Goal: Task Accomplishment & Management: Complete application form

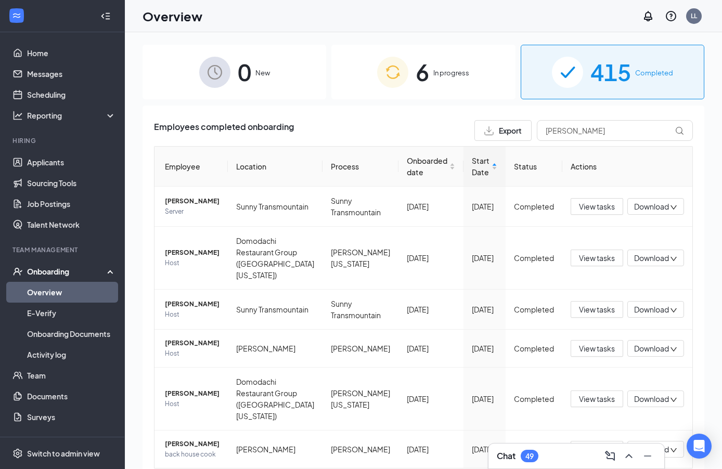
click at [363, 83] on div "6 In progress" at bounding box center [422, 72] width 183 height 55
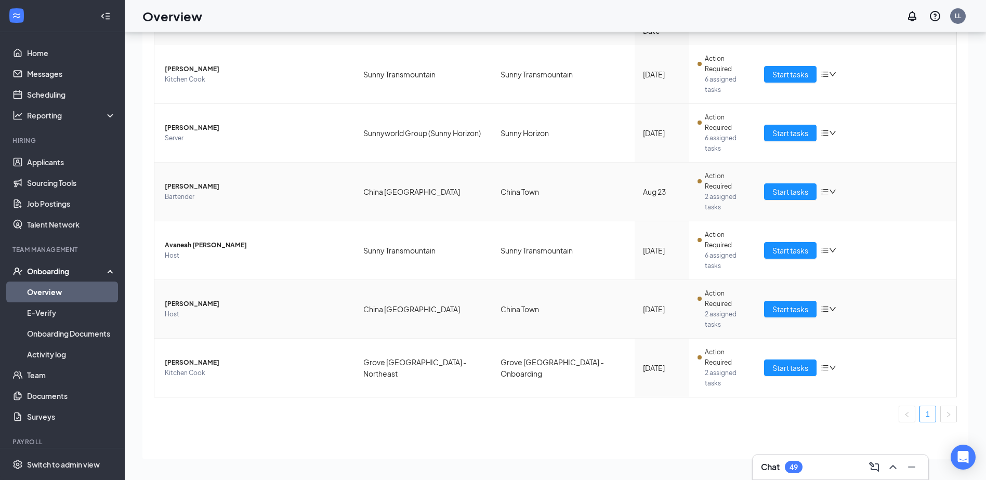
scroll to position [32, 0]
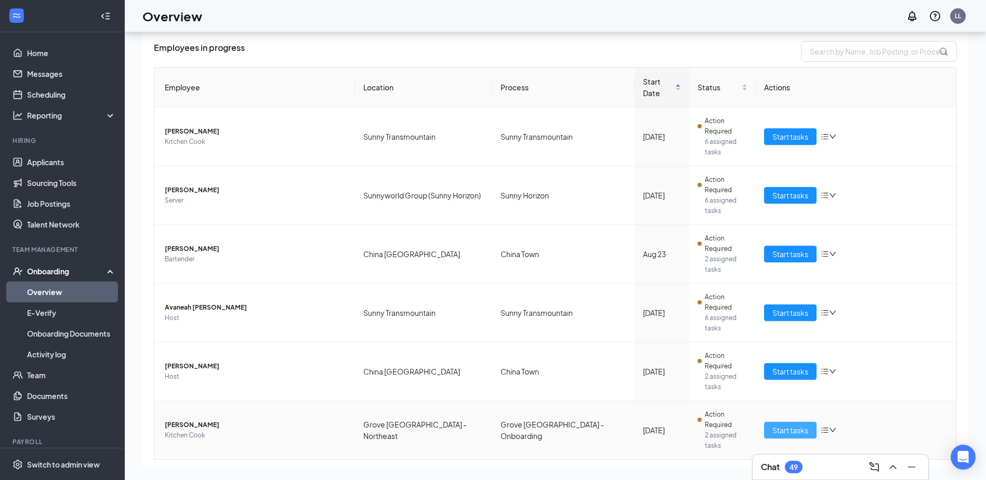
click at [721, 425] on span "Start tasks" at bounding box center [790, 430] width 36 height 11
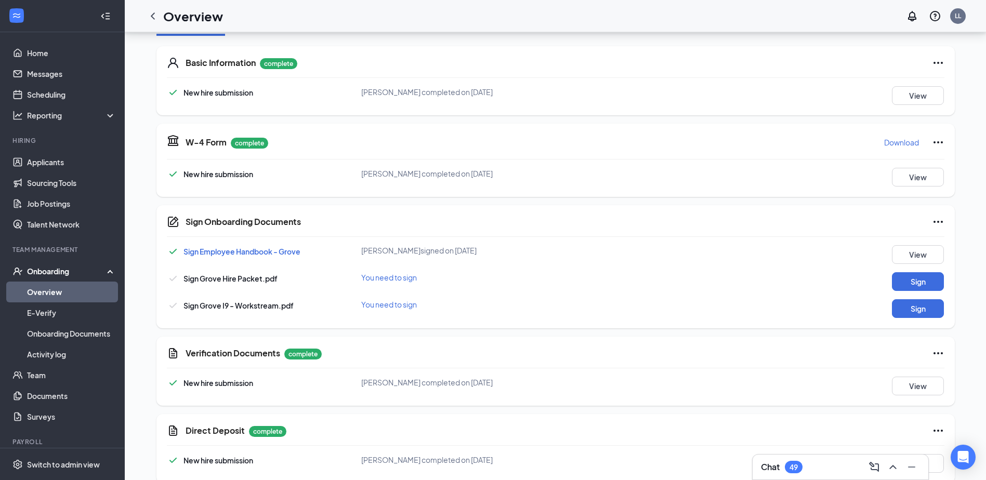
scroll to position [163, 0]
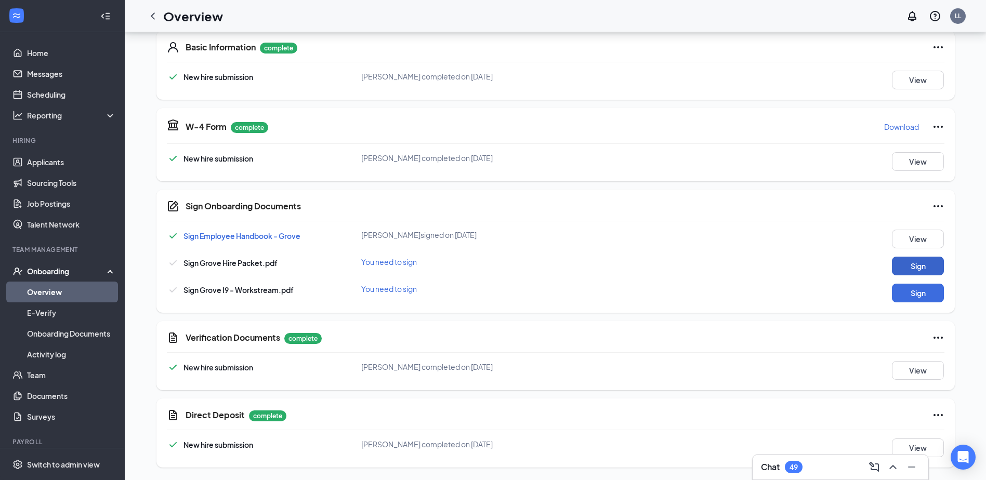
click at [721, 259] on button "Sign" at bounding box center [918, 266] width 52 height 19
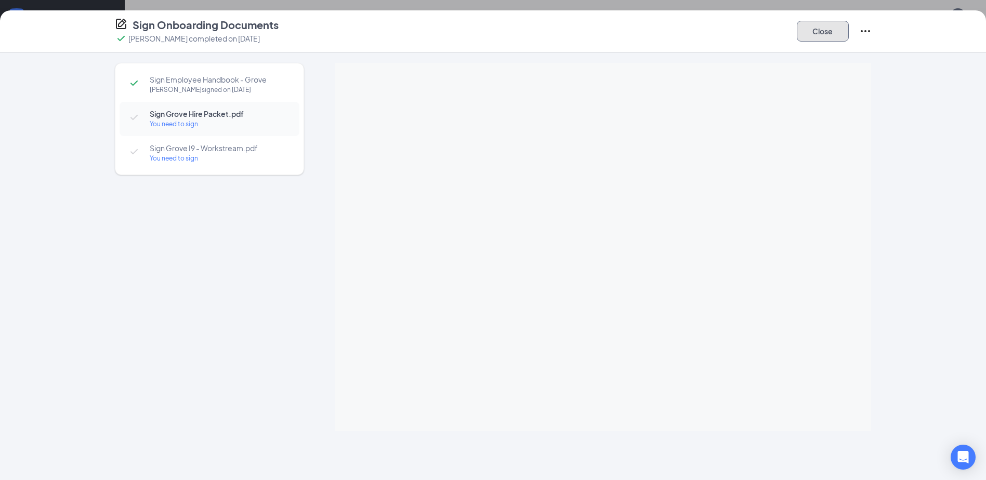
click at [721, 26] on button "Close" at bounding box center [823, 31] width 52 height 21
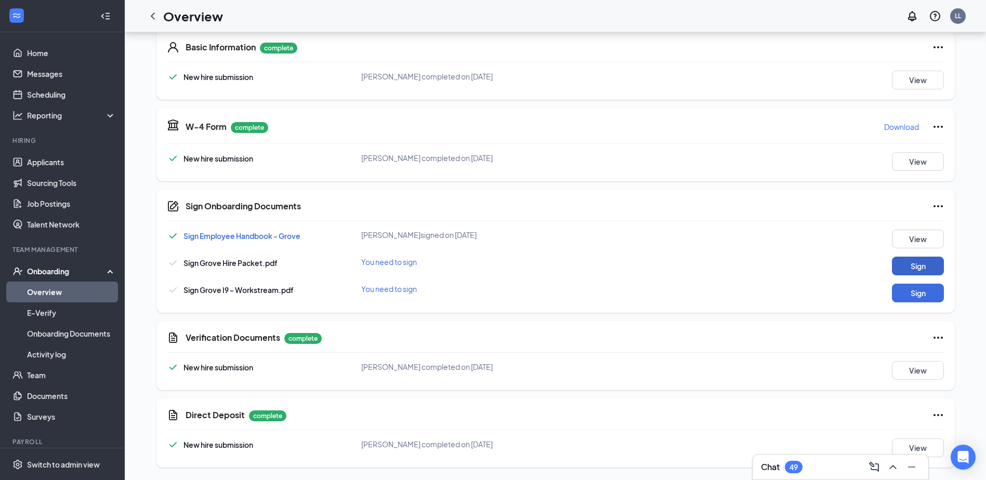
click at [721, 267] on button "Sign" at bounding box center [918, 266] width 52 height 19
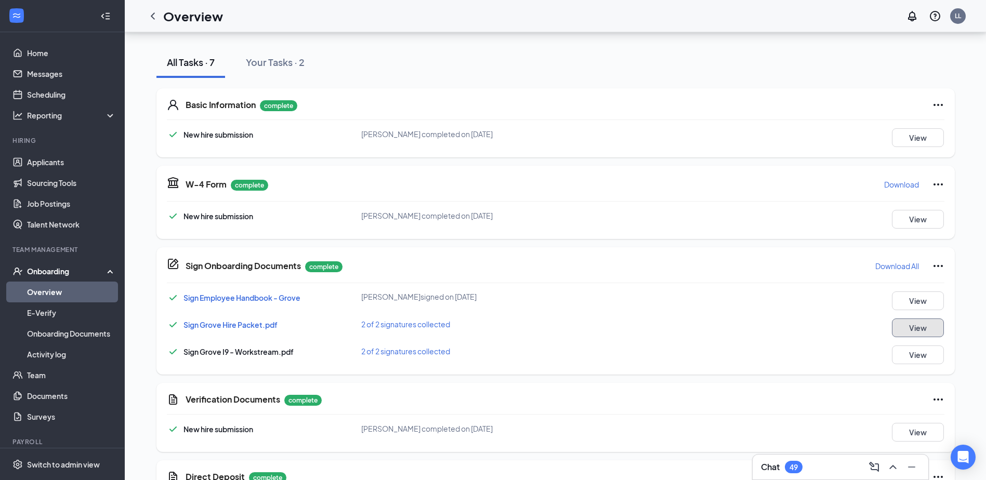
scroll to position [0, 0]
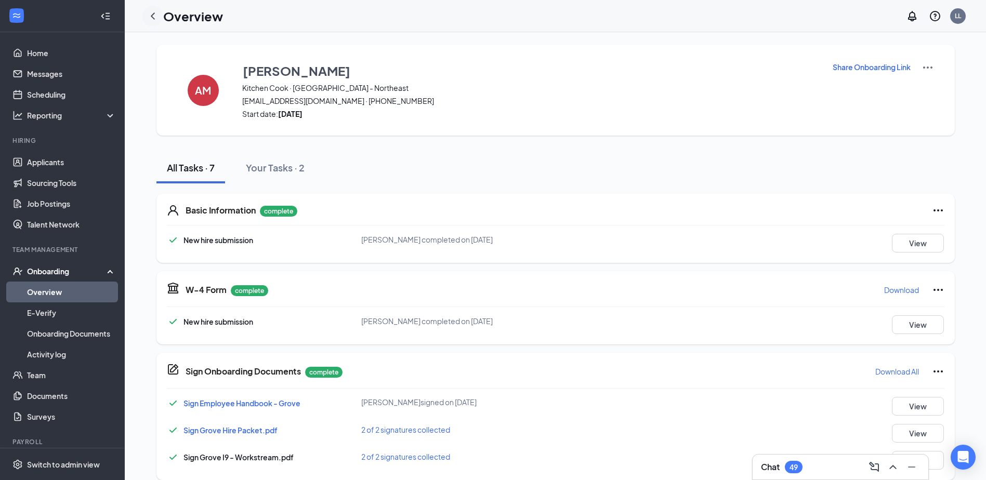
click at [155, 15] on icon "ChevronLeft" at bounding box center [153, 16] width 12 height 12
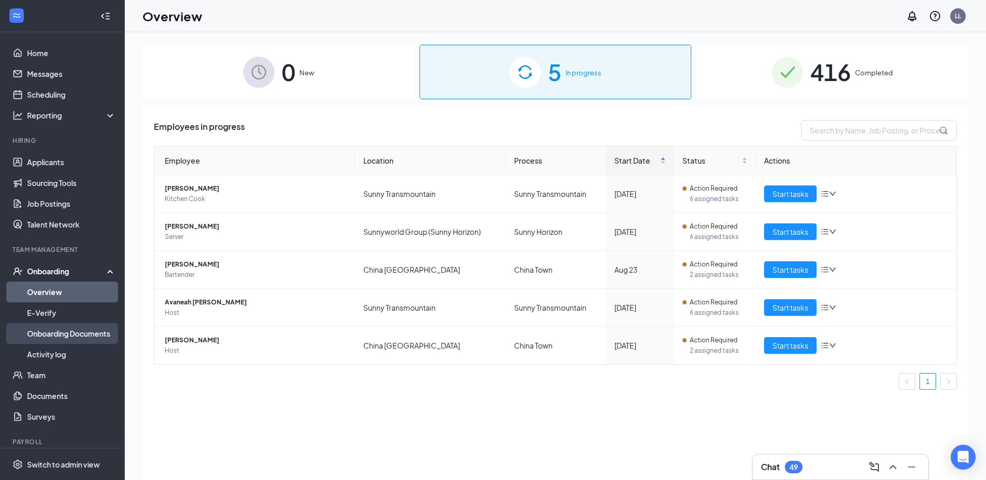
click at [84, 331] on link "Onboarding Documents" at bounding box center [71, 333] width 89 height 21
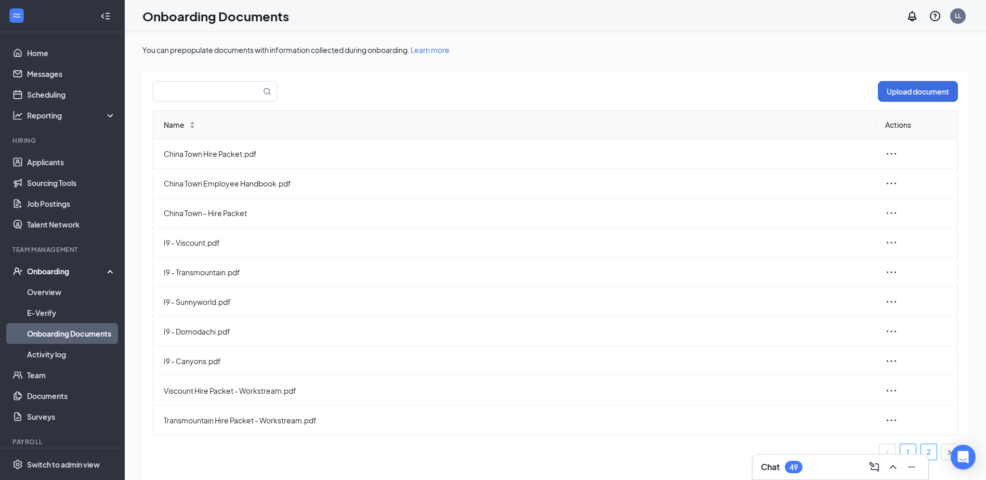
click at [721, 451] on link "2" at bounding box center [929, 452] width 16 height 16
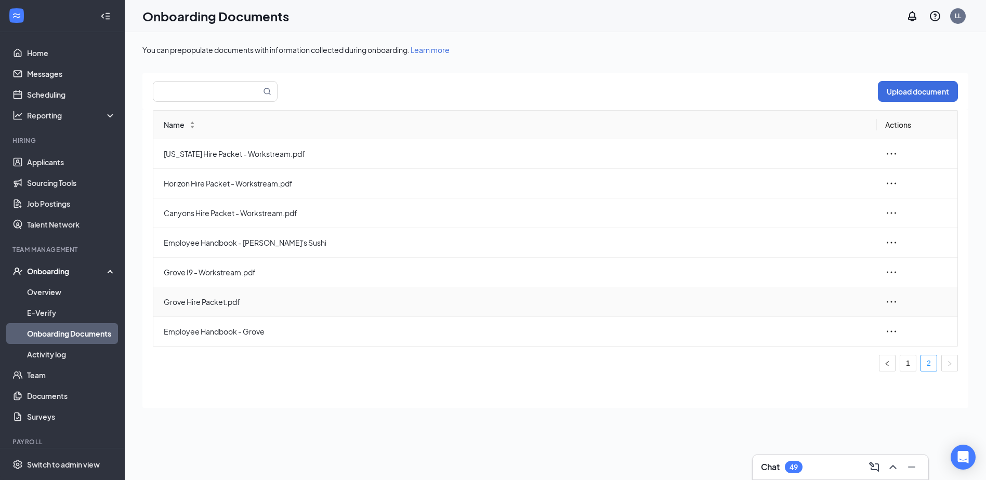
click at [721, 303] on icon "ellipsis" at bounding box center [891, 302] width 12 height 12
click at [721, 373] on icon "Trash" at bounding box center [785, 371] width 9 height 10
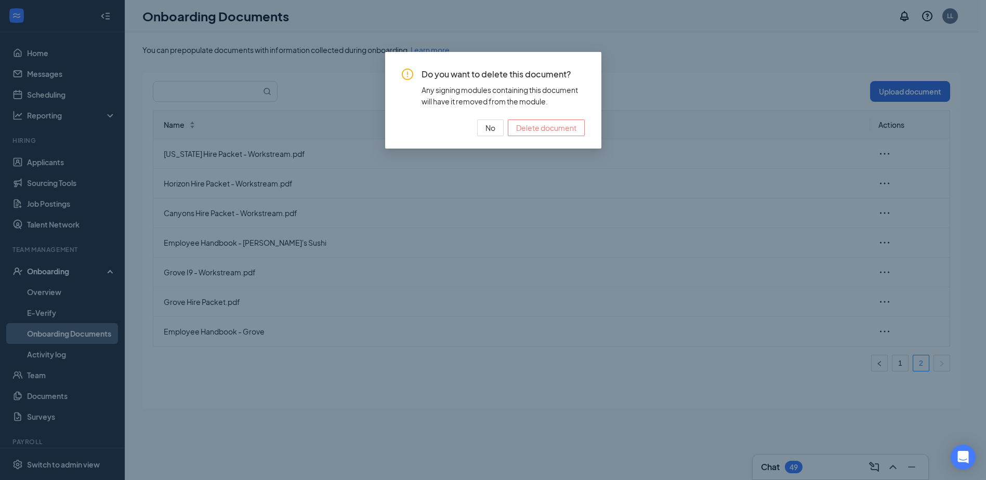
click at [537, 129] on span "Delete document" at bounding box center [546, 127] width 60 height 11
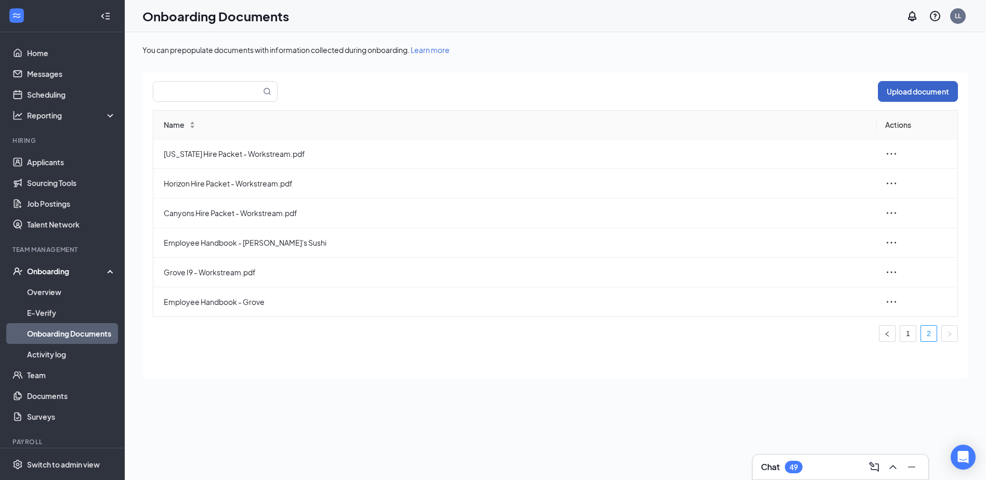
click at [721, 93] on button "Upload document" at bounding box center [918, 91] width 80 height 21
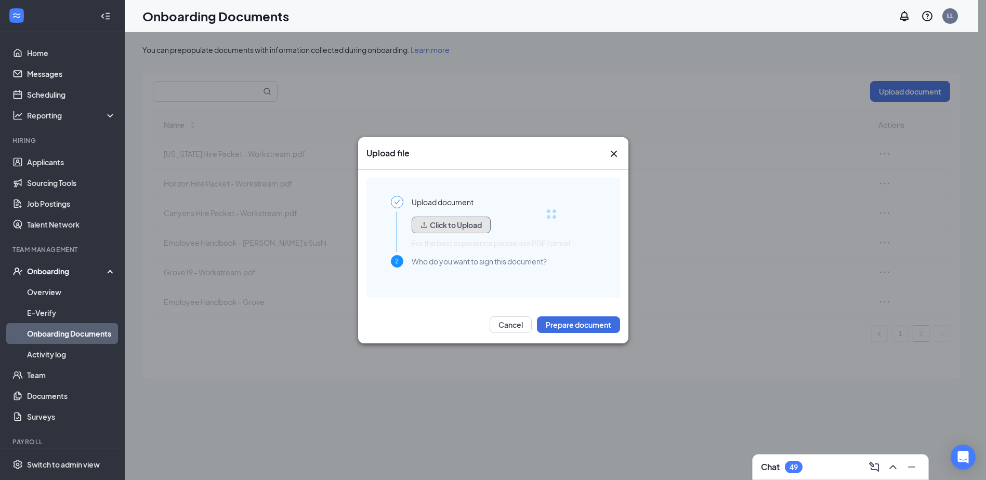
click at [461, 226] on button "Click to Upload" at bounding box center [451, 225] width 79 height 17
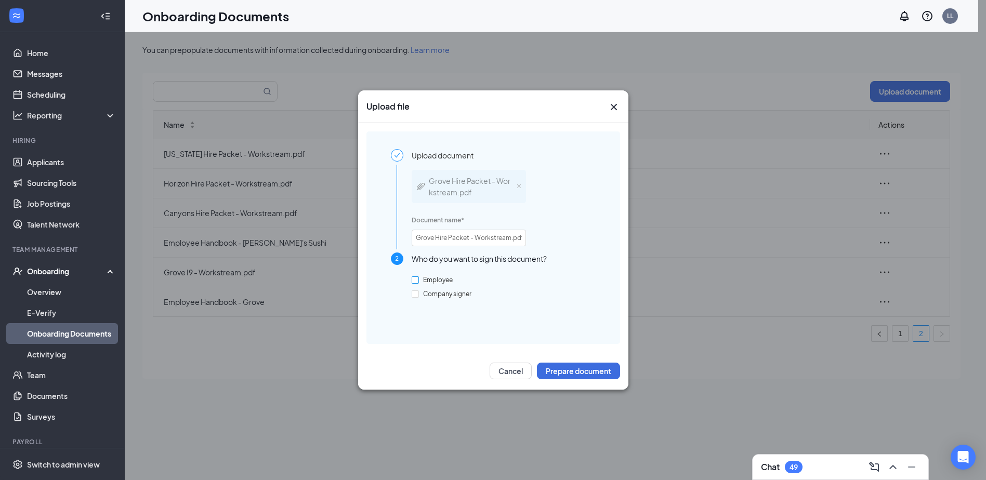
click at [414, 279] on input "Employee" at bounding box center [415, 280] width 7 height 7
checkbox input "true"
click at [417, 294] on input "Company signer" at bounding box center [415, 294] width 7 height 7
checkbox input "true"
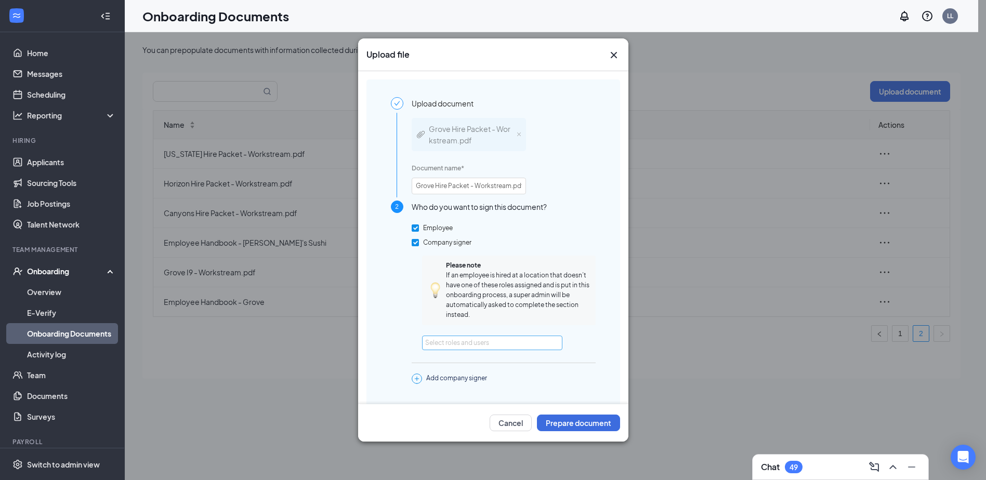
click at [504, 343] on div "Select roles and users" at bounding box center [489, 343] width 128 height 10
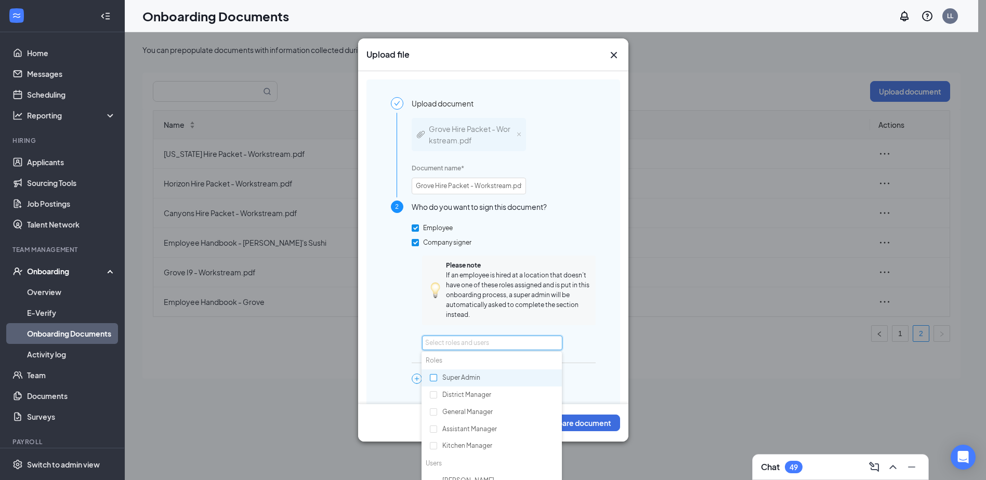
click at [434, 377] on input "checkbox" at bounding box center [433, 377] width 7 height 7
checkbox input "true"
click at [436, 393] on input "checkbox" at bounding box center [433, 394] width 7 height 7
checkbox input "true"
click at [434, 414] on input "checkbox" at bounding box center [433, 412] width 7 height 7
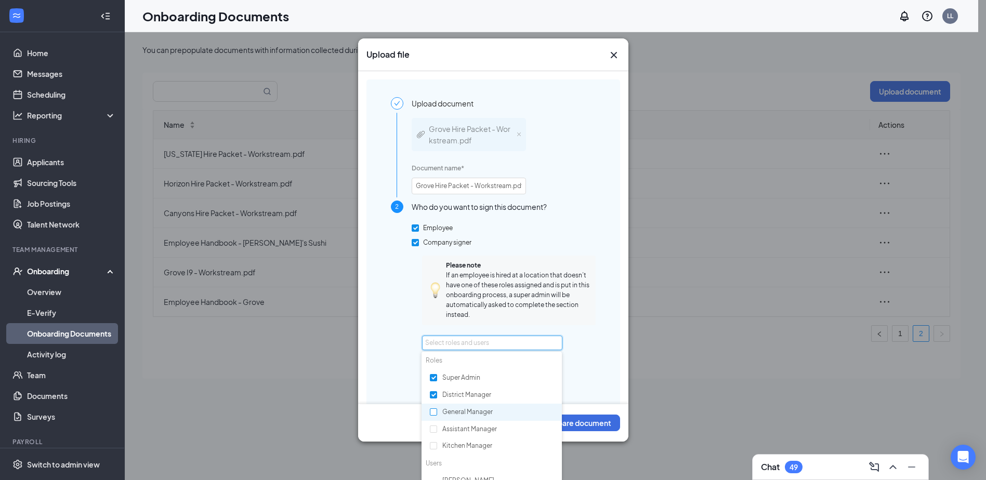
checkbox input "true"
click at [434, 426] on input "checkbox" at bounding box center [433, 429] width 7 height 7
checkbox input "true"
click at [434, 448] on input "checkbox" at bounding box center [433, 445] width 7 height 7
checkbox input "true"
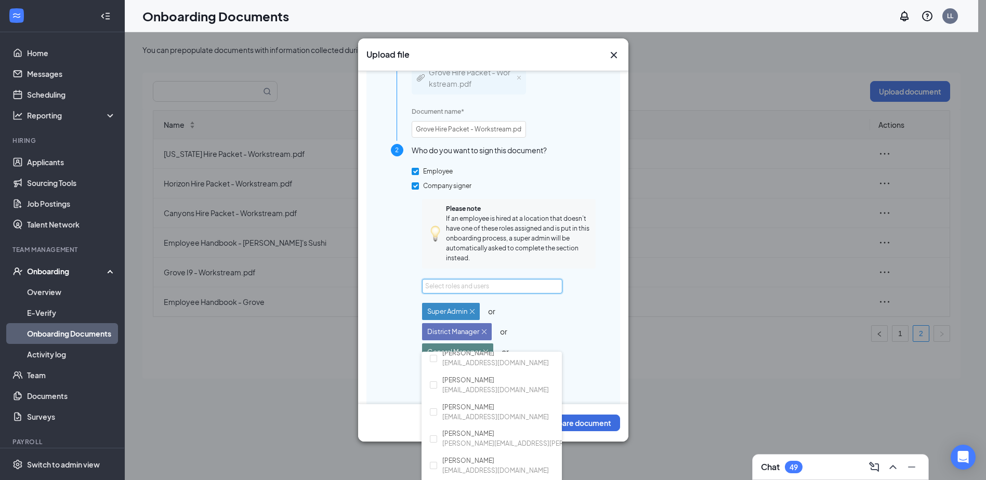
scroll to position [140, 0]
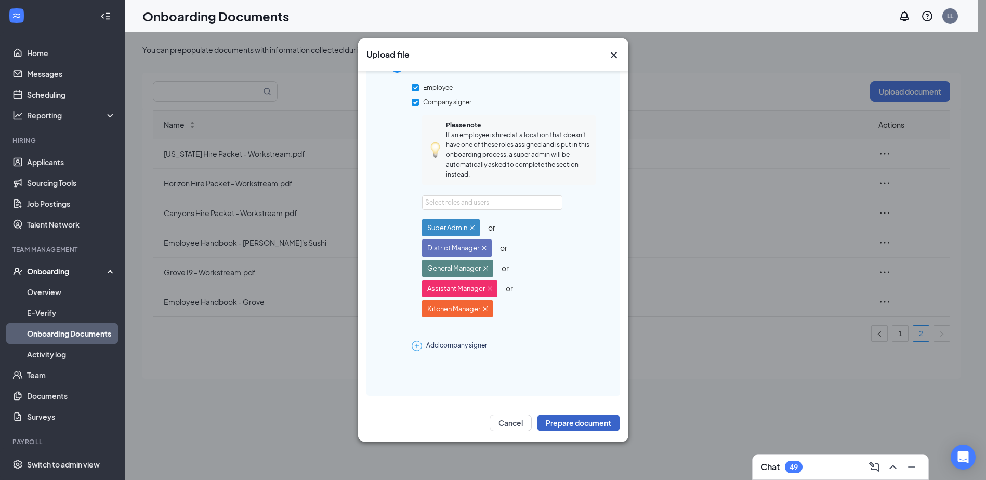
click at [593, 423] on button "Prepare document" at bounding box center [578, 423] width 83 height 17
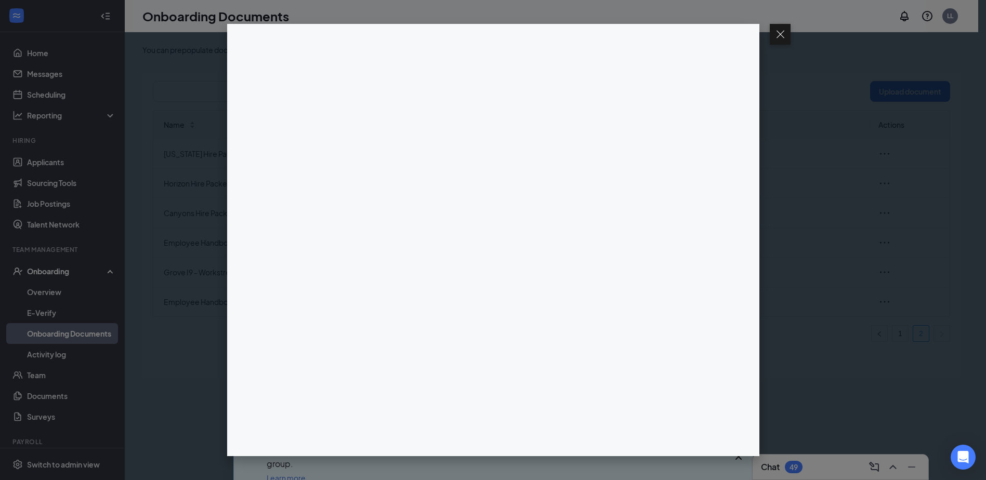
scroll to position [47, 0]
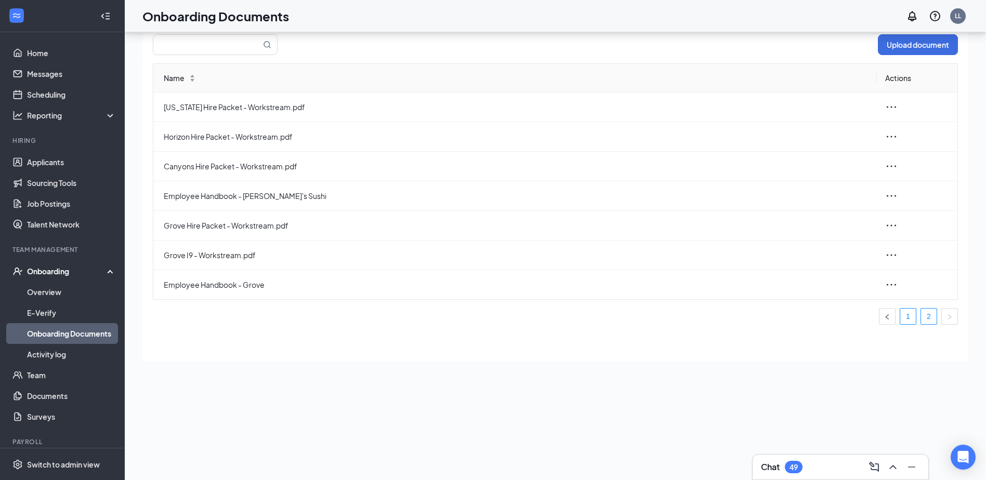
click at [721, 314] on link "1" at bounding box center [908, 317] width 16 height 16
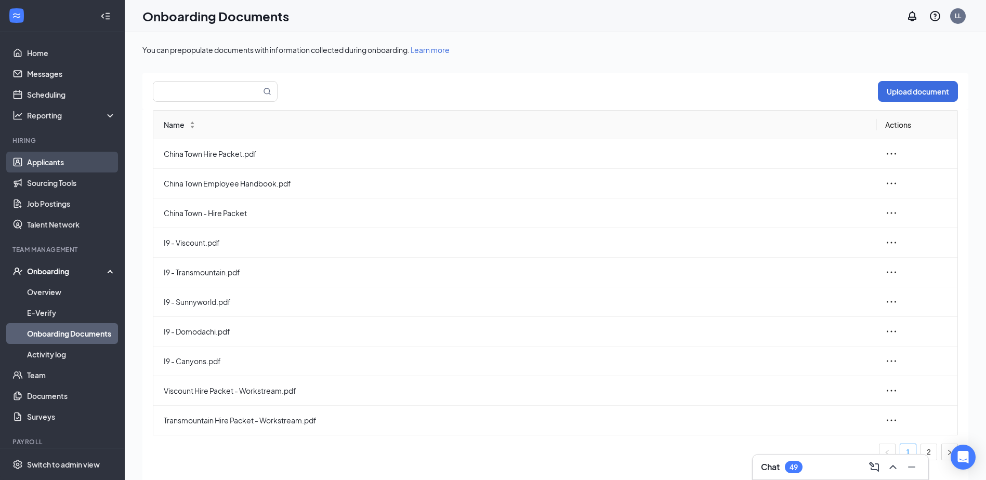
click at [62, 162] on link "Applicants" at bounding box center [71, 162] width 89 height 21
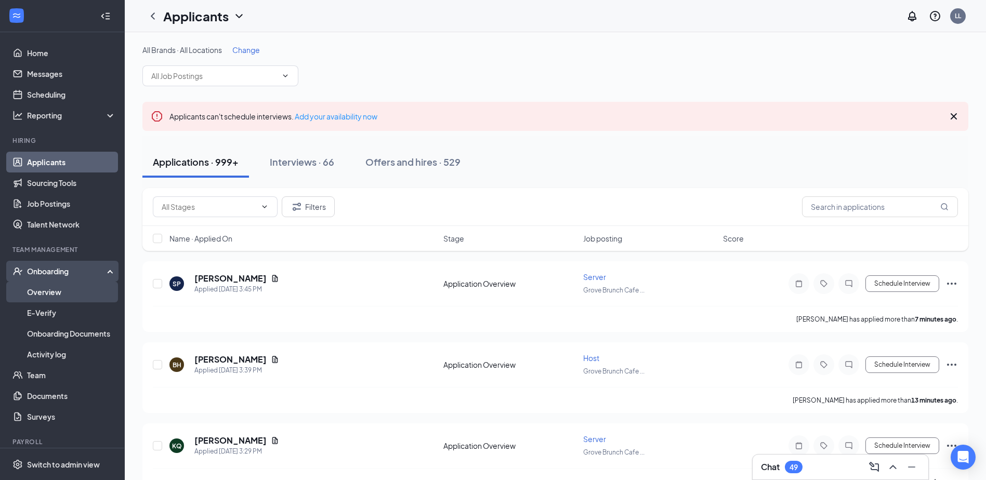
click at [62, 288] on link "Overview" at bounding box center [71, 292] width 89 height 21
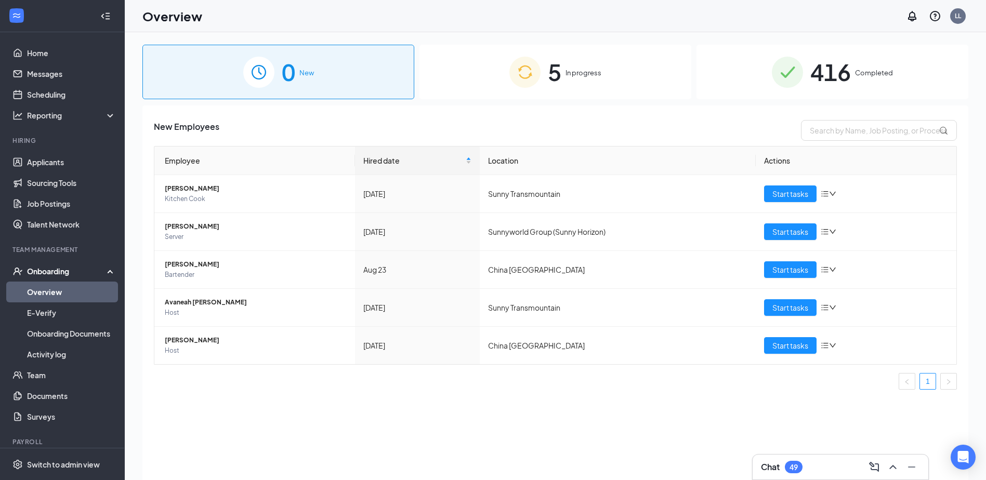
click at [719, 88] on div "416 Completed" at bounding box center [833, 72] width 272 height 55
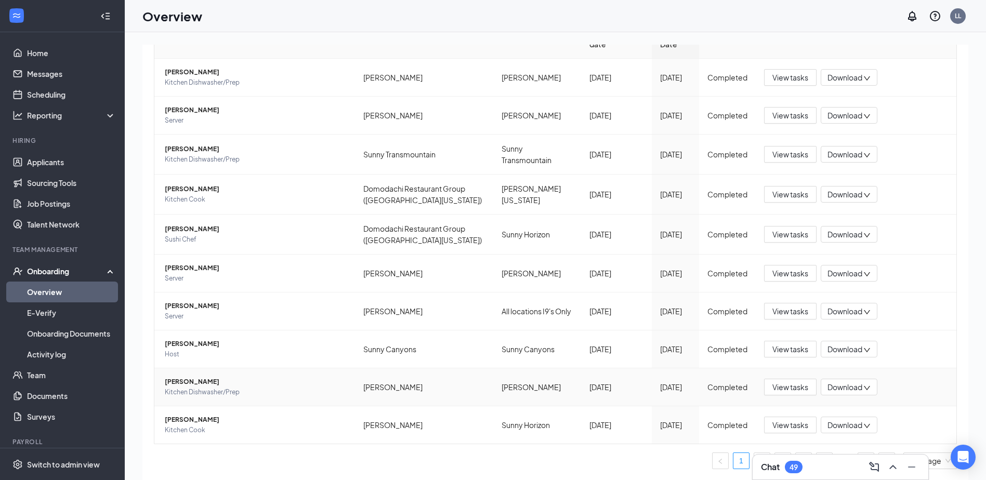
scroll to position [47, 0]
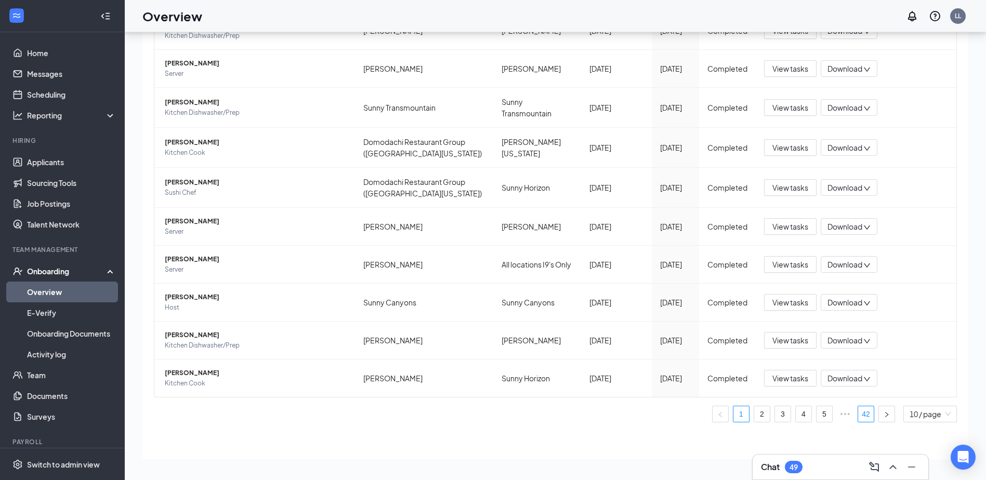
click at [721, 421] on link "42" at bounding box center [866, 415] width 16 height 16
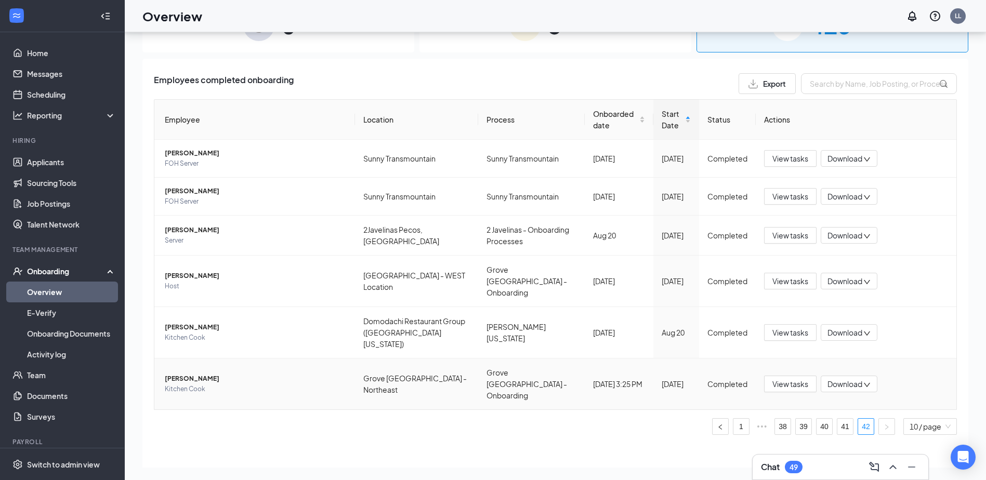
click at [185, 374] on span "[PERSON_NAME]" at bounding box center [256, 379] width 182 height 10
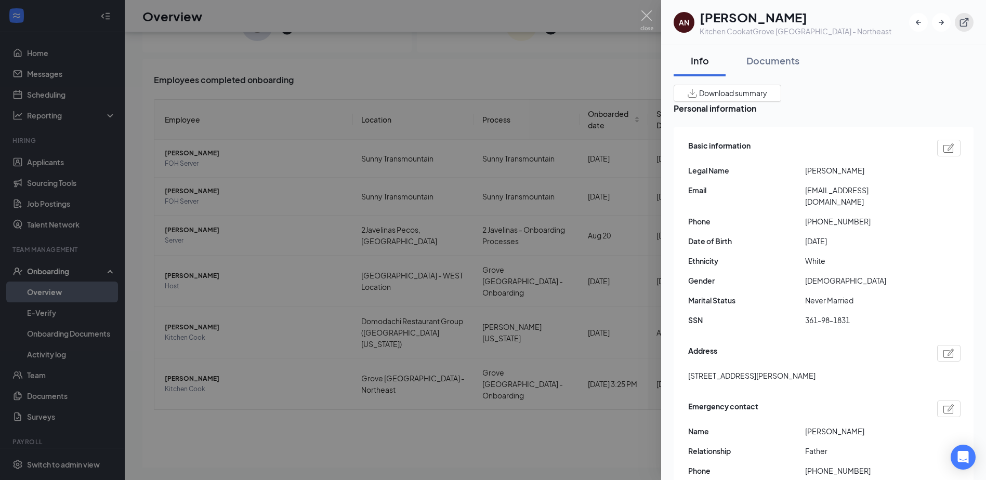
click at [721, 29] on button "button" at bounding box center [964, 22] width 19 height 19
drag, startPoint x: 401, startPoint y: 442, endPoint x: 191, endPoint y: 428, distance: 210.4
click at [402, 442] on div at bounding box center [493, 240] width 986 height 480
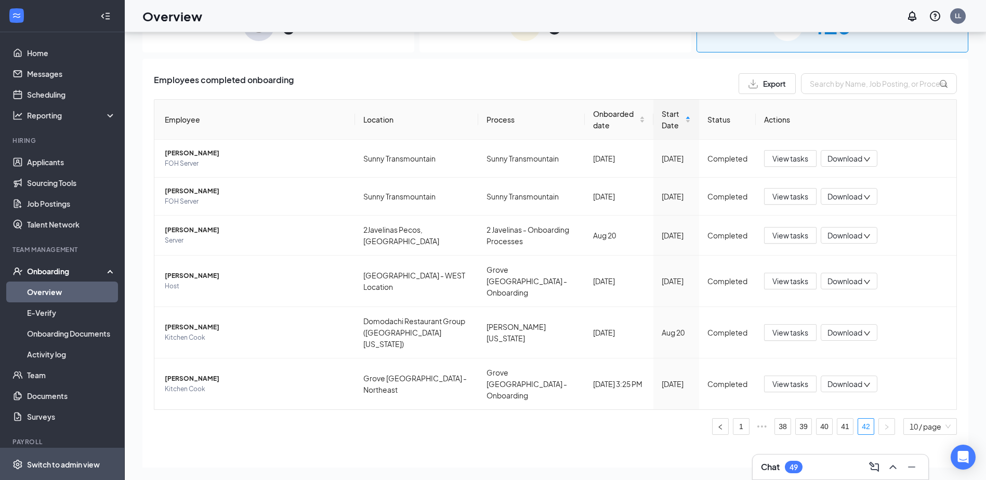
click at [74, 463] on div "Switch to admin view" at bounding box center [63, 465] width 73 height 10
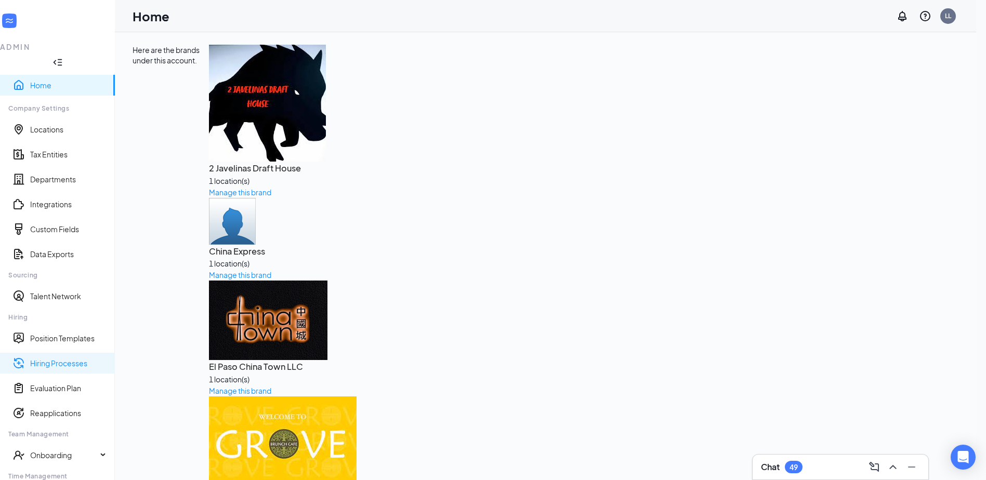
click at [74, 358] on link "Hiring Processes" at bounding box center [68, 363] width 76 height 10
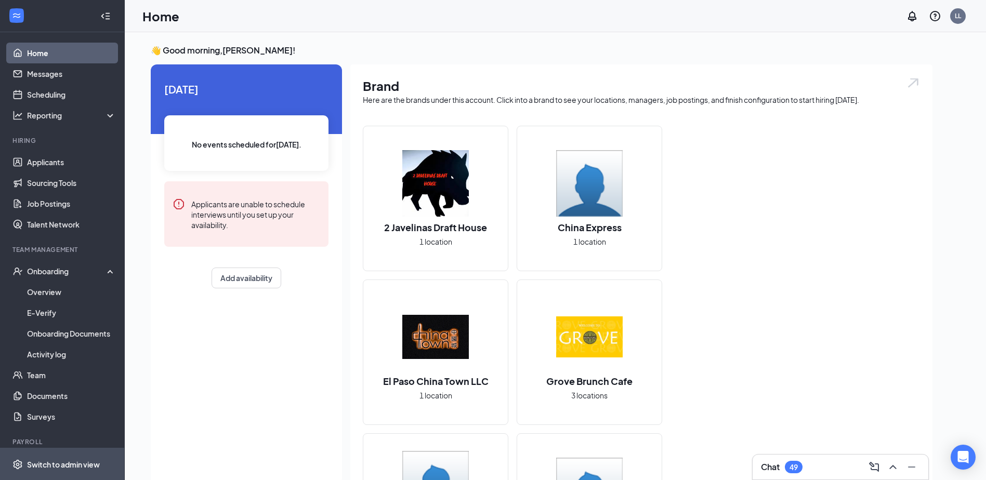
click at [67, 457] on span "Switch to admin view" at bounding box center [71, 465] width 89 height 32
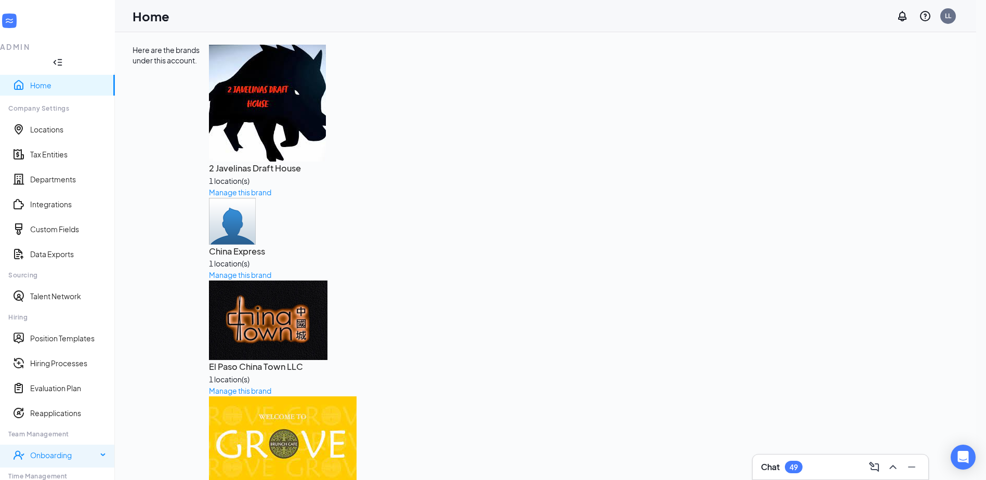
click at [57, 450] on div "Onboarding" at bounding box center [63, 455] width 67 height 10
click at [77, 468] on link "Onboarding Processes" at bounding box center [66, 480] width 82 height 10
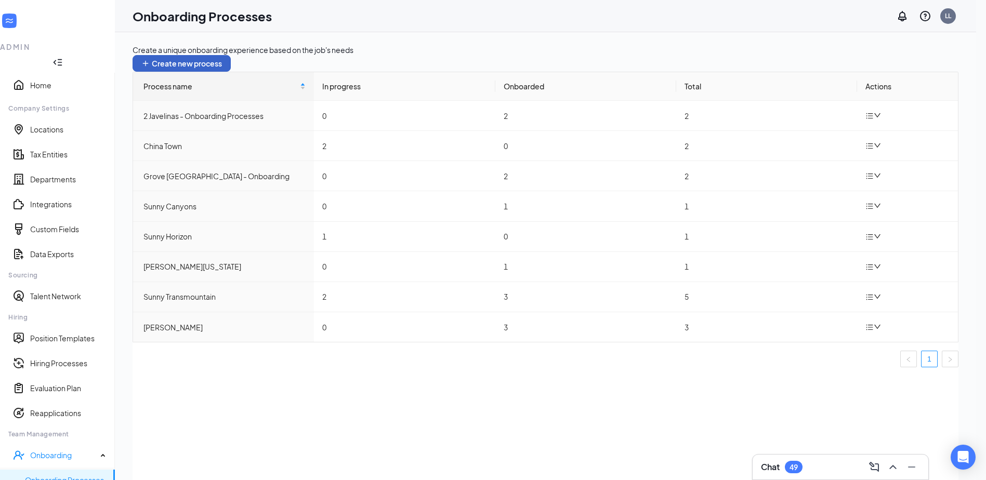
click at [231, 55] on button "Create new process" at bounding box center [182, 63] width 98 height 17
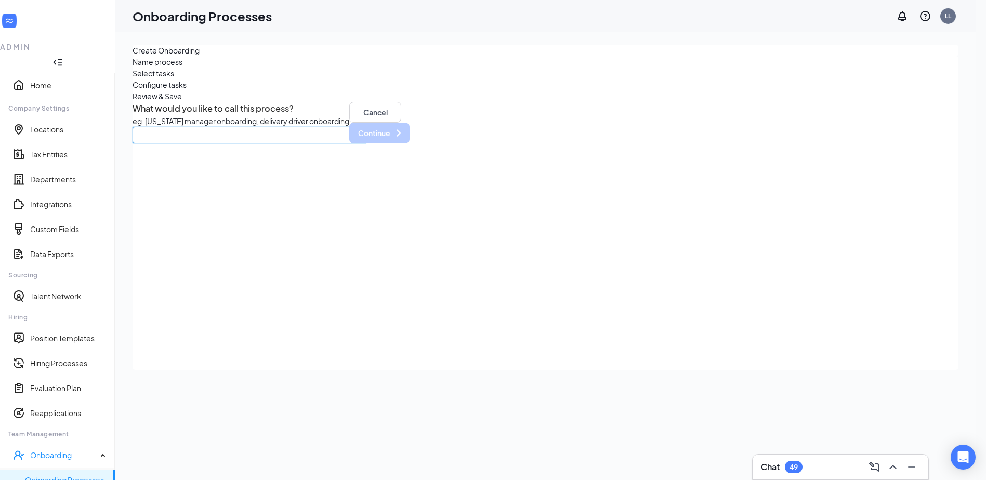
drag, startPoint x: 289, startPoint y: 205, endPoint x: 306, endPoint y: 204, distance: 17.7
click at [289, 143] on input "text" at bounding box center [250, 135] width 234 height 17
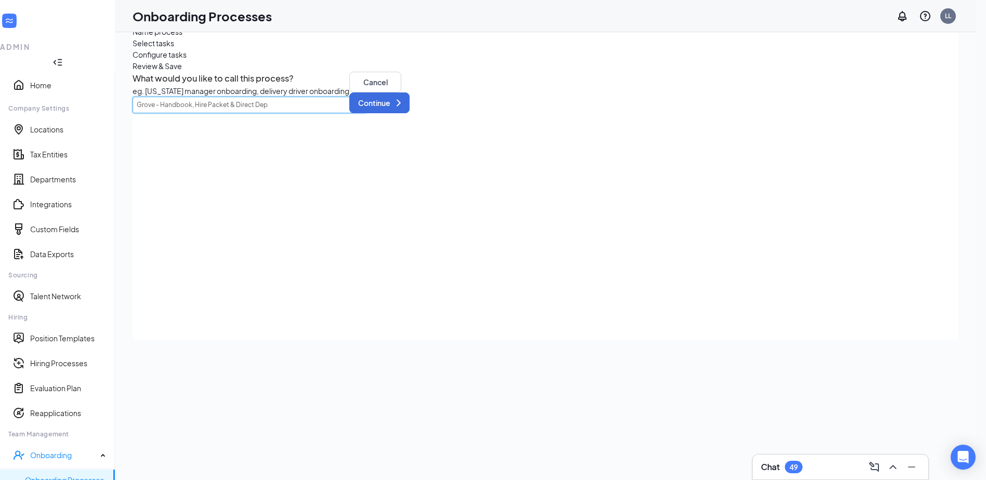
scroll to position [47, 0]
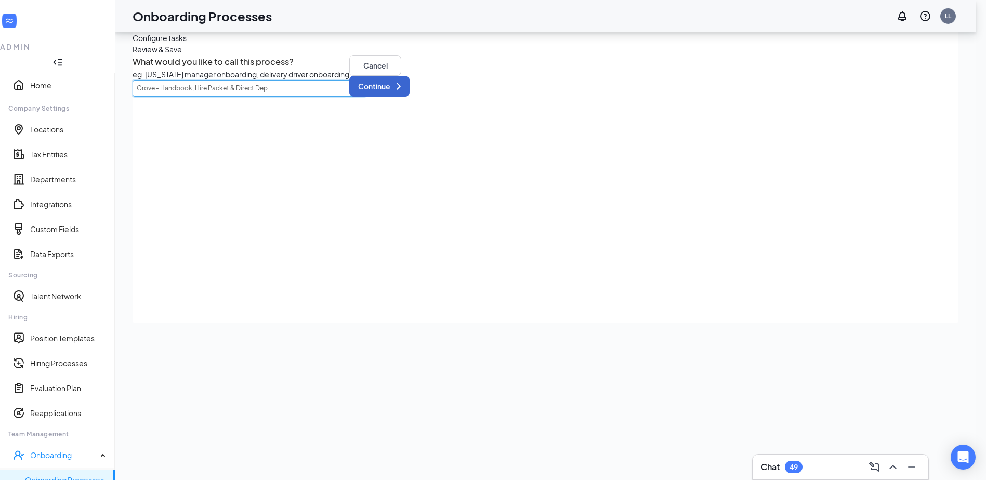
type input "Grove - Handbook, Hire Packet & Direct Dep"
click at [410, 97] on button "Continue" at bounding box center [379, 86] width 60 height 21
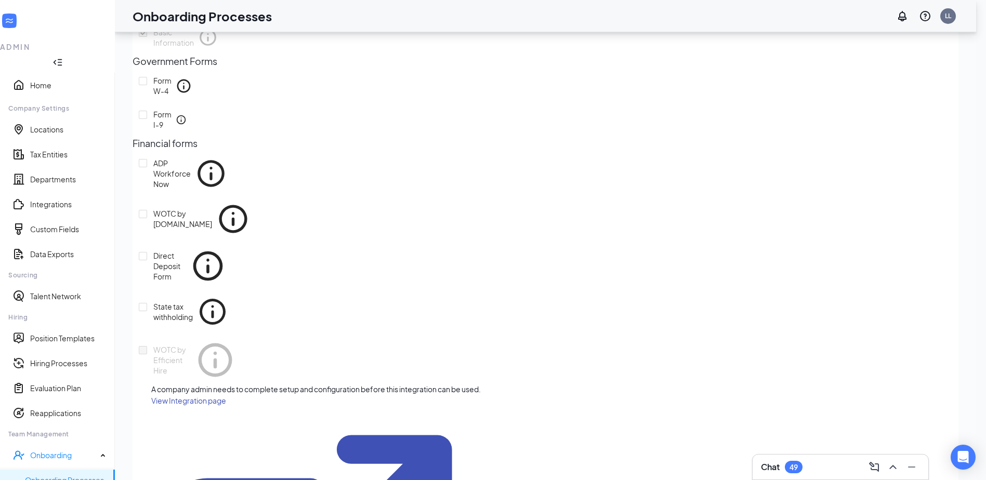
scroll to position [104, 0]
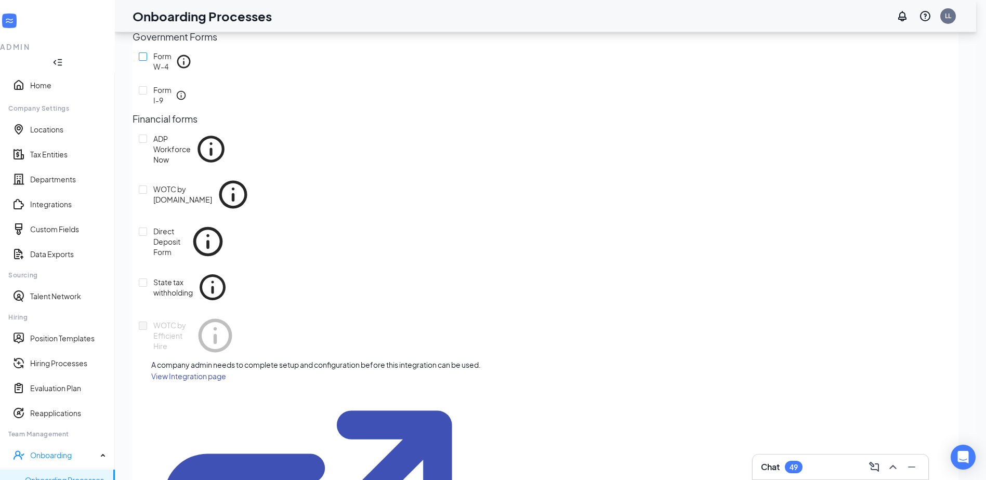
click at [147, 61] on input "Form W-4" at bounding box center [143, 57] width 8 height 8
checkbox input "true"
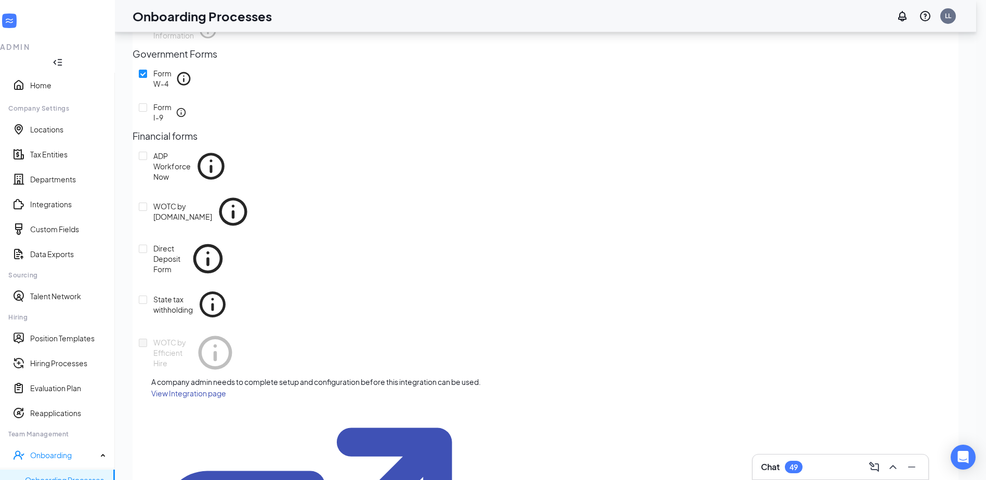
scroll to position [245, 0]
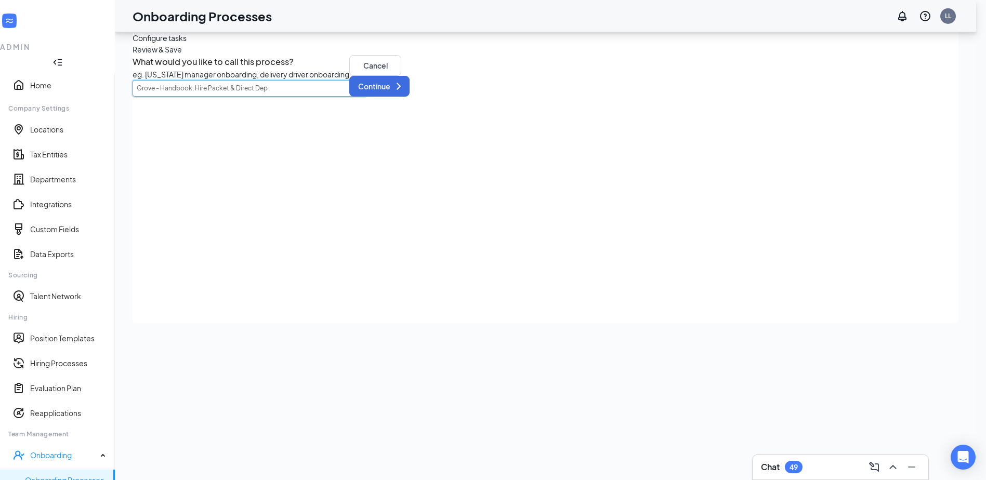
drag, startPoint x: 310, startPoint y: 162, endPoint x: 188, endPoint y: 161, distance: 122.2
click at [188, 97] on input "Grove - Handbook, Hire Packet & Direct Dep" at bounding box center [250, 88] width 234 height 17
type input "Grove - All Onboarding except I9 form"
click at [410, 97] on button "Continue" at bounding box center [379, 86] width 60 height 21
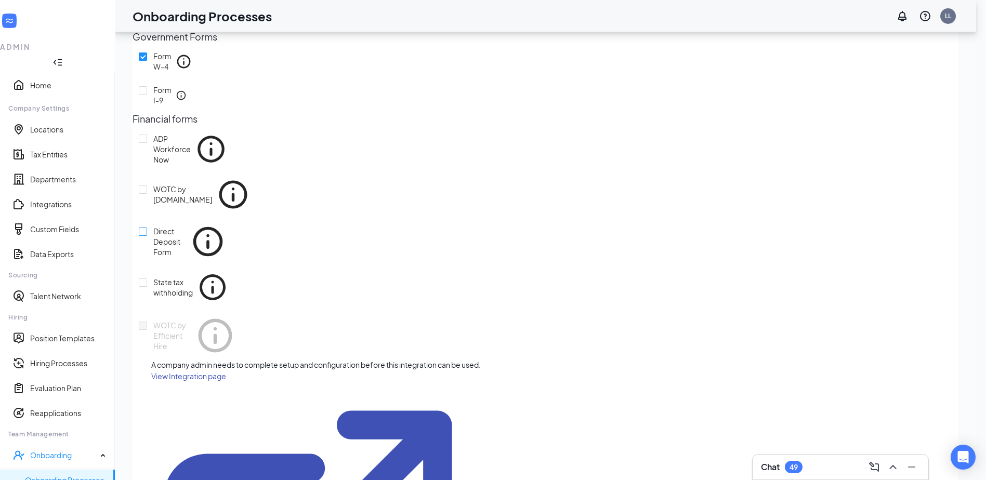
scroll to position [156, 0]
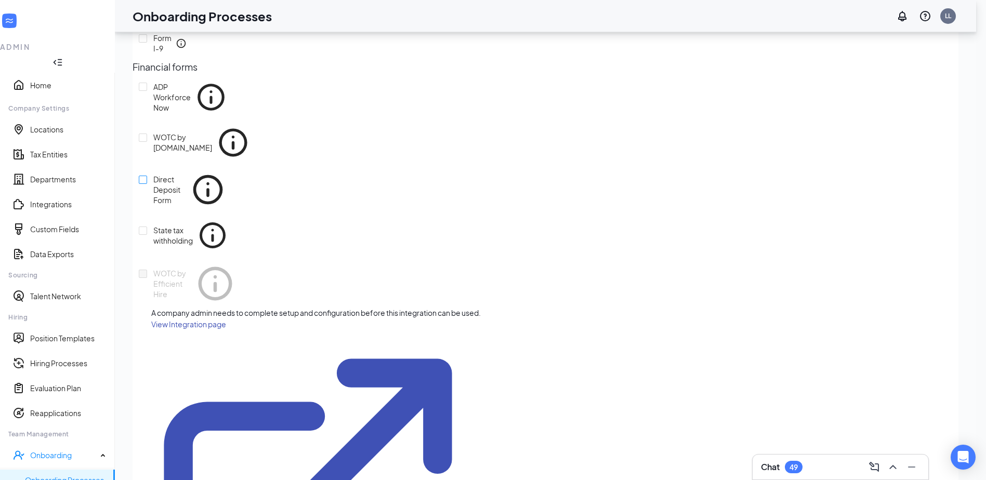
click at [226, 207] on icon "Info" at bounding box center [207, 189] width 35 height 35
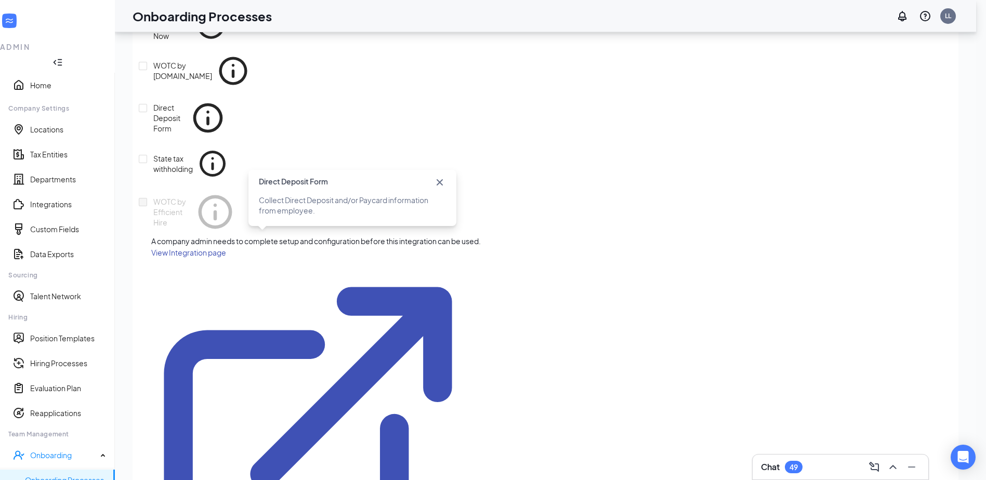
scroll to position [245, 0]
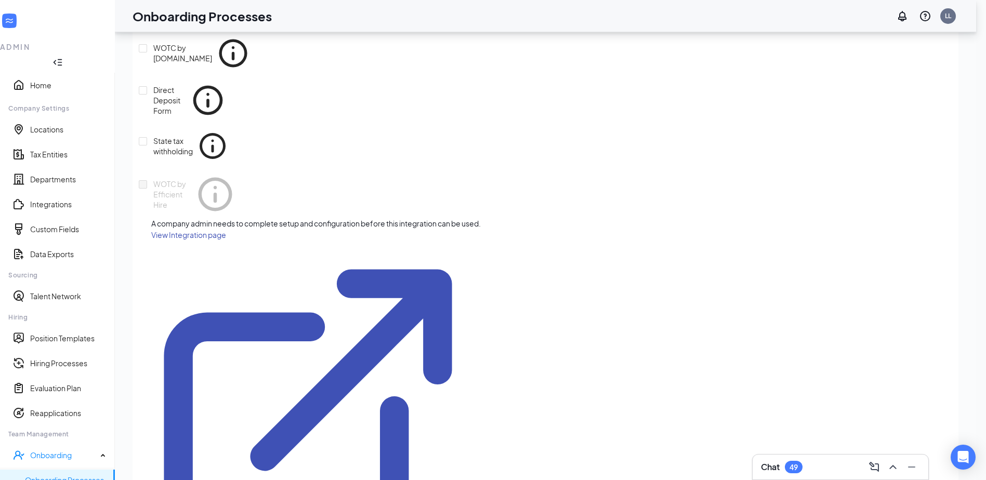
checkbox input "true"
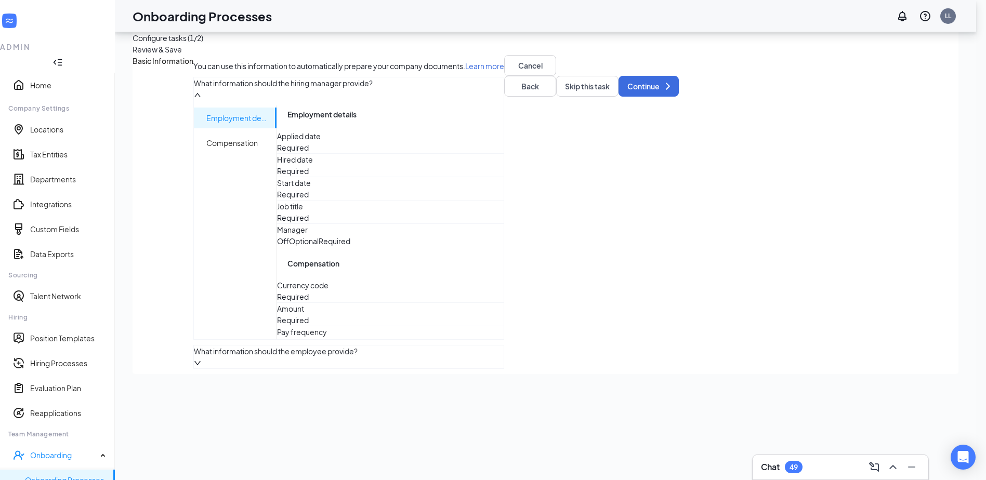
scroll to position [0, 0]
click at [309, 161] on div "Required" at bounding box center [293, 154] width 32 height 11
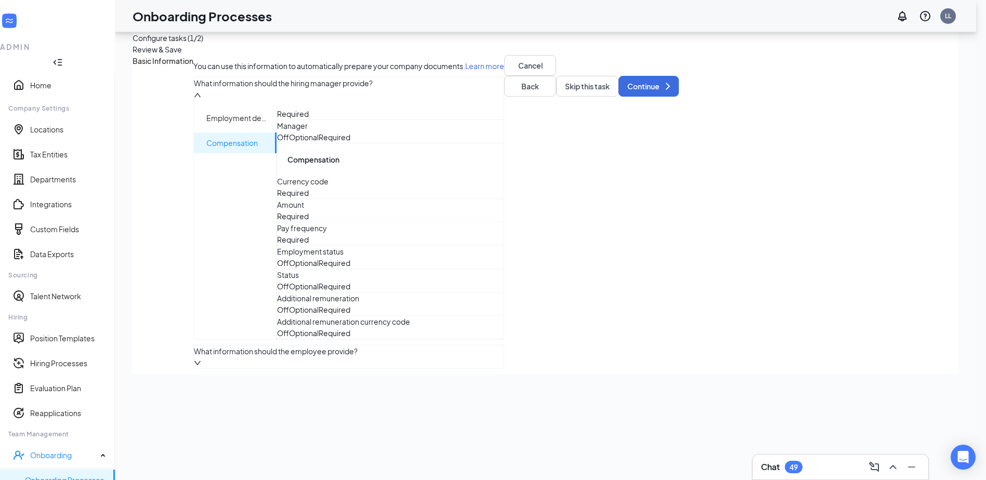
scroll to position [156, 0]
click at [437, 21] on div at bounding box center [546, 21] width 826 height 0
click at [440, 21] on div at bounding box center [546, 21] width 826 height 0
click at [556, 97] on button "Back" at bounding box center [530, 86] width 52 height 21
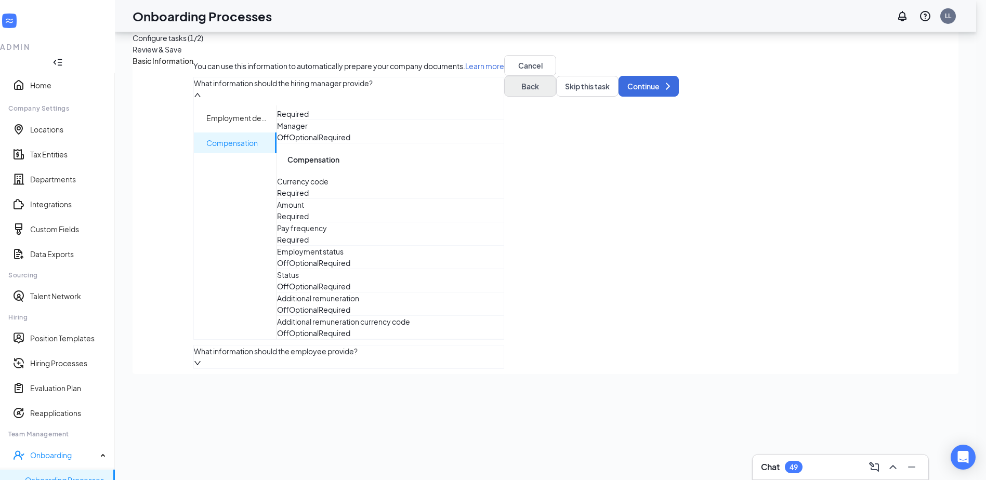
scroll to position [0, 0]
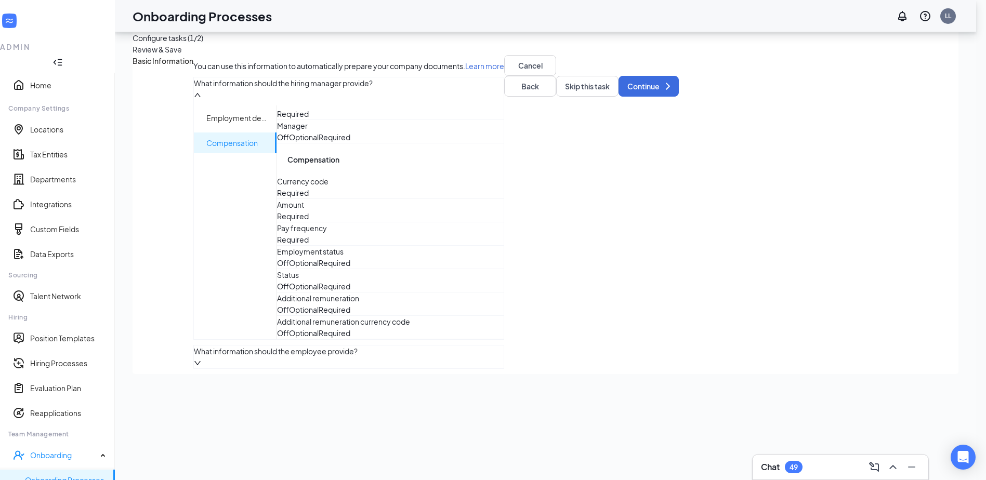
scroll to position [298, 0]
click at [201, 367] on icon "down" at bounding box center [197, 363] width 7 height 7
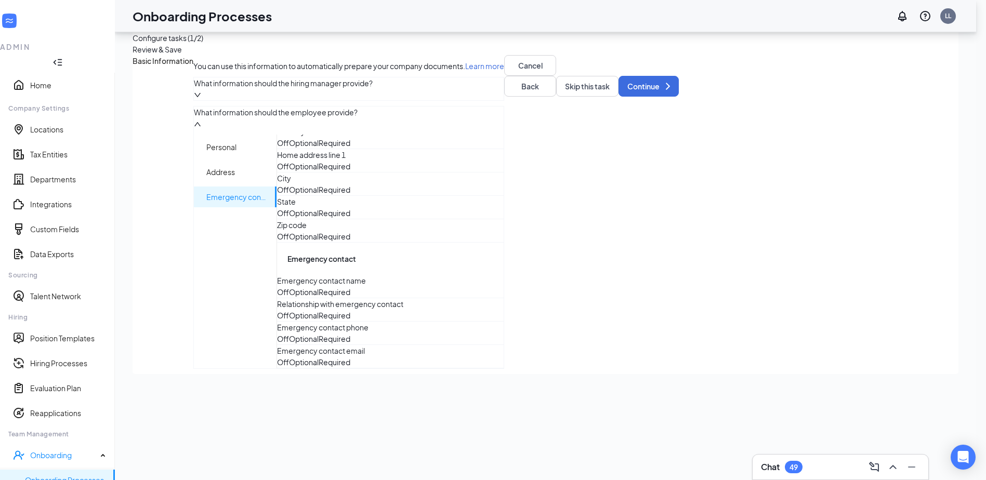
scroll to position [526, 0]
click at [679, 97] on button "Continue" at bounding box center [649, 86] width 60 height 21
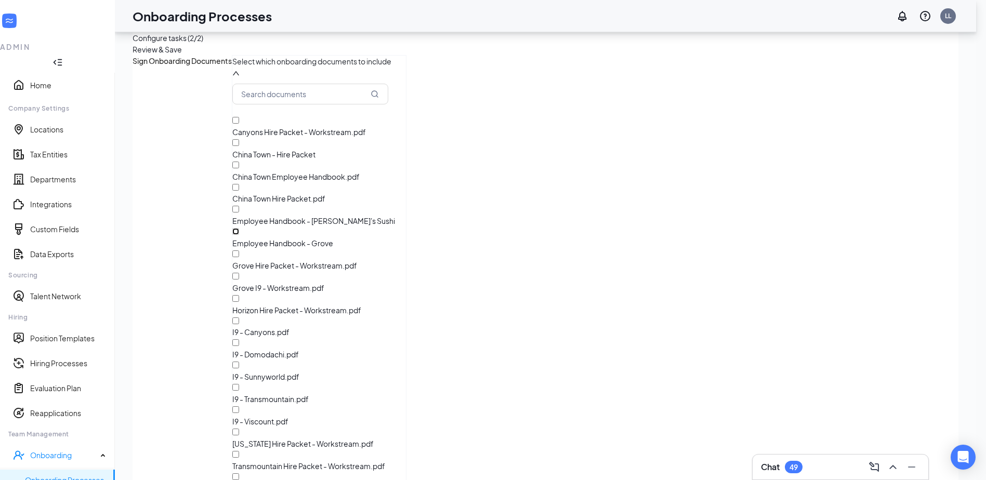
click at [232, 235] on input "Employee Handbook - Grove" at bounding box center [235, 231] width 7 height 7
checkbox input "true"
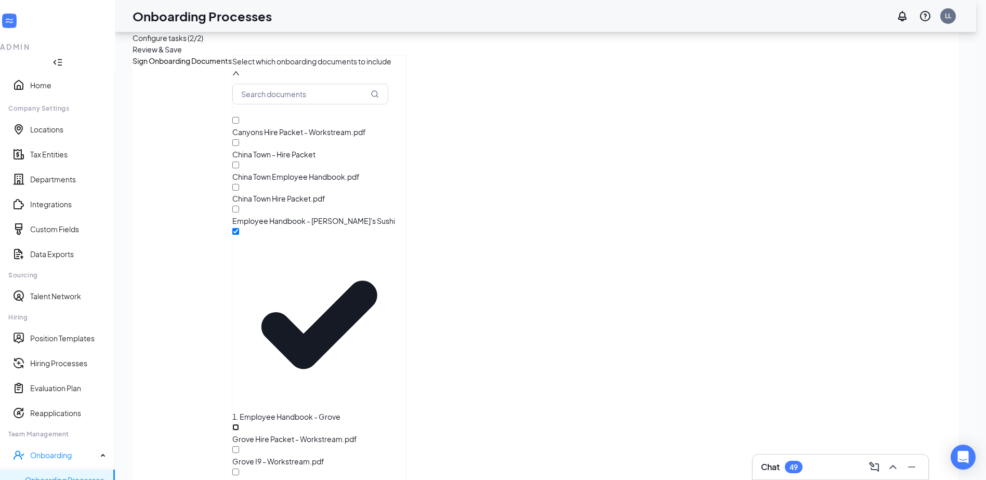
click at [232, 424] on input "Grove Hire Packet - Workstream.pdf" at bounding box center [235, 427] width 7 height 7
checkbox input "true"
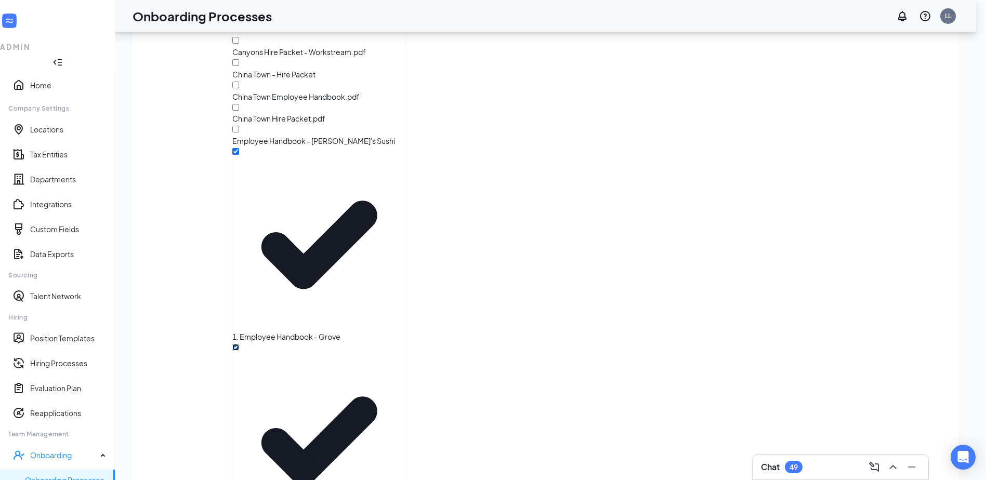
scroll to position [85, 0]
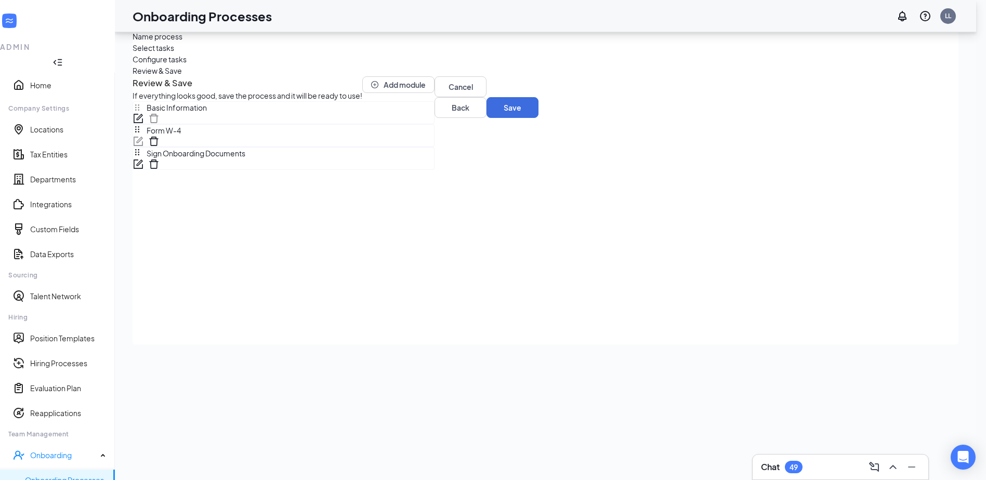
scroll to position [47, 0]
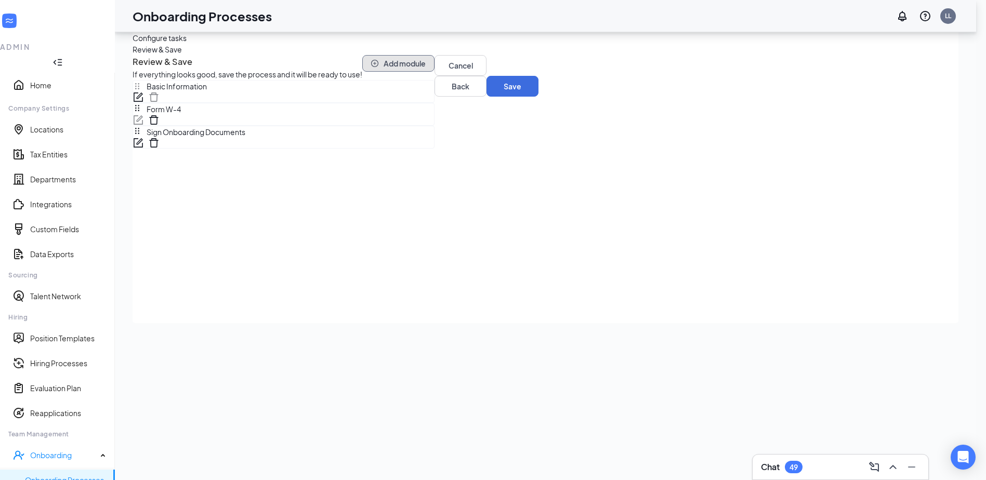
click at [435, 72] on button "Add module" at bounding box center [398, 63] width 72 height 17
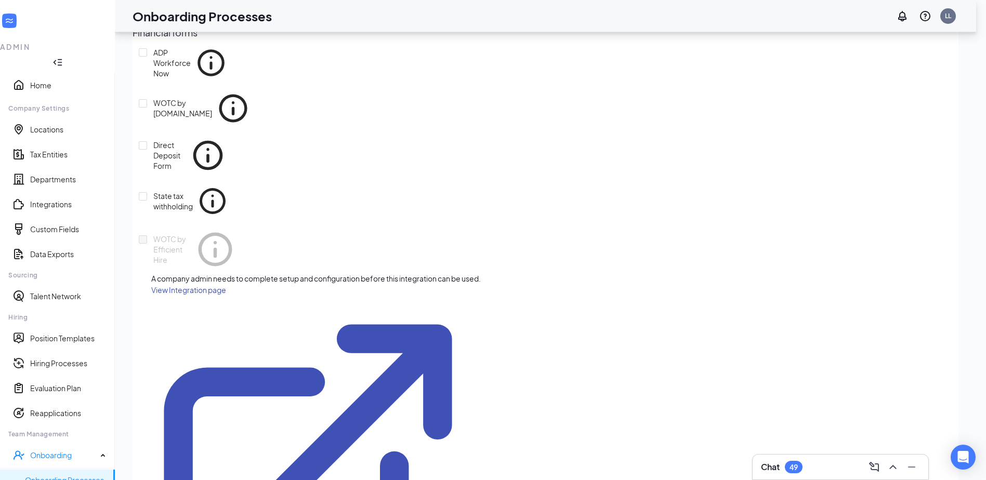
scroll to position [245, 0]
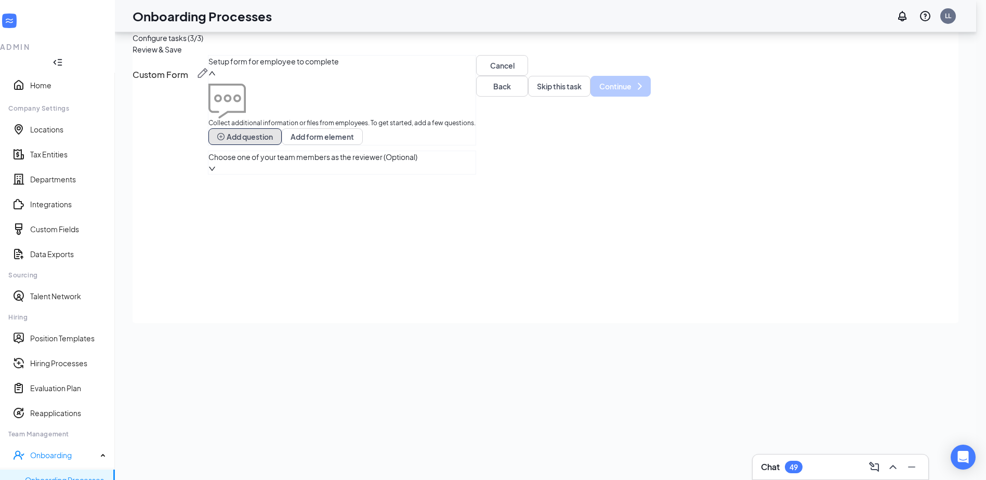
click at [282, 145] on button "Add question" at bounding box center [244, 136] width 73 height 17
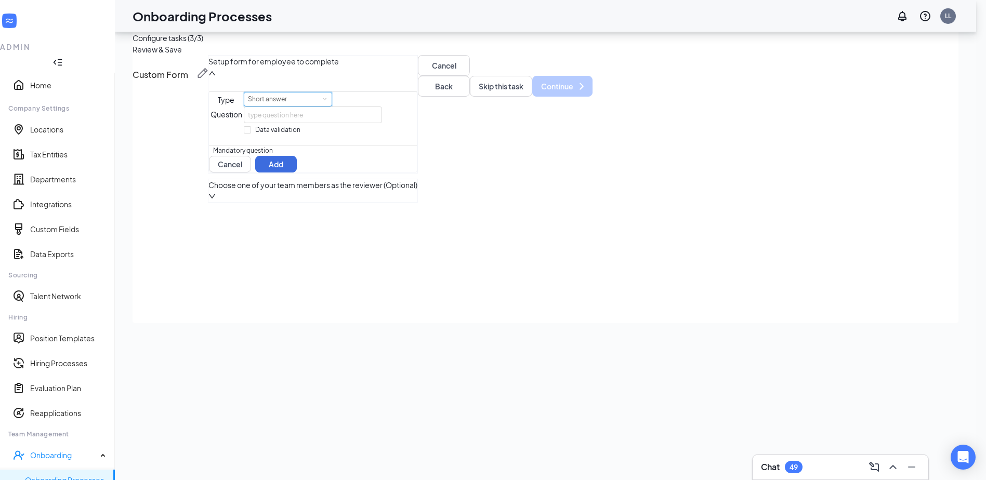
click at [328, 106] on div "Short answer" at bounding box center [288, 100] width 80 height 14
click at [338, 250] on li "File upload" at bounding box center [339, 254] width 88 height 17
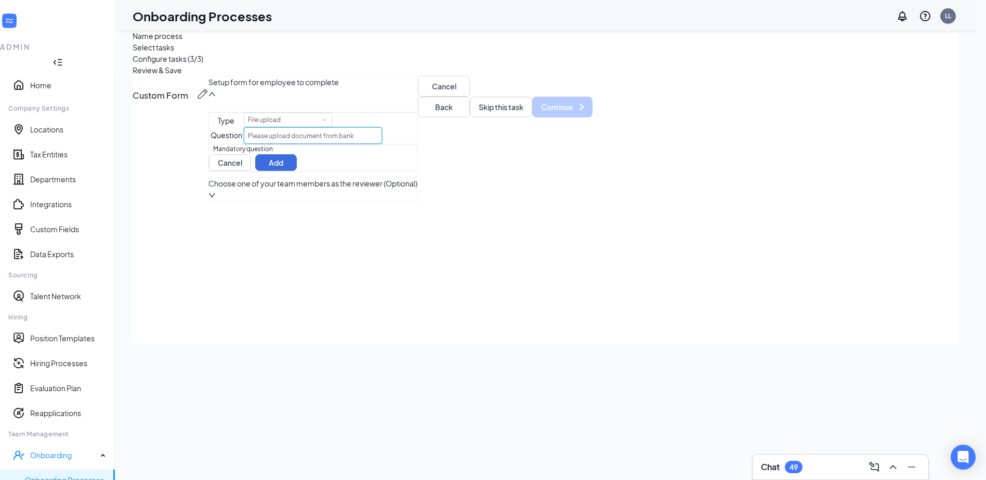
scroll to position [47, 0]
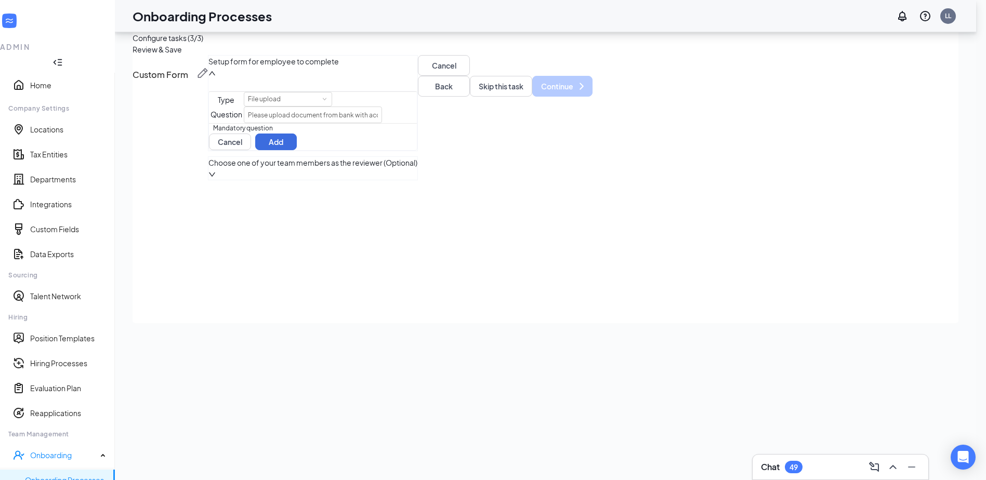
click at [209, 128] on button "button" at bounding box center [209, 128] width 0 height 0
click at [383, 123] on input "Please upload document from bank with account information if you would like to …" at bounding box center [313, 115] width 139 height 17
type input "Please upload document from your bank with account information if you would lik…"
click at [297, 150] on button "Add" at bounding box center [276, 142] width 42 height 17
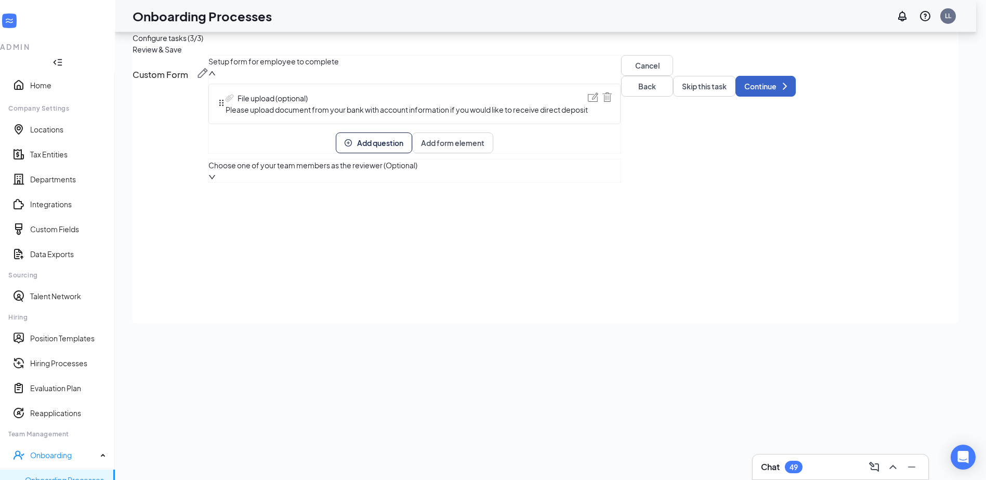
click at [721, 97] on button "Continue" at bounding box center [766, 86] width 60 height 21
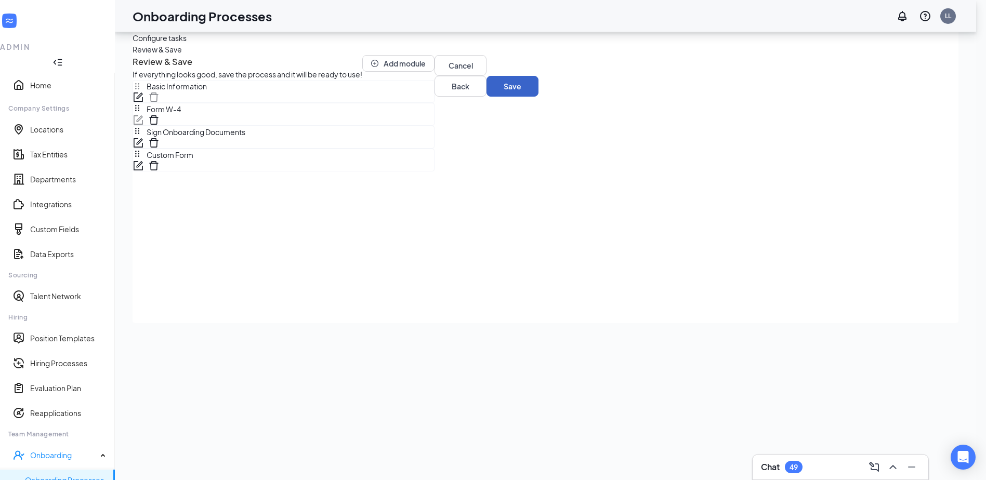
click at [539, 97] on button "Save" at bounding box center [513, 86] width 52 height 21
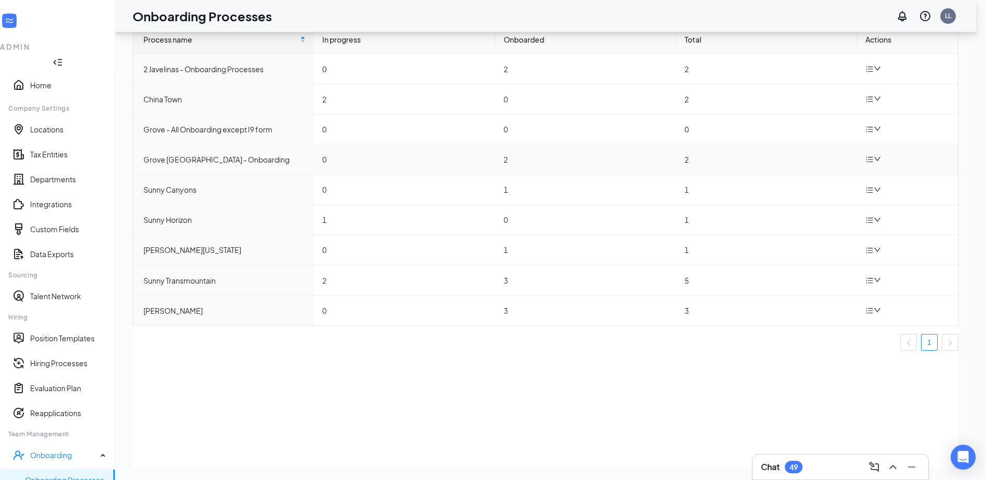
click at [721, 163] on icon "down" at bounding box center [877, 158] width 7 height 7
click at [721, 200] on div "Edit process" at bounding box center [825, 199] width 112 height 12
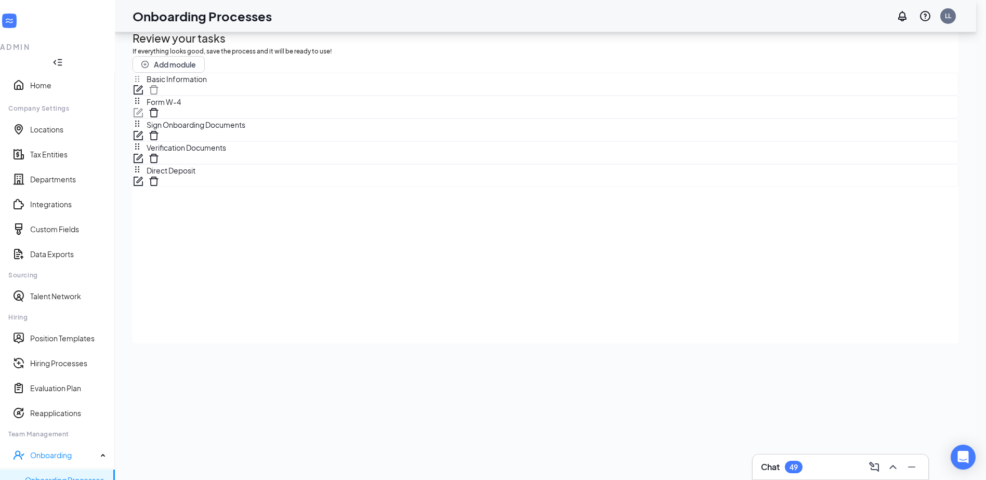
click at [142, 183] on icon "form" at bounding box center [139, 180] width 6 height 6
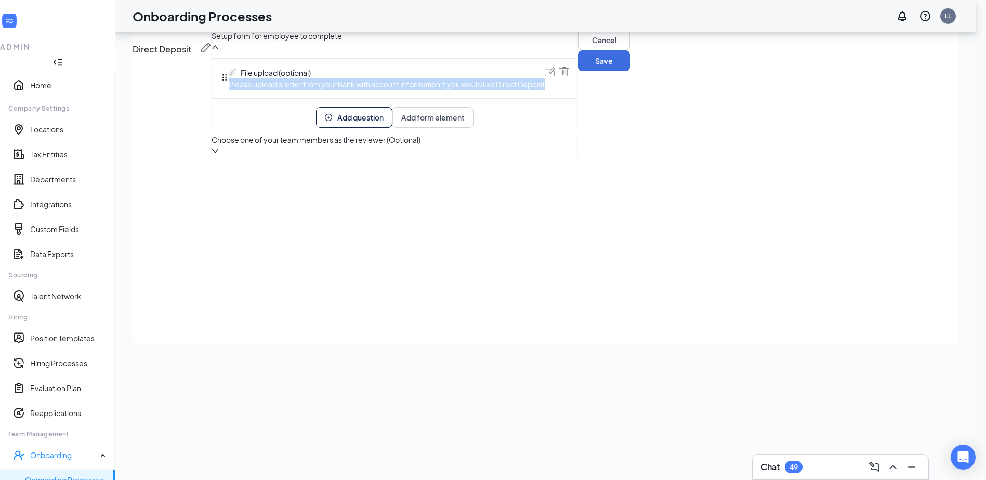
drag, startPoint x: 544, startPoint y: 181, endPoint x: 217, endPoint y: 182, distance: 327.5
click at [217, 99] on div "File upload (optional) Please upload a letter from your bank with account infor…" at bounding box center [395, 78] width 366 height 41
copy span "Please upload a letter from your bank with account information if you would lik…"
click at [578, 50] on button "Cancel" at bounding box center [604, 40] width 52 height 21
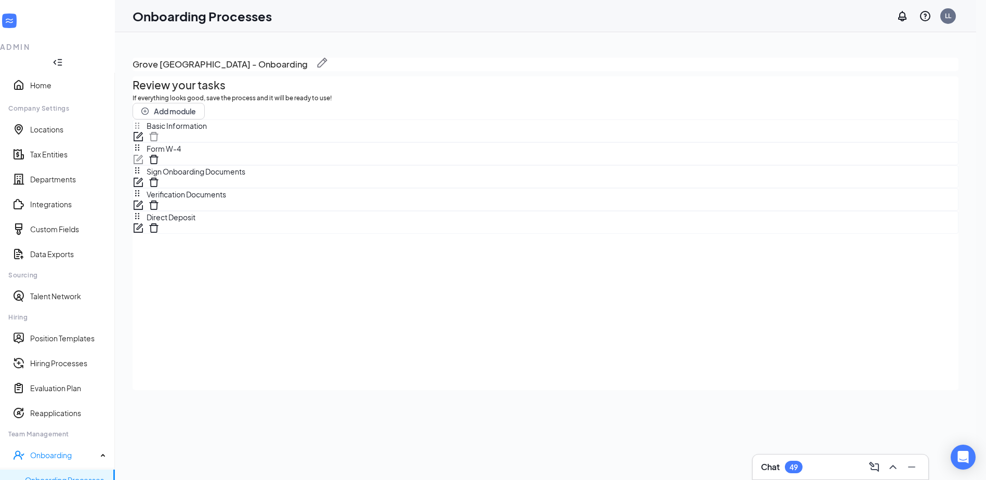
scroll to position [47, 0]
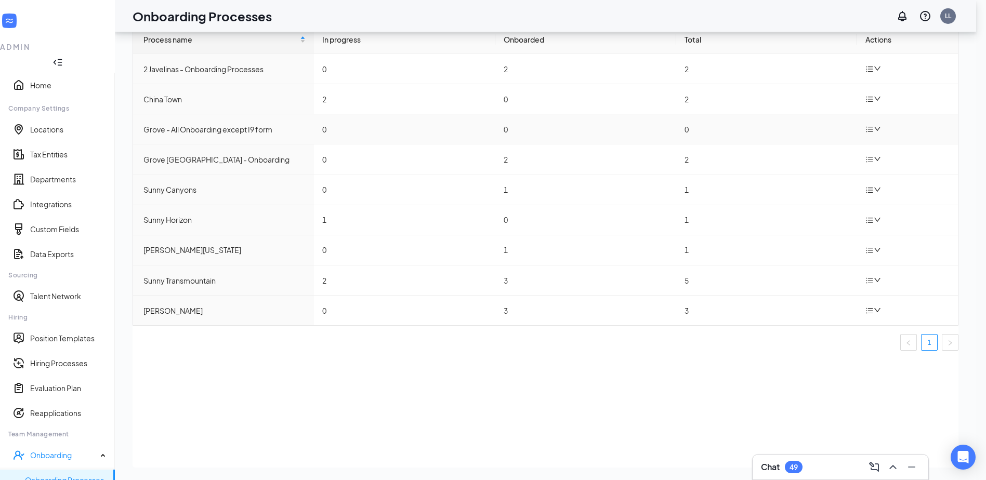
click at [721, 133] on icon "down" at bounding box center [877, 128] width 7 height 7
click at [721, 169] on div "Edit process" at bounding box center [825, 169] width 112 height 12
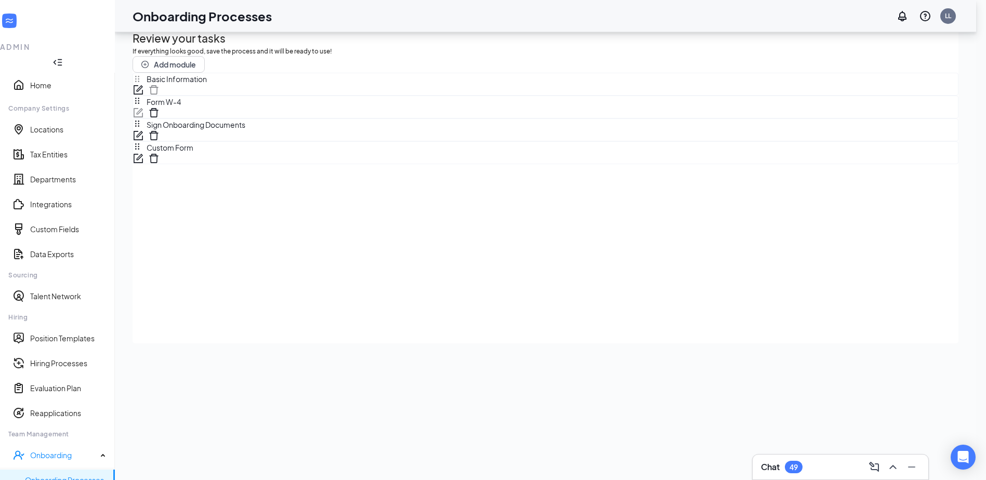
click at [143, 164] on icon "form" at bounding box center [138, 158] width 10 height 10
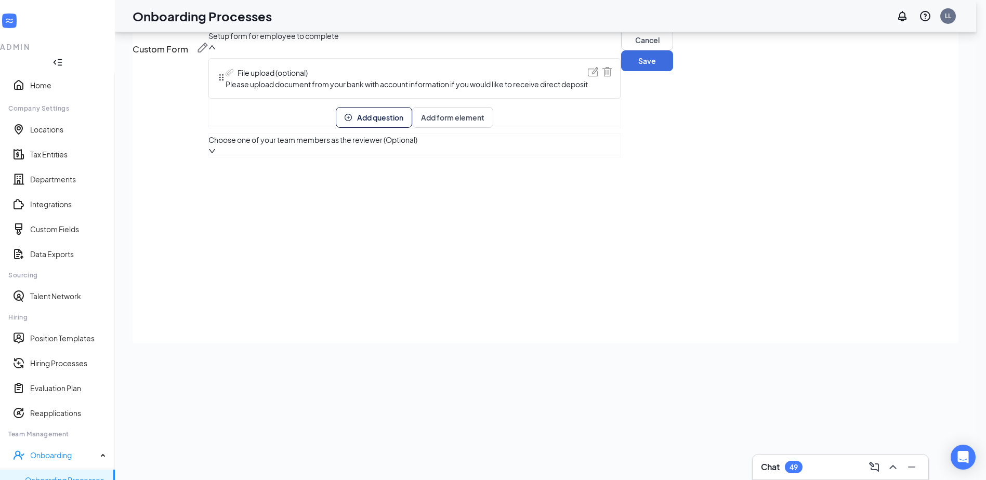
click at [598, 76] on img at bounding box center [593, 71] width 10 height 9
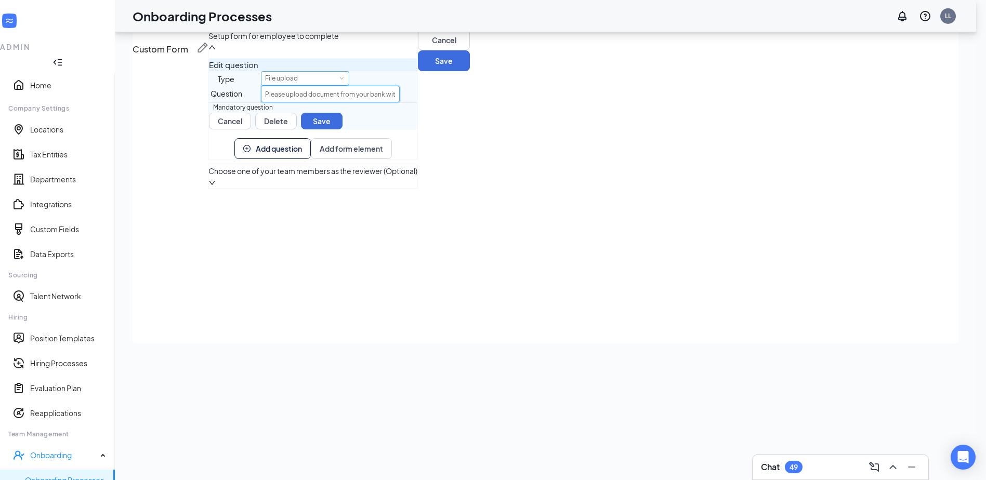
drag, startPoint x: 648, startPoint y: 224, endPoint x: 366, endPoint y: 203, distance: 282.0
click at [379, 130] on div "Edit question Type File upload Question Please upload document from your bank w…" at bounding box center [312, 94] width 209 height 72
click at [345, 86] on div "Type File upload" at bounding box center [313, 78] width 208 height 15
drag, startPoint x: 601, startPoint y: 218, endPoint x: 287, endPoint y: 180, distance: 316.3
click at [294, 130] on div "Edit question Type File upload Question Please upload document from your bank w…" at bounding box center [312, 94] width 209 height 72
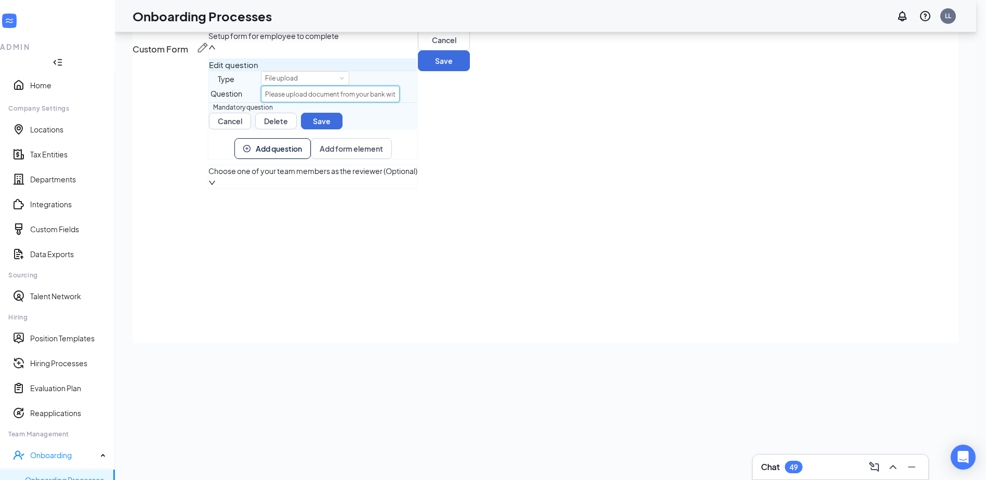
paste input "a letter from your bank with account information if you would like Direct D"
drag, startPoint x: 650, startPoint y: 227, endPoint x: 583, endPoint y: 227, distance: 67.6
click at [400, 102] on input "Please upload a letter from your bank with account information if you would lik…" at bounding box center [330, 94] width 139 height 17
type input "Please upload a letter from your bank with account information if you would lik…"
click at [343, 129] on button "Save" at bounding box center [322, 121] width 42 height 17
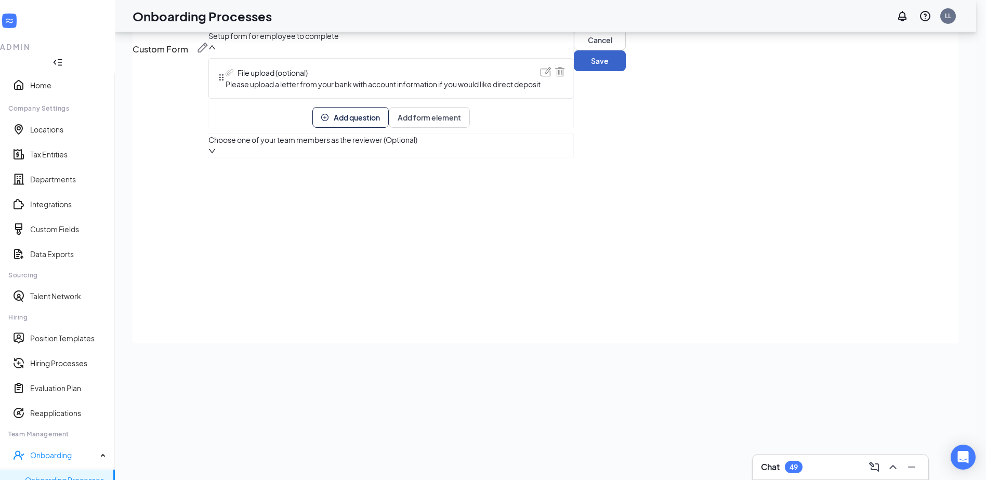
click at [626, 71] on button "Save" at bounding box center [600, 60] width 52 height 21
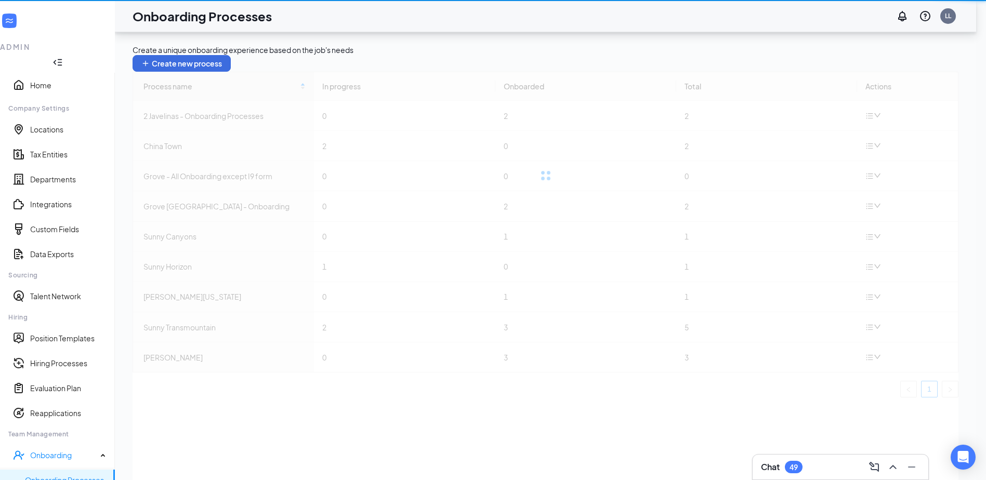
scroll to position [47, 0]
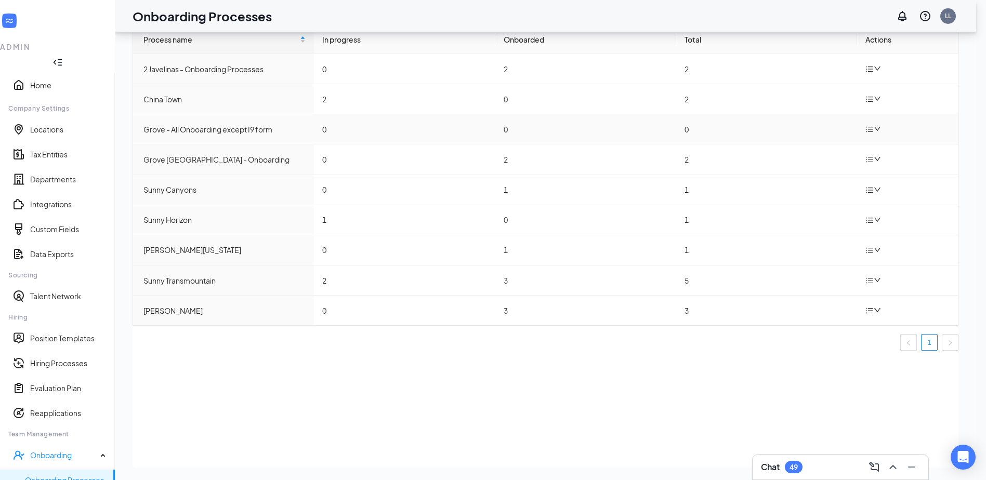
click at [721, 133] on icon "down" at bounding box center [877, 128] width 7 height 7
click at [543, 425] on div "Process name In progress Onboarded Total Actions 2 Javelinas - Onboarding Proce…" at bounding box center [546, 246] width 826 height 443
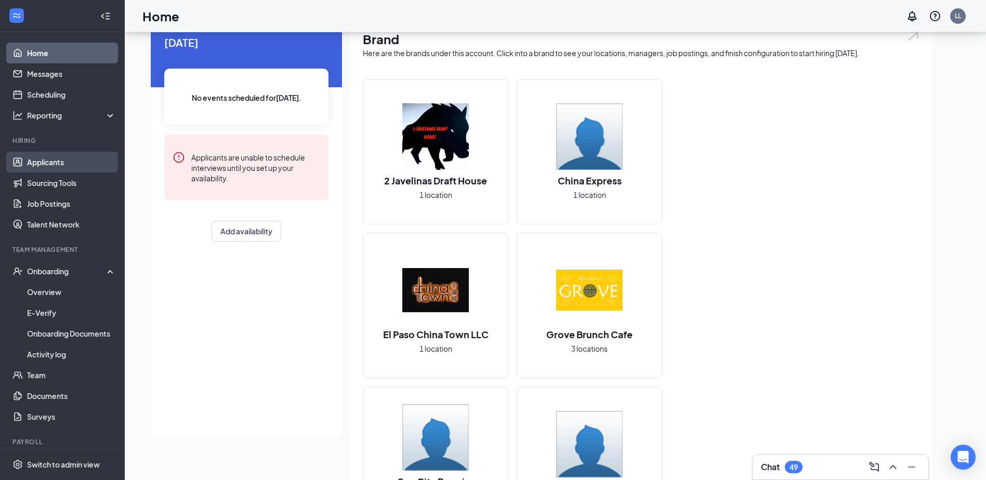
click at [33, 158] on link "Applicants" at bounding box center [71, 162] width 89 height 21
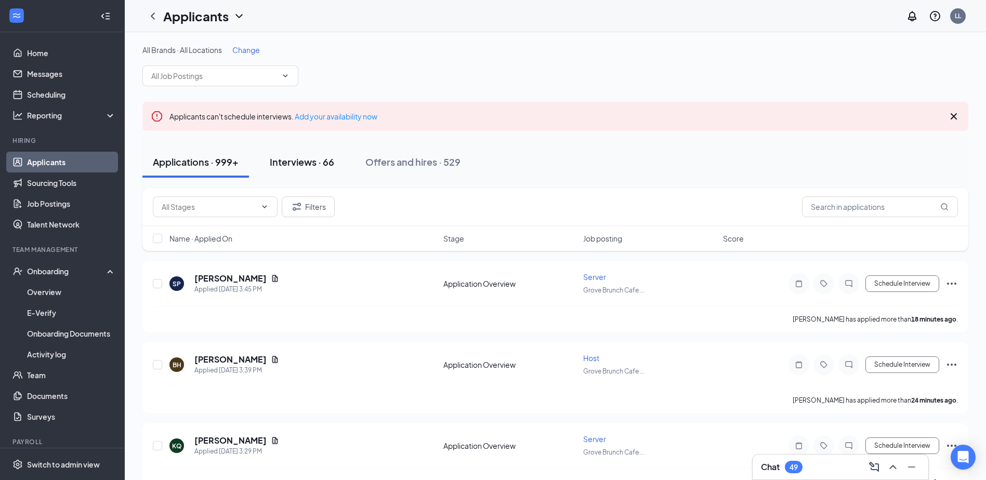
click at [289, 162] on div "Interviews · 66" at bounding box center [302, 161] width 64 height 13
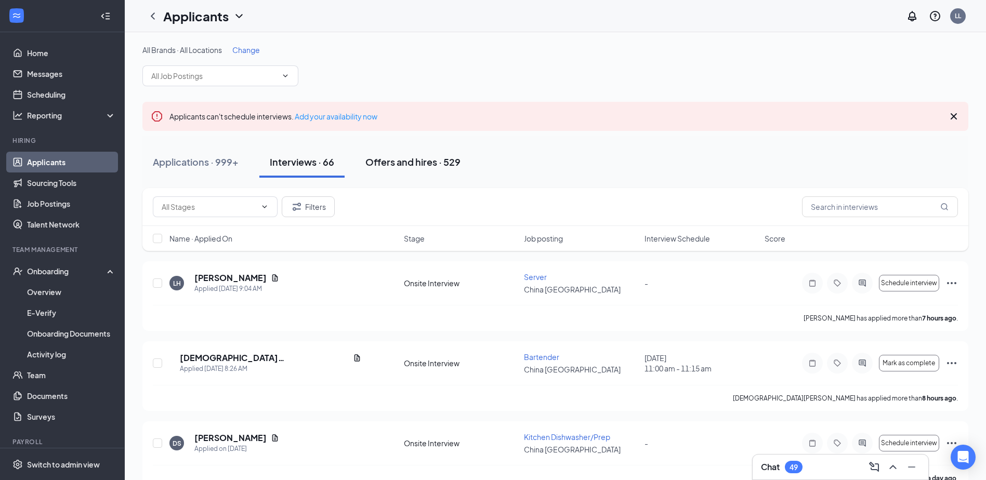
click at [378, 162] on div "Offers and hires · 529" at bounding box center [412, 161] width 95 height 13
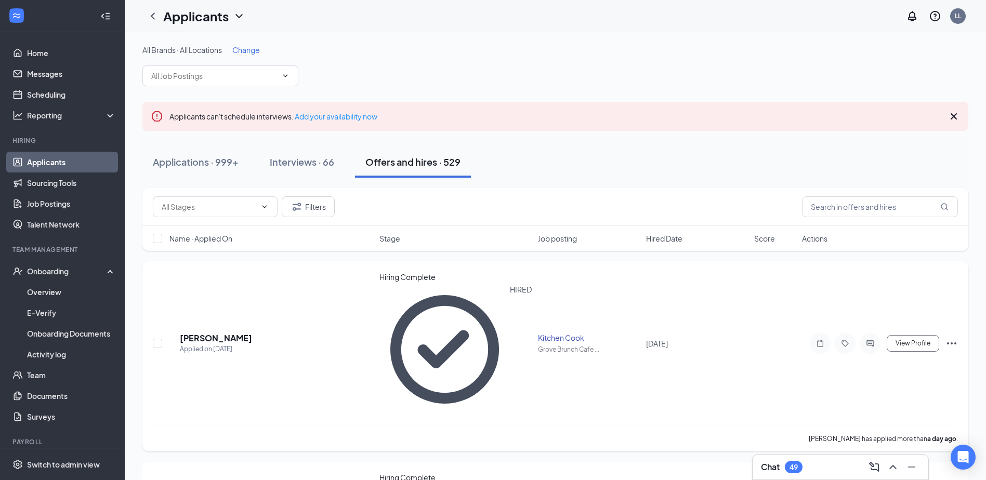
click at [721, 337] on icon "Ellipses" at bounding box center [952, 343] width 12 height 12
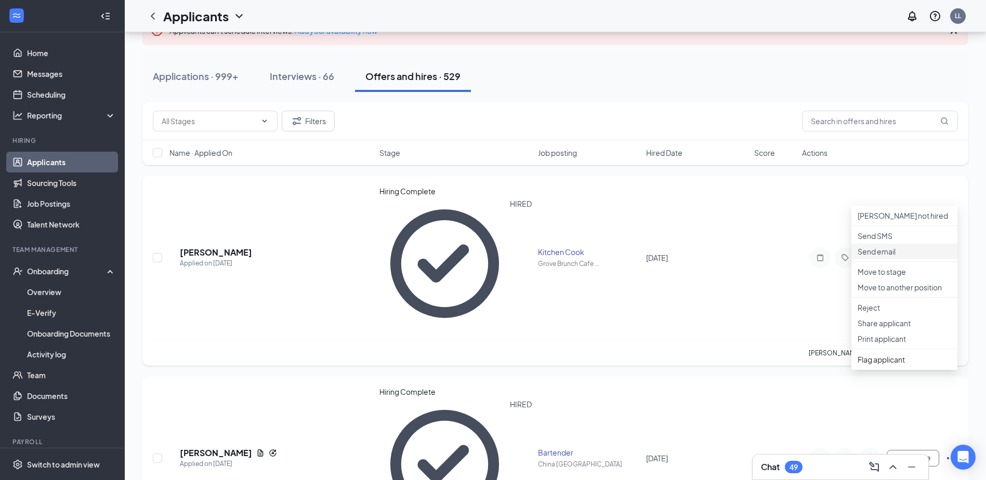
scroll to position [104, 0]
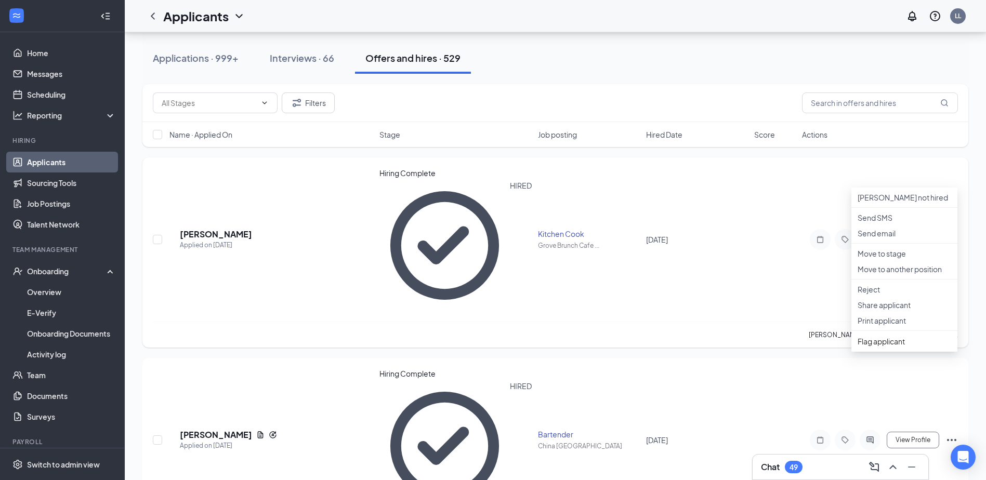
click at [721, 165] on div "AM Alexis Minor Applied on Aug 25 Hiring Complete HIRED Kitchen Cook Grove Brun…" at bounding box center [555, 253] width 826 height 190
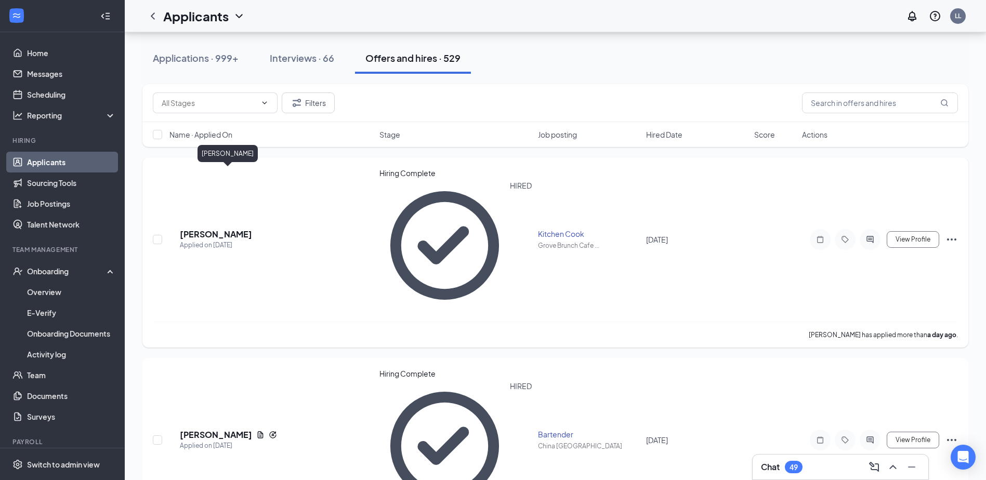
click at [211, 229] on h5 "[PERSON_NAME]" at bounding box center [216, 234] width 72 height 11
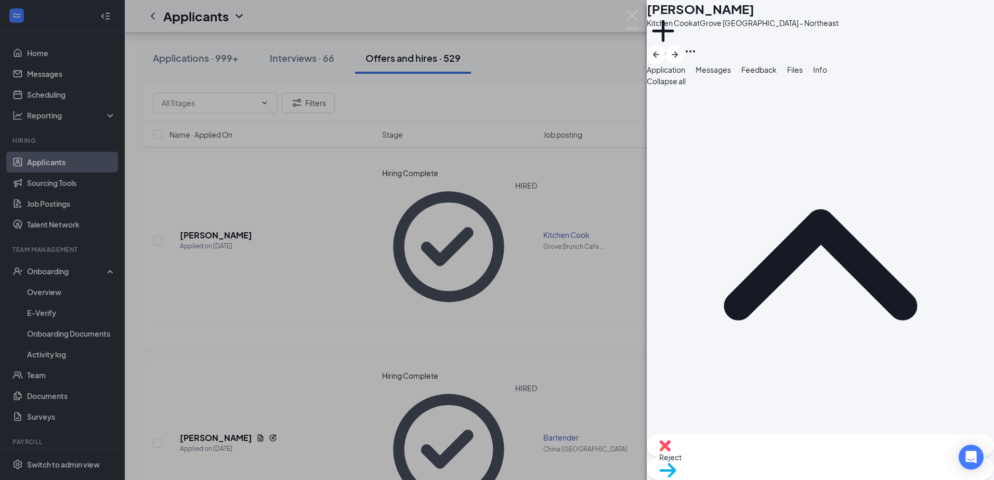
click at [721, 74] on span "Info" at bounding box center [820, 69] width 14 height 9
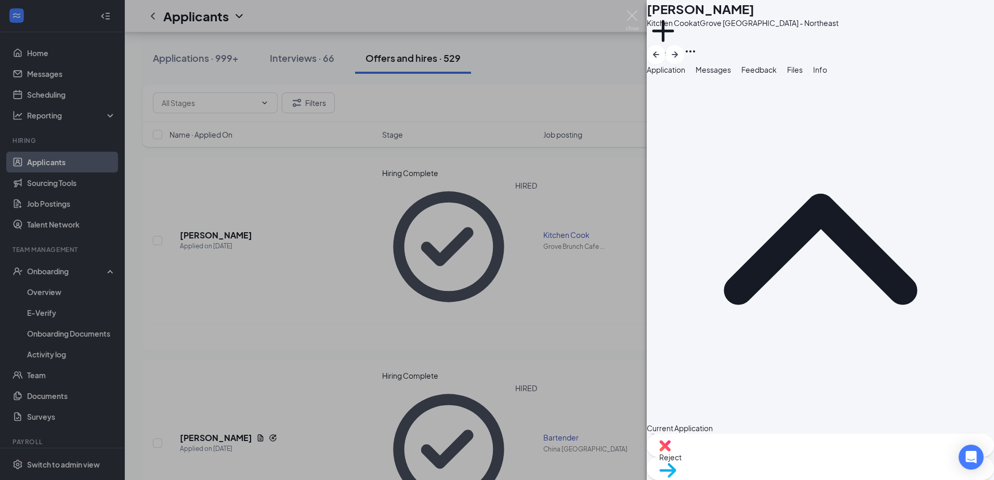
click at [697, 45] on icon "Ellipses" at bounding box center [690, 51] width 12 height 12
click at [721, 419] on div "Current Application Phone +1 (309) 909-6894 Email alexisminor10@gmail.com Appli…" at bounding box center [820, 254] width 347 height 359
click at [61, 292] on div "AM Alexis Minor Kitchen Cook at Grove Brunch Cafe - Northeast Add a tag Applica…" at bounding box center [497, 240] width 994 height 480
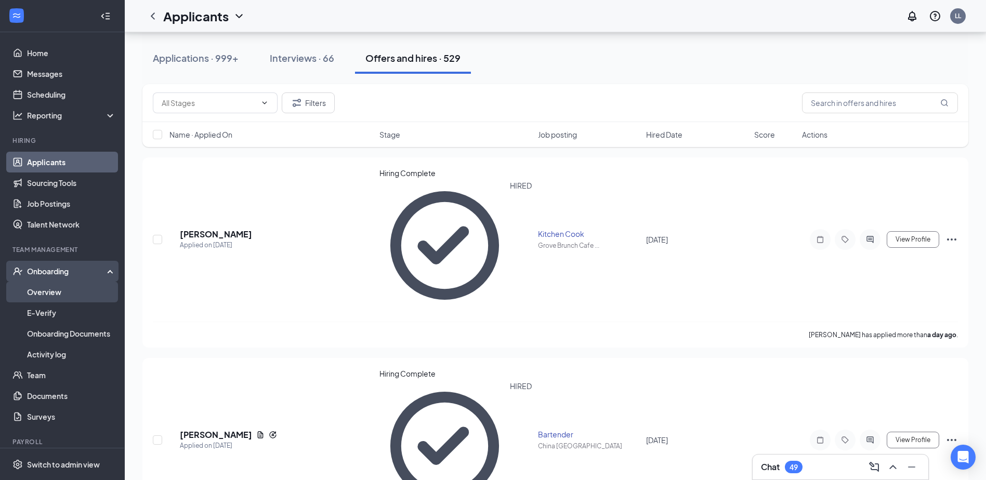
click at [56, 291] on link "Overview" at bounding box center [71, 292] width 89 height 21
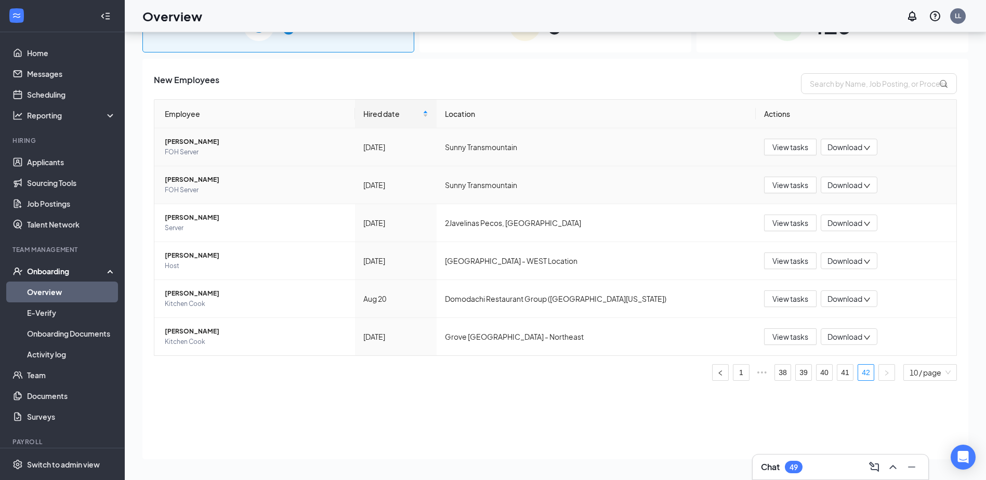
scroll to position [47, 0]
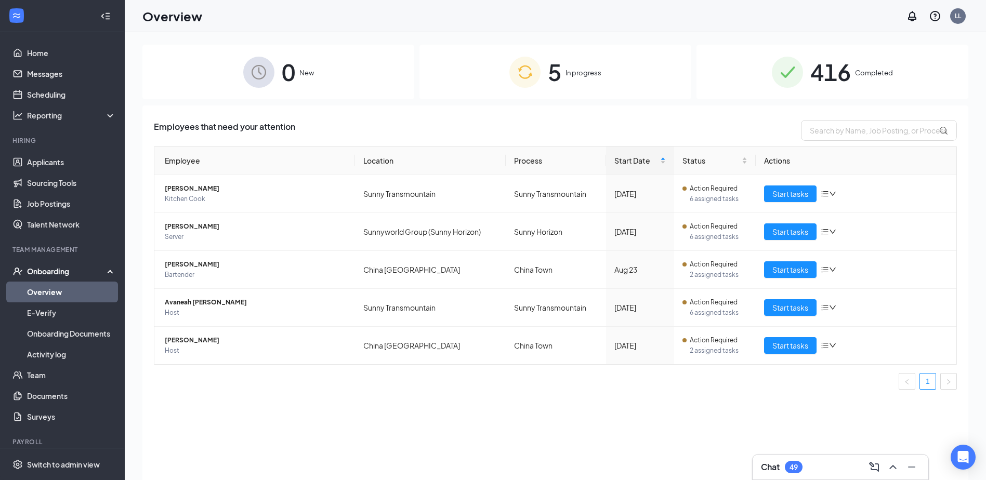
click at [721, 86] on div "416 Completed" at bounding box center [833, 72] width 272 height 55
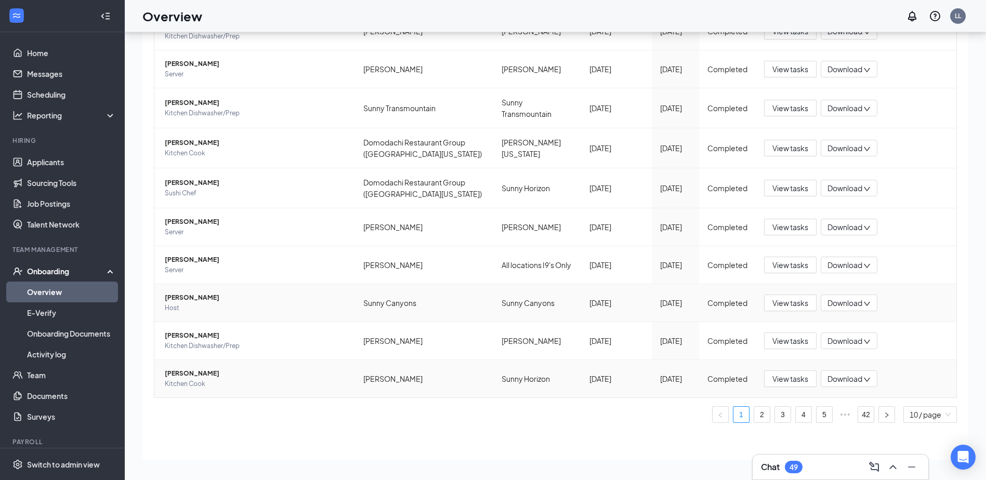
scroll to position [47, 0]
click at [721, 411] on link "42" at bounding box center [866, 415] width 16 height 16
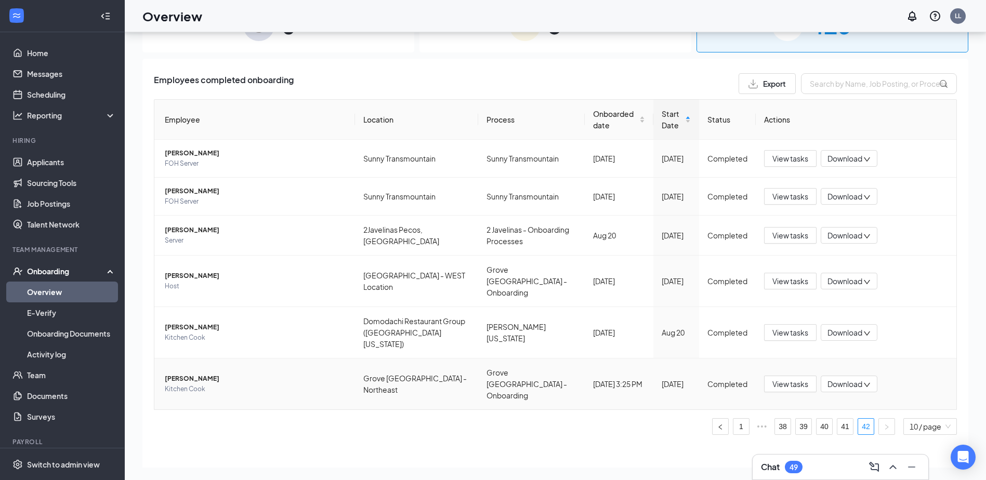
click at [183, 374] on span "Alexis N Minor" at bounding box center [256, 379] width 182 height 10
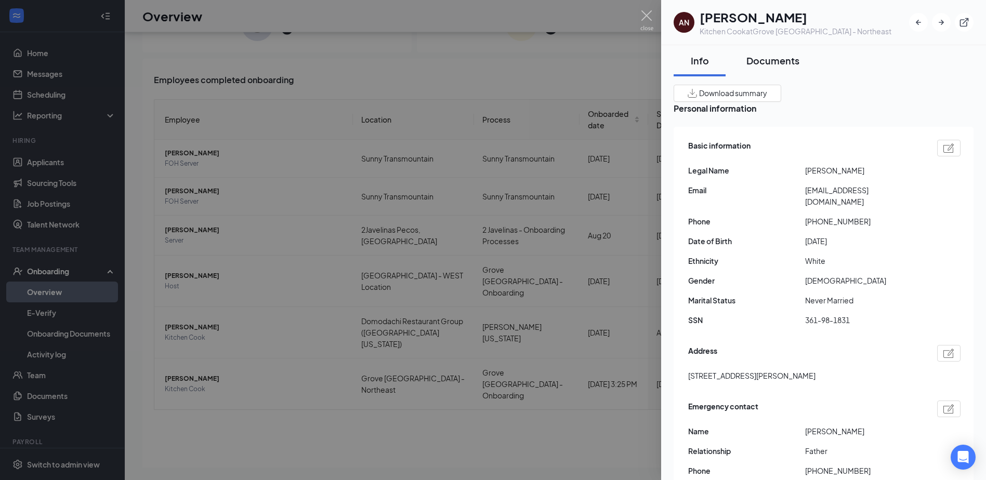
click at [721, 64] on button "Documents" at bounding box center [773, 60] width 74 height 31
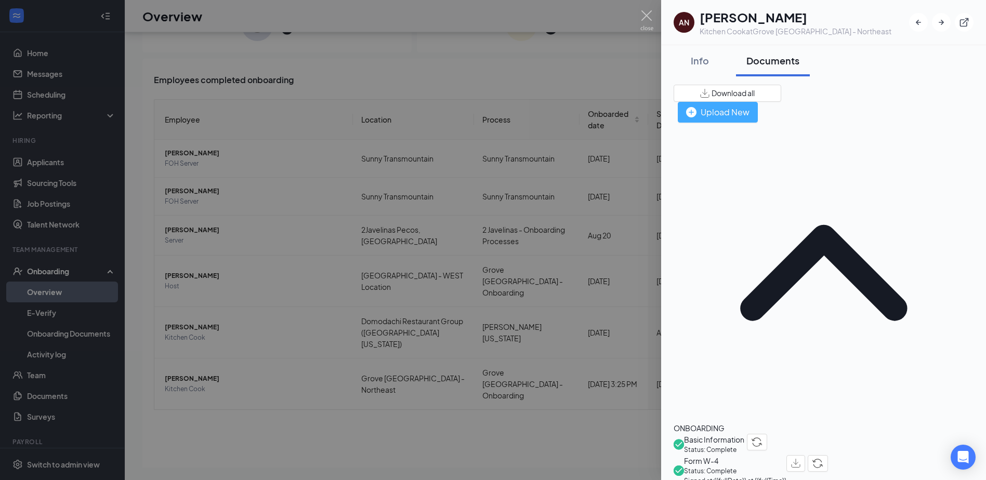
click at [721, 106] on div "Upload New" at bounding box center [717, 112] width 63 height 13
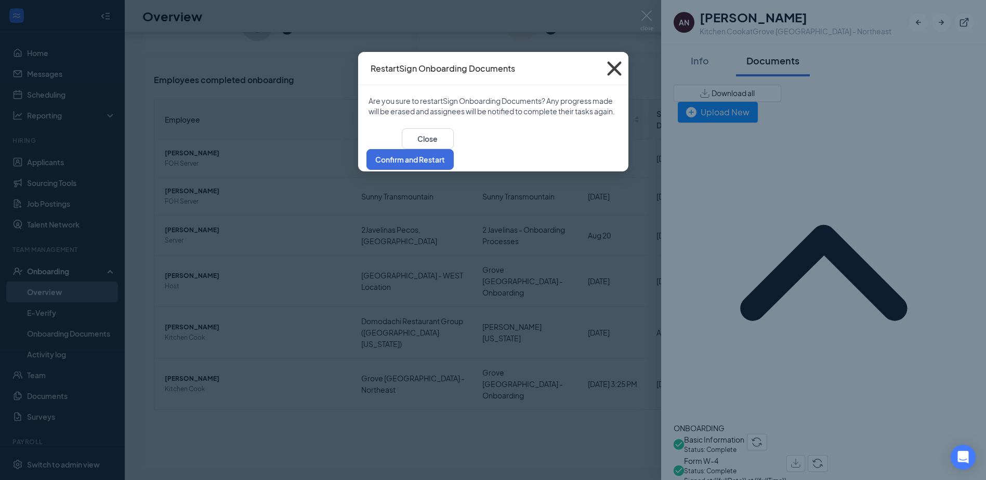
click at [616, 70] on icon "Cross" at bounding box center [614, 68] width 14 height 14
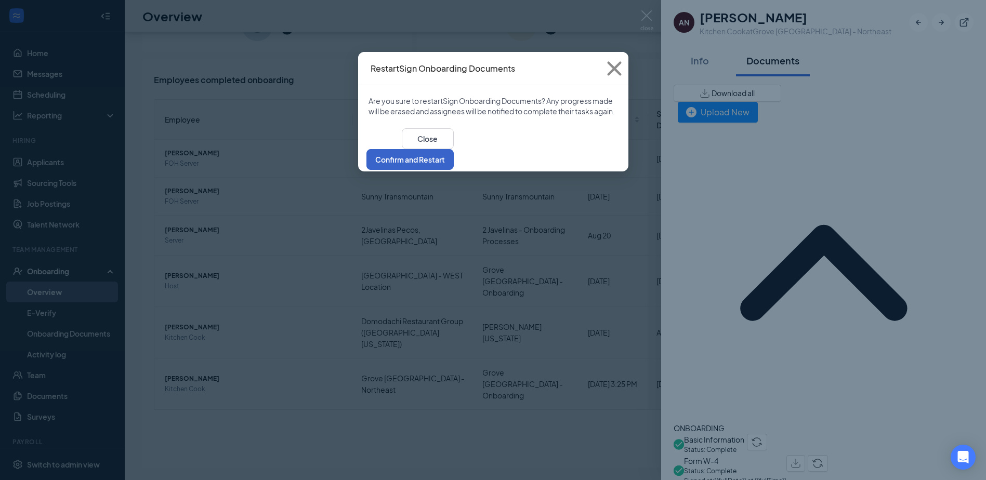
click at [454, 162] on button "Confirm and Restart" at bounding box center [409, 159] width 87 height 21
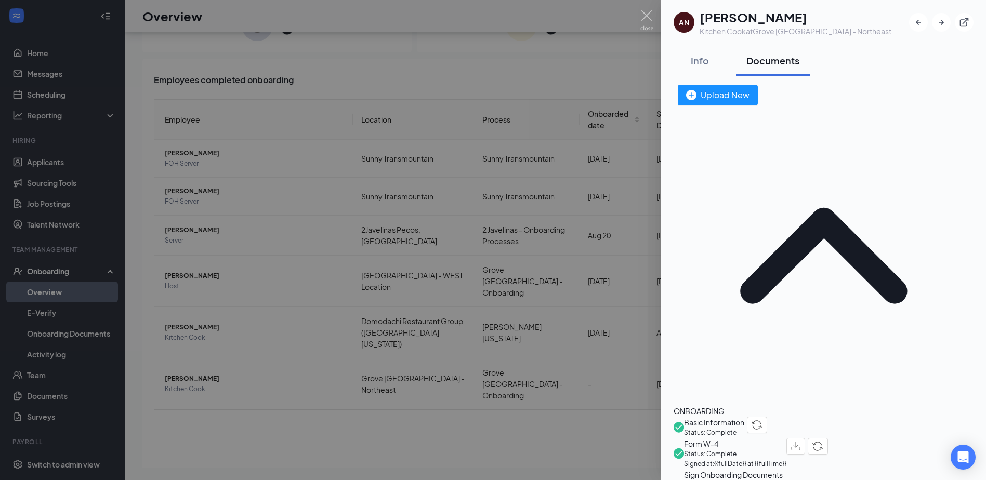
click at [392, 423] on div at bounding box center [493, 240] width 986 height 480
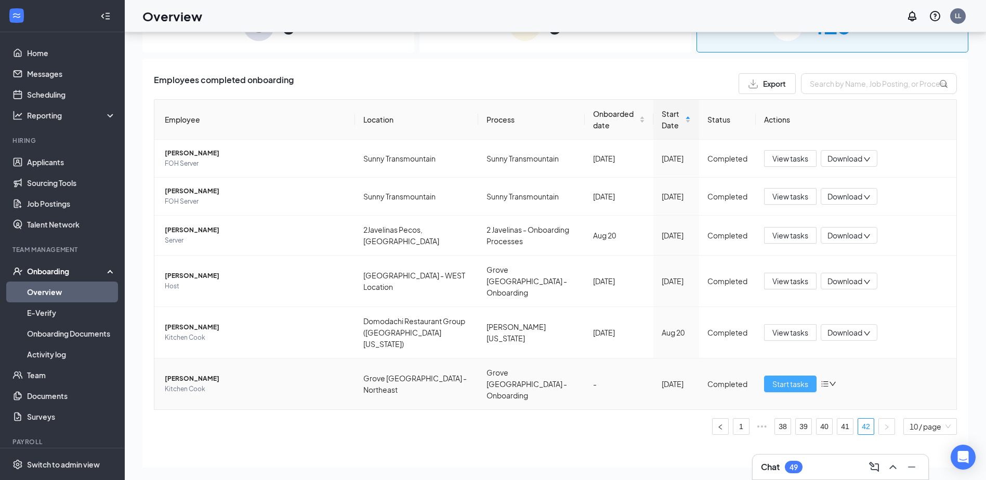
click at [721, 378] on span "Start tasks" at bounding box center [790, 383] width 36 height 11
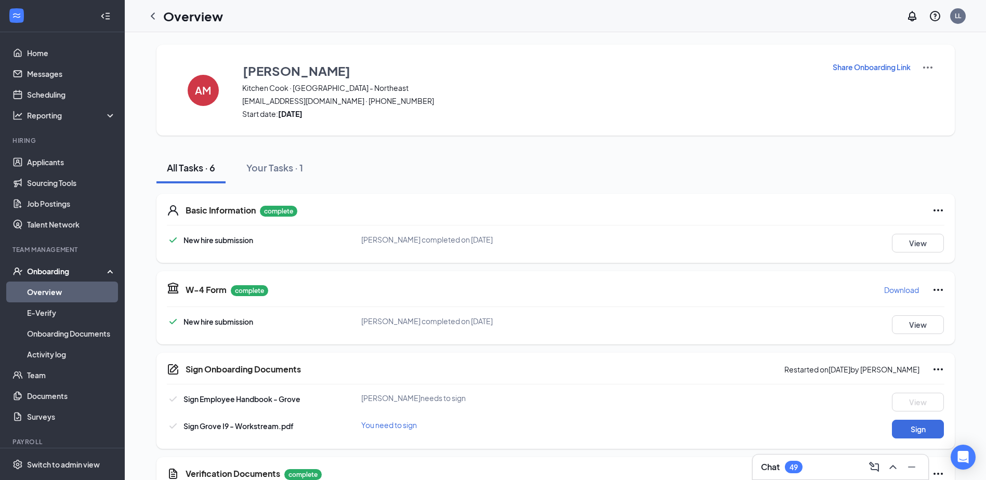
click at [721, 64] on p "Share Onboarding Link" at bounding box center [872, 67] width 78 height 10
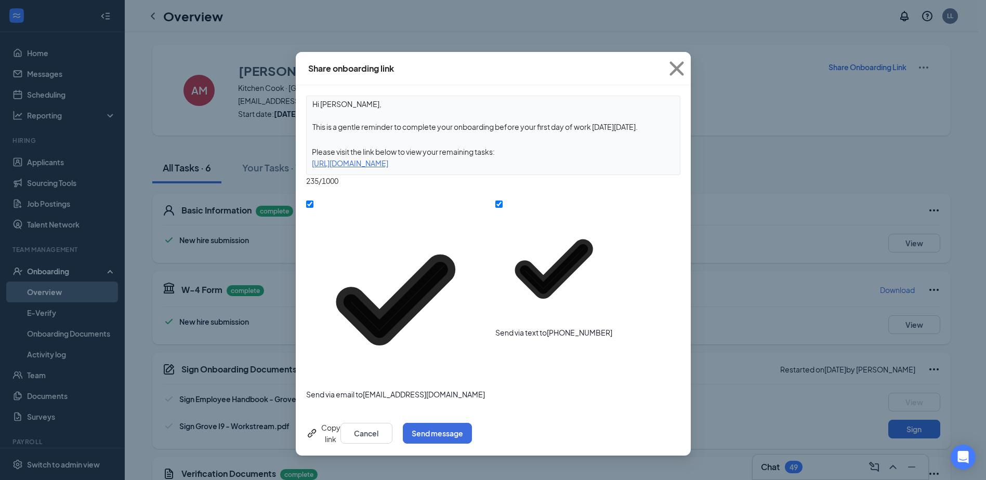
drag, startPoint x: 659, startPoint y: 129, endPoint x: 342, endPoint y: 163, distance: 319.5
click at [310, 132] on textarea "Hi Alexis, This is a gentle reminder to complete your onboarding before your fi…" at bounding box center [493, 115] width 373 height 38
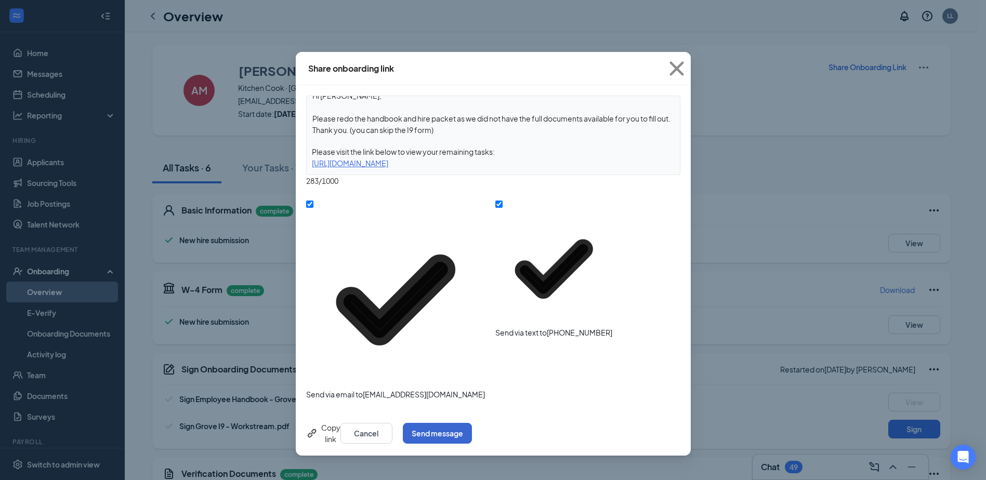
type textarea "Hi Alexis, Please redo the handbook and hire packet as we did not have the full…"
click at [472, 423] on button "Send message" at bounding box center [437, 433] width 69 height 21
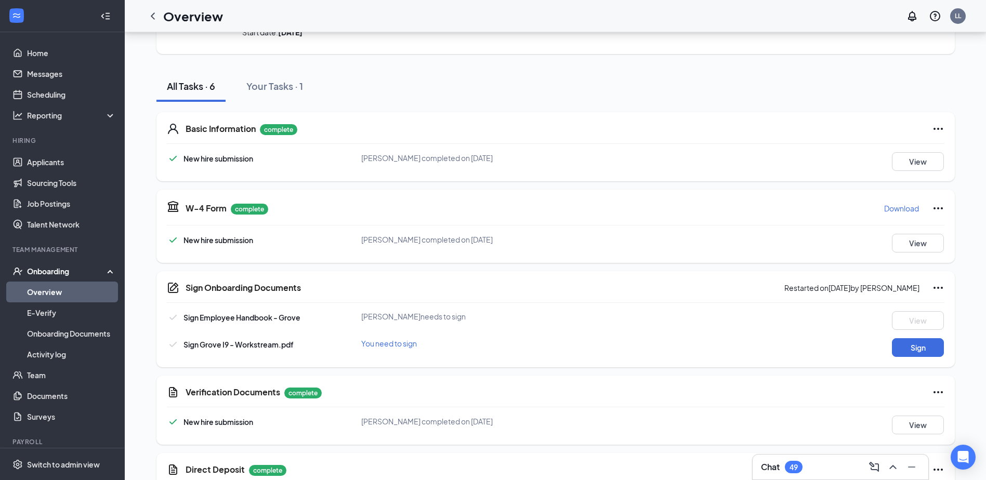
scroll to position [136, 0]
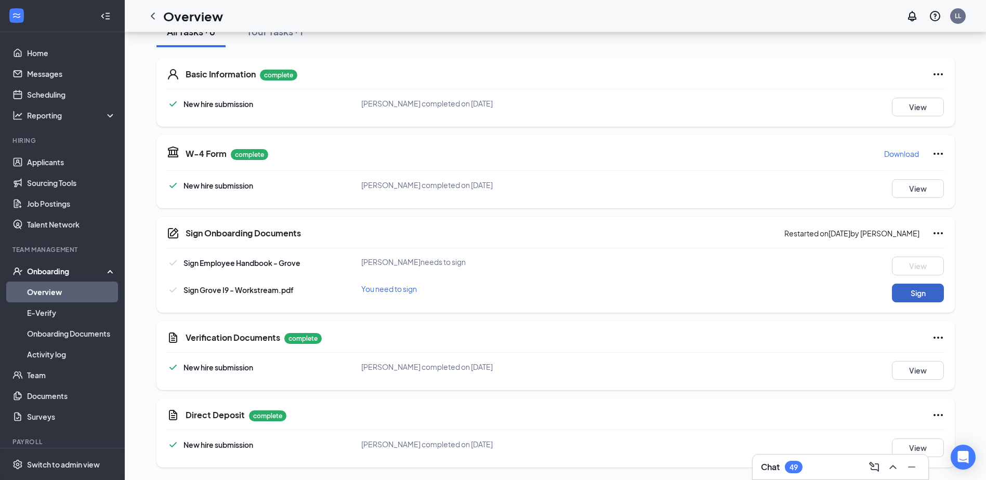
click at [721, 297] on button "Sign" at bounding box center [918, 293] width 52 height 19
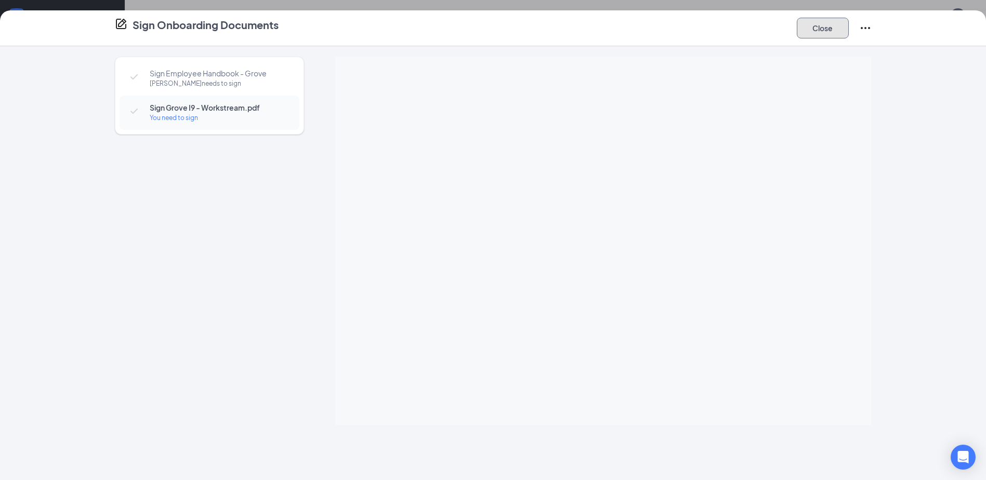
click at [721, 22] on button "Close" at bounding box center [823, 28] width 52 height 21
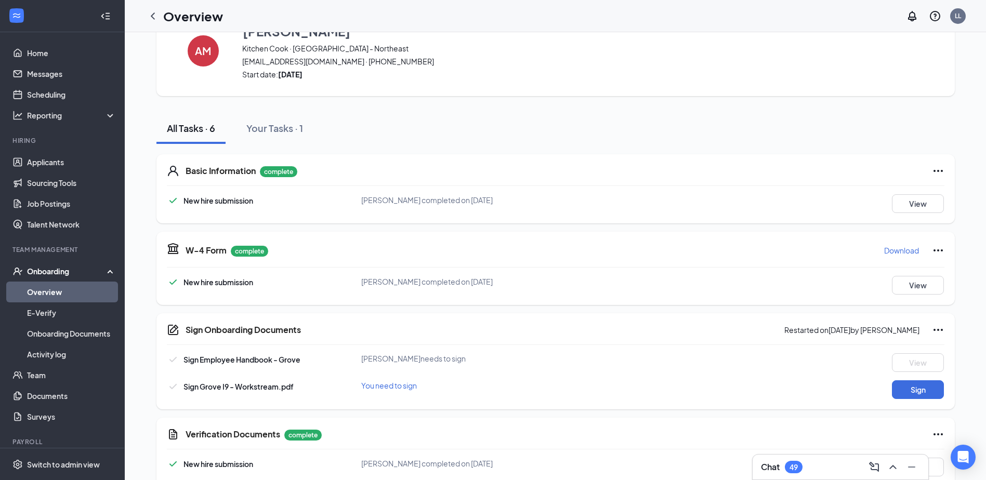
scroll to position [0, 0]
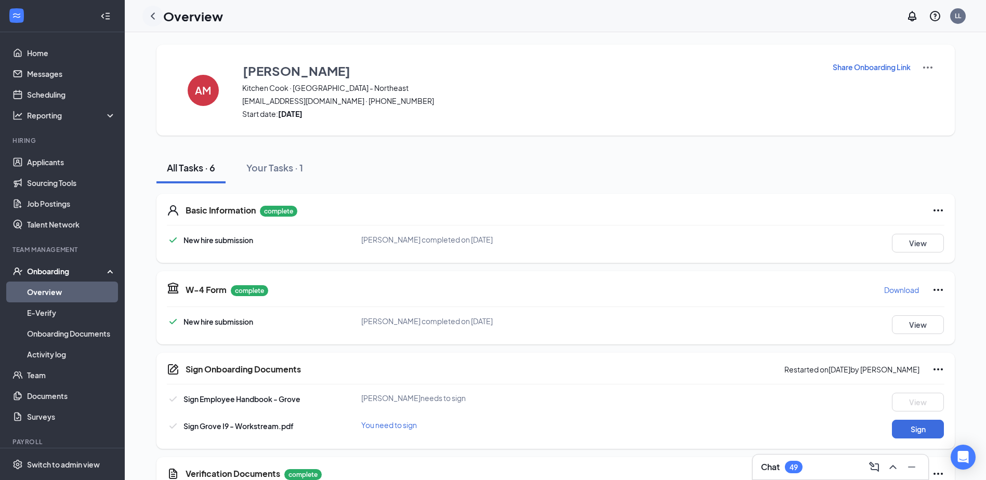
click at [151, 21] on icon "ChevronLeft" at bounding box center [153, 16] width 12 height 12
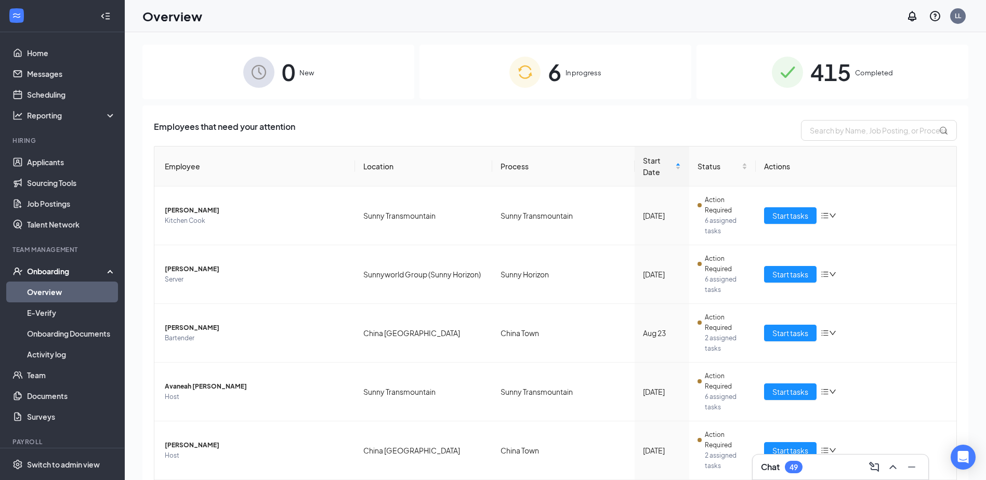
click at [457, 84] on div "6 In progress" at bounding box center [555, 72] width 272 height 55
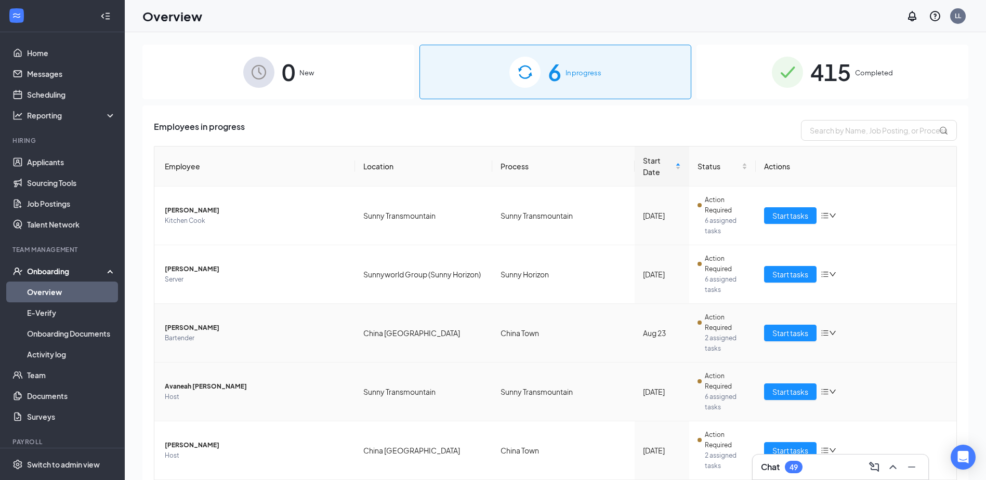
scroll to position [32, 0]
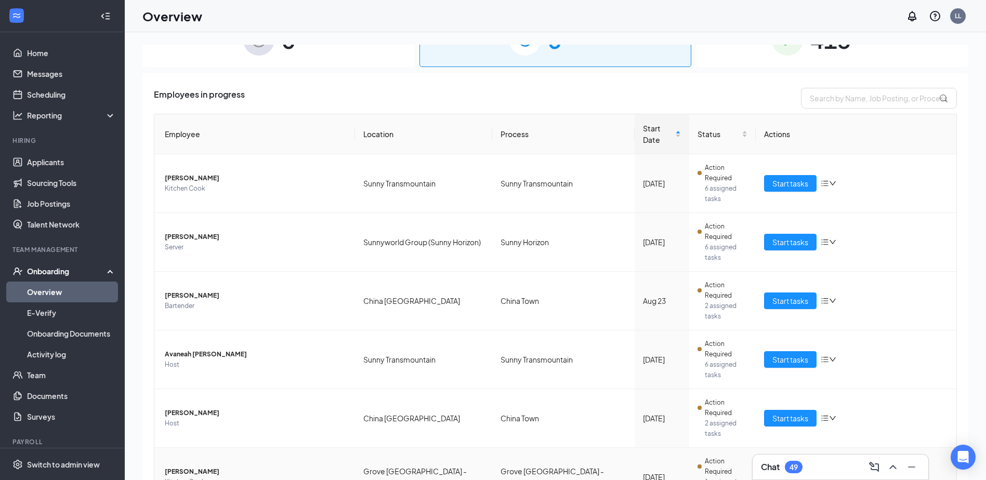
click at [721, 468] on span "Start tasks" at bounding box center [790, 476] width 36 height 11
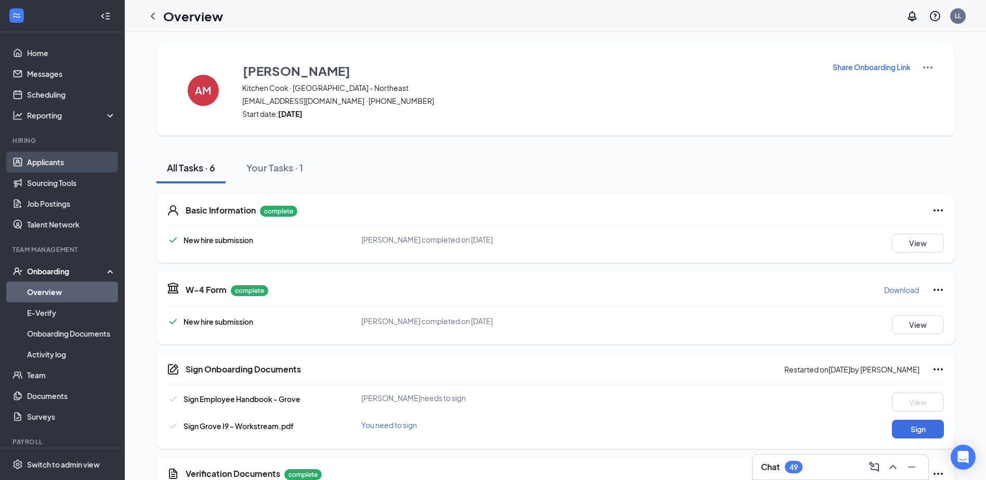
click at [44, 163] on link "Applicants" at bounding box center [71, 162] width 89 height 21
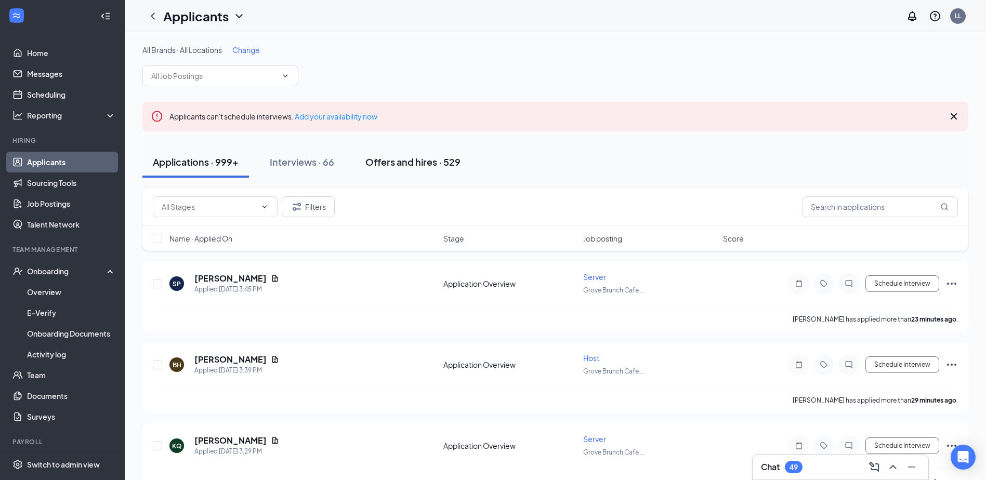
click at [386, 165] on div "Offers and hires · 529" at bounding box center [412, 161] width 95 height 13
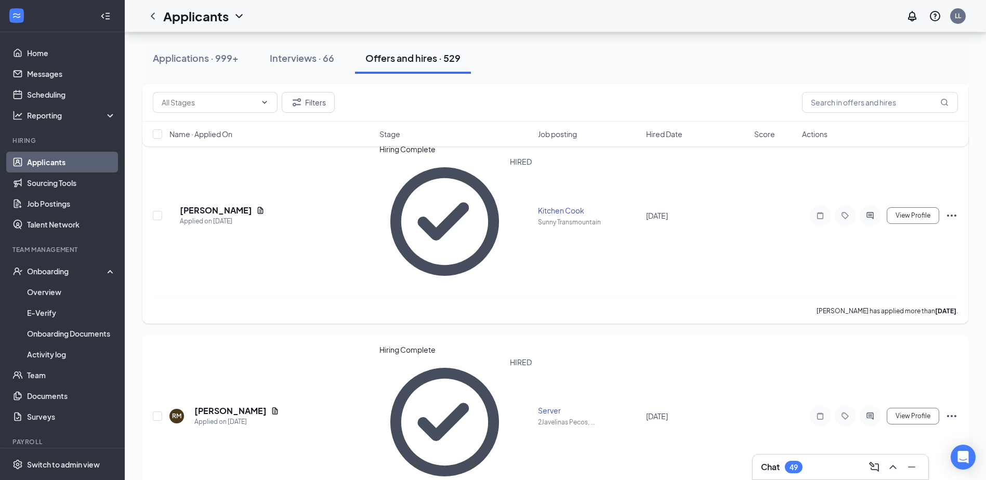
scroll to position [988, 0]
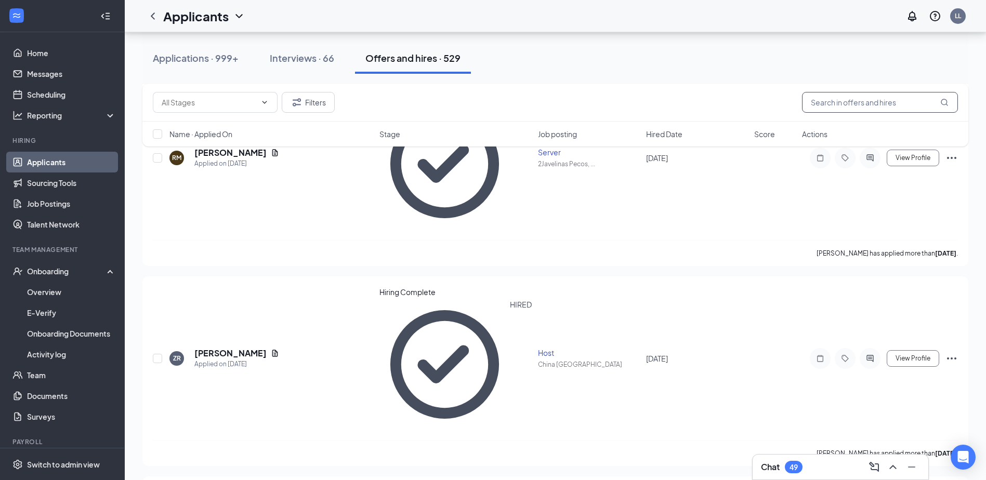
click at [721, 104] on input "text" at bounding box center [880, 102] width 156 height 21
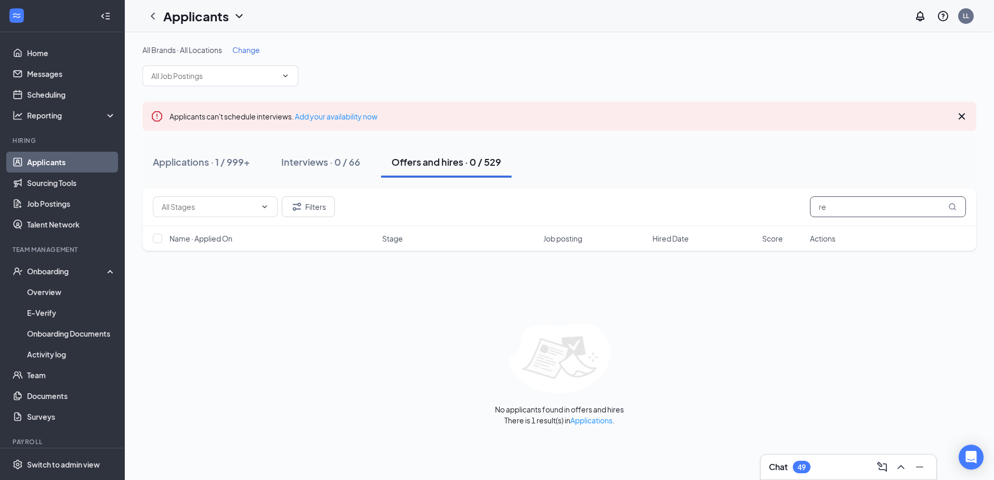
type input "r"
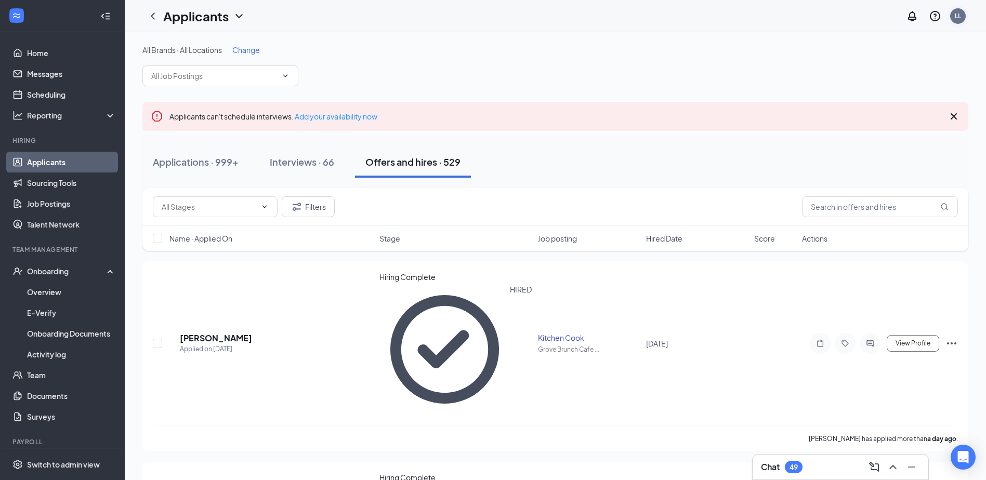
click at [721, 16] on div "LL" at bounding box center [958, 15] width 6 height 9
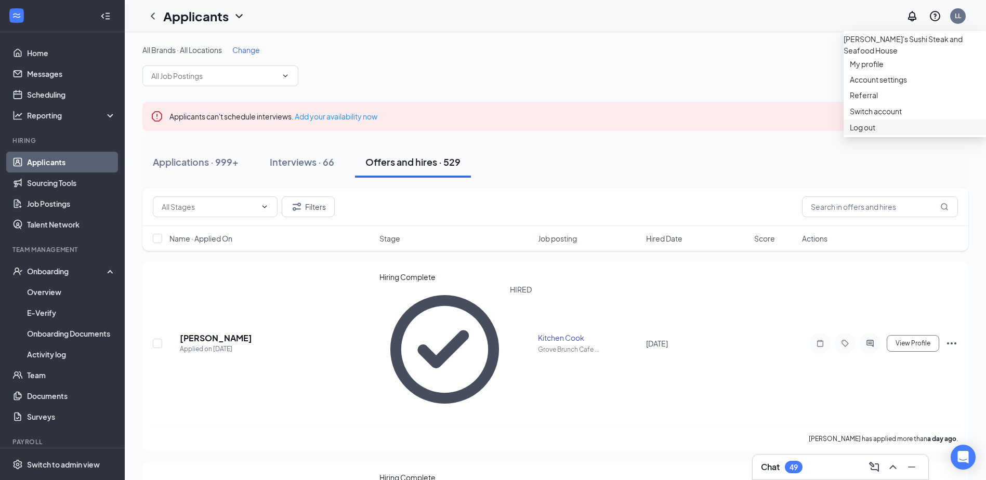
click at [721, 133] on div "Log out" at bounding box center [915, 127] width 130 height 10
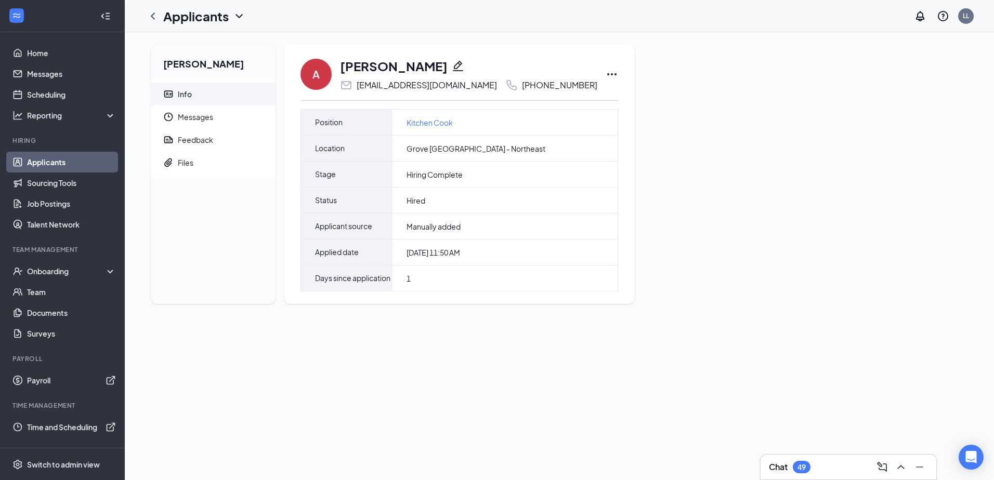
click at [606, 75] on icon "Ellipses" at bounding box center [612, 74] width 12 height 12
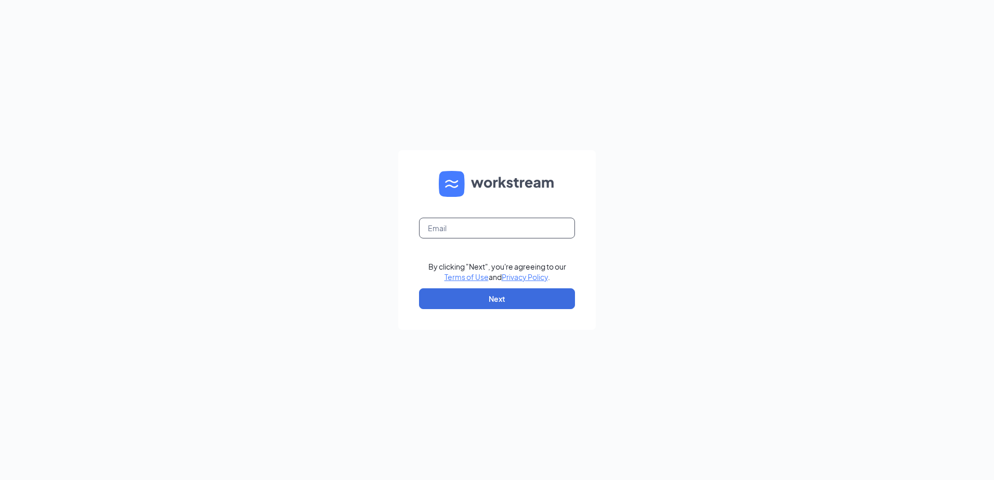
click at [463, 231] on input "text" at bounding box center [497, 228] width 156 height 21
type input "[EMAIL_ADDRESS][DOMAIN_NAME]"
click at [525, 300] on button "Next" at bounding box center [497, 299] width 156 height 21
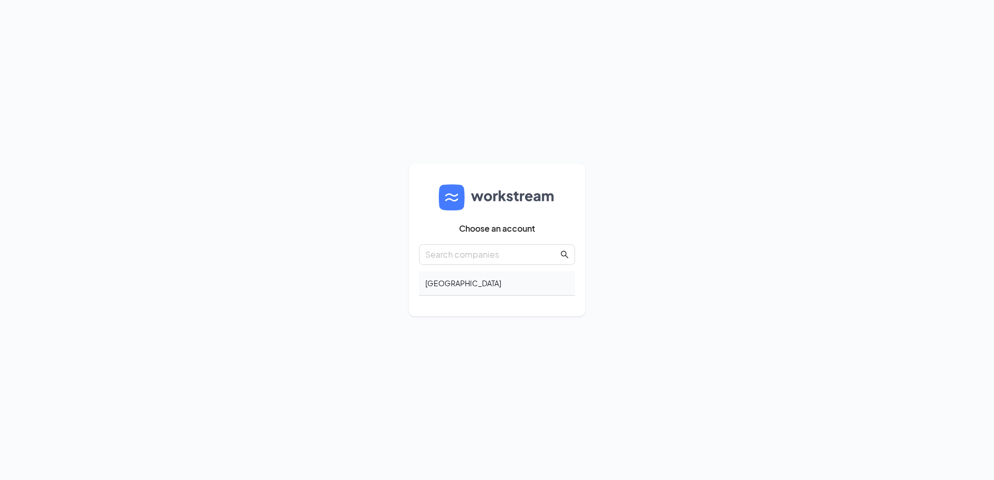
click at [483, 285] on div "[GEOGRAPHIC_DATA]" at bounding box center [497, 283] width 156 height 24
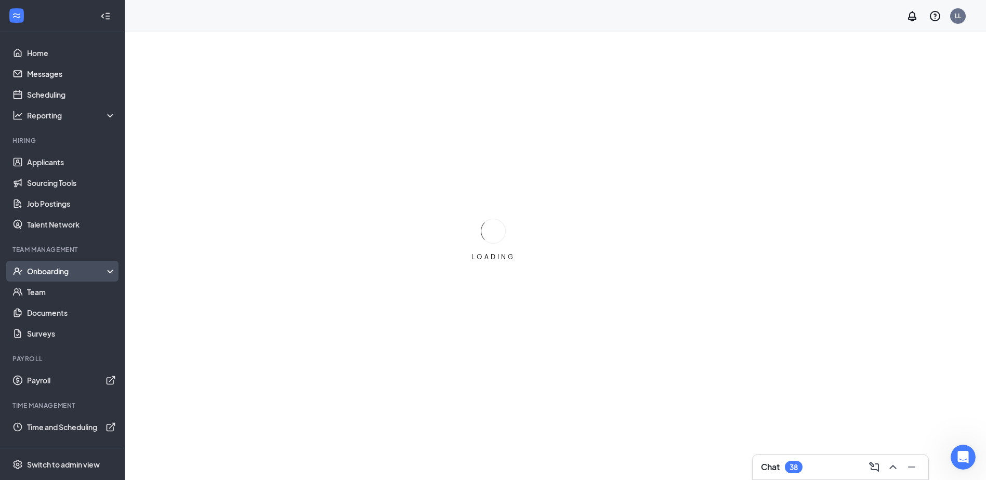
click at [65, 270] on ul "Home Messages Scheduling Reporting Hiring Applicants Sourcing Tools Job Posting…" at bounding box center [62, 240] width 124 height 416
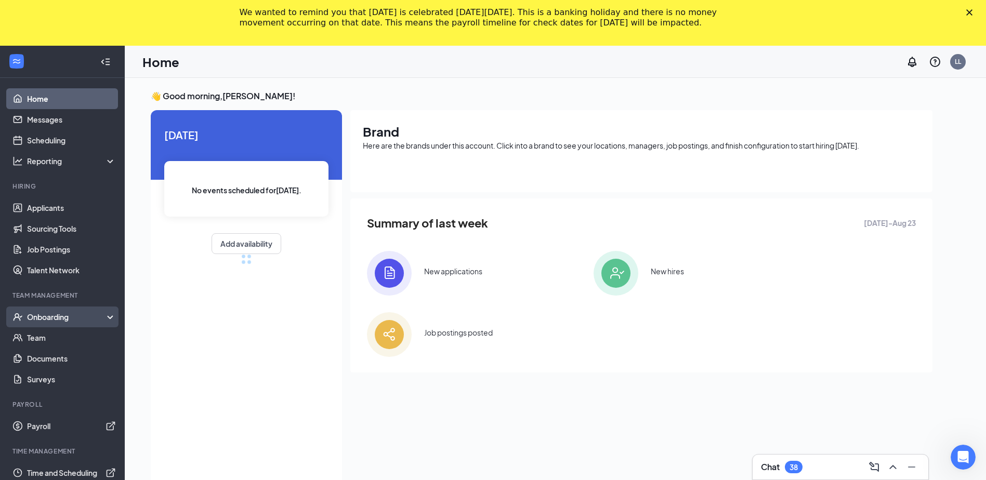
drag, startPoint x: 57, startPoint y: 316, endPoint x: 57, endPoint y: 322, distance: 6.8
click at [57, 316] on div "Onboarding" at bounding box center [67, 317] width 80 height 10
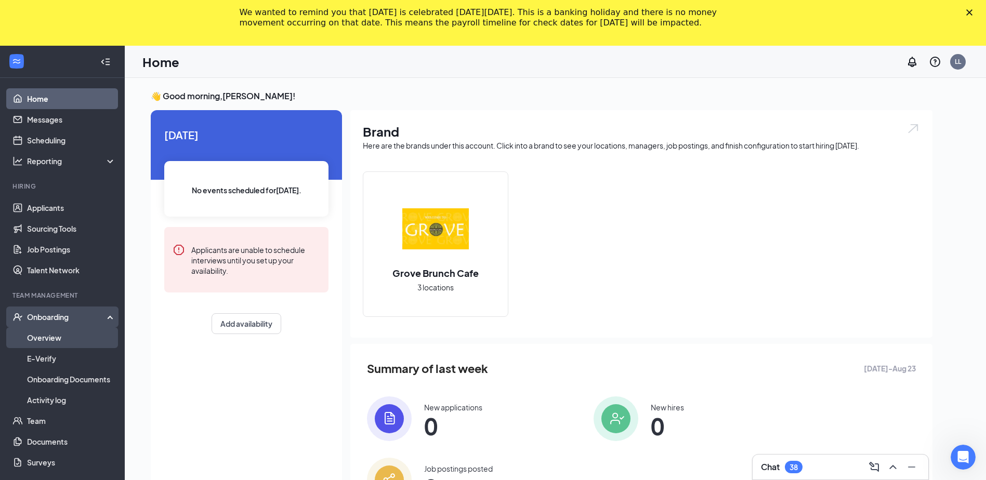
click at [61, 340] on link "Overview" at bounding box center [71, 337] width 89 height 21
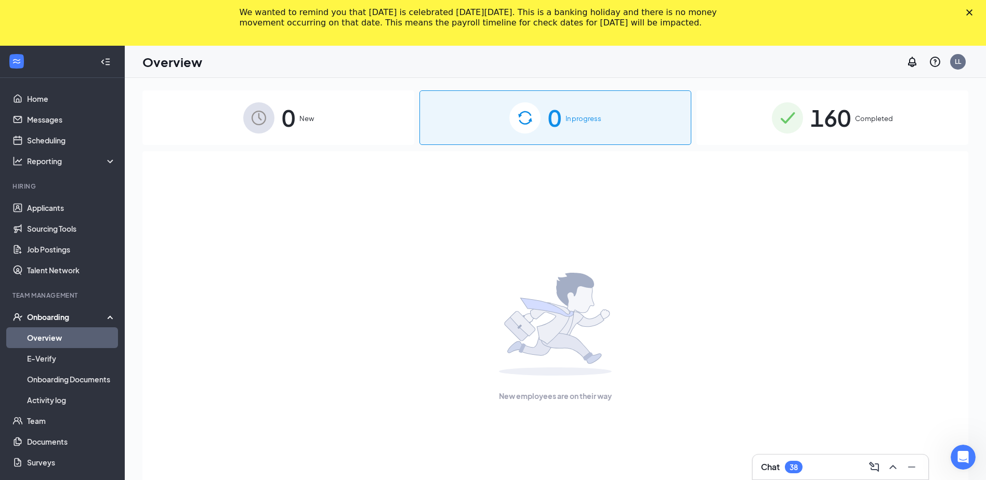
click at [973, 14] on polygon "Close" at bounding box center [969, 12] width 6 height 6
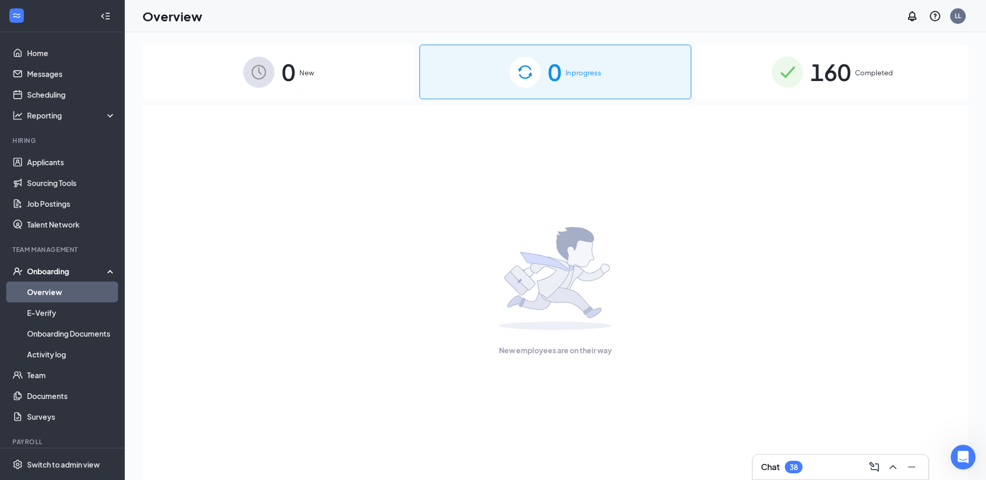
click at [729, 69] on div "160 Completed" at bounding box center [833, 72] width 272 height 55
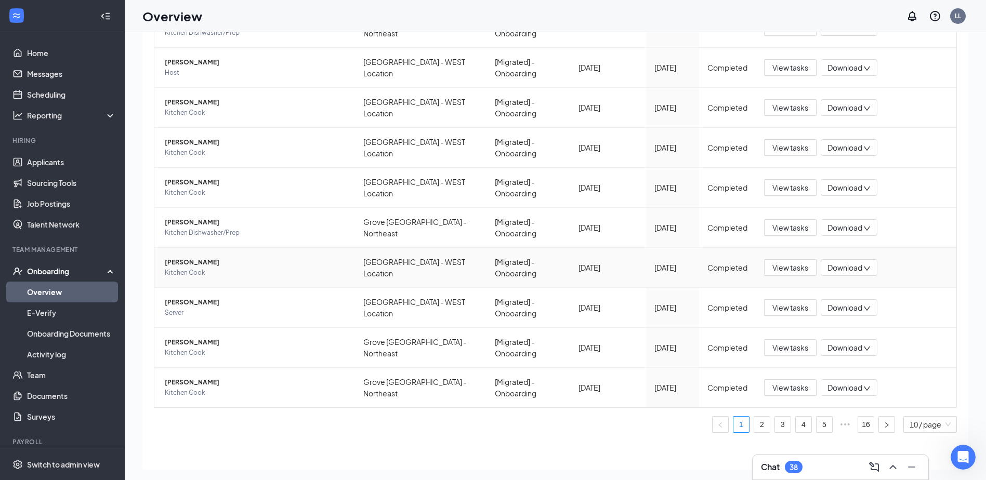
scroll to position [47, 0]
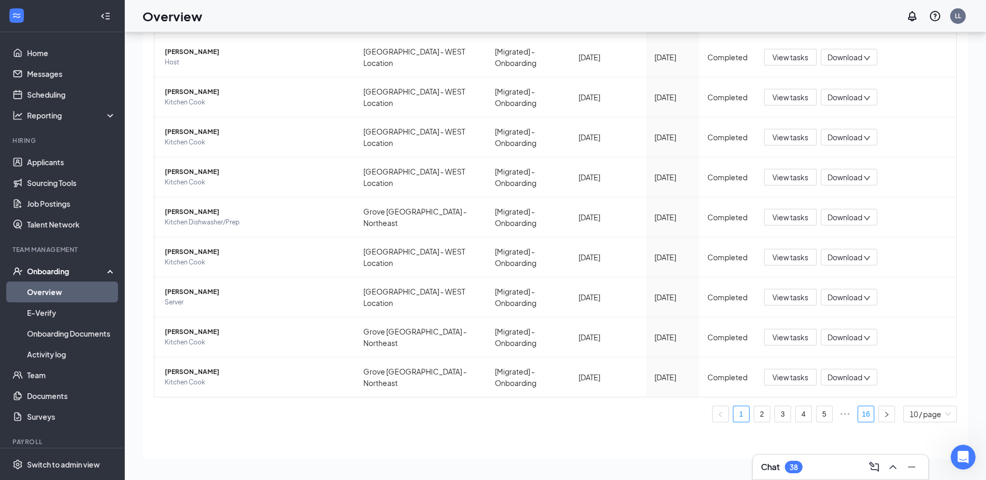
click at [864, 416] on link "16" at bounding box center [866, 415] width 16 height 16
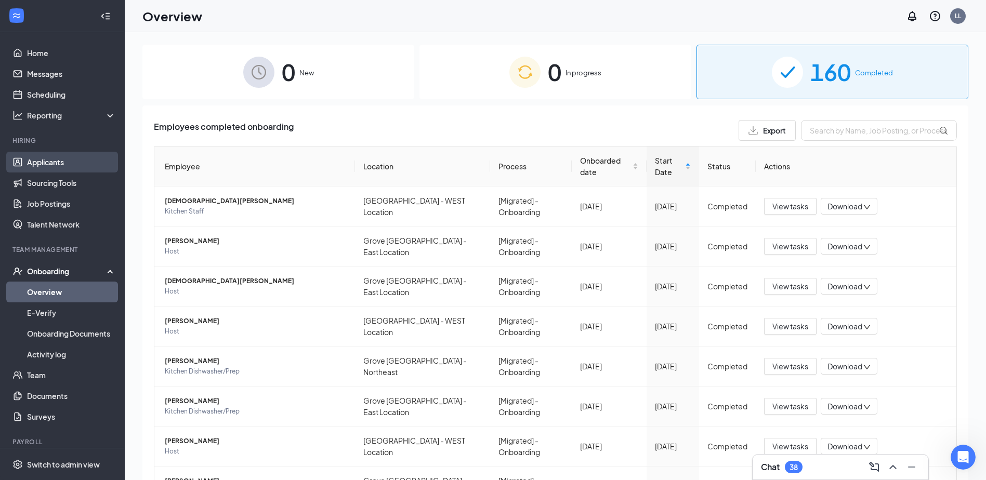
click at [59, 161] on link "Applicants" at bounding box center [71, 162] width 89 height 21
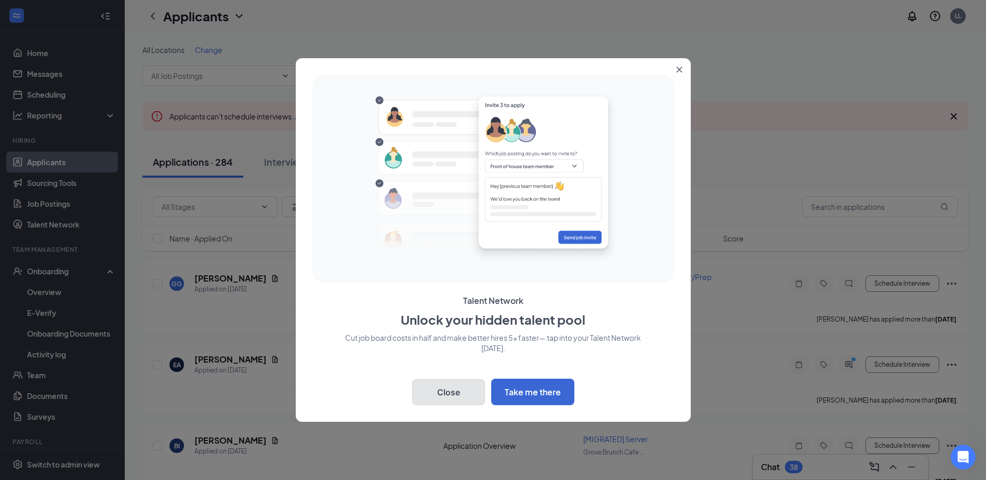
click at [452, 389] on button "Close" at bounding box center [448, 392] width 73 height 26
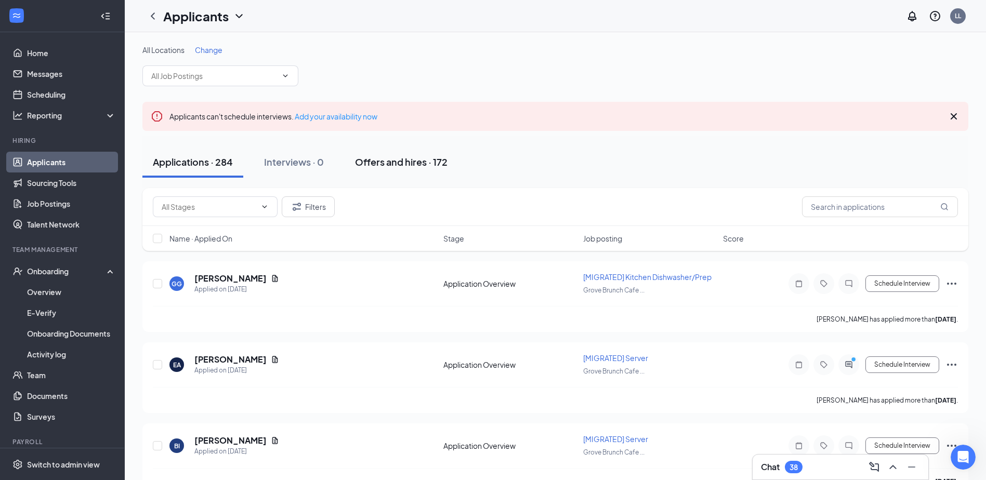
click at [371, 160] on div "Offers and hires · 172" at bounding box center [401, 161] width 93 height 13
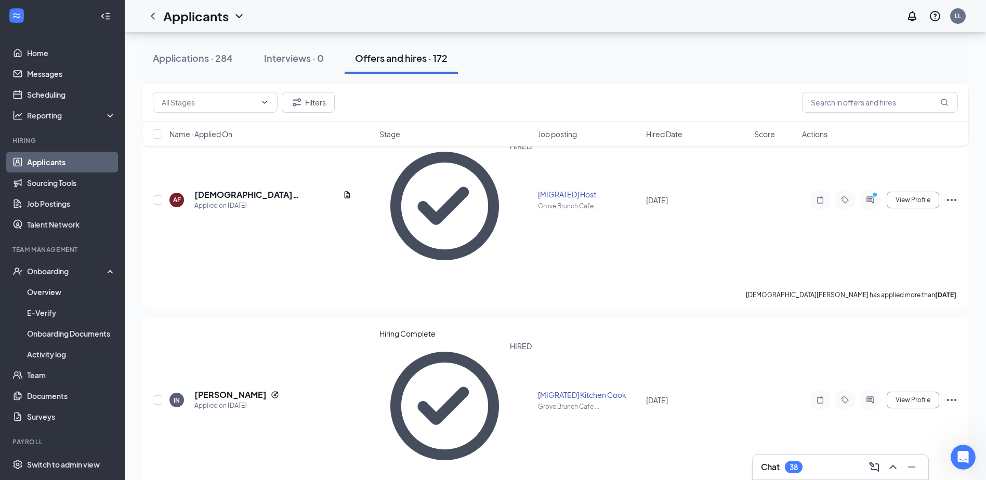
scroll to position [2859, 0]
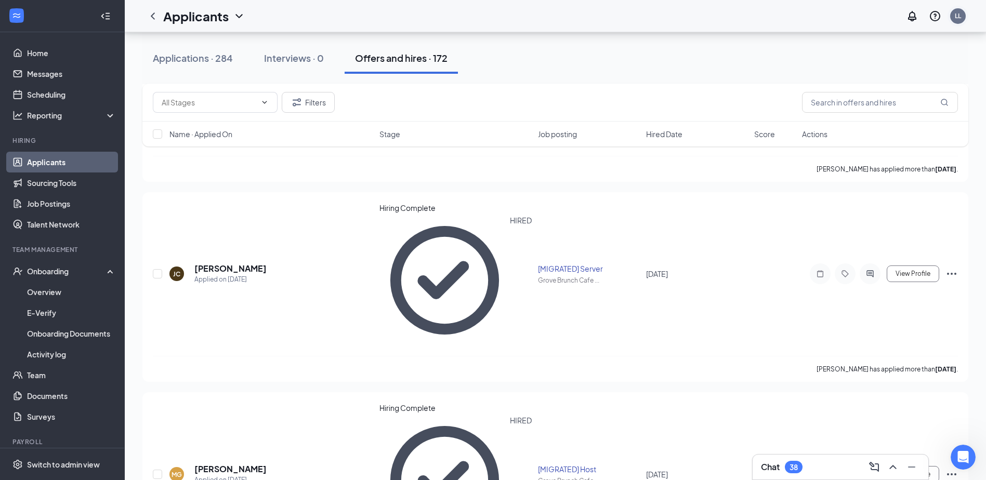
click at [955, 15] on div "LL" at bounding box center [958, 15] width 6 height 9
click at [871, 121] on div "Log out" at bounding box center [881, 116] width 63 height 10
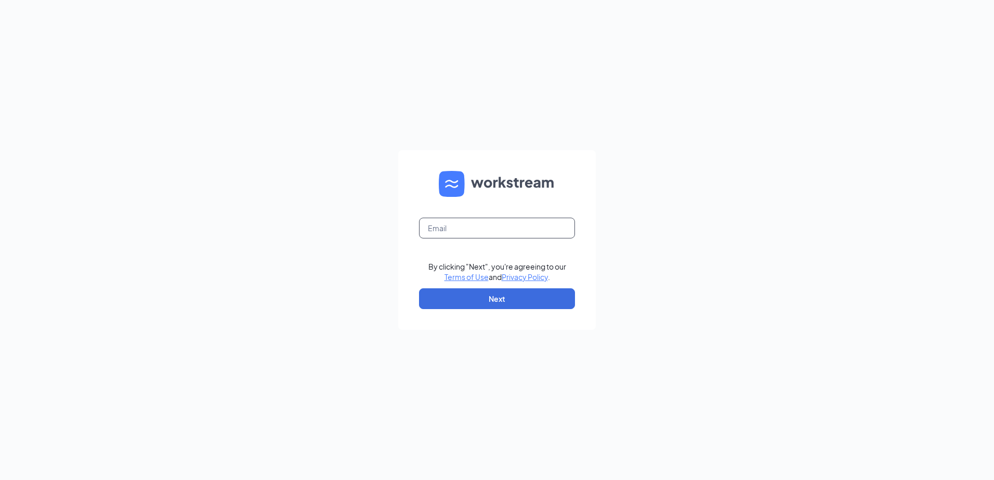
click at [540, 231] on input "text" at bounding box center [497, 228] width 156 height 21
type input "sunnycentral1+sunnyssushi@gmail.com"
click at [526, 296] on button "Next" at bounding box center [497, 299] width 156 height 21
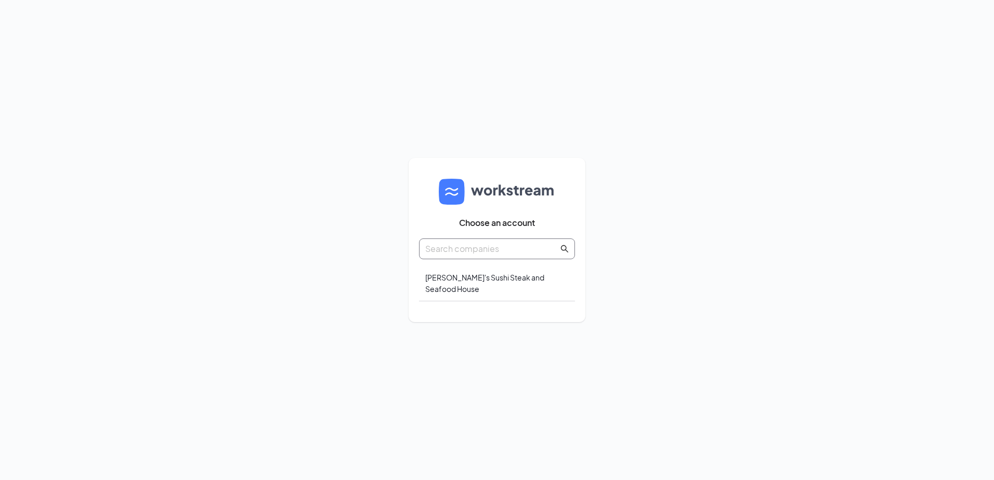
click at [488, 250] on input "text" at bounding box center [491, 248] width 133 height 13
click at [482, 286] on div "[PERSON_NAME]'s Sushi Steak and Seafood House" at bounding box center [497, 284] width 156 height 36
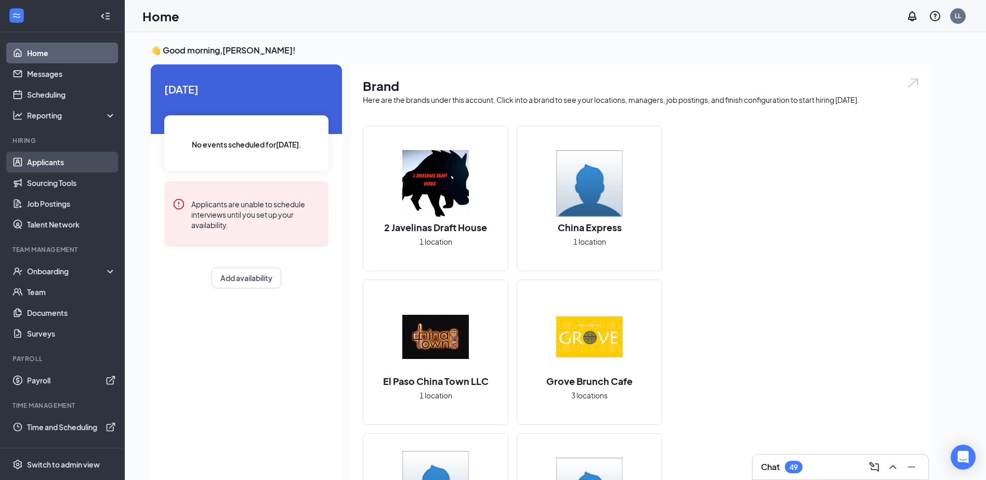
click at [45, 162] on link "Applicants" at bounding box center [71, 162] width 89 height 21
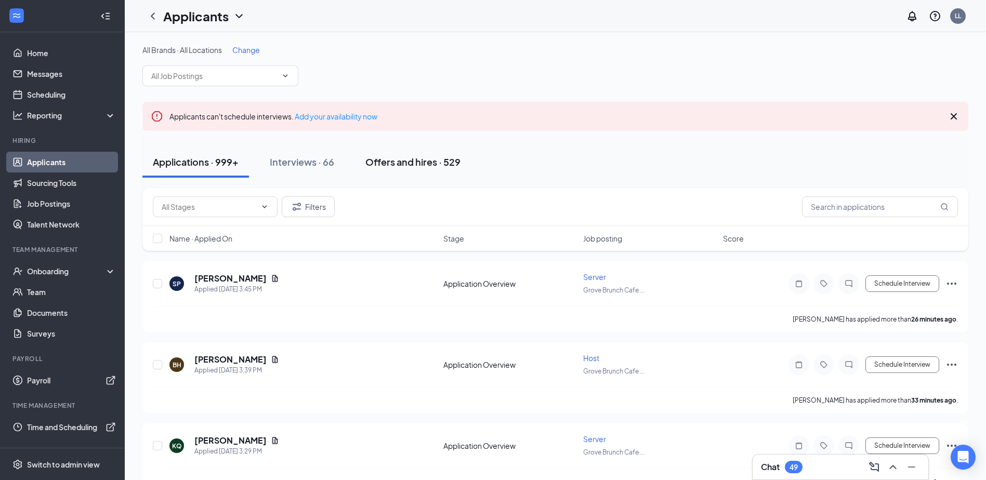
click at [388, 171] on button "Offers and hires · 529" at bounding box center [413, 162] width 116 height 31
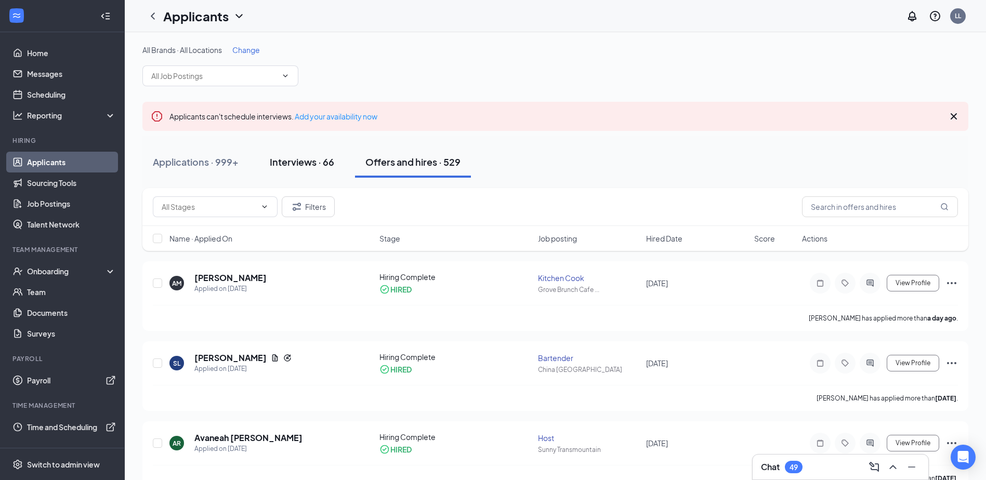
click at [303, 163] on div "Interviews · 66" at bounding box center [302, 161] width 64 height 13
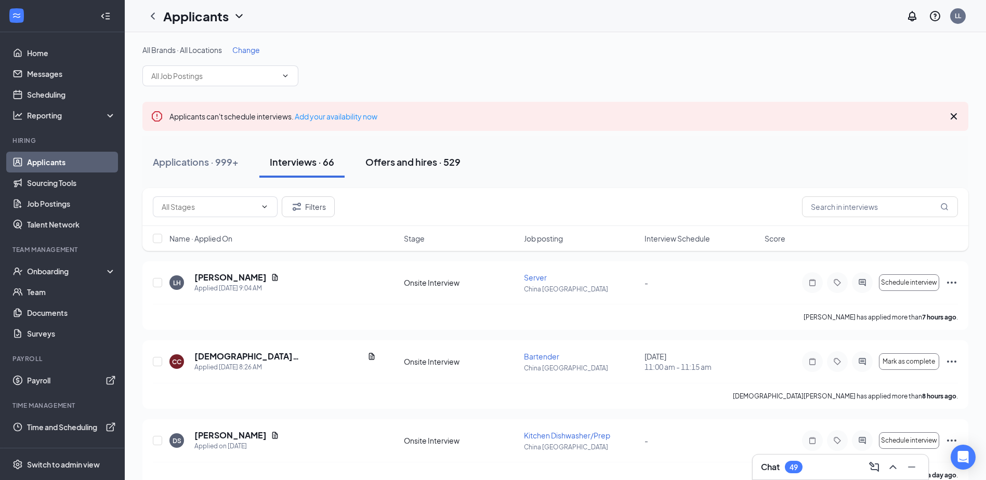
click at [384, 166] on div "Offers and hires · 529" at bounding box center [412, 161] width 95 height 13
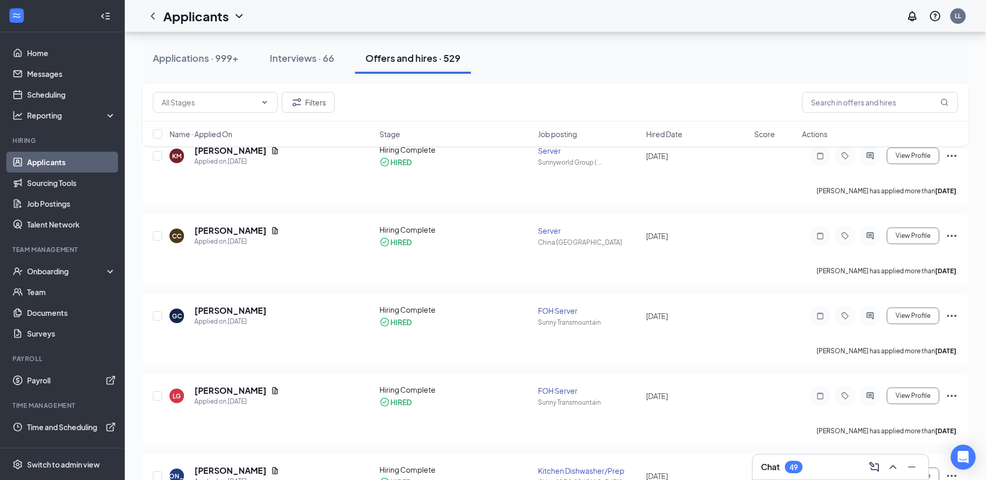
scroll to position [2443, 0]
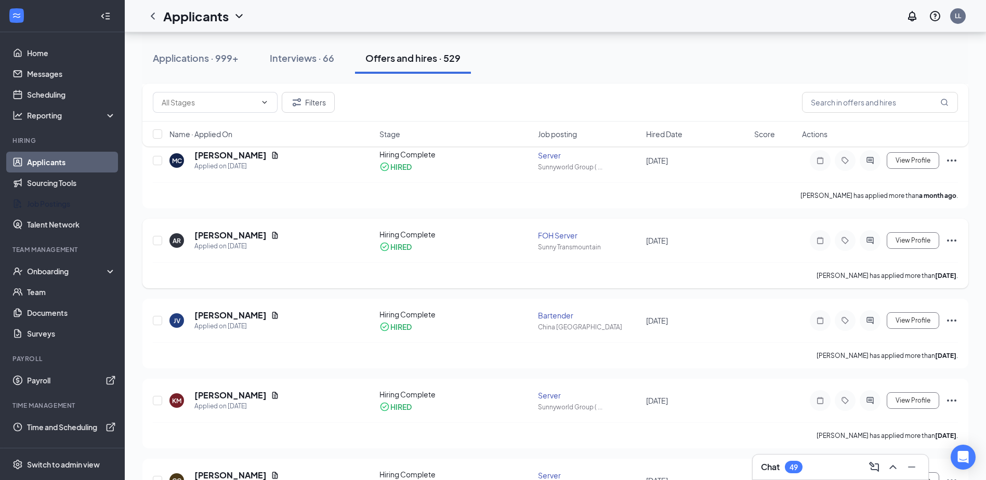
drag, startPoint x: 44, startPoint y: 202, endPoint x: 600, endPoint y: 239, distance: 557.5
click at [44, 202] on link "Job Postings" at bounding box center [71, 203] width 89 height 21
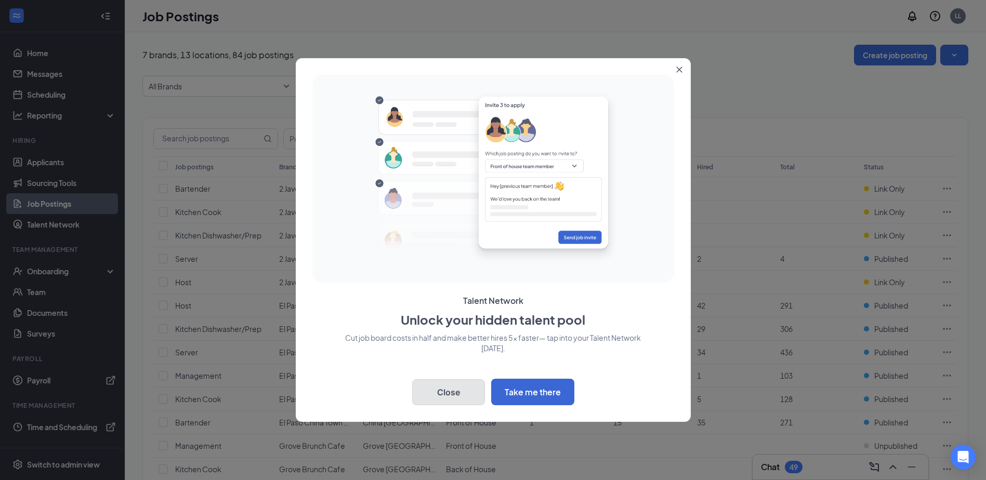
click at [463, 392] on button "Close" at bounding box center [448, 392] width 73 height 26
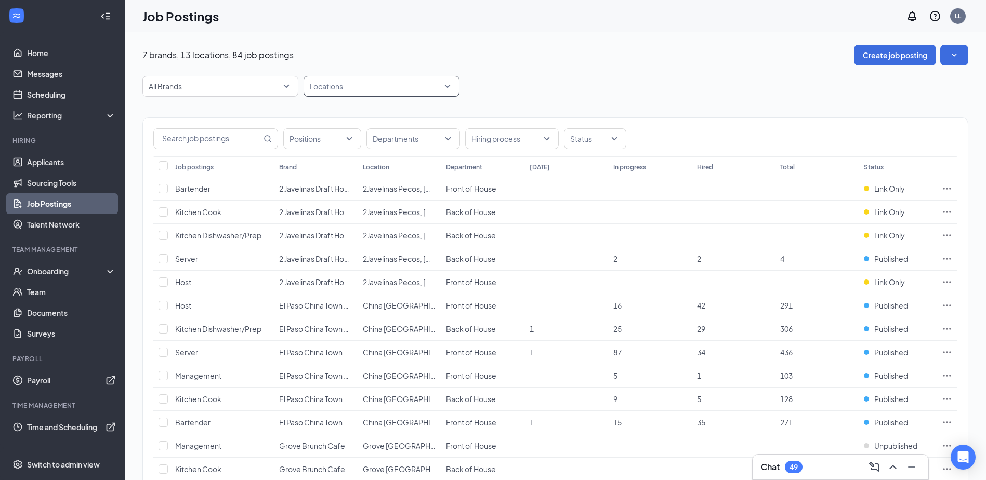
click at [426, 87] on div at bounding box center [376, 86] width 140 height 17
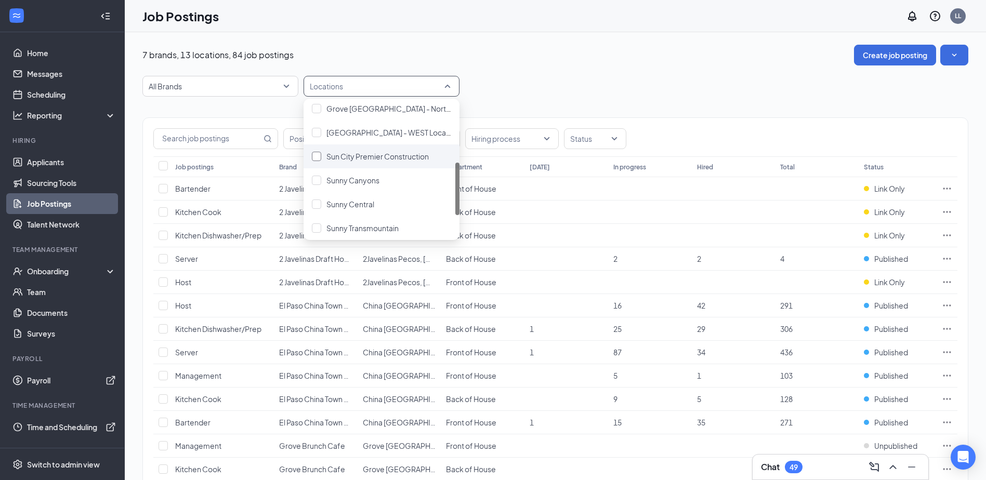
scroll to position [98, 0]
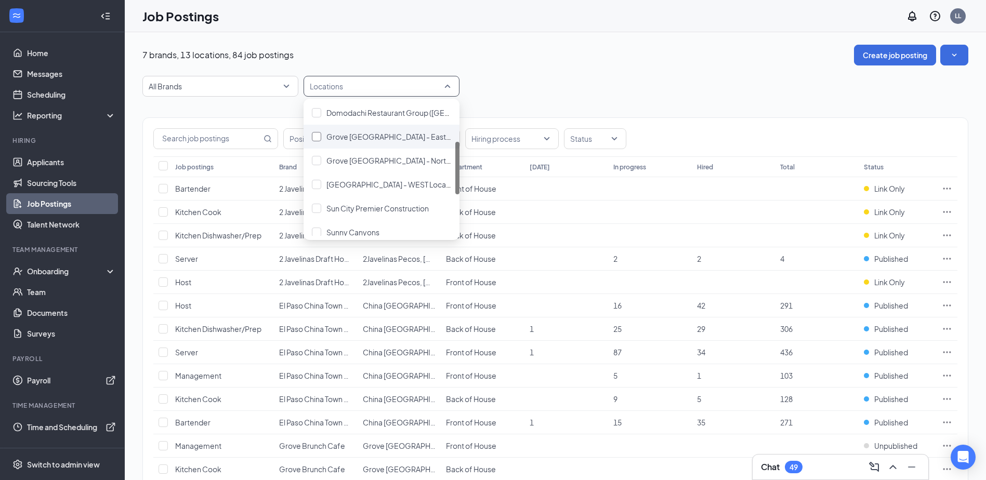
click at [356, 139] on span "Grove [GEOGRAPHIC_DATA] - East Location" at bounding box center [401, 136] width 150 height 9
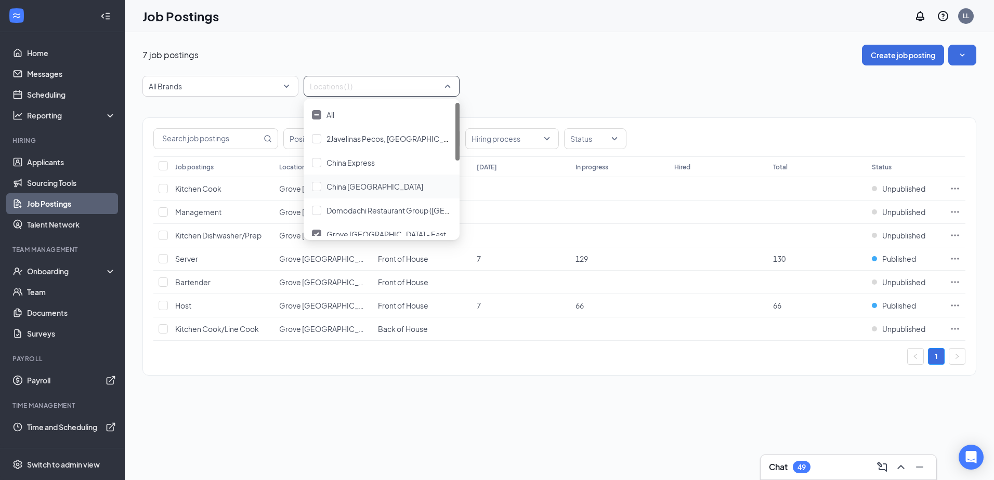
click at [335, 459] on div "7 job postings Create job posting All Brands Locations (1) Positions Department…" at bounding box center [559, 256] width 869 height 448
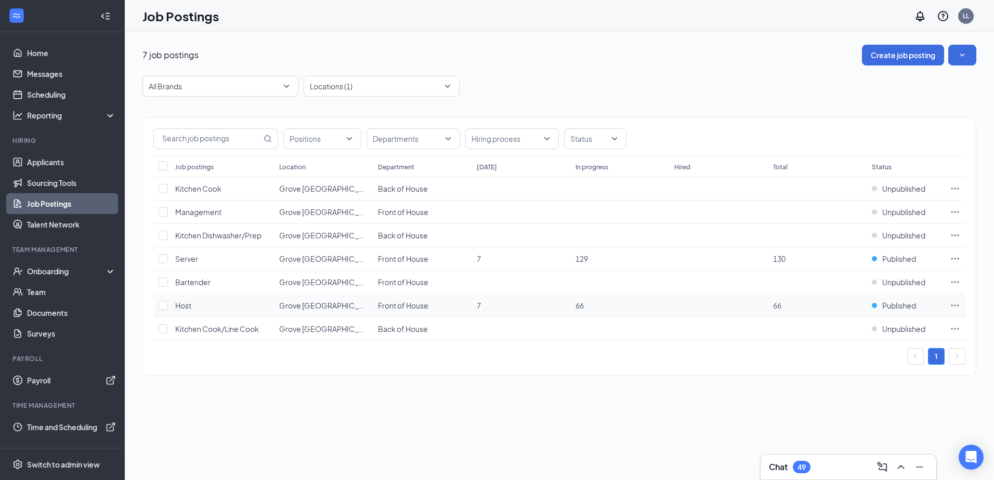
click at [955, 306] on icon "Ellipses" at bounding box center [955, 306] width 8 height 2
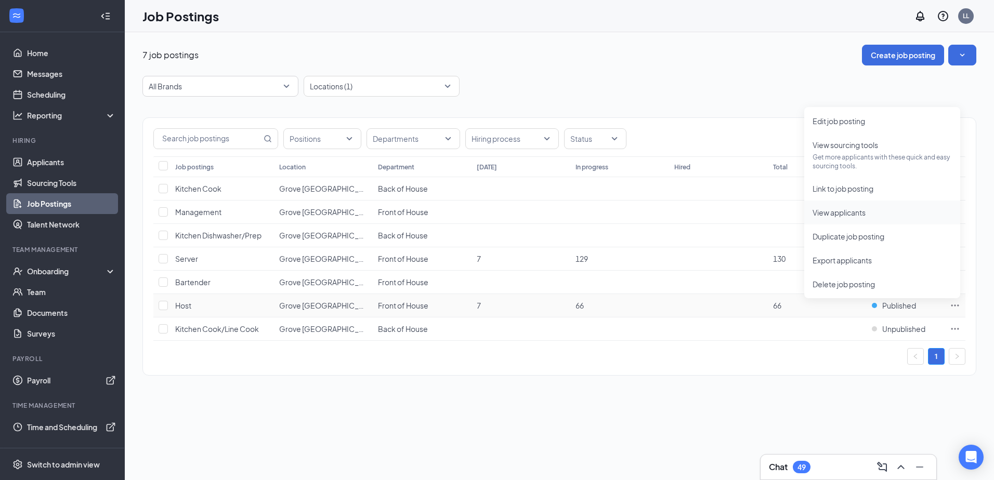
click at [861, 213] on span "View applicants" at bounding box center [838, 212] width 53 height 9
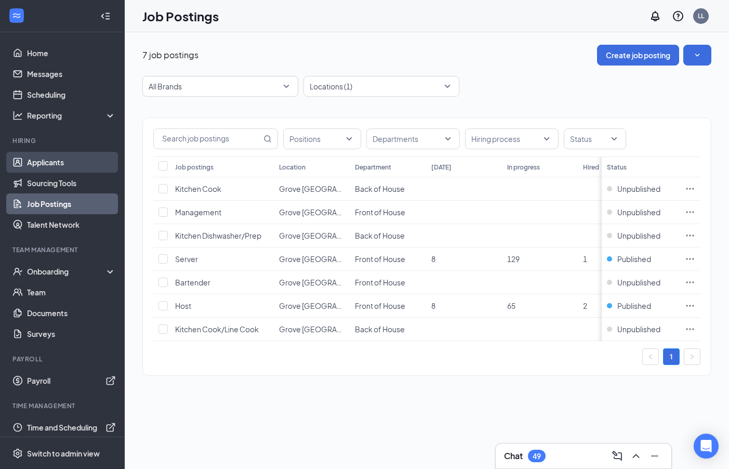
click at [50, 159] on link "Applicants" at bounding box center [71, 162] width 89 height 21
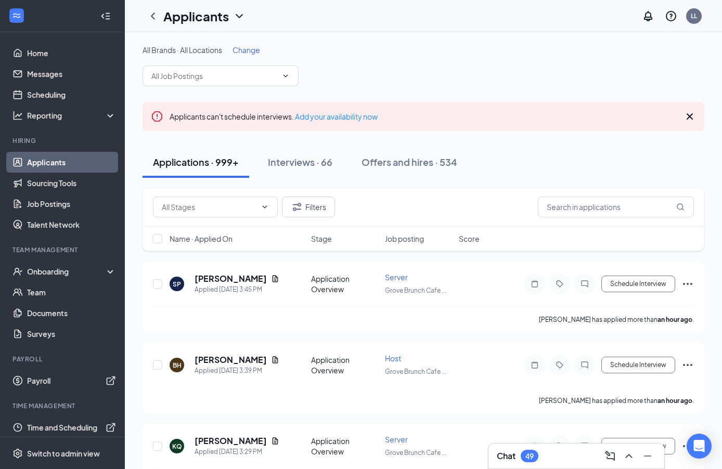
drag, startPoint x: 397, startPoint y: 163, endPoint x: 430, endPoint y: 179, distance: 37.0
click at [397, 163] on div "Offers and hires · 534" at bounding box center [409, 161] width 96 height 13
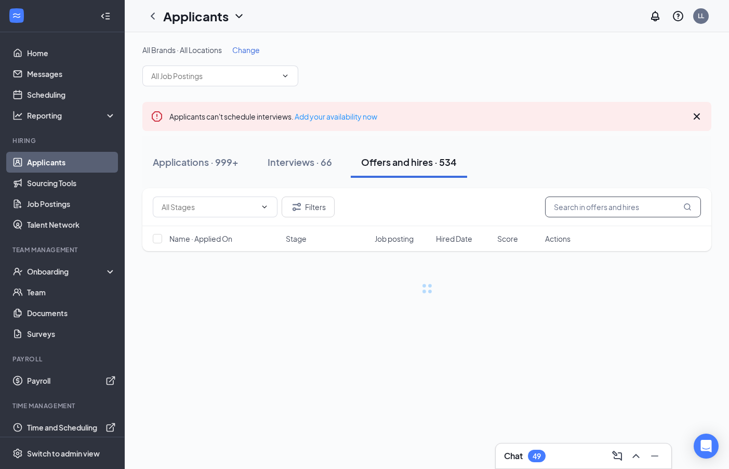
click at [578, 212] on input "text" at bounding box center [623, 206] width 156 height 21
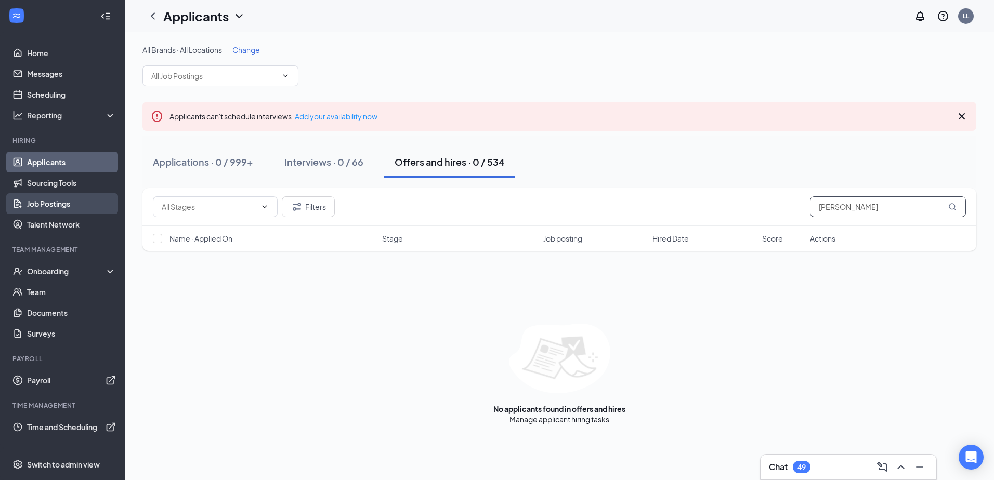
type input "david ster"
click at [51, 201] on link "Job Postings" at bounding box center [71, 203] width 89 height 21
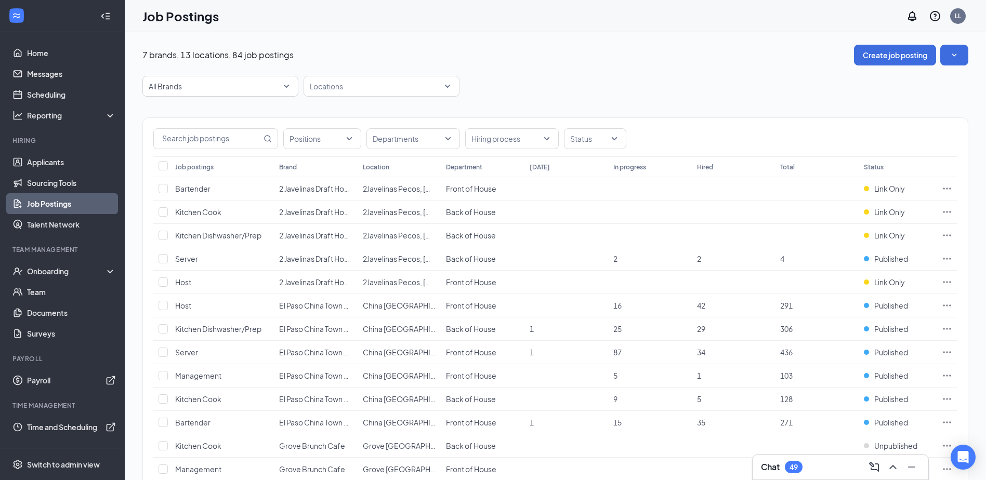
click at [363, 90] on div at bounding box center [376, 86] width 140 height 17
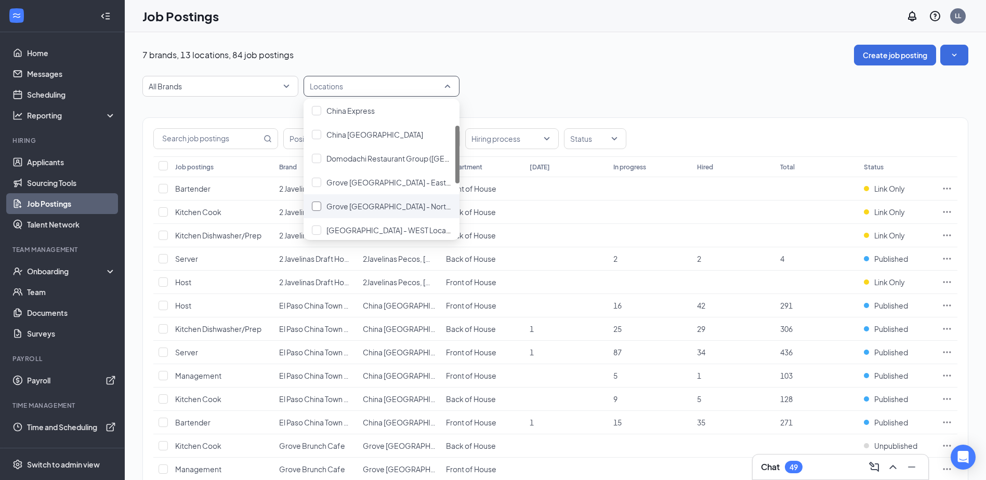
click at [406, 207] on span "Grove [GEOGRAPHIC_DATA] - Northeast" at bounding box center [395, 206] width 139 height 9
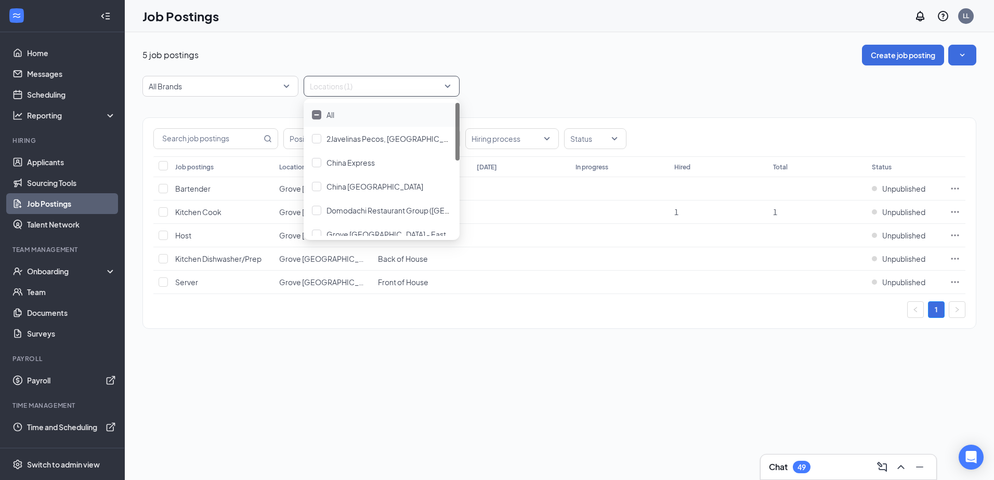
click at [378, 343] on div "5 job postings Create job posting All Brands Locations (1) Positions Department…" at bounding box center [559, 192] width 869 height 320
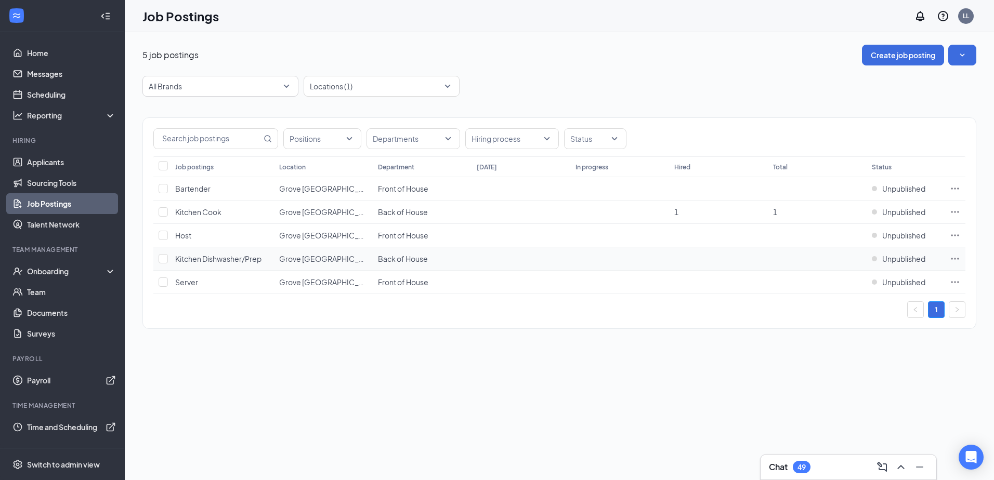
click at [958, 257] on icon "Ellipses" at bounding box center [955, 259] width 10 height 10
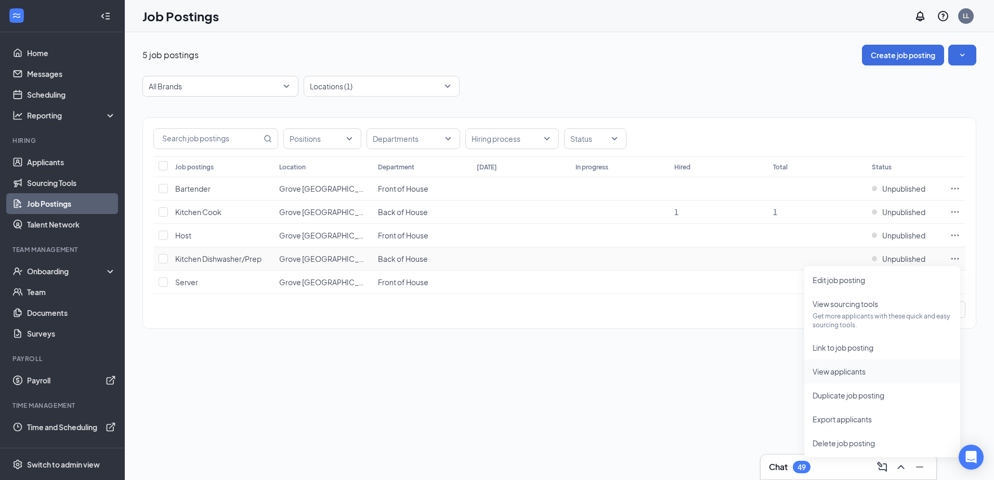
click at [858, 373] on span "View applicants" at bounding box center [838, 371] width 53 height 9
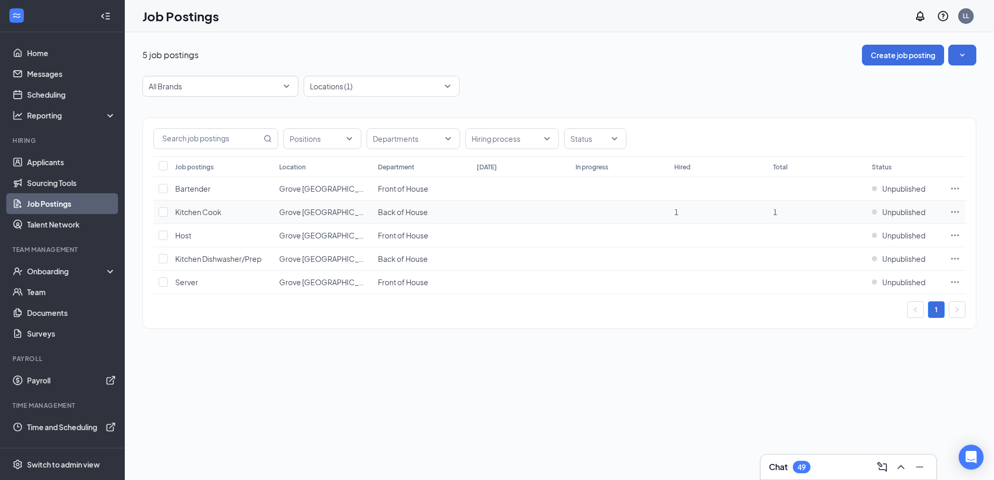
click at [958, 211] on icon "Ellipses" at bounding box center [955, 212] width 10 height 10
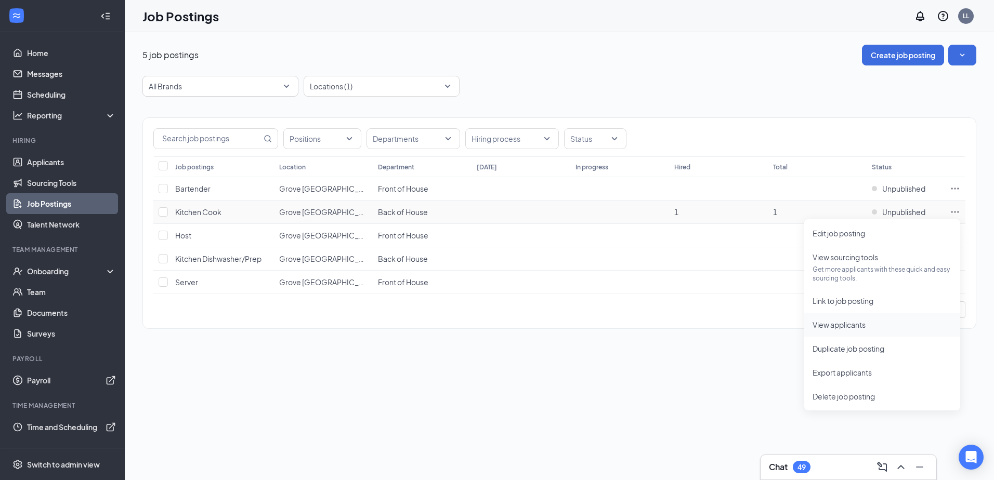
click at [840, 330] on span "View applicants" at bounding box center [881, 324] width 139 height 11
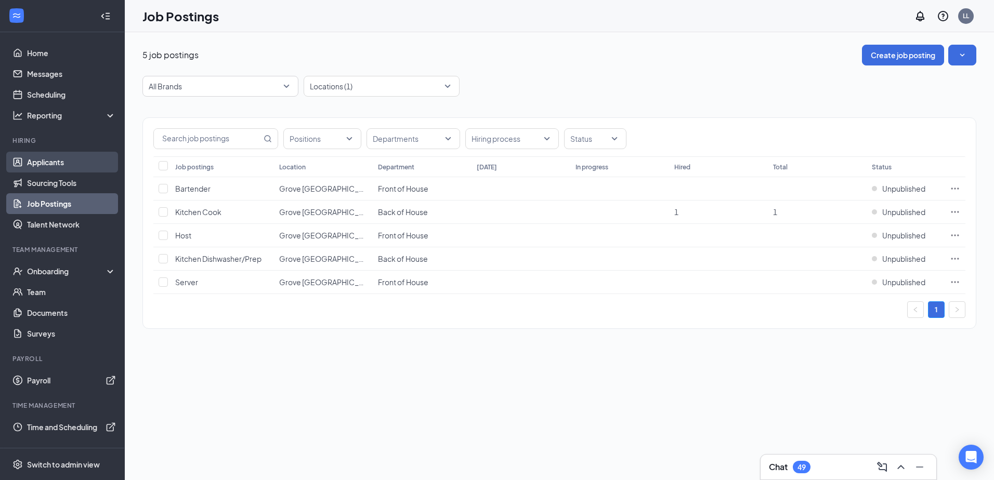
click at [50, 161] on link "Applicants" at bounding box center [71, 162] width 89 height 21
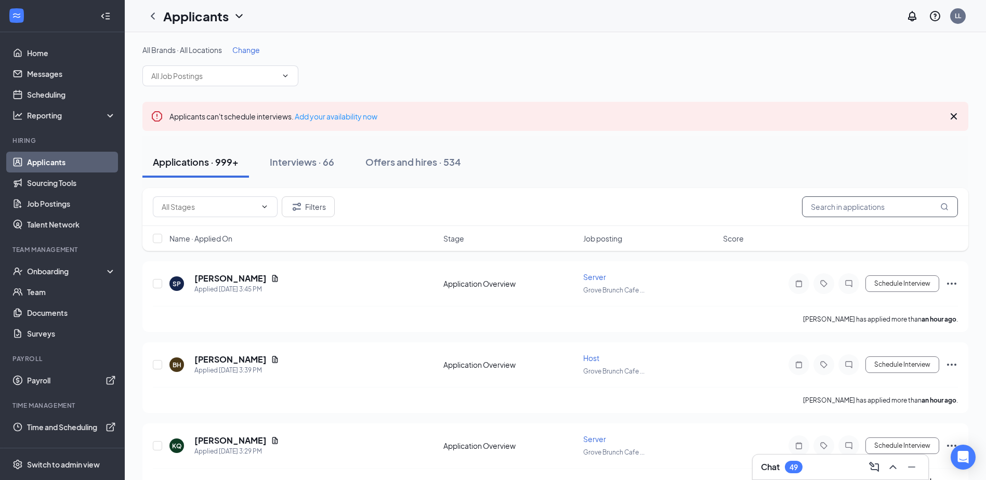
click at [894, 209] on input "text" at bounding box center [880, 206] width 156 height 21
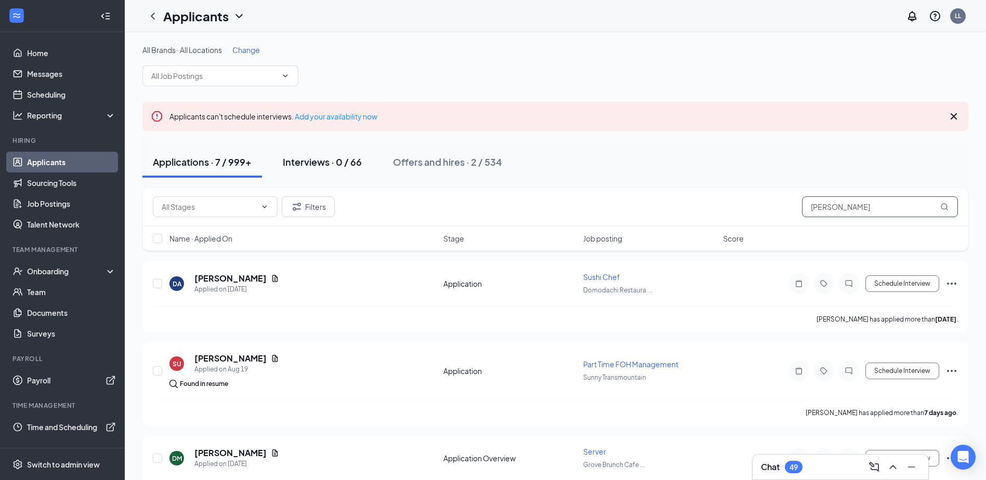
type input "david"
click at [353, 167] on div "Interviews · 0 / 66" at bounding box center [322, 161] width 79 height 13
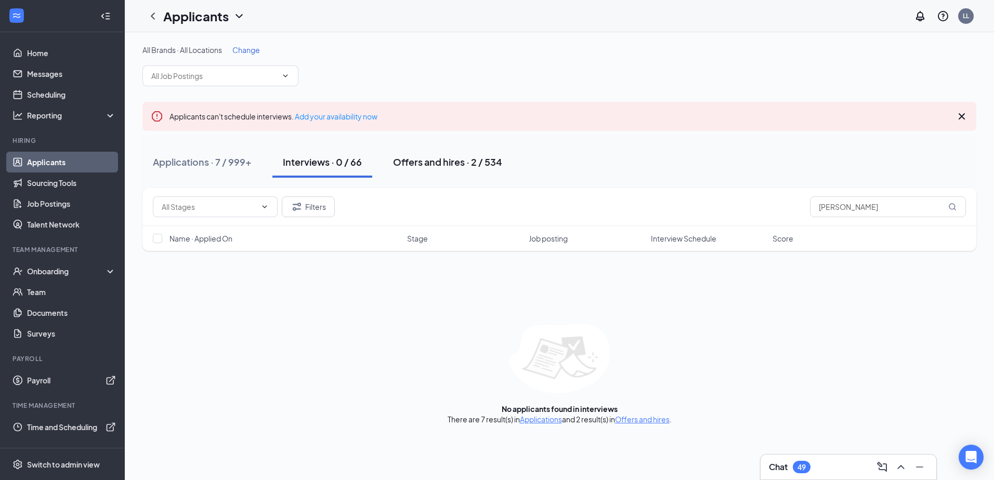
click at [438, 162] on div "Offers and hires · 2 / 534" at bounding box center [447, 161] width 109 height 13
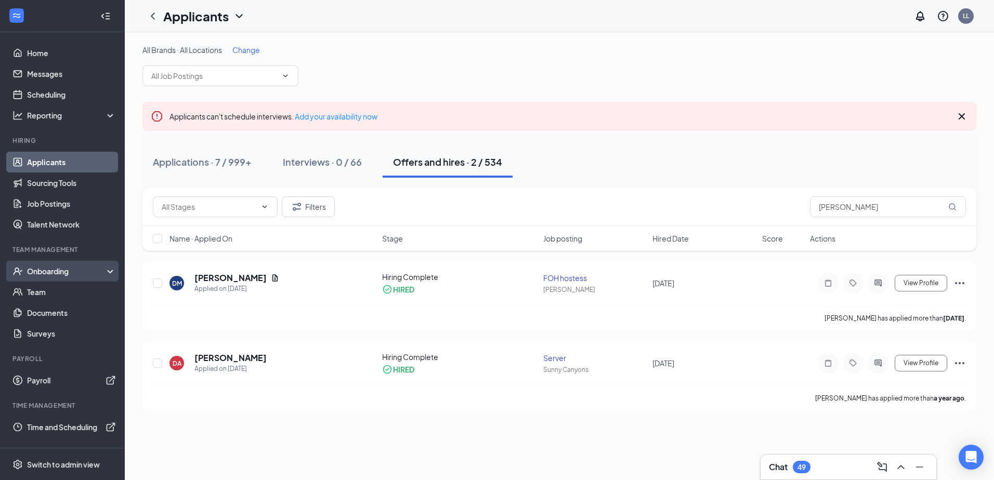
click at [68, 271] on div "Onboarding" at bounding box center [67, 271] width 80 height 10
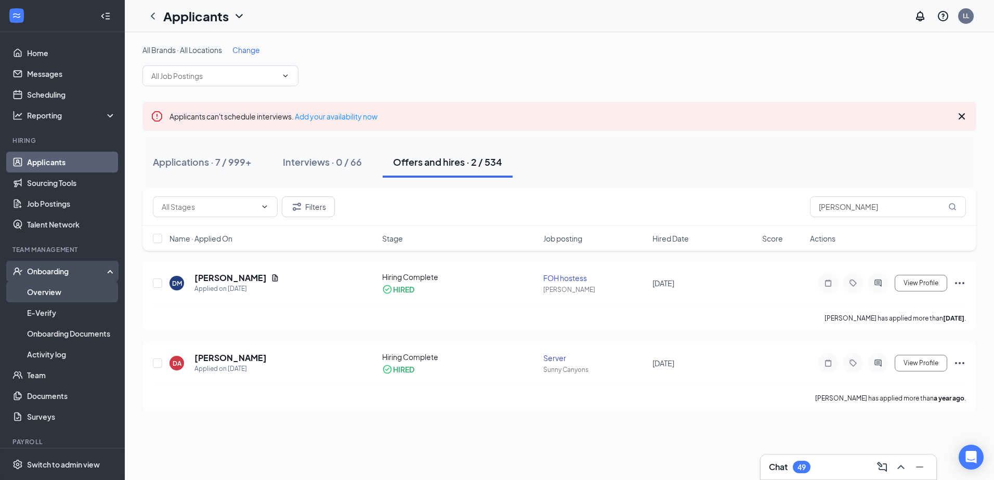
click at [61, 291] on link "Overview" at bounding box center [71, 292] width 89 height 21
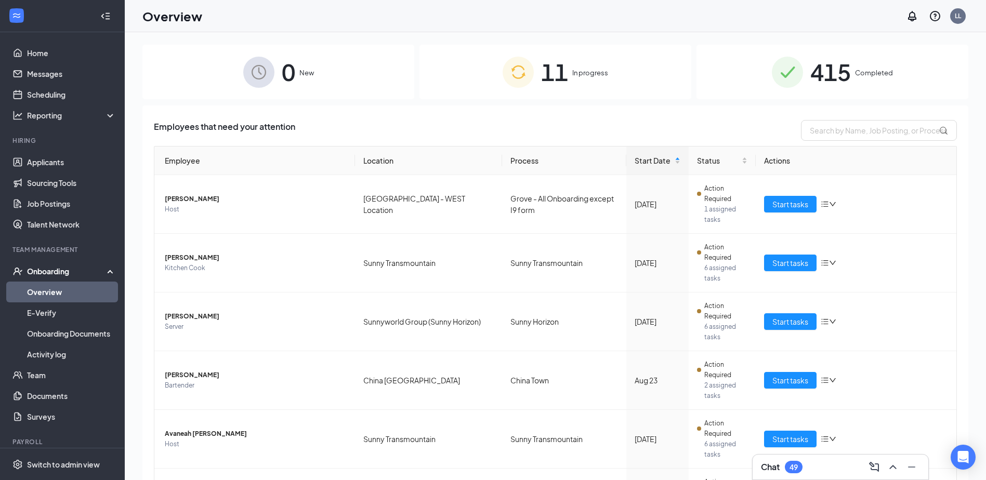
click at [617, 82] on div "11 In progress" at bounding box center [555, 72] width 272 height 55
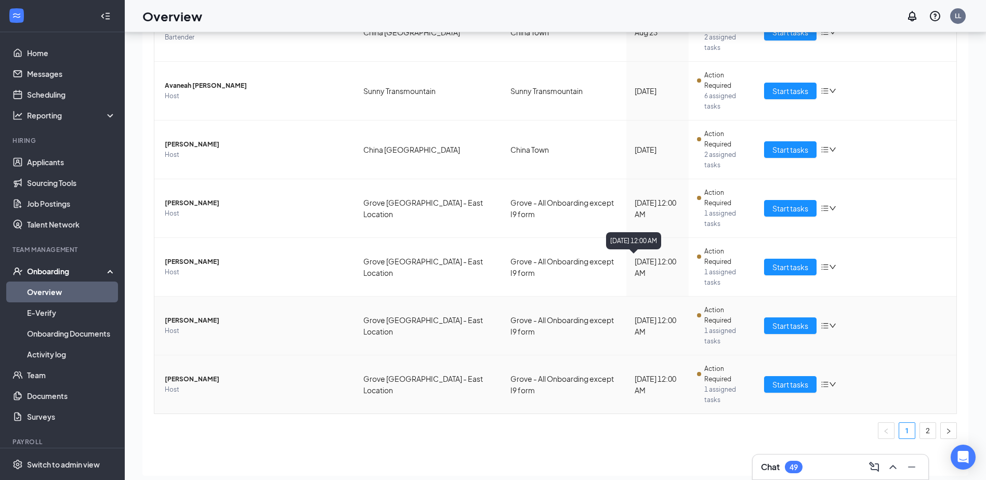
scroll to position [47, 0]
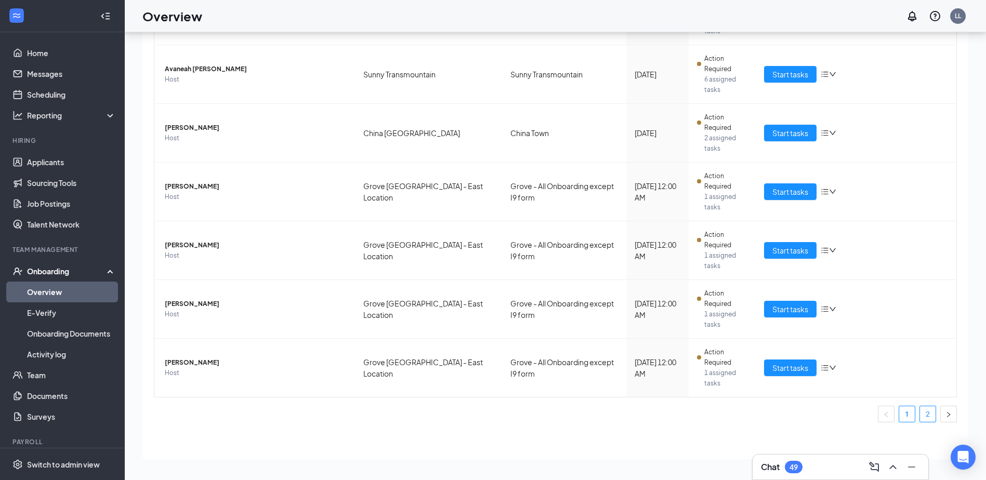
click at [923, 412] on link "2" at bounding box center [928, 415] width 16 height 16
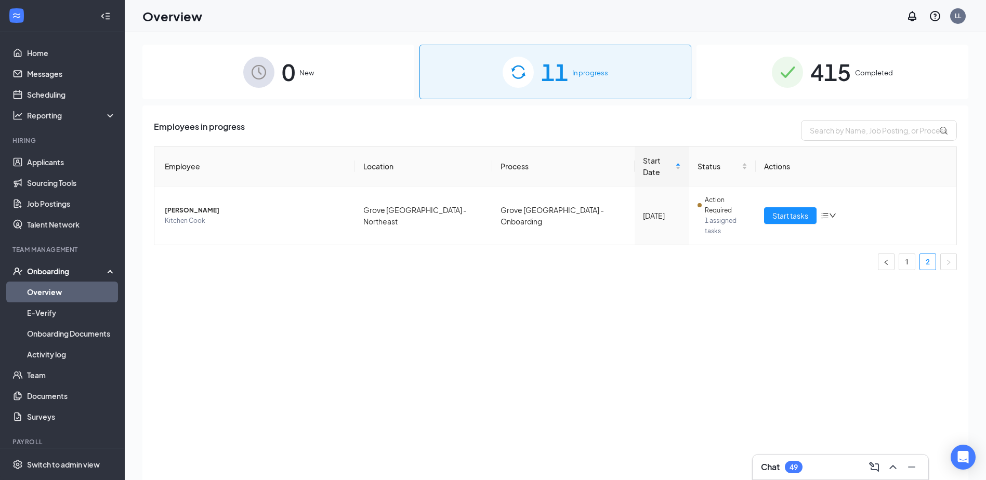
click at [585, 87] on div "11 In progress" at bounding box center [555, 72] width 272 height 55
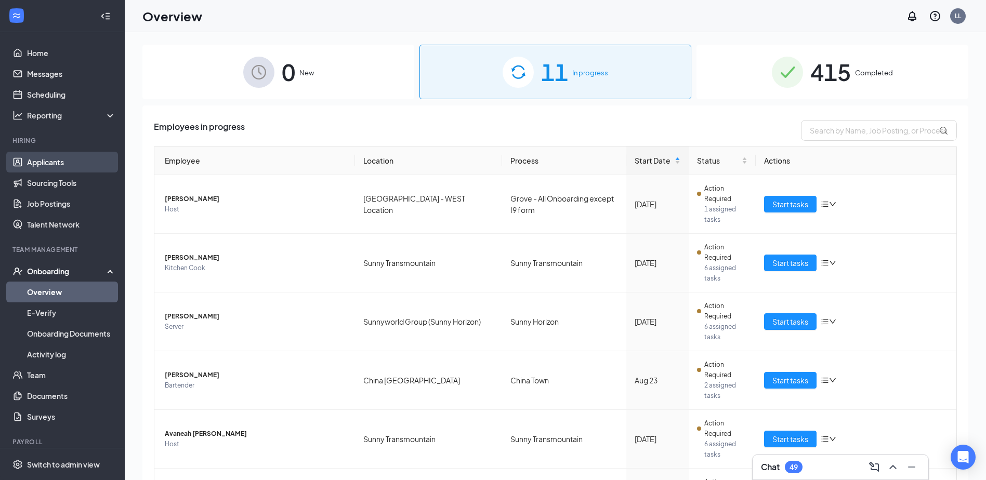
click at [44, 165] on link "Applicants" at bounding box center [71, 162] width 89 height 21
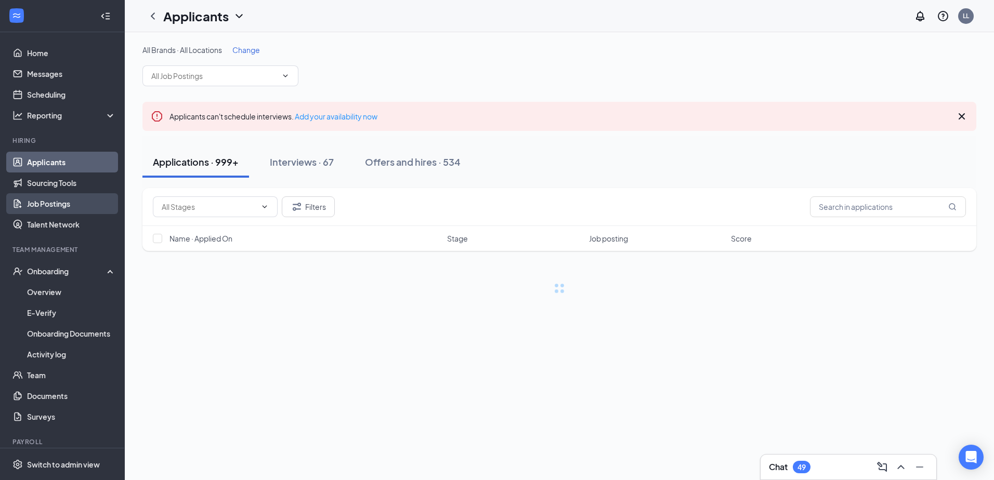
click at [50, 206] on link "Job Postings" at bounding box center [71, 203] width 89 height 21
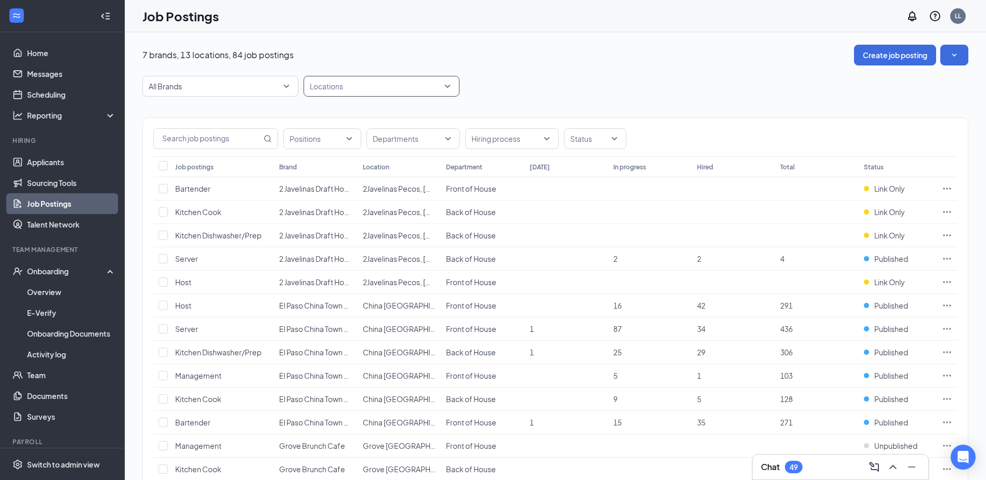
click at [358, 84] on div at bounding box center [376, 86] width 140 height 17
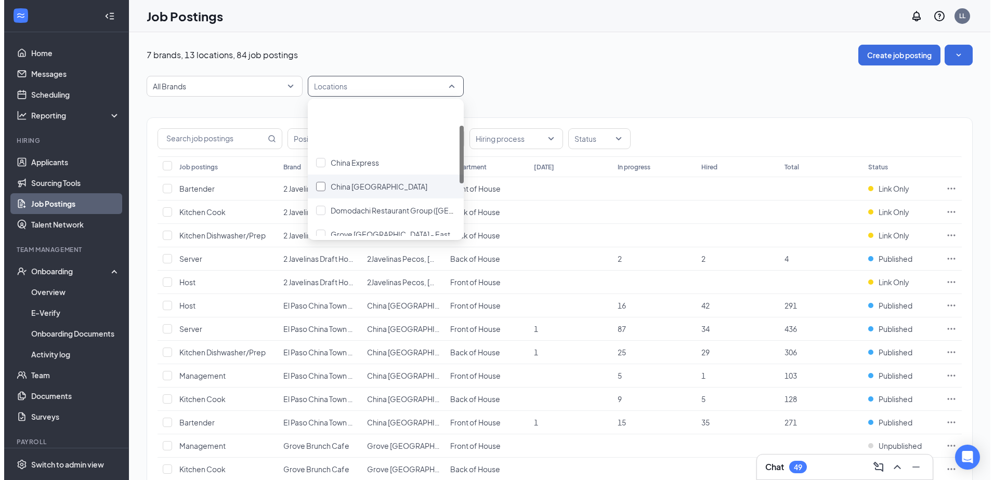
scroll to position [104, 0]
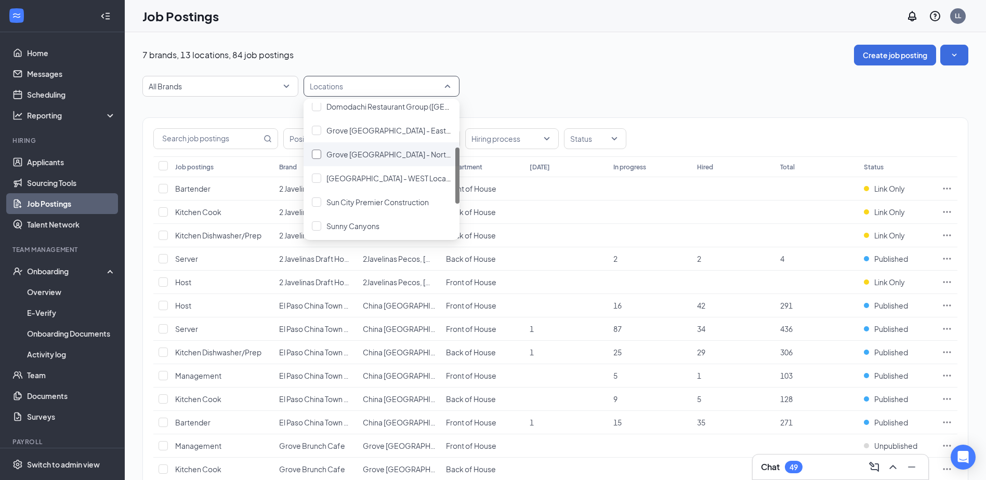
click at [396, 156] on span "Grove [GEOGRAPHIC_DATA] - Northeast" at bounding box center [395, 154] width 139 height 9
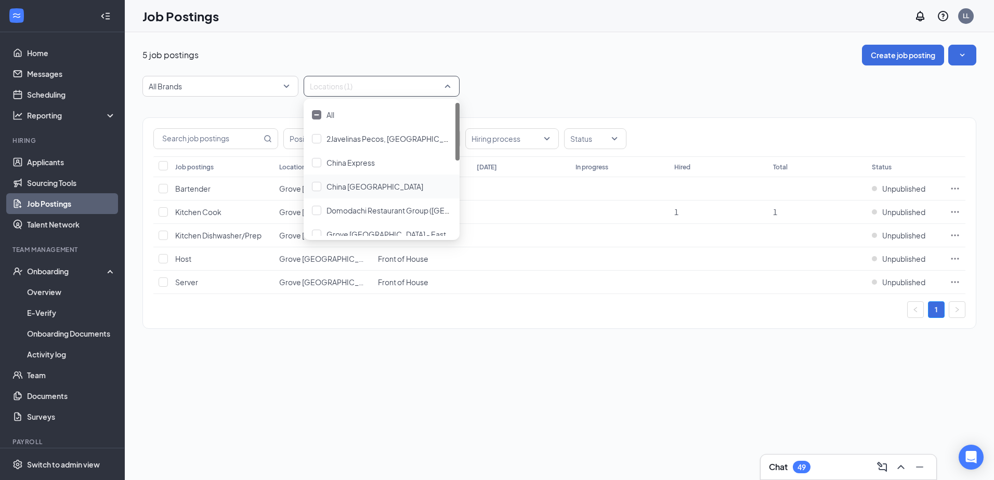
click at [539, 74] on div "5 job postings Create job posting All Brands Locations (1) Positions Department…" at bounding box center [559, 192] width 834 height 295
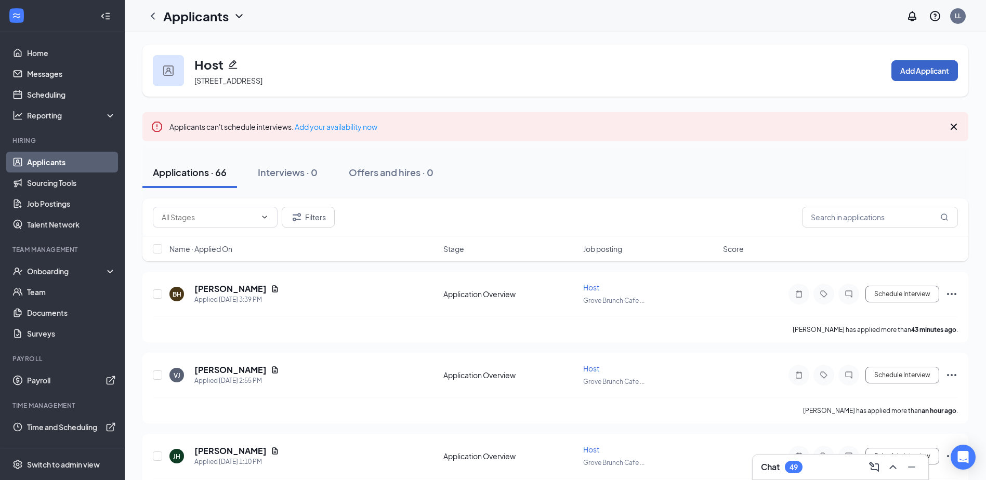
click at [947, 70] on button "Add Applicant" at bounding box center [924, 70] width 67 height 21
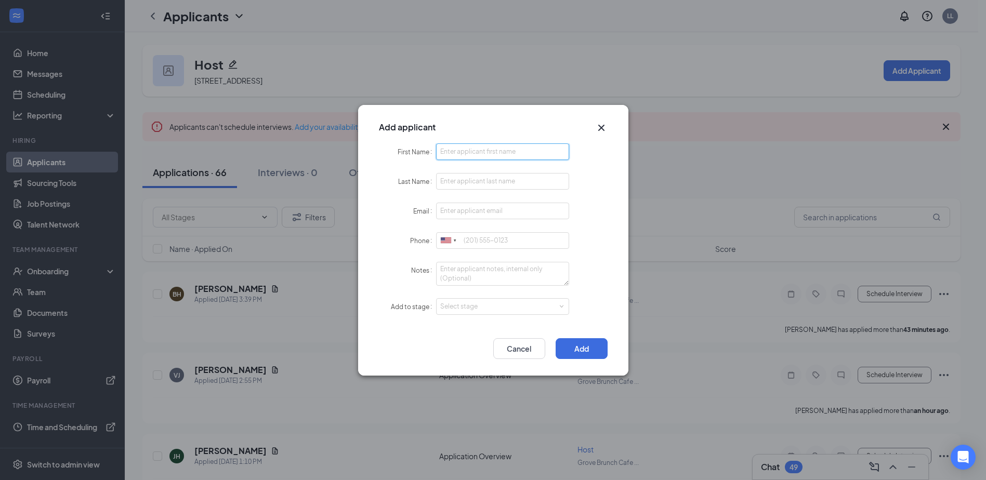
click at [508, 153] on input "First Name" at bounding box center [503, 151] width 134 height 17
type input "[PERSON_NAME]"
type input "[EMAIL_ADDRESS][DOMAIN_NAME]"
type input "9158732793"
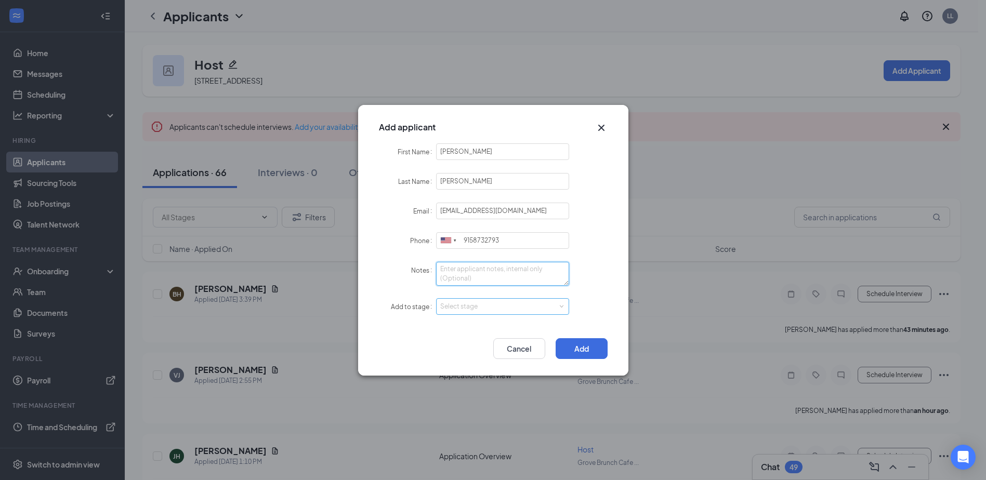
click at [529, 303] on div "Select stage" at bounding box center [500, 306] width 121 height 10
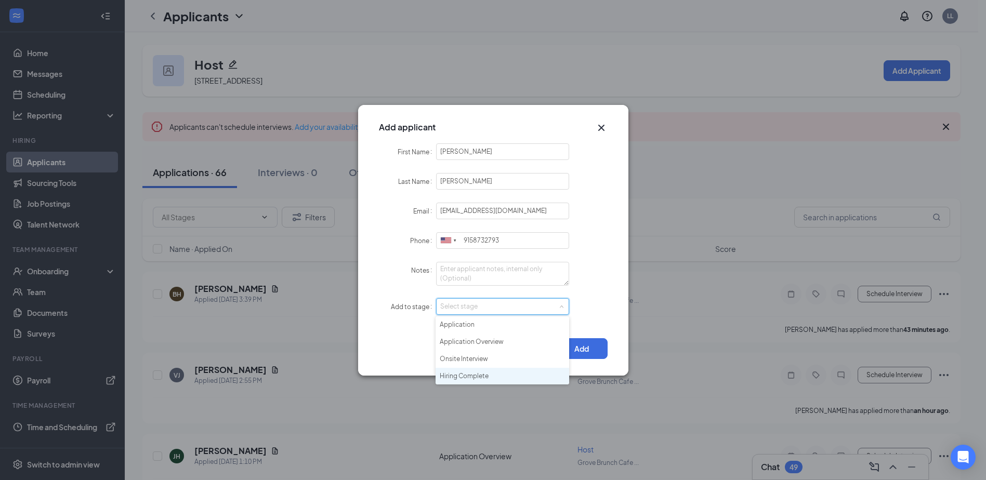
click at [487, 368] on li "Hiring Complete" at bounding box center [503, 376] width 134 height 17
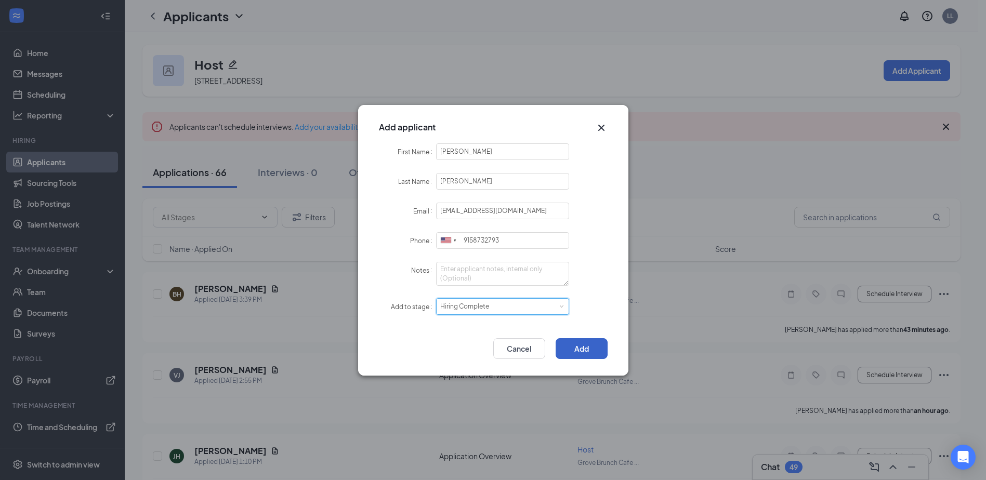
click at [578, 352] on button "Add" at bounding box center [582, 348] width 52 height 21
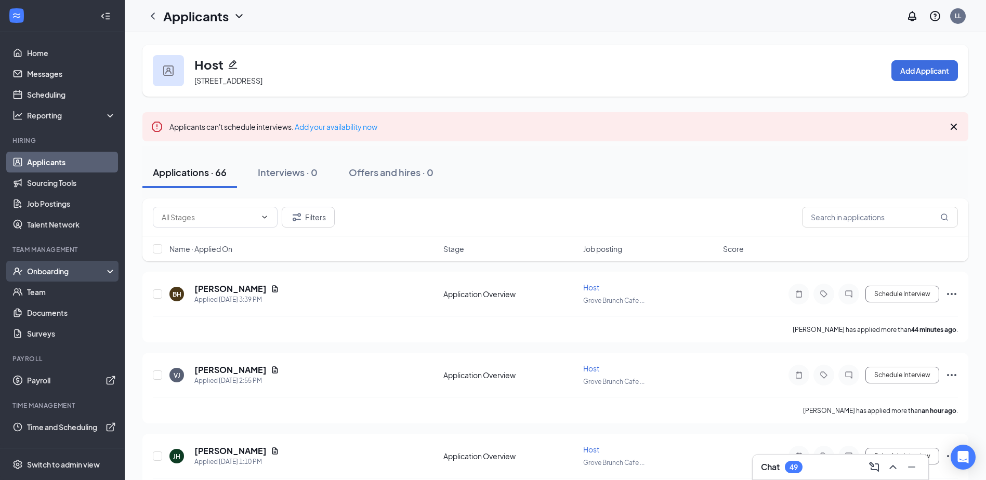
click at [68, 269] on div "Onboarding" at bounding box center [67, 271] width 80 height 10
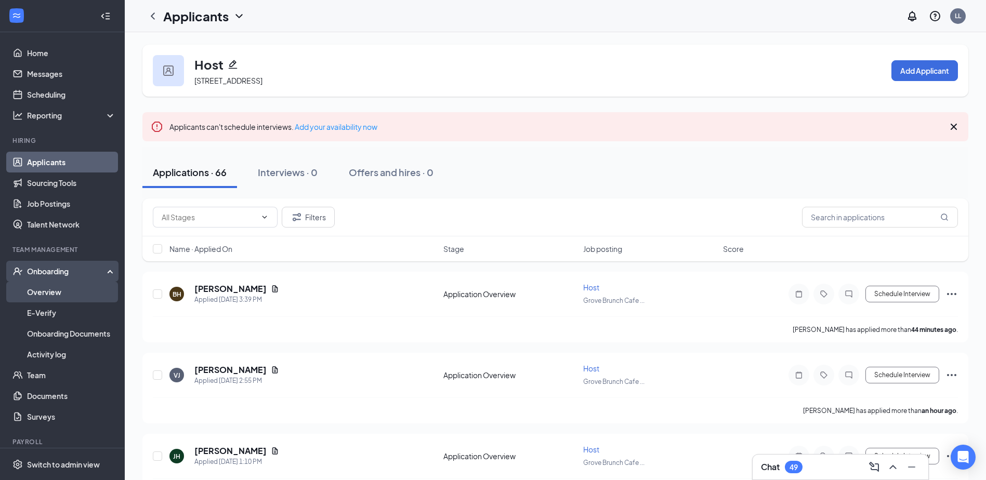
click at [63, 291] on link "Overview" at bounding box center [71, 292] width 89 height 21
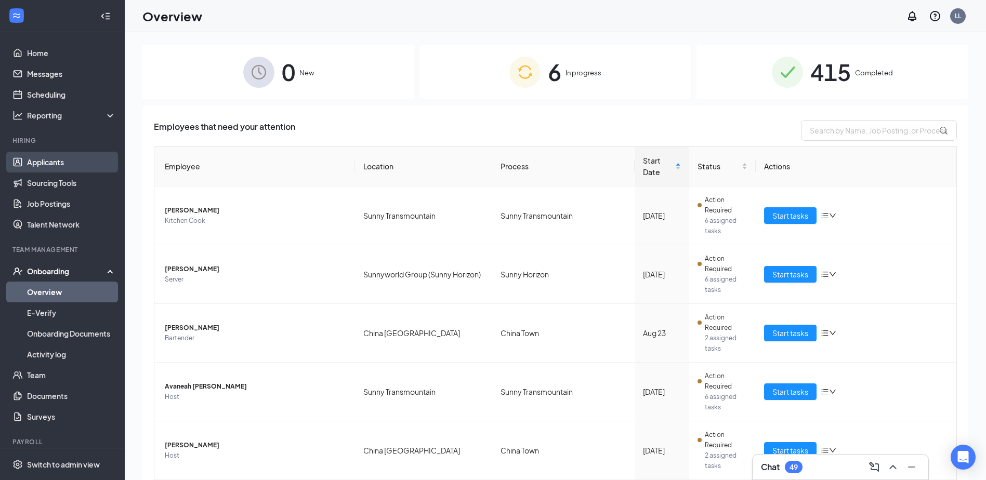
click at [61, 158] on link "Applicants" at bounding box center [71, 162] width 89 height 21
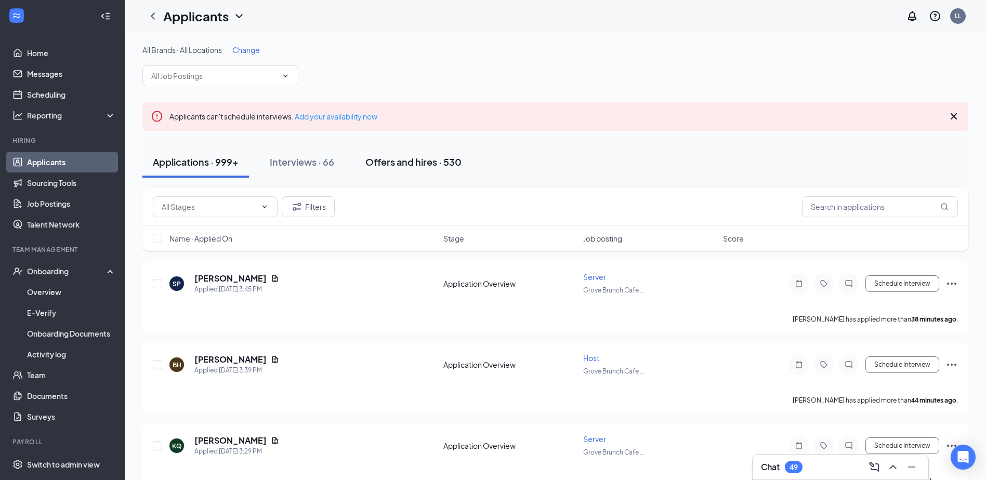
click at [370, 164] on div "Offers and hires · 530" at bounding box center [413, 161] width 96 height 13
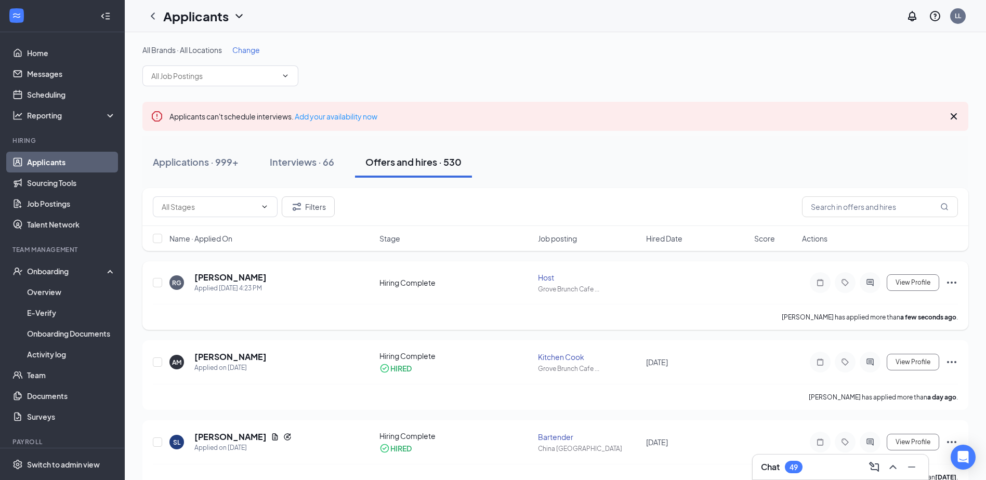
click at [951, 281] on icon "Ellipses" at bounding box center [952, 283] width 12 height 12
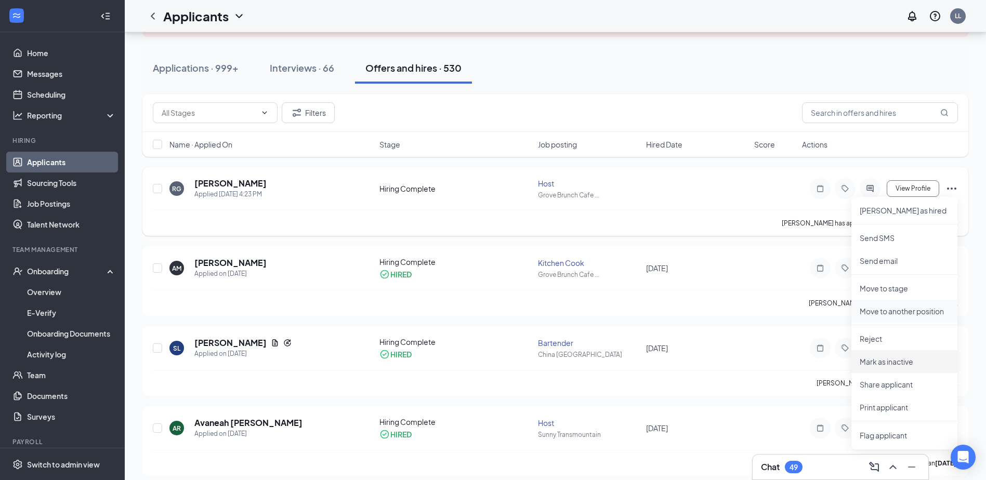
scroll to position [156, 0]
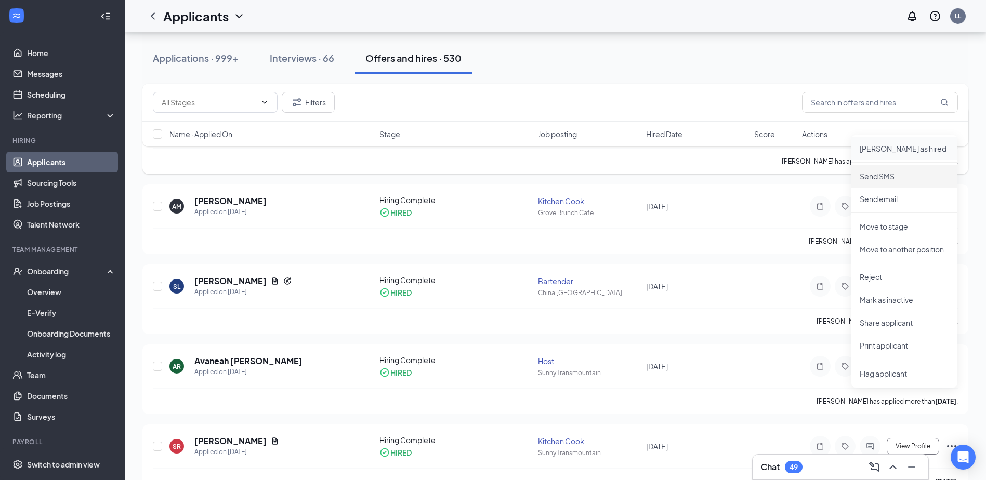
click at [895, 145] on p "[PERSON_NAME] as hired" at bounding box center [904, 148] width 89 height 10
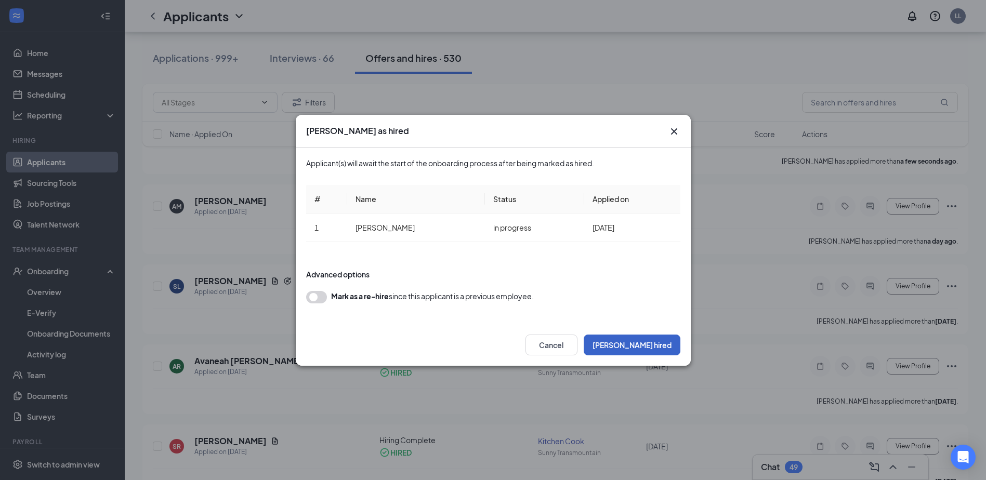
click at [660, 349] on button "[PERSON_NAME] hired" at bounding box center [632, 345] width 97 height 21
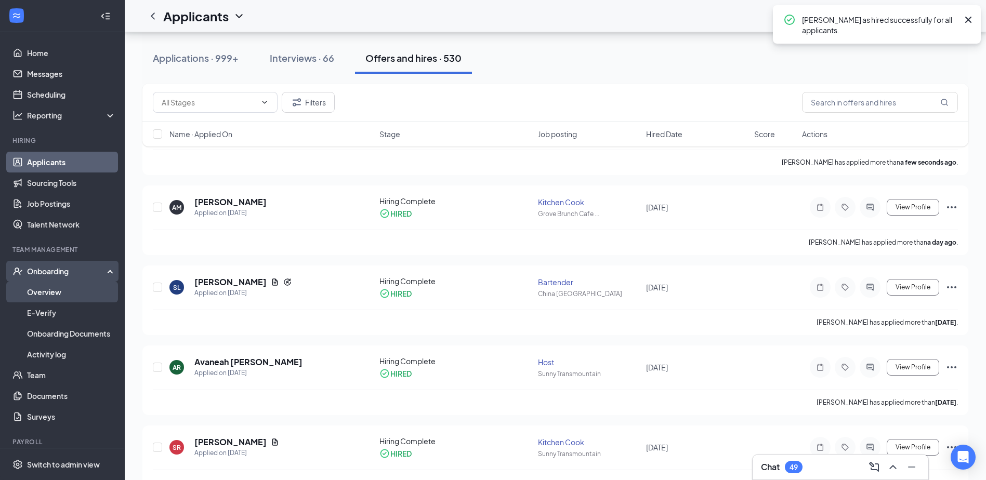
click at [52, 294] on link "Overview" at bounding box center [71, 292] width 89 height 21
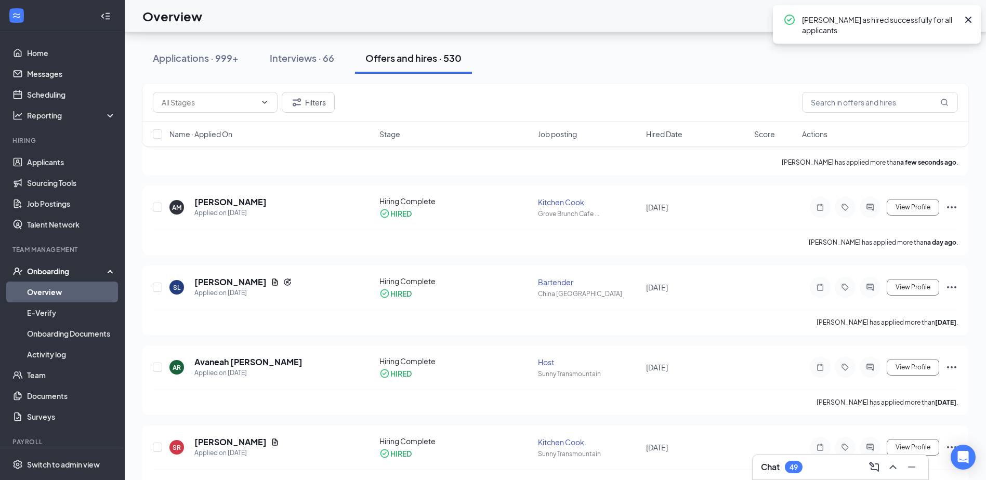
scroll to position [47, 0]
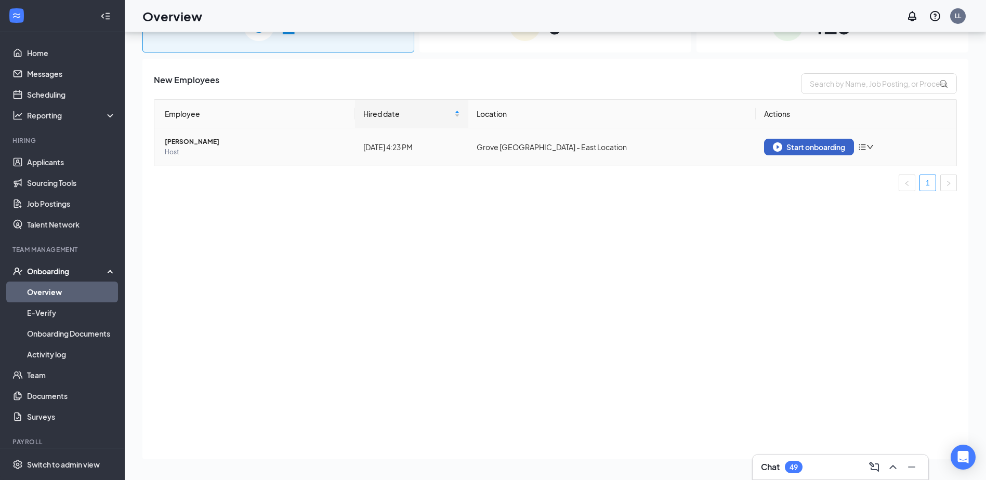
click at [824, 148] on div "Start onboarding" at bounding box center [809, 146] width 72 height 9
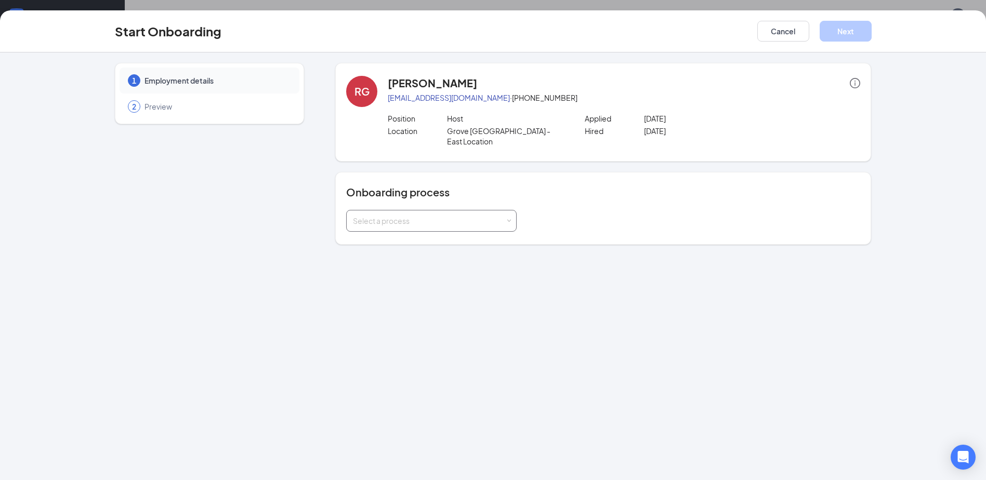
click at [418, 216] on div "Select a process" at bounding box center [429, 221] width 152 height 10
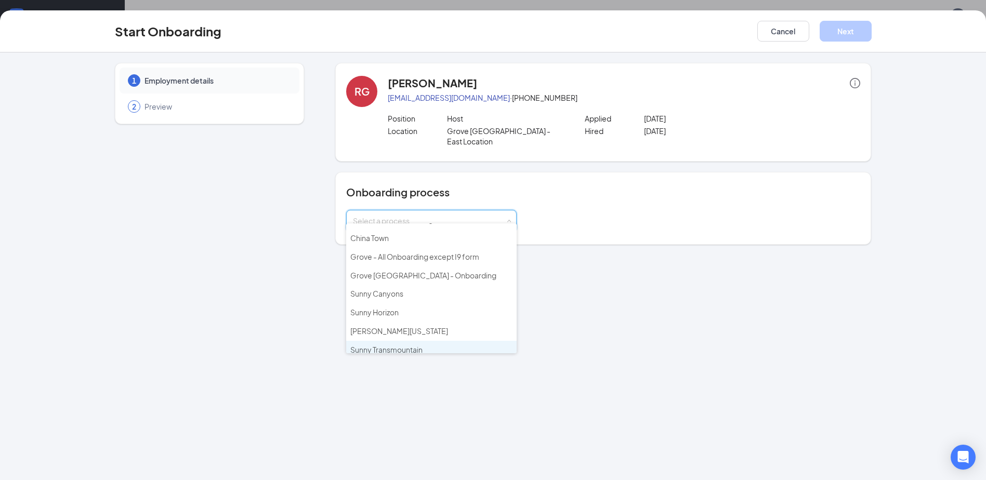
scroll to position [0, 0]
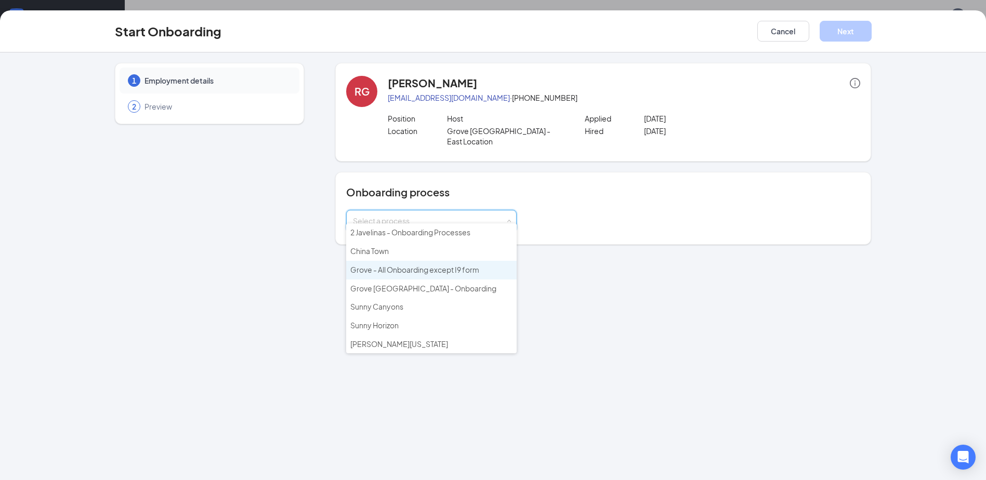
click at [457, 270] on span "Grove - All Onboarding except I9 form" at bounding box center [414, 269] width 129 height 9
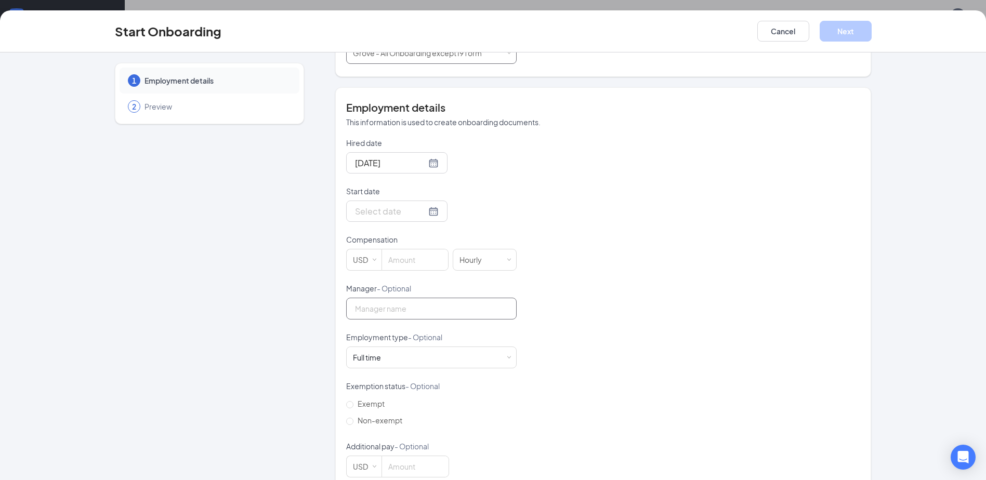
scroll to position [178, 0]
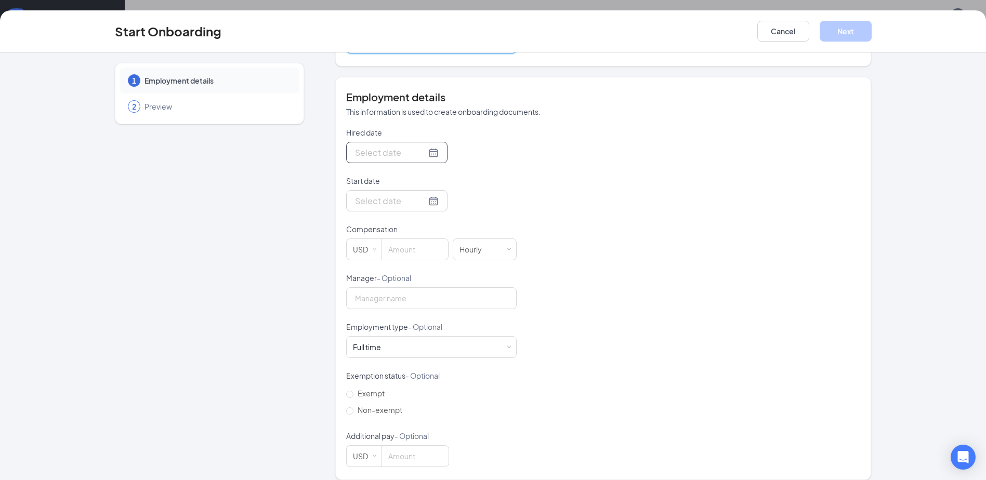
click at [424, 146] on div at bounding box center [397, 152] width 84 height 13
type input "[DATE]"
click at [472, 239] on div "16" at bounding box center [474, 245] width 12 height 12
click at [422, 194] on div at bounding box center [397, 200] width 84 height 13
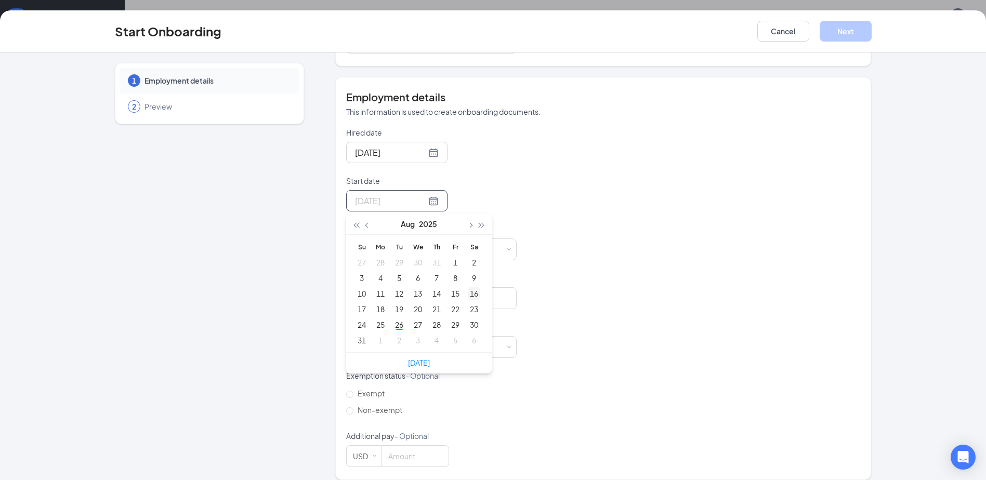
type input "[DATE]"
click at [471, 287] on div "16" at bounding box center [474, 293] width 12 height 12
drag, startPoint x: 418, startPoint y: 239, endPoint x: 451, endPoint y: 245, distance: 32.8
click at [418, 239] on input at bounding box center [415, 249] width 66 height 21
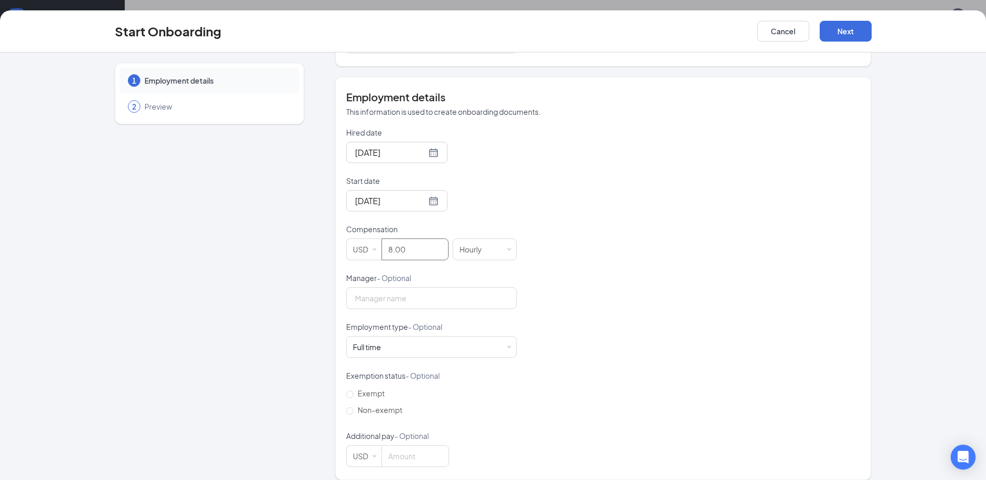
type input "8"
click at [823, 44] on div "Start Onboarding Cancel Next" at bounding box center [493, 31] width 986 height 42
click at [851, 31] on button "Next" at bounding box center [846, 31] width 52 height 21
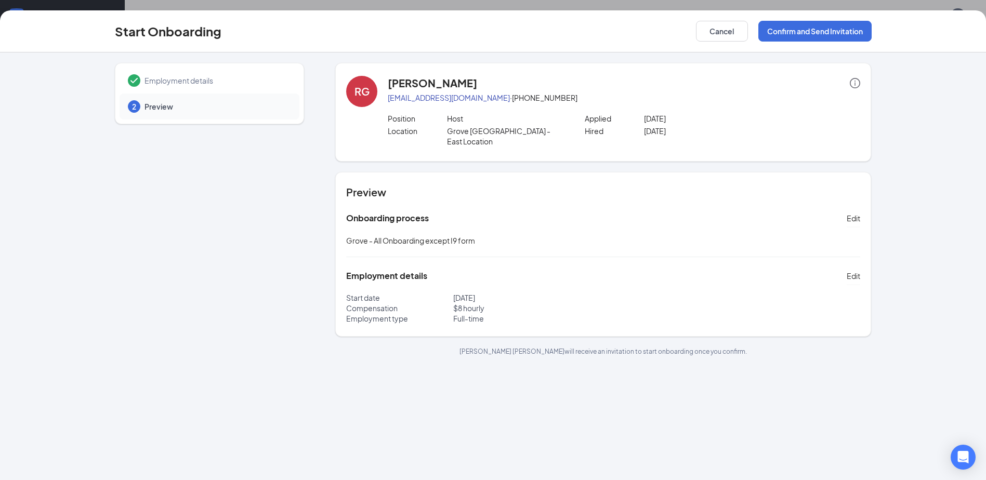
scroll to position [0, 0]
click at [796, 32] on button "Confirm and Send Invitation" at bounding box center [814, 31] width 113 height 21
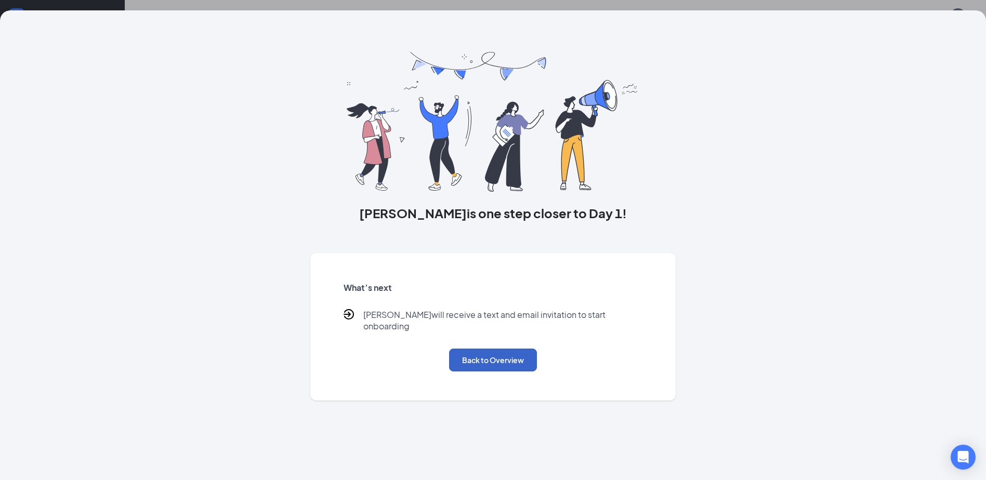
click at [486, 349] on button "Back to Overview" at bounding box center [493, 360] width 88 height 23
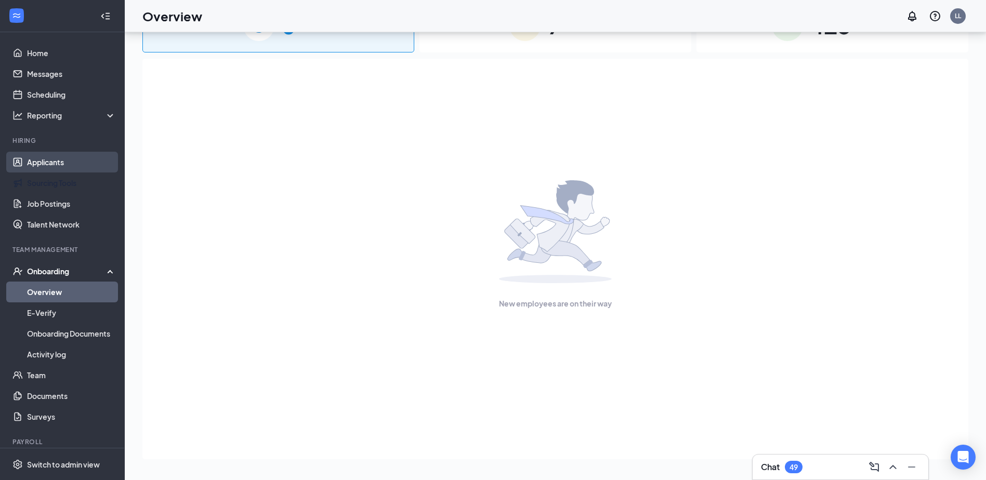
click at [51, 167] on link "Applicants" at bounding box center [71, 162] width 89 height 21
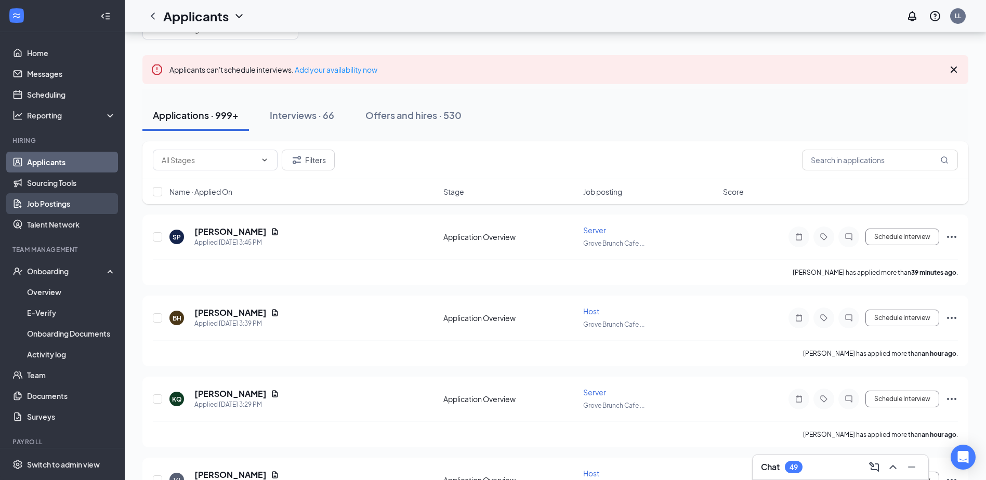
click at [63, 203] on link "Job Postings" at bounding box center [71, 203] width 89 height 21
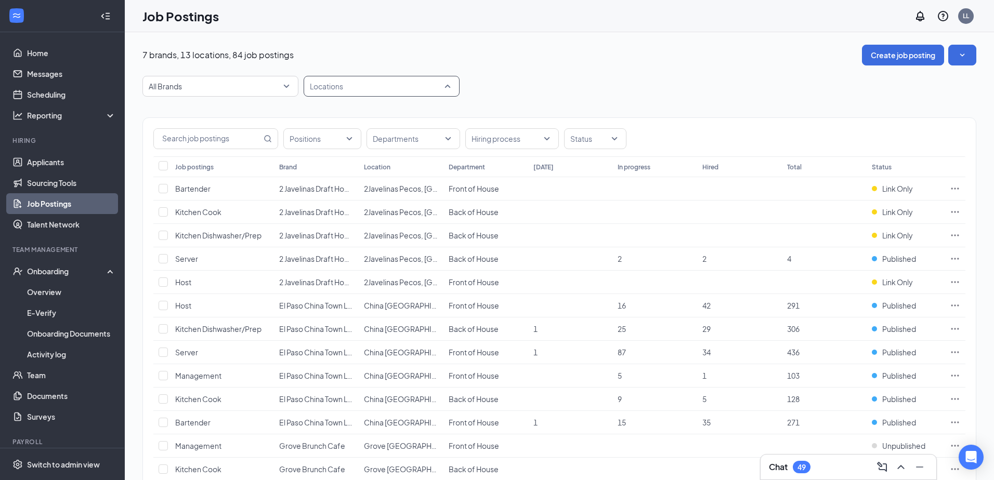
click at [339, 82] on div at bounding box center [376, 86] width 140 height 17
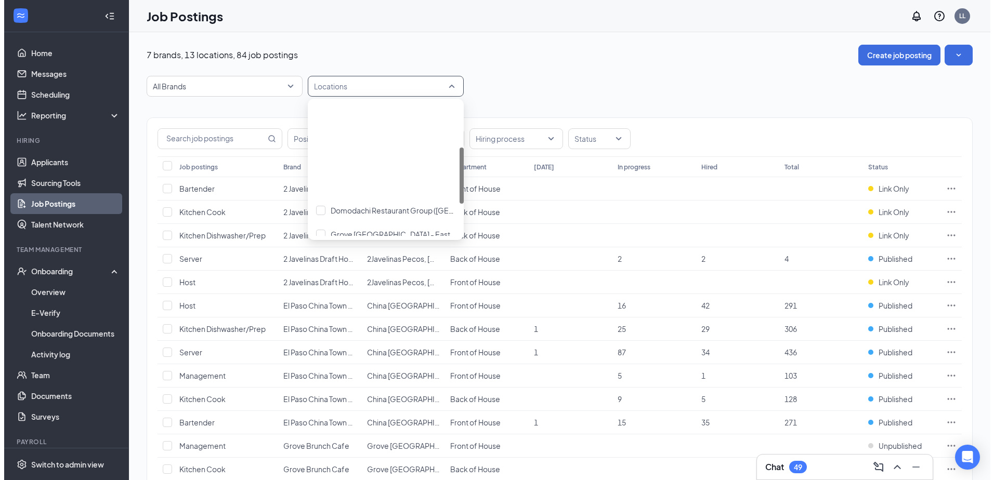
scroll to position [104, 0]
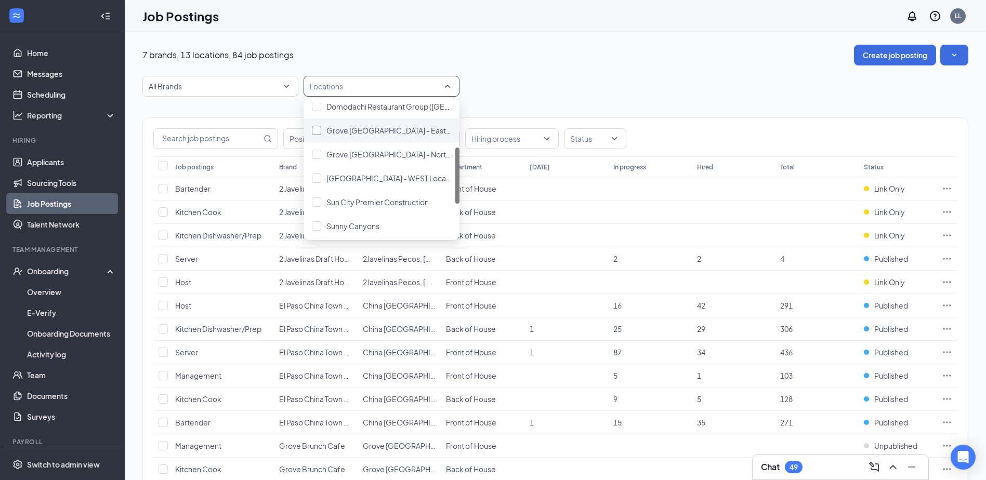
click at [399, 130] on span "Grove [GEOGRAPHIC_DATA] - East Location" at bounding box center [401, 130] width 150 height 9
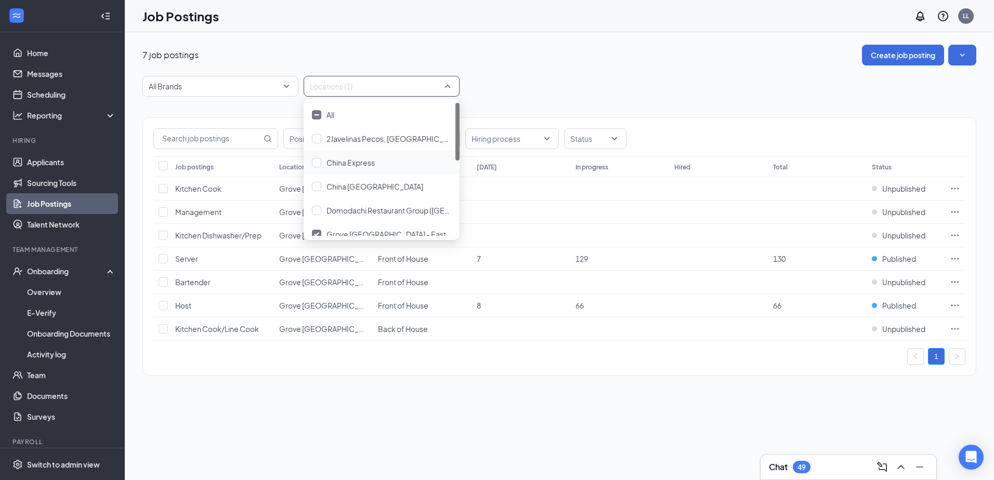
click at [743, 50] on div "7 job postings Create job posting" at bounding box center [559, 55] width 834 height 21
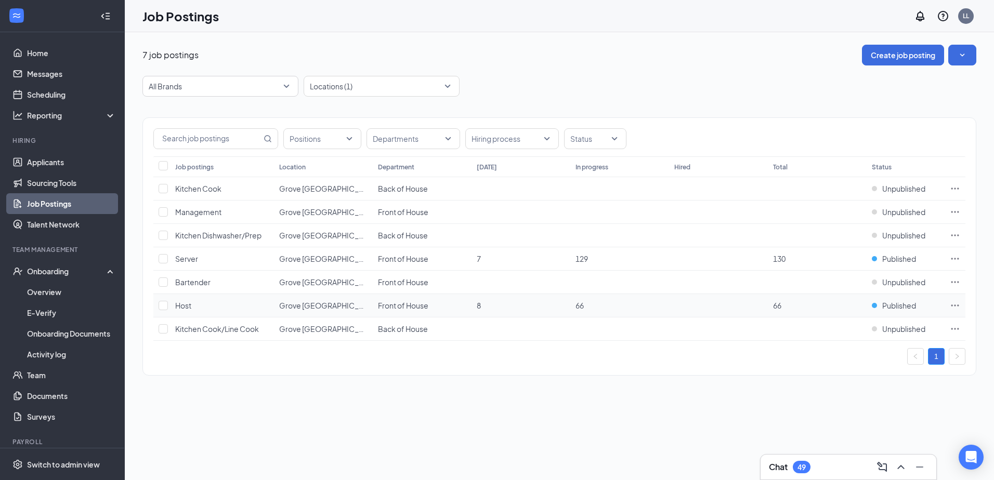
click at [953, 303] on icon "Ellipses" at bounding box center [955, 305] width 10 height 10
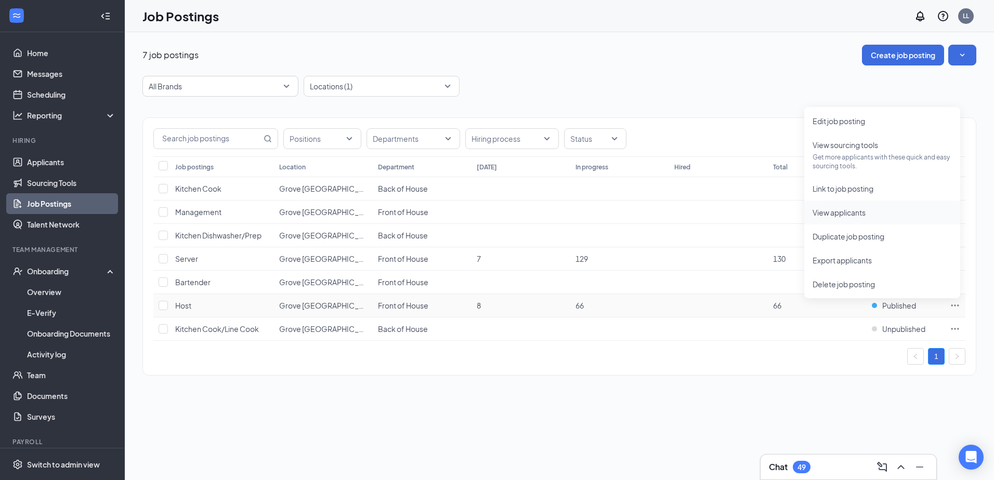
click at [845, 212] on span "View applicants" at bounding box center [838, 212] width 53 height 9
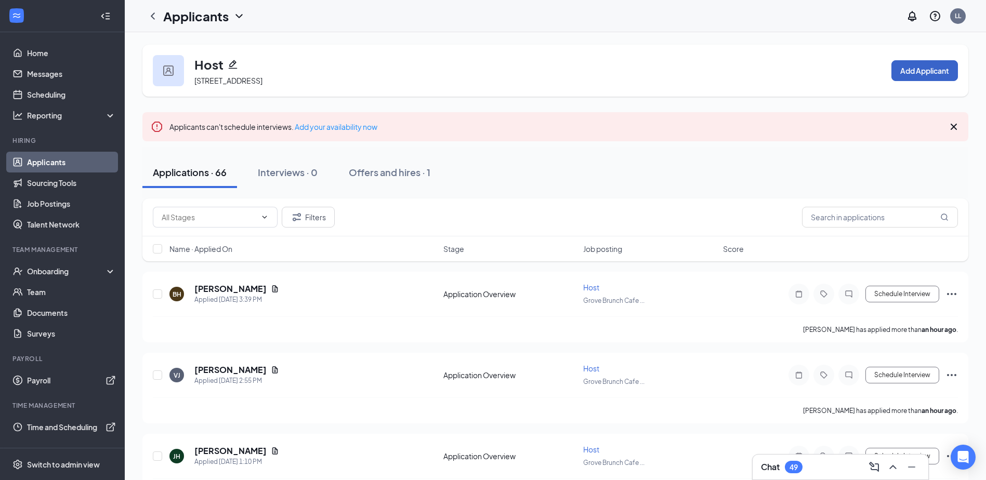
click at [938, 69] on button "Add Applicant" at bounding box center [924, 70] width 67 height 21
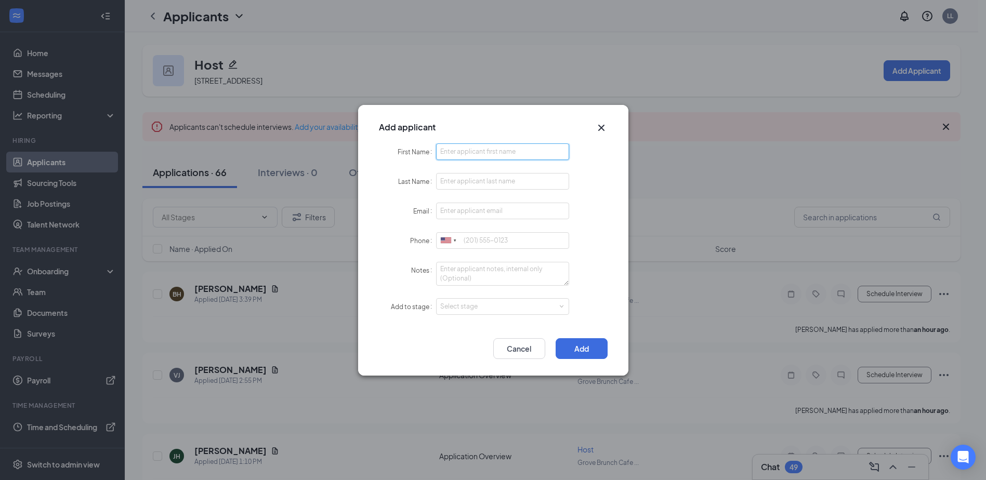
click at [467, 151] on input "First Name" at bounding box center [503, 151] width 134 height 17
type input "Victoria"
type input "[PERSON_NAME]"
type input "[EMAIL_ADDRESS][DOMAIN_NAME]"
type input "3614619388"
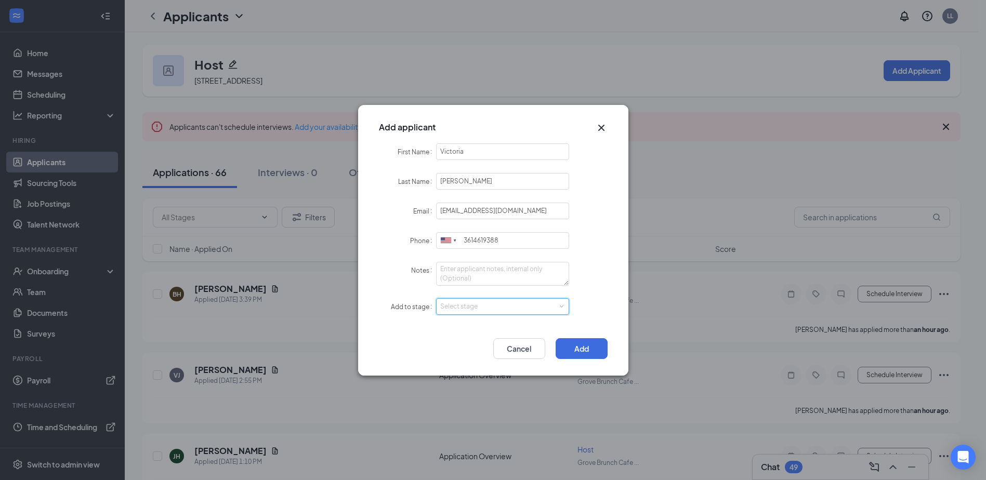
click at [483, 313] on div "Select stage" at bounding box center [502, 307] width 125 height 16
click at [488, 378] on li "Hiring Complete" at bounding box center [503, 376] width 134 height 17
click at [601, 352] on button "Add" at bounding box center [582, 348] width 52 height 21
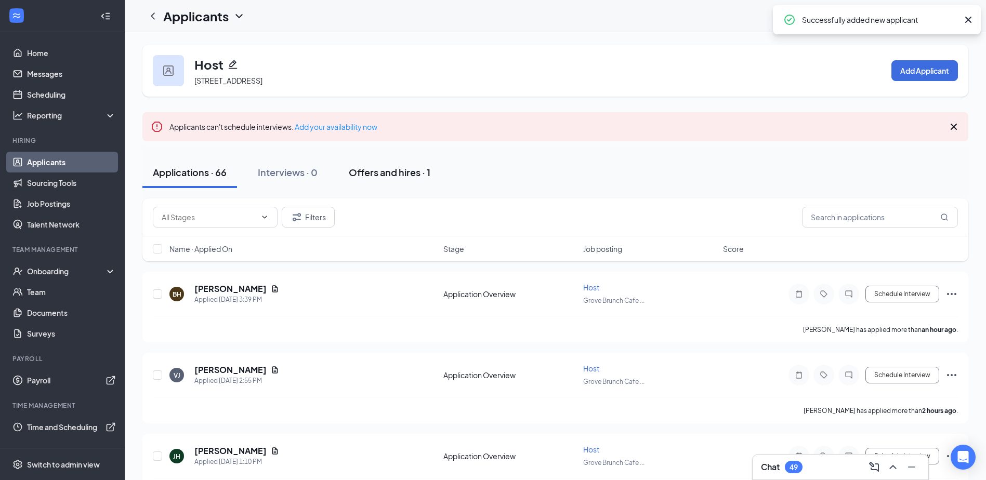
click at [360, 177] on div "Offers and hires · 1" at bounding box center [390, 172] width 82 height 13
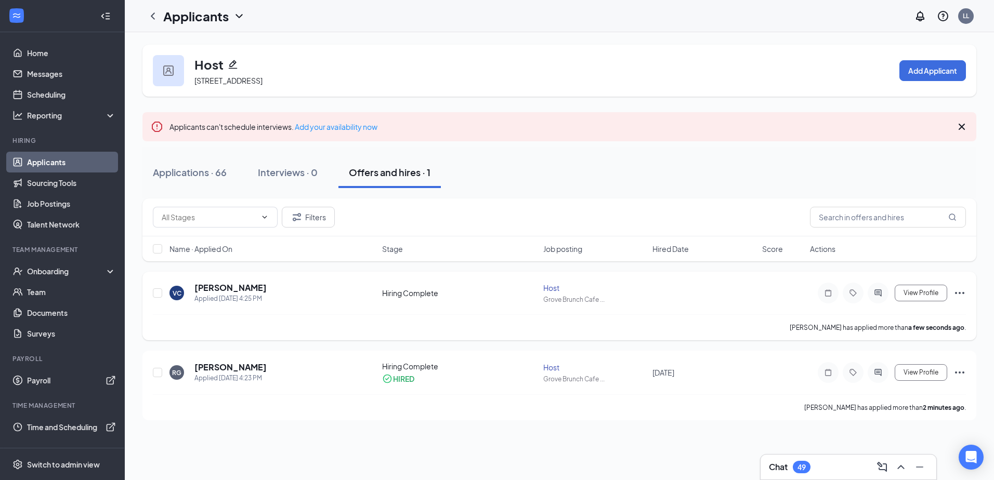
click at [963, 295] on icon "Ellipses" at bounding box center [959, 293] width 12 height 12
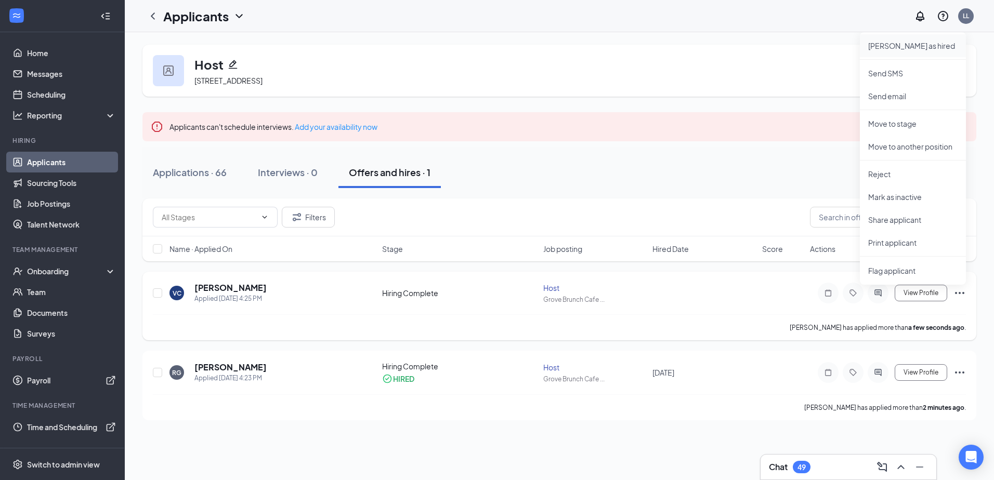
click at [878, 45] on p "[PERSON_NAME] as hired" at bounding box center [912, 46] width 89 height 10
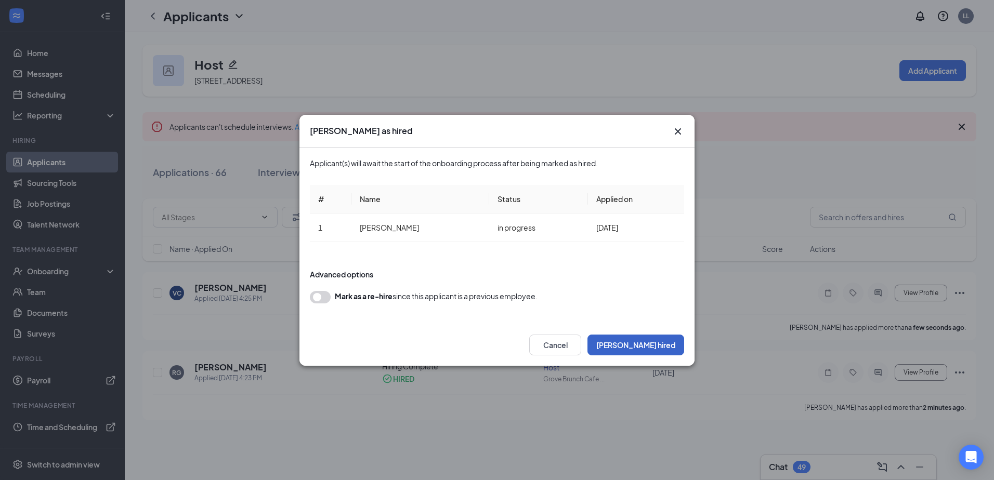
click at [640, 347] on button "[PERSON_NAME] hired" at bounding box center [635, 345] width 97 height 21
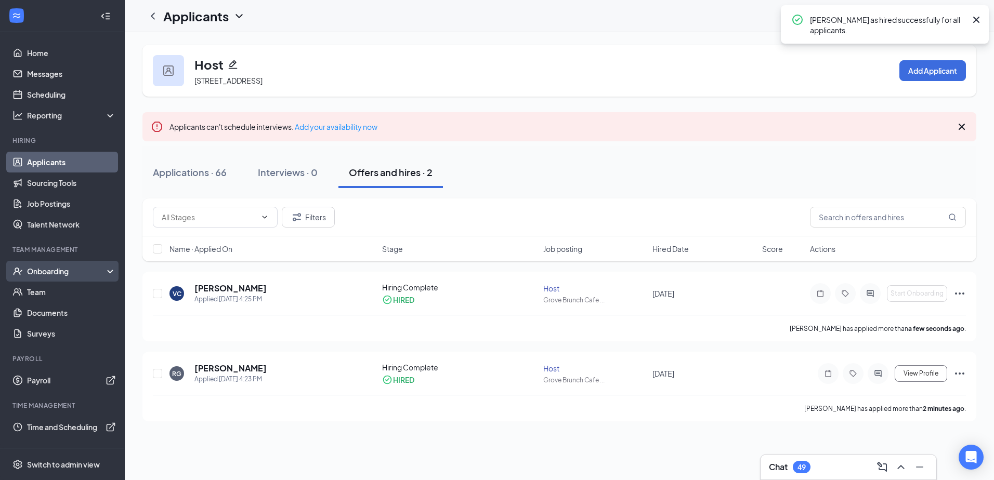
click at [56, 270] on div "Onboarding" at bounding box center [67, 271] width 80 height 10
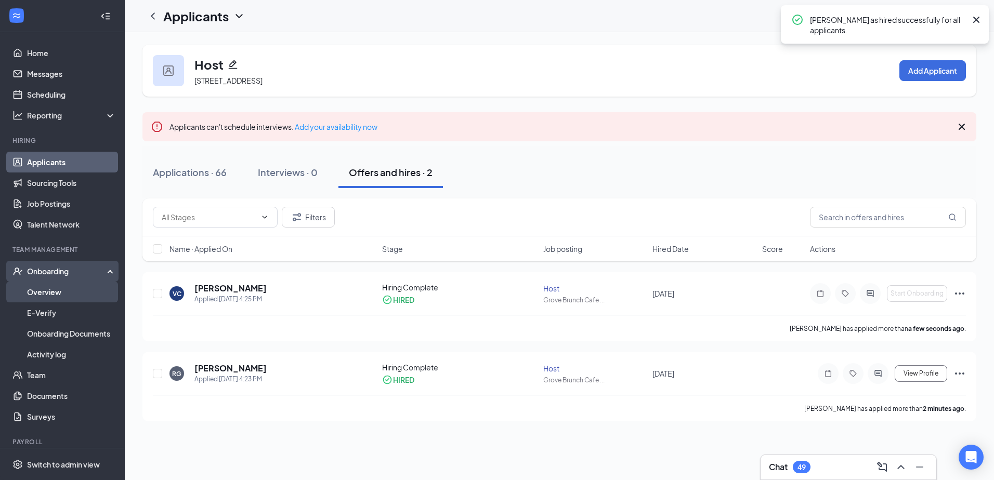
click at [58, 293] on link "Overview" at bounding box center [71, 292] width 89 height 21
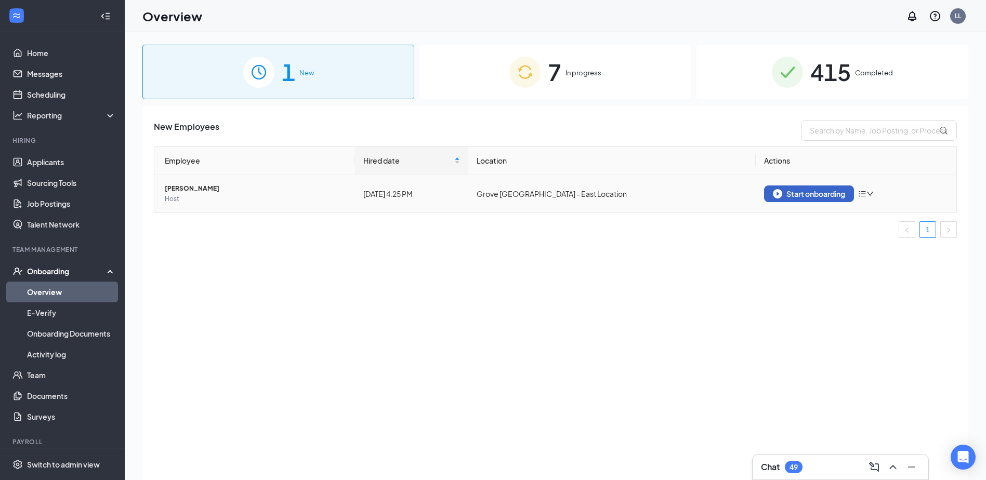
click at [843, 198] on div "Start onboarding" at bounding box center [809, 193] width 72 height 9
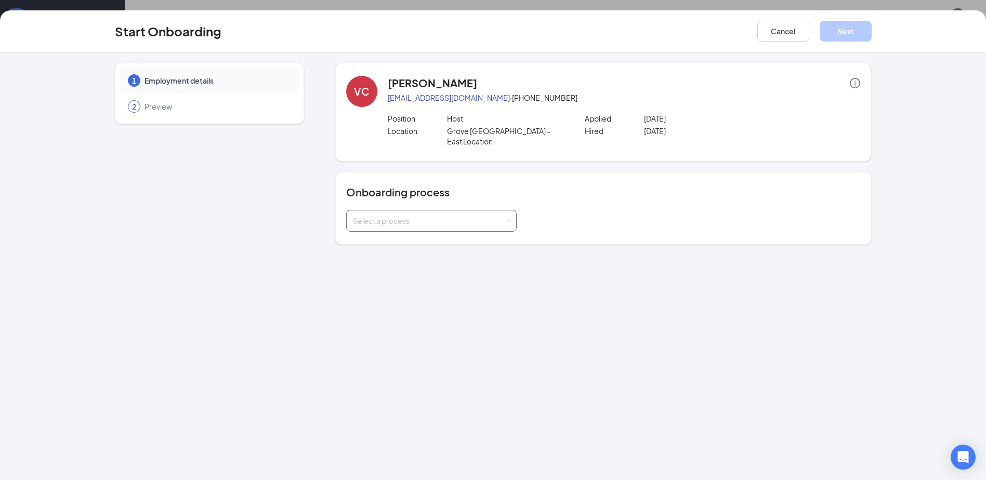
click at [399, 216] on div "Select a process" at bounding box center [429, 221] width 152 height 10
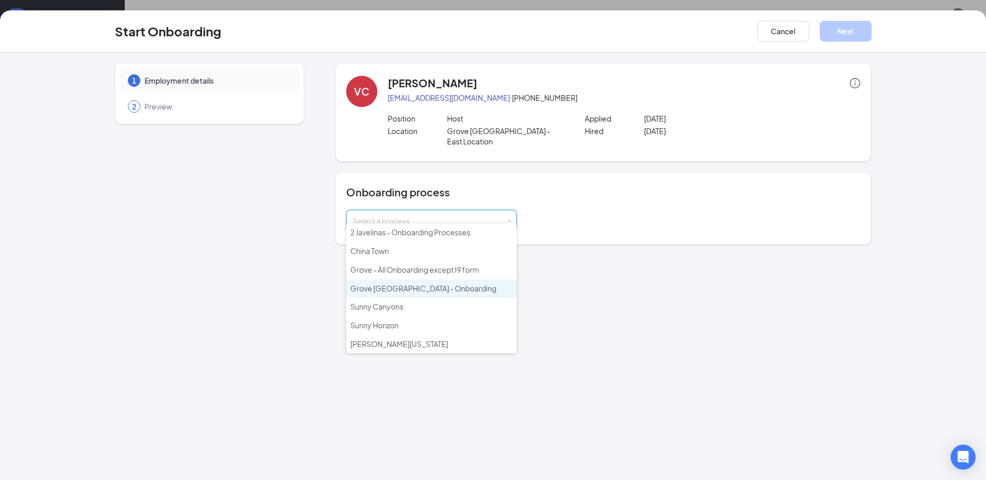
click at [406, 290] on span "Grove [GEOGRAPHIC_DATA] - Onboarding" at bounding box center [423, 288] width 146 height 9
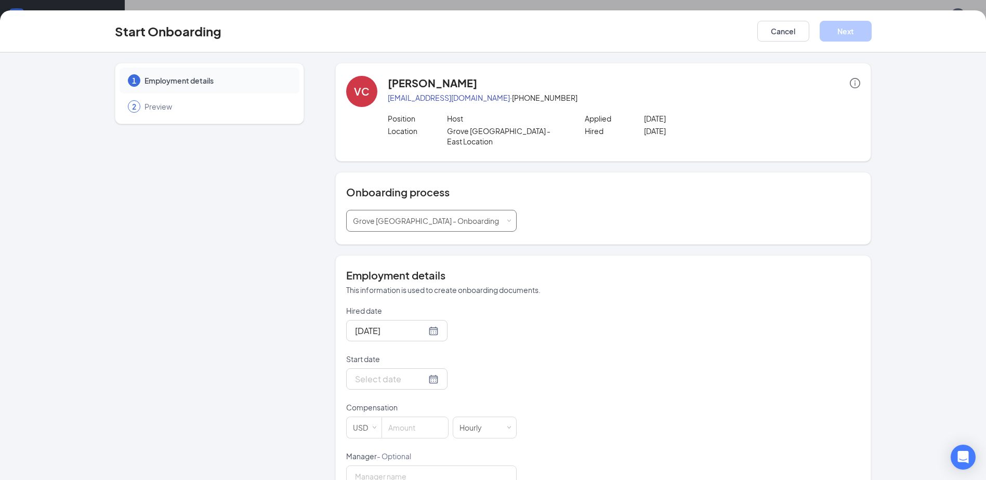
click at [435, 216] on span "Grove [GEOGRAPHIC_DATA] - Onboarding" at bounding box center [426, 220] width 146 height 9
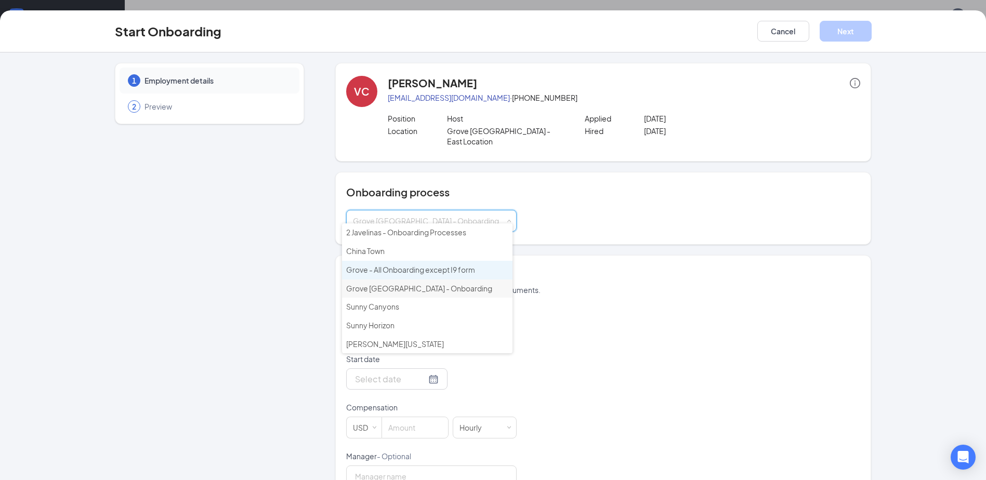
click at [441, 273] on span "Grove - All Onboarding except I9 form" at bounding box center [410, 269] width 129 height 9
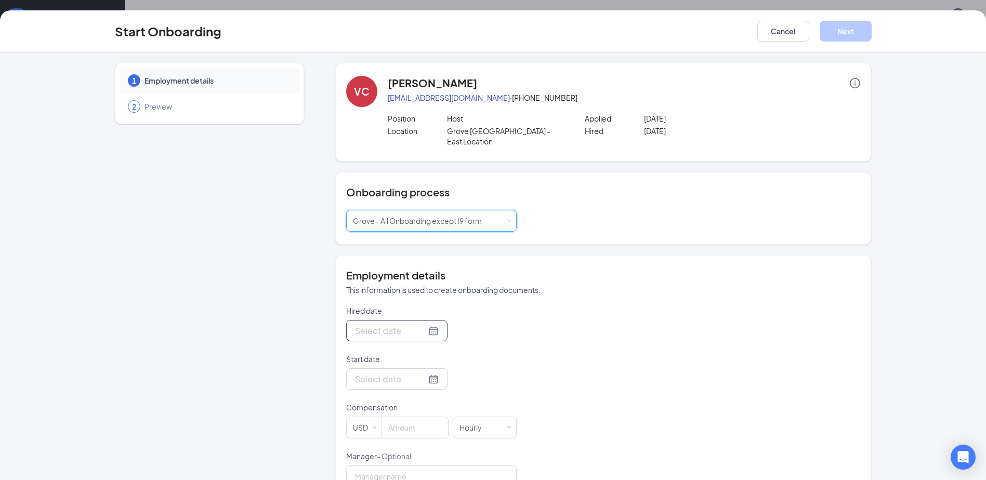
click at [419, 324] on div at bounding box center [397, 330] width 84 height 13
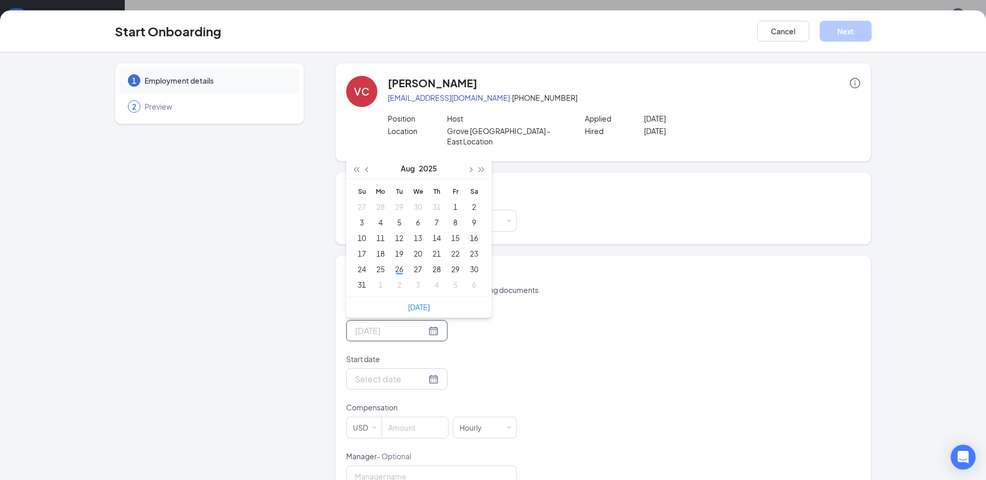
type input "[DATE]"
click at [469, 232] on div "16" at bounding box center [474, 238] width 12 height 12
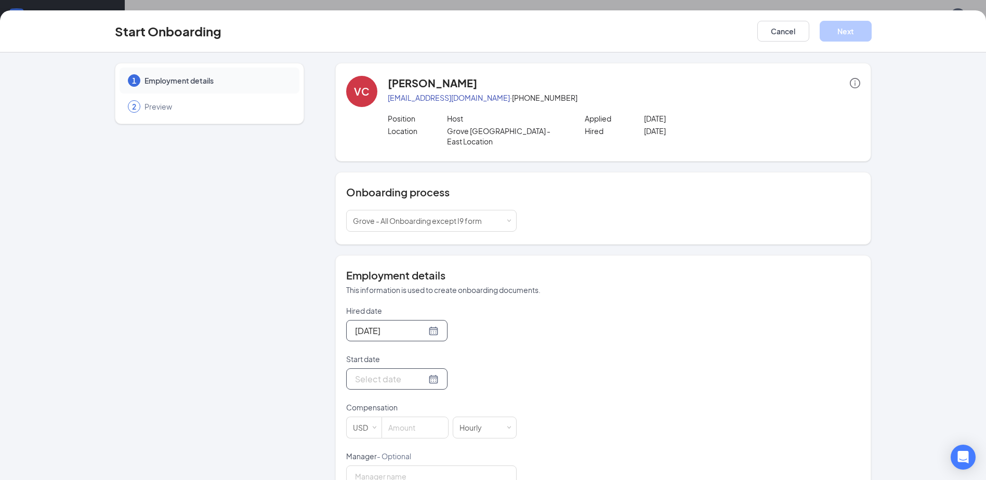
click at [421, 373] on div at bounding box center [397, 379] width 84 height 13
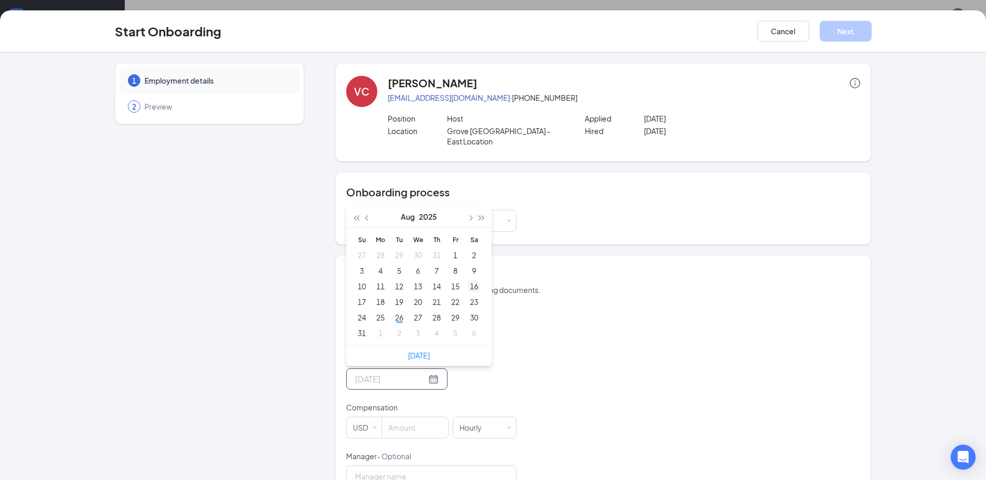
type input "[DATE]"
click at [469, 280] on div "16" at bounding box center [474, 286] width 12 height 12
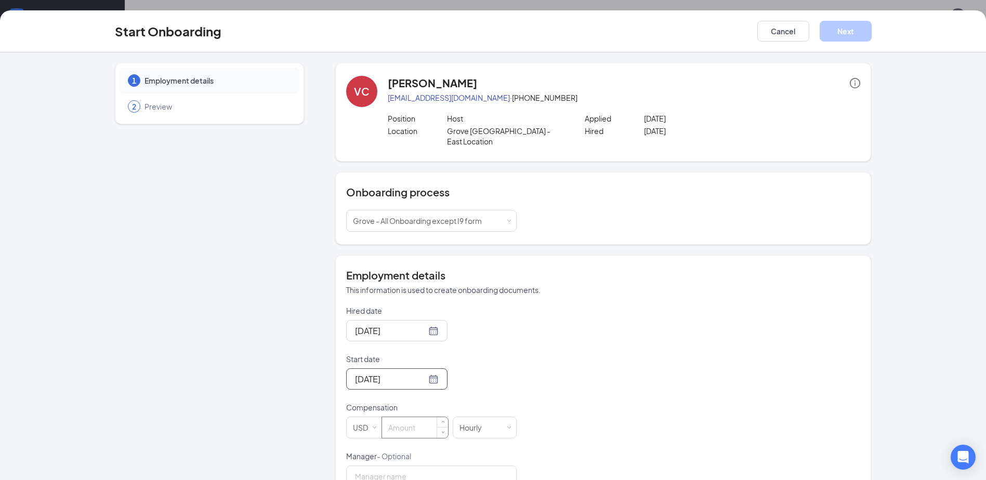
drag, startPoint x: 424, startPoint y: 416, endPoint x: 430, endPoint y: 416, distance: 6.3
click at [424, 417] on input at bounding box center [415, 427] width 66 height 21
type input "d"
type input "2.15"
click at [581, 385] on div "Hired date Aug 16, 2025 Aug 2025 Su Mo Tu We Th Fr Sa 27 28 29 30 31 1 2 3 4 5 …" at bounding box center [603, 476] width 514 height 340
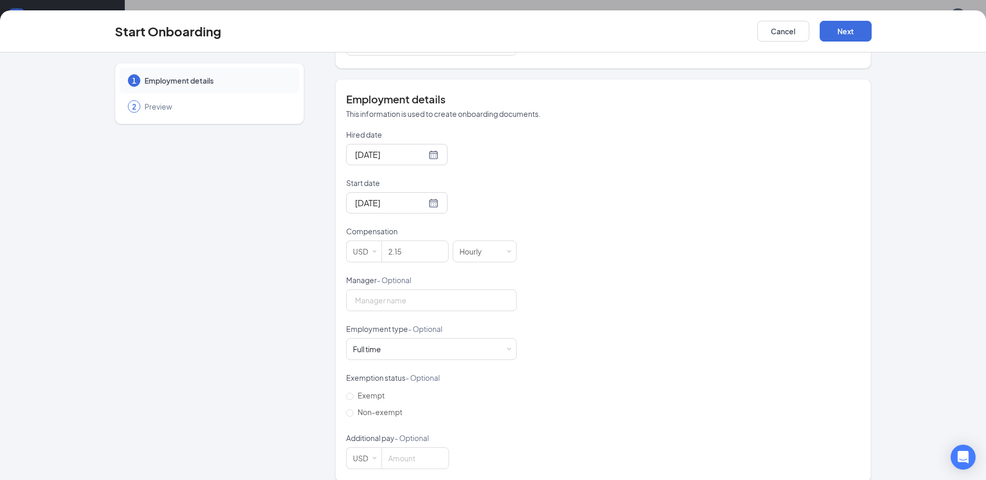
scroll to position [178, 0]
click at [864, 28] on button "Next" at bounding box center [846, 31] width 52 height 21
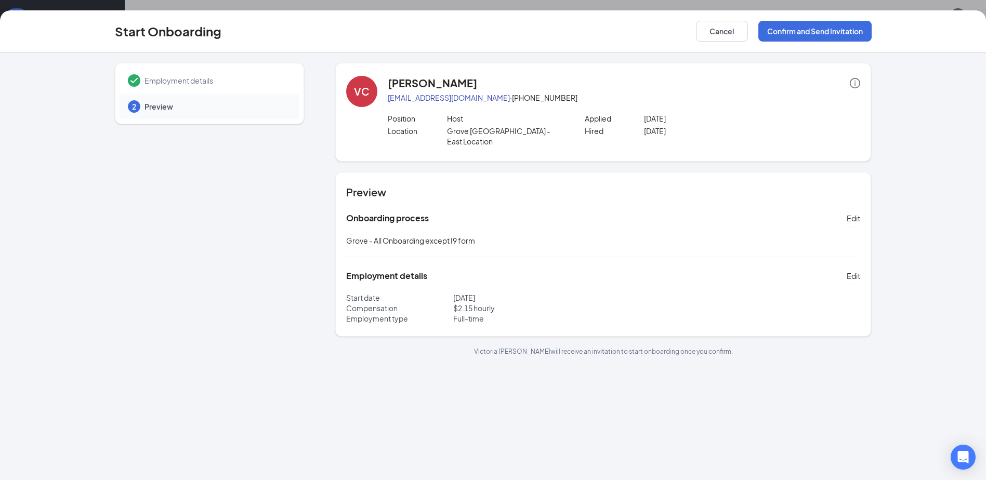
scroll to position [0, 0]
click at [785, 33] on button "Confirm and Send Invitation" at bounding box center [814, 31] width 113 height 21
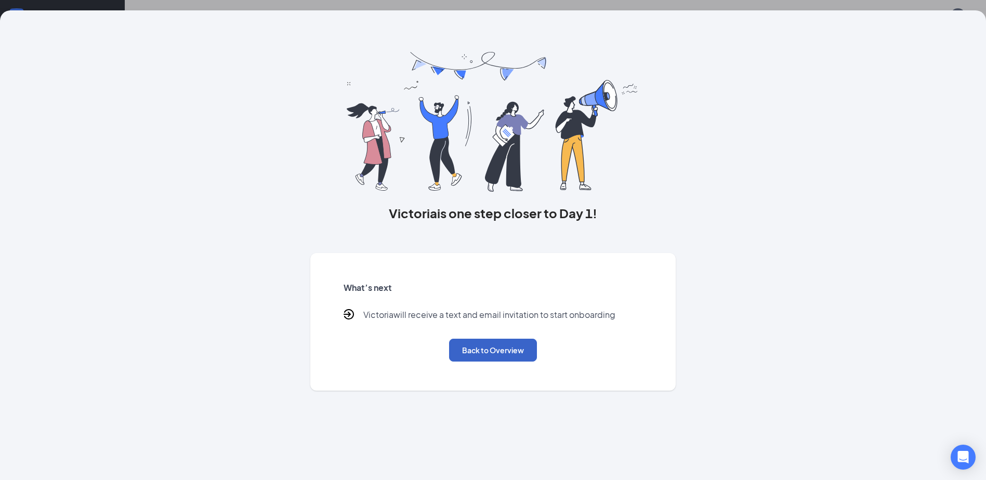
click at [473, 348] on button "Back to Overview" at bounding box center [493, 350] width 88 height 23
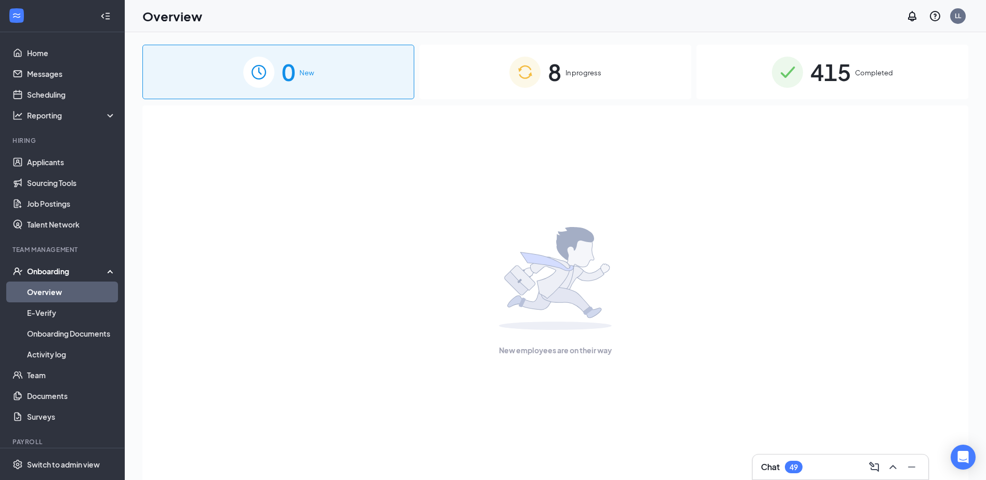
click at [561, 79] on span "8" at bounding box center [555, 72] width 14 height 36
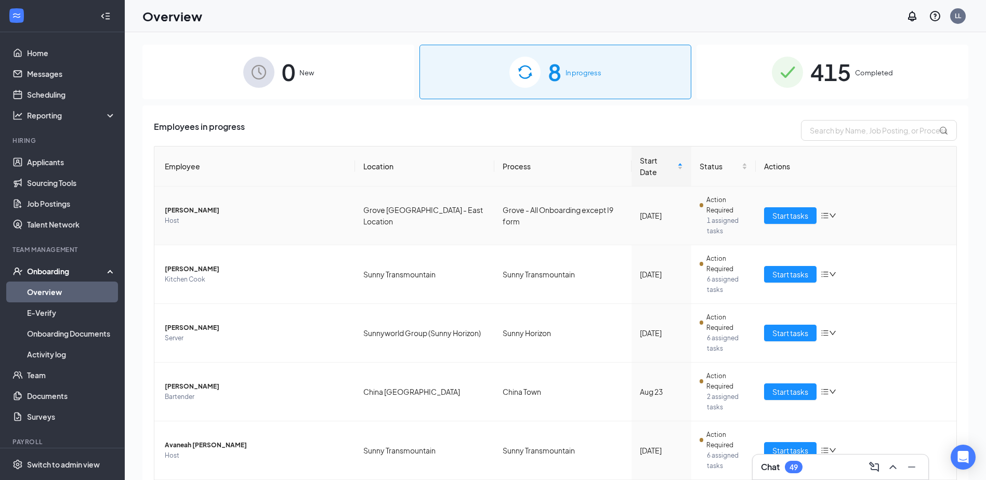
click at [821, 212] on icon "bars" at bounding box center [825, 216] width 8 height 8
click at [847, 287] on ul "Stop process Change process Remove from onboarding" at bounding box center [878, 249] width 125 height 77
click at [850, 274] on div "Remove from onboarding" at bounding box center [878, 272] width 112 height 10
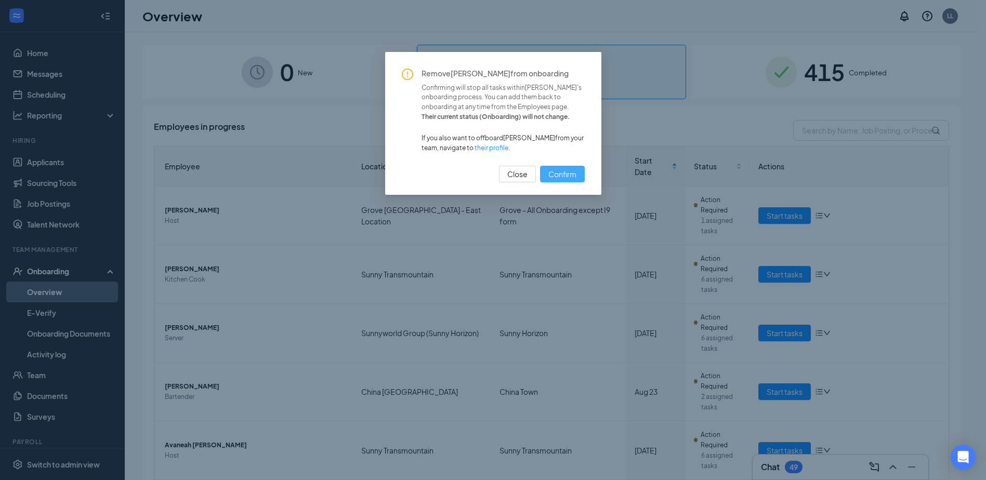
click at [565, 171] on span "Confirm" at bounding box center [562, 173] width 28 height 11
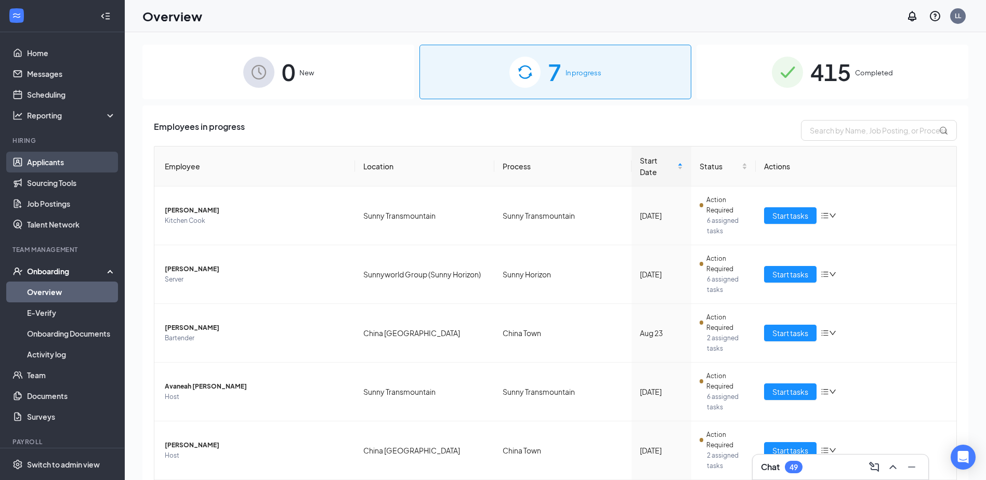
click at [59, 161] on link "Applicants" at bounding box center [71, 162] width 89 height 21
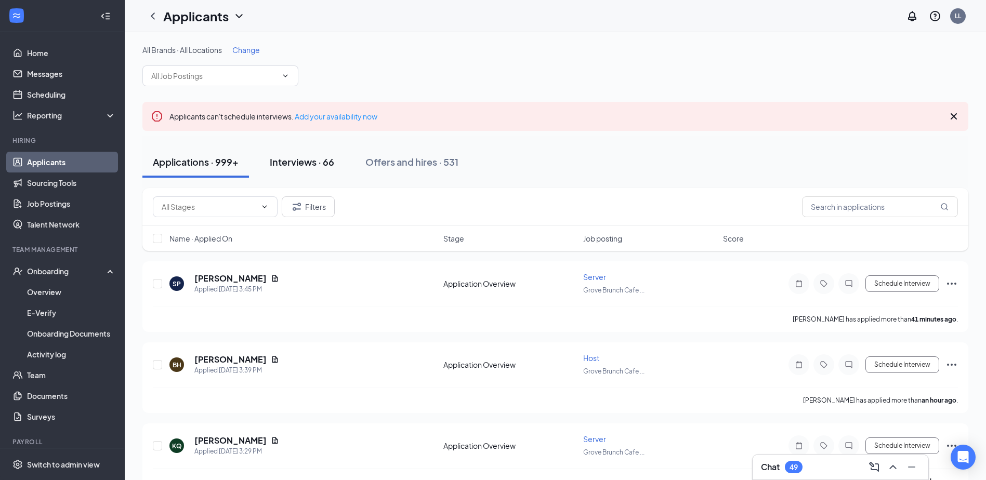
click at [280, 161] on div "Interviews · 66" at bounding box center [302, 161] width 64 height 13
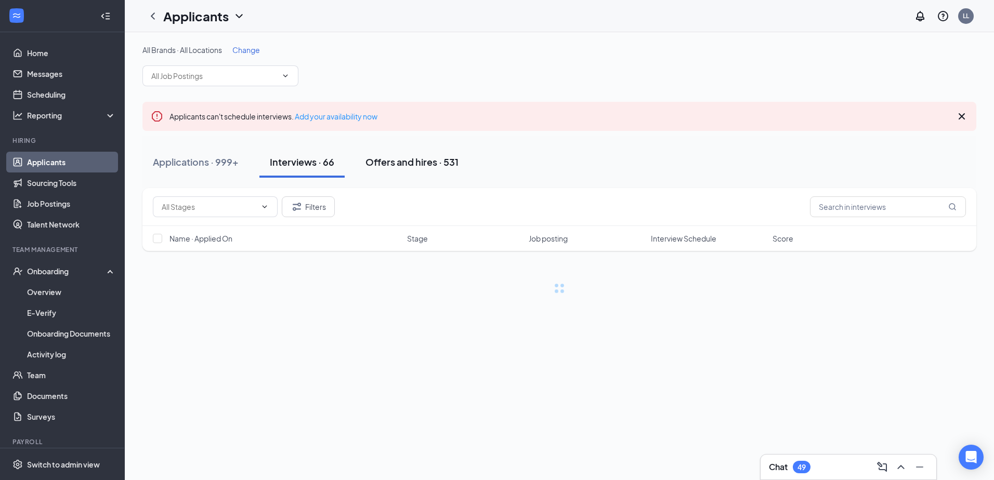
click at [379, 161] on div "Offers and hires · 531" at bounding box center [411, 161] width 93 height 13
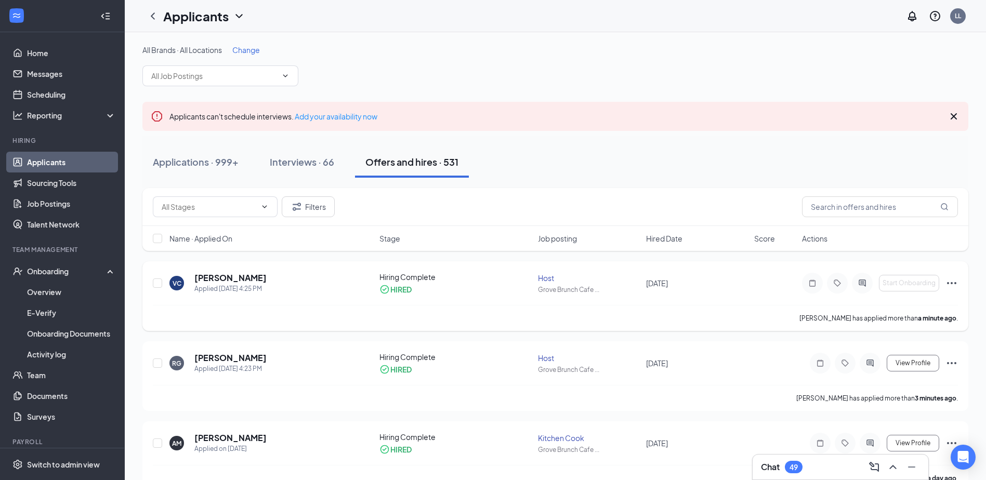
click at [949, 284] on icon "Ellipses" at bounding box center [952, 283] width 12 height 12
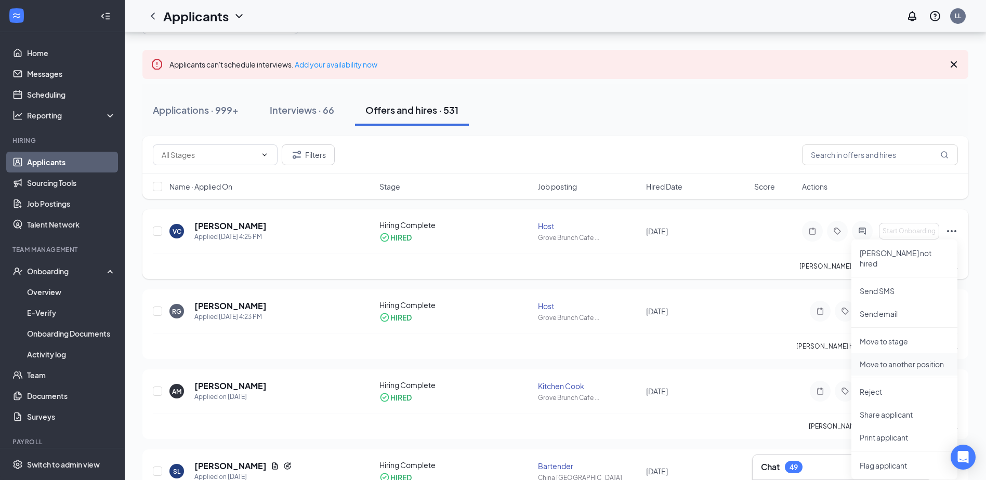
click at [907, 359] on p "Move to another position" at bounding box center [904, 364] width 89 height 10
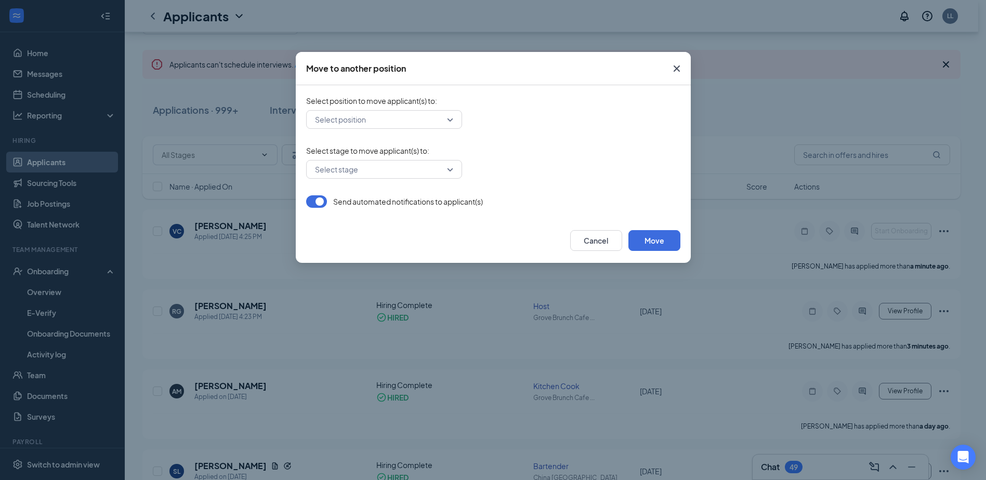
click at [390, 124] on input "search" at bounding box center [380, 120] width 136 height 18
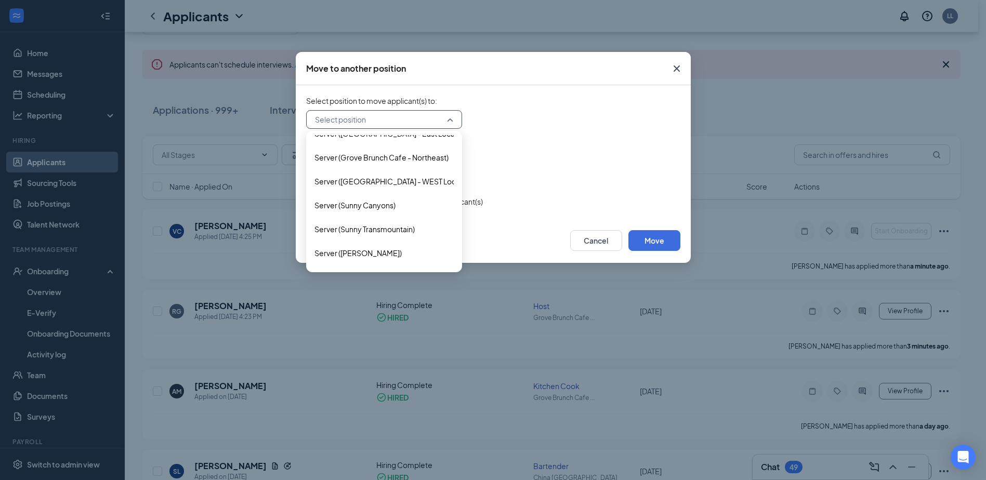
scroll to position [1456, 0]
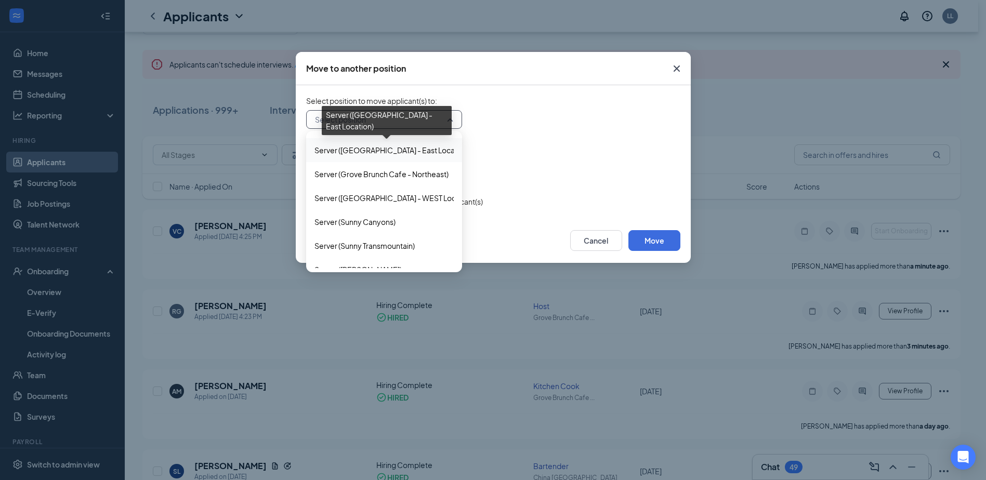
click at [416, 154] on span "Server (Grove Brunch Cafe - East Location)" at bounding box center [391, 150] width 155 height 11
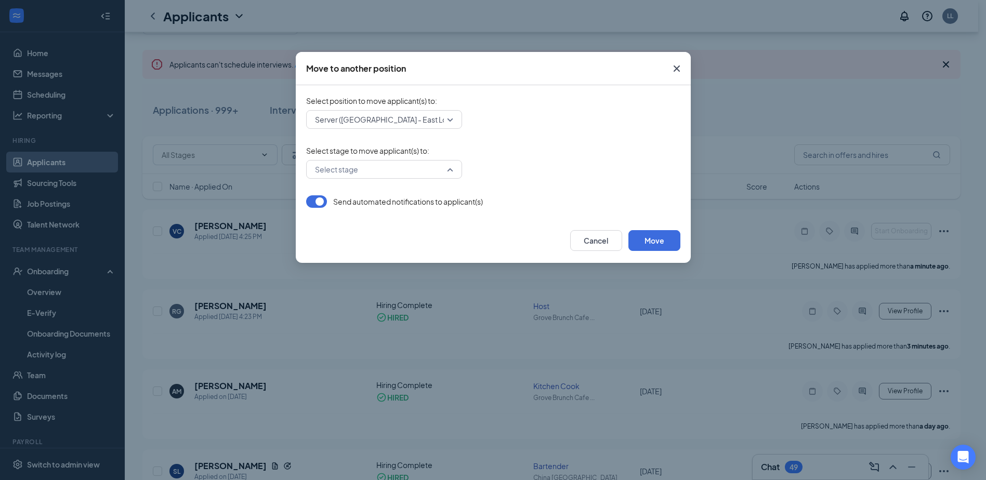
click at [415, 171] on input "search" at bounding box center [380, 170] width 136 height 18
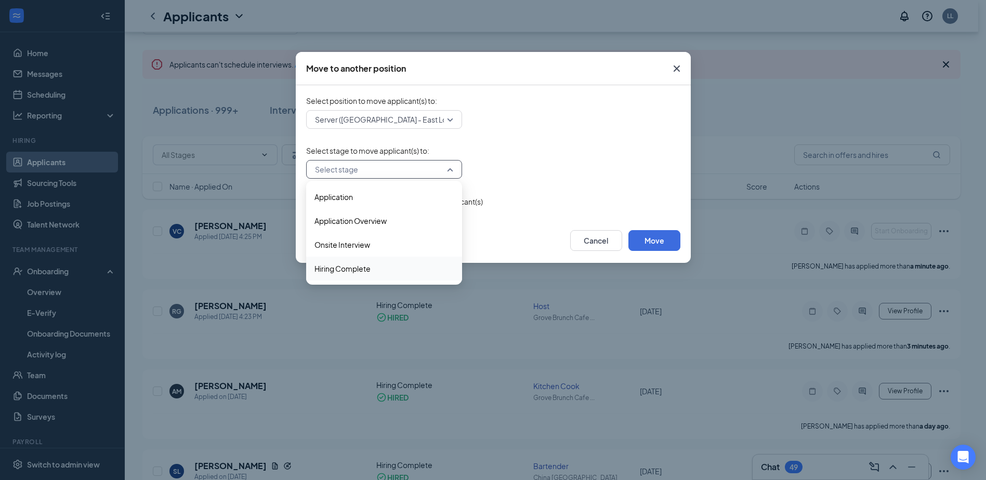
click at [386, 271] on span "Hiring Complete" at bounding box center [383, 268] width 139 height 11
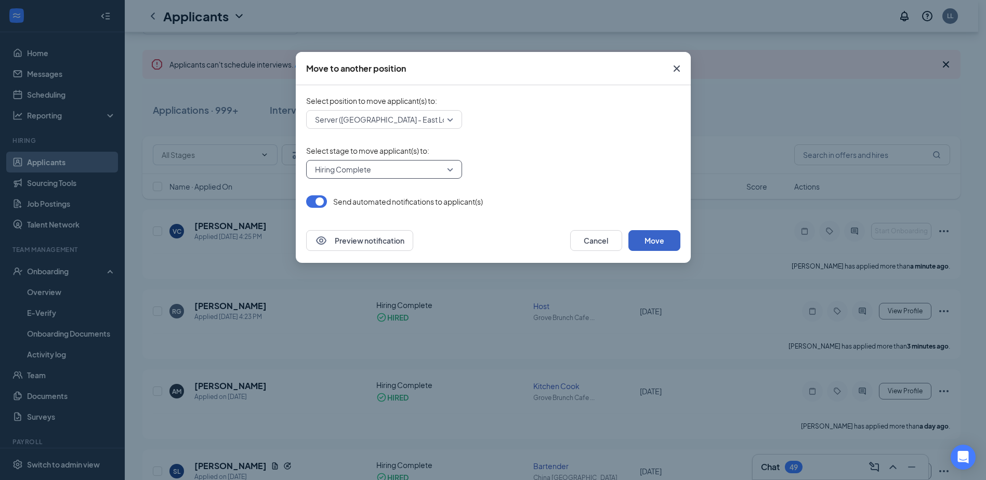
click at [657, 243] on button "Move" at bounding box center [654, 240] width 52 height 21
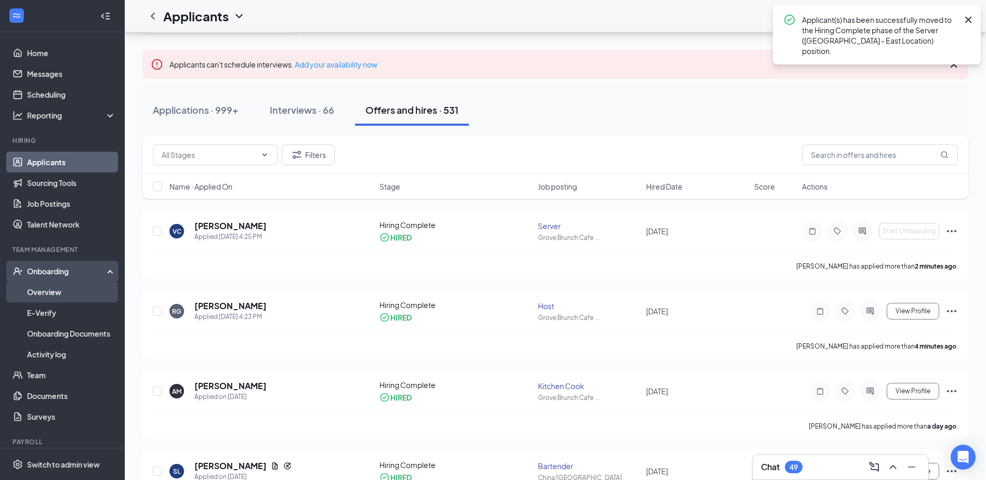
click at [67, 287] on link "Overview" at bounding box center [71, 292] width 89 height 21
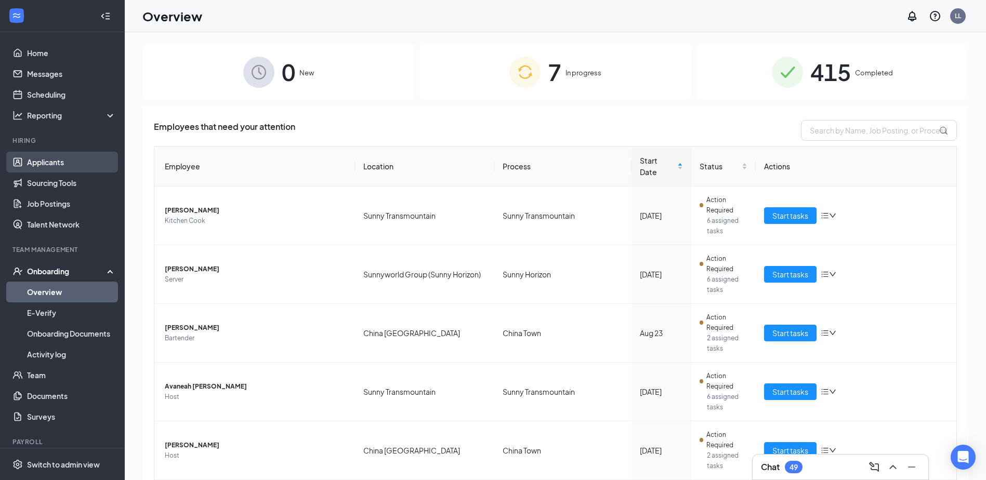
click at [55, 162] on link "Applicants" at bounding box center [71, 162] width 89 height 21
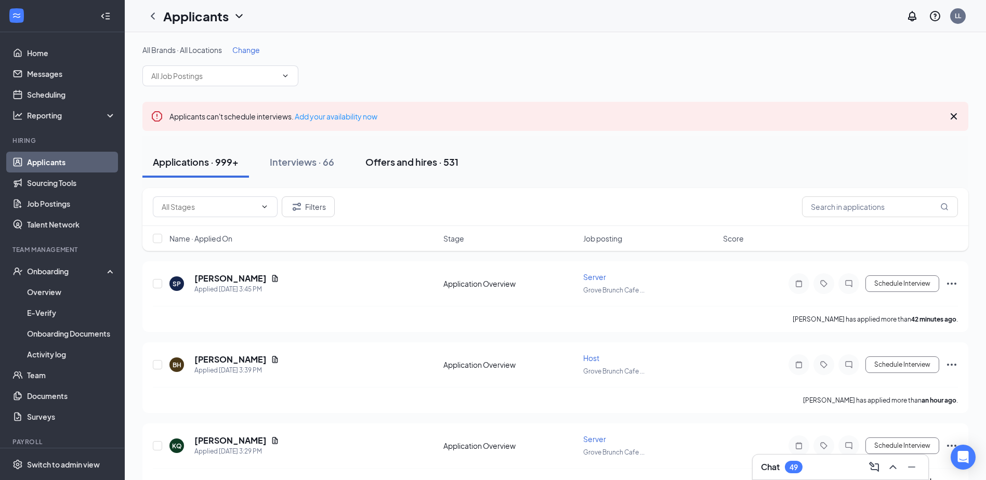
click at [390, 162] on div "Offers and hires · 531" at bounding box center [411, 161] width 93 height 13
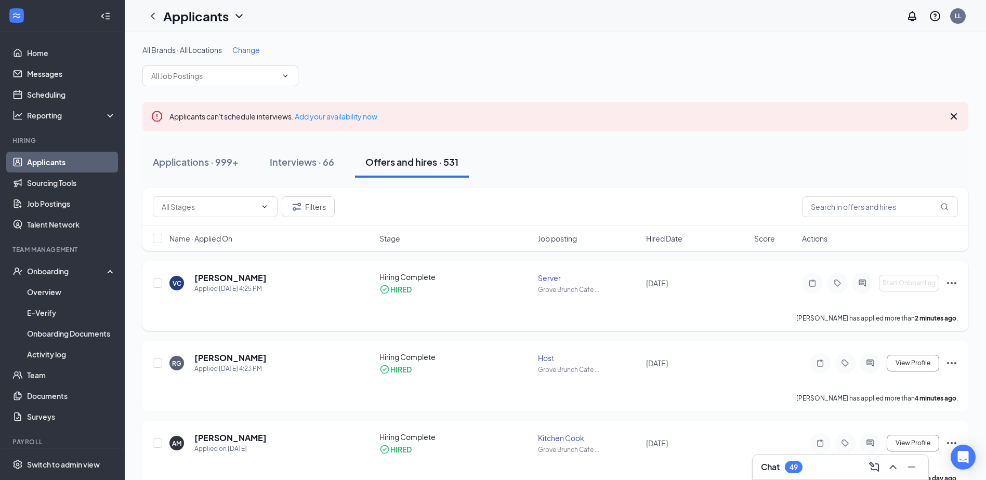
click at [952, 280] on icon "Ellipses" at bounding box center [952, 283] width 12 height 12
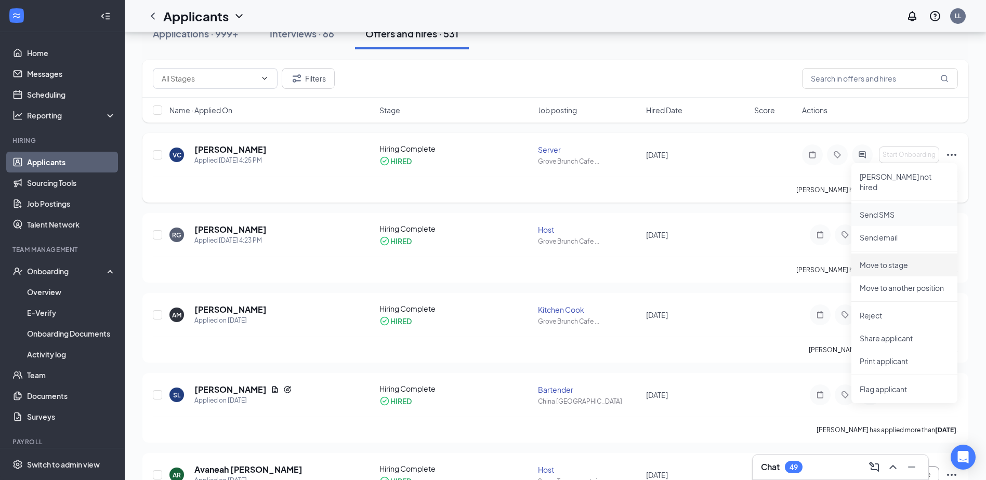
scroll to position [156, 0]
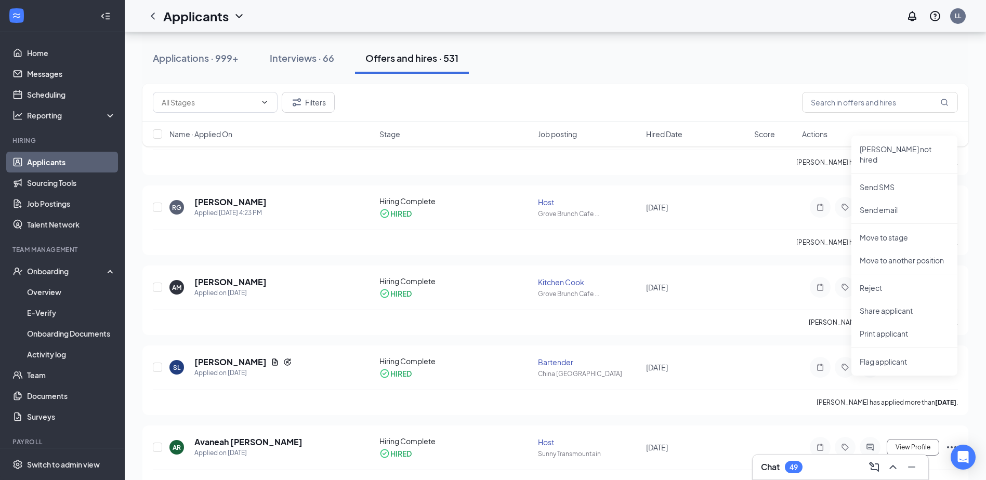
click at [737, 78] on div "Applications · 999+ Interviews · 66 Offers and hires · 531" at bounding box center [555, 58] width 826 height 52
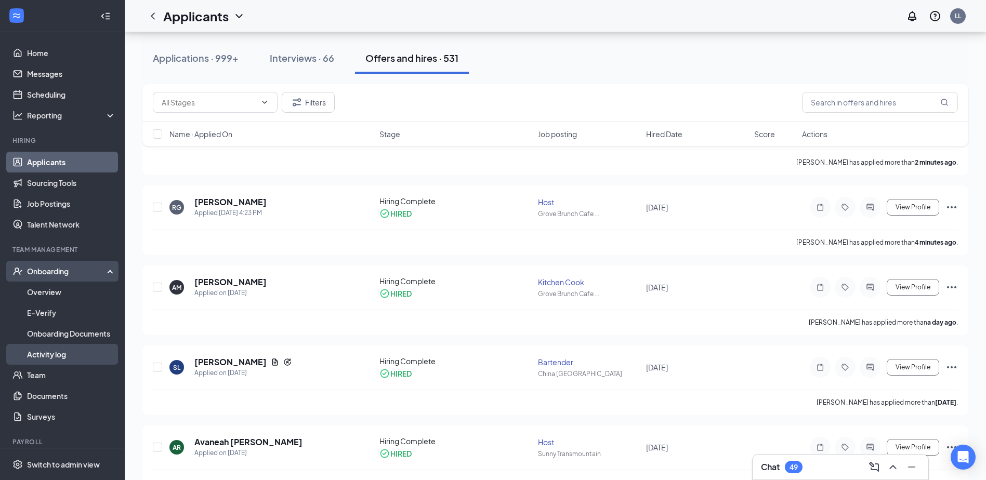
click at [53, 353] on link "Activity log" at bounding box center [71, 354] width 89 height 21
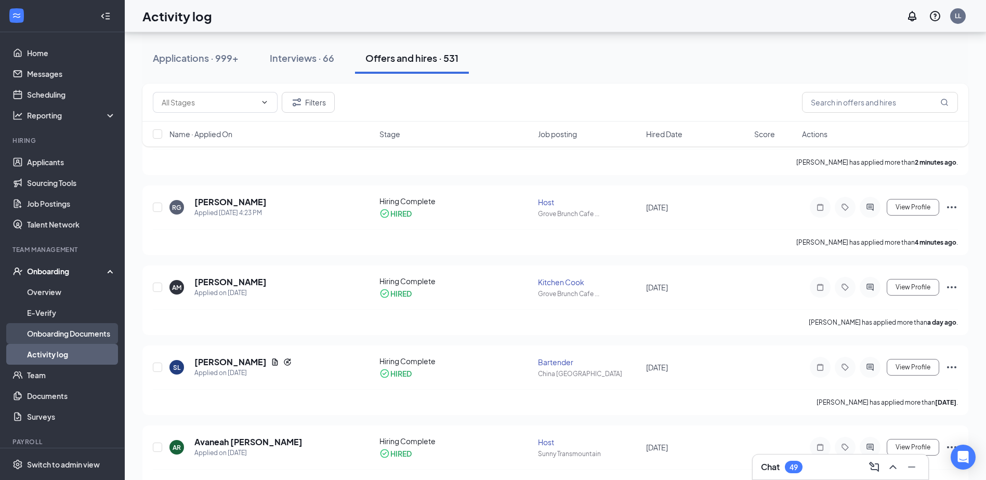
scroll to position [47, 0]
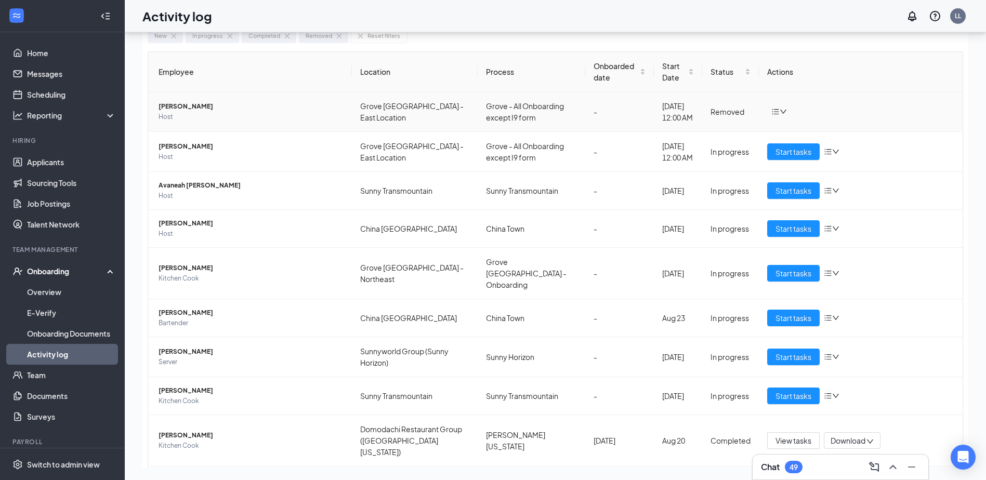
click at [773, 113] on icon "bars" at bounding box center [775, 112] width 8 height 8
click at [782, 136] on div "Return to onboarding" at bounding box center [828, 133] width 112 height 10
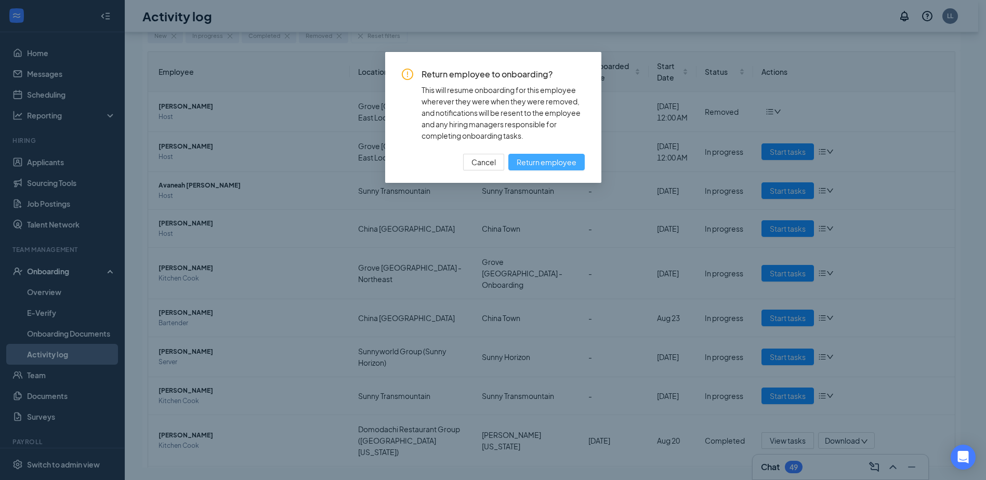
click at [546, 160] on span "Return employee" at bounding box center [547, 161] width 60 height 11
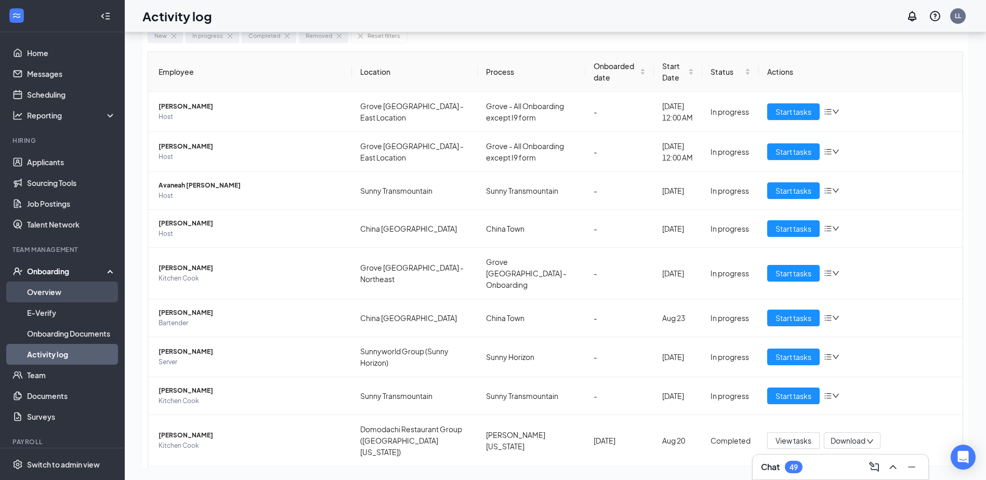
click at [51, 285] on link "Overview" at bounding box center [71, 292] width 89 height 21
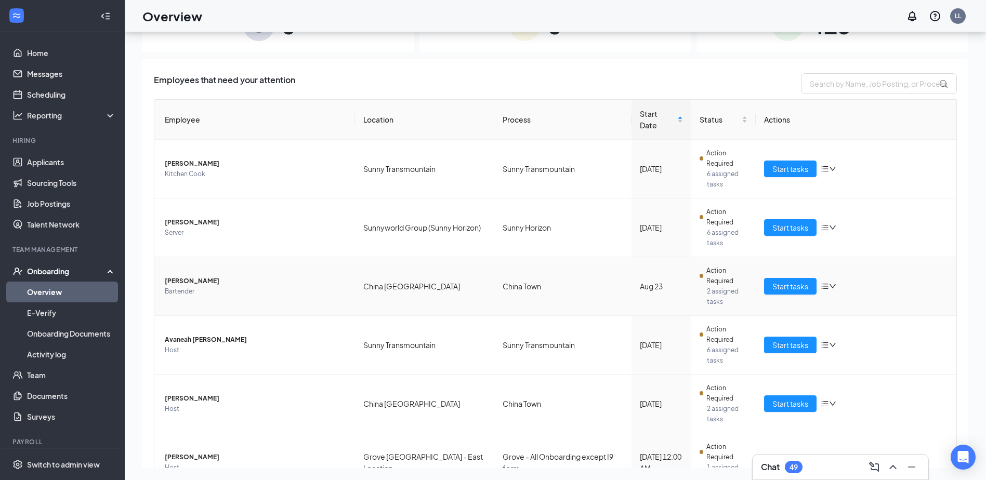
scroll to position [156, 0]
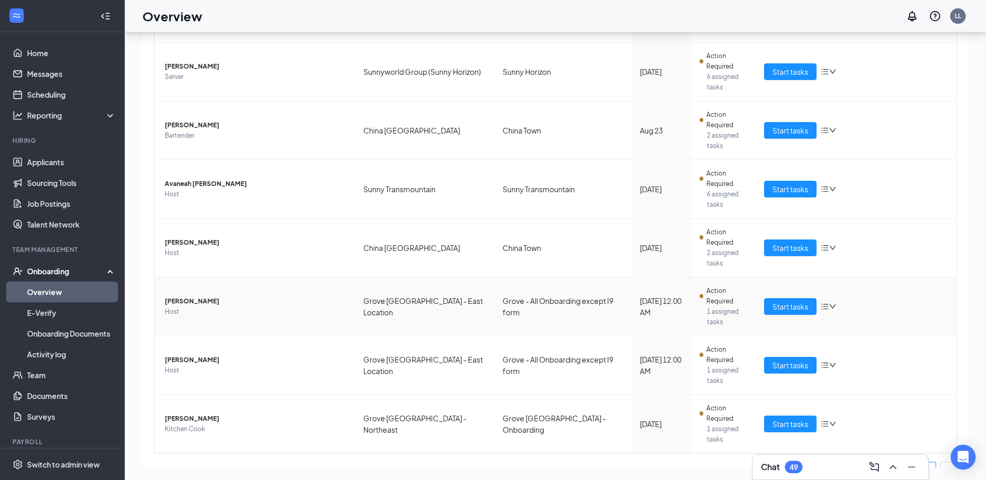
click at [823, 303] on icon "bars" at bounding box center [825, 307] width 8 height 8
click at [174, 296] on span "Victoria Castro" at bounding box center [256, 301] width 182 height 10
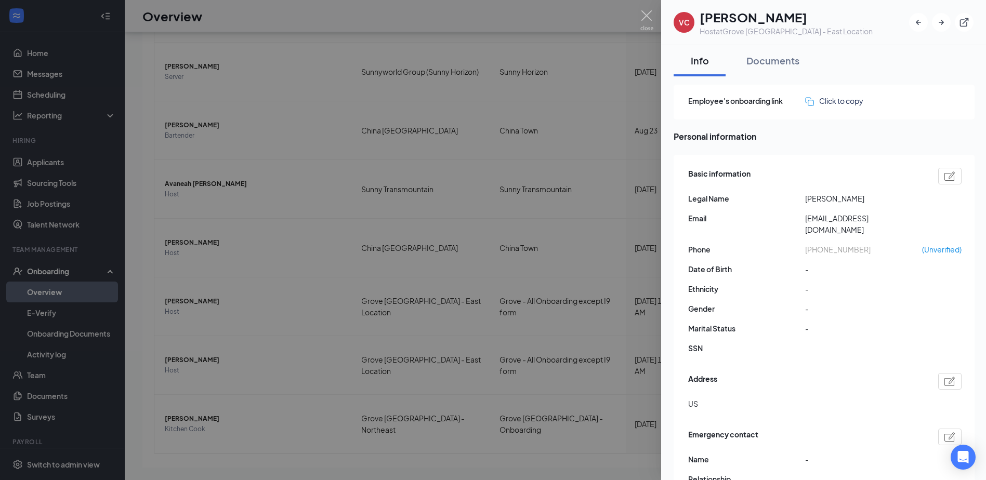
click at [957, 179] on div at bounding box center [949, 176] width 23 height 17
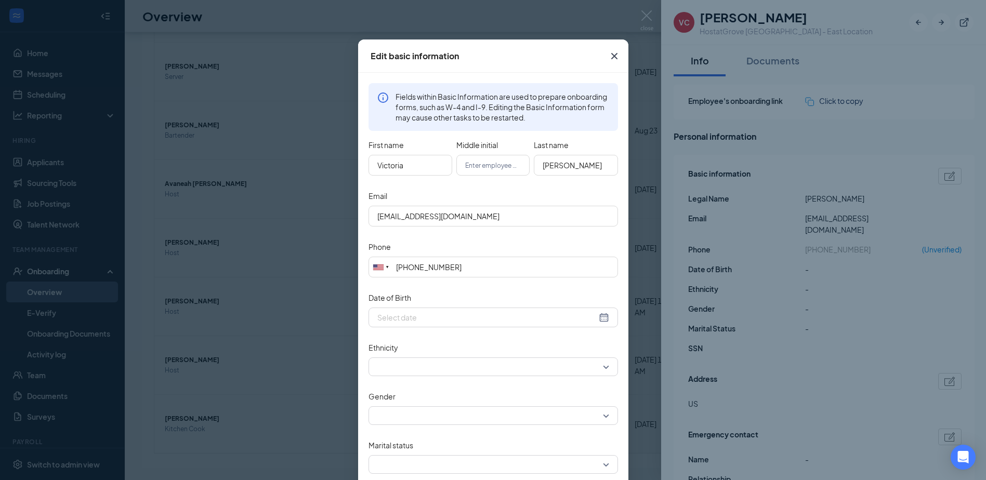
scroll to position [11, 0]
click at [612, 56] on icon "Cross" at bounding box center [614, 57] width 6 height 6
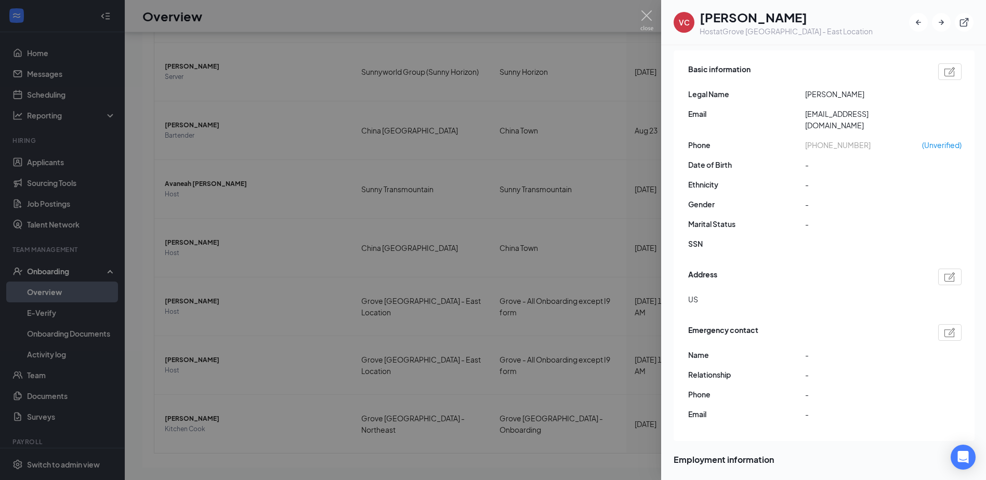
scroll to position [260, 0]
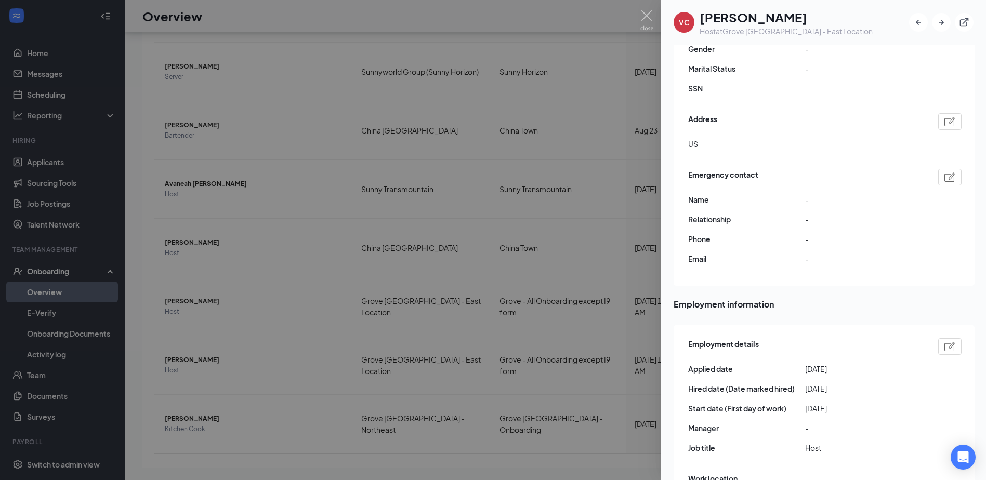
click at [952, 342] on img at bounding box center [950, 346] width 11 height 9
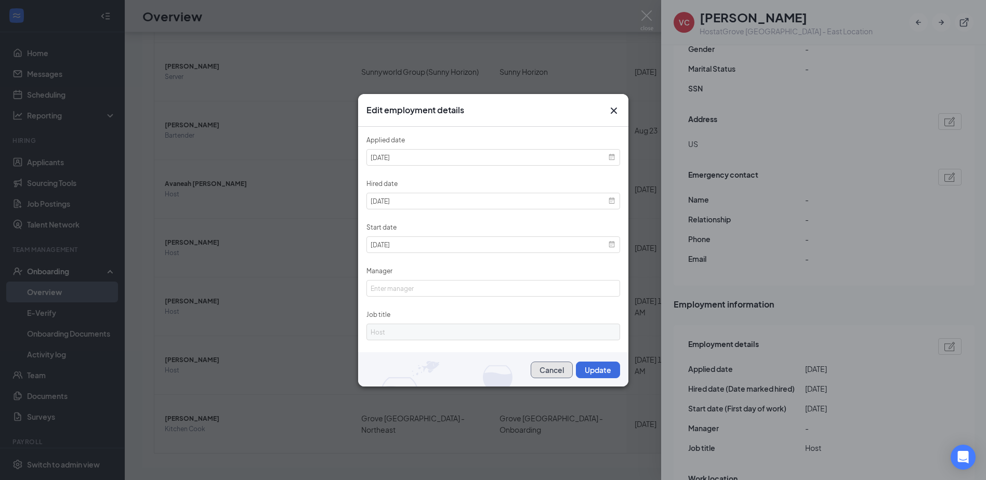
drag, startPoint x: 537, startPoint y: 369, endPoint x: 542, endPoint y: 373, distance: 5.9
click at [537, 369] on button "Cancel" at bounding box center [552, 370] width 42 height 17
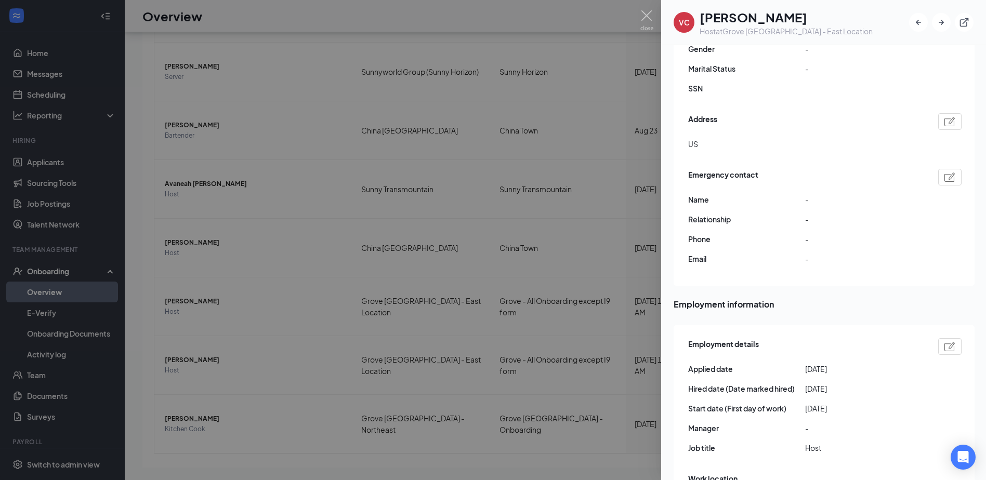
click at [204, 270] on div at bounding box center [493, 240] width 986 height 480
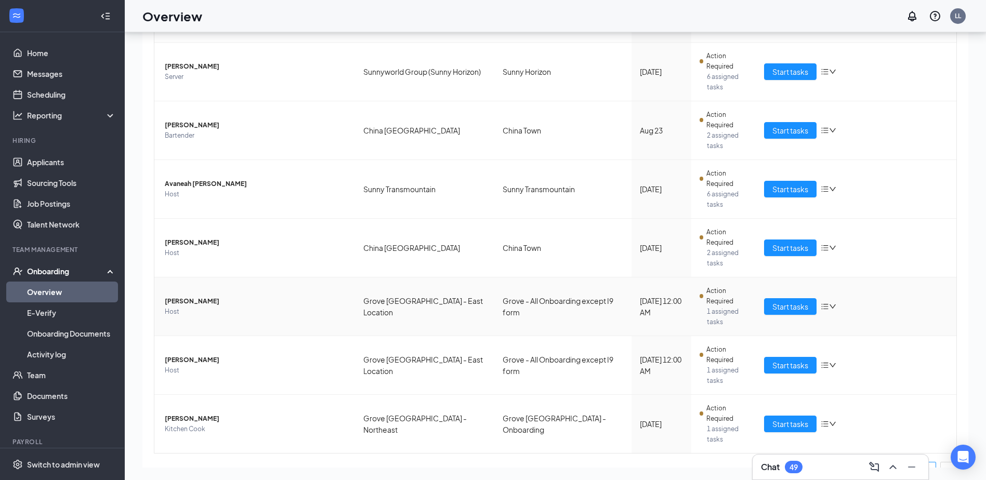
click at [821, 303] on icon "bars" at bounding box center [825, 307] width 8 height 8
click at [846, 342] on div "Change process" at bounding box center [878, 340] width 112 height 10
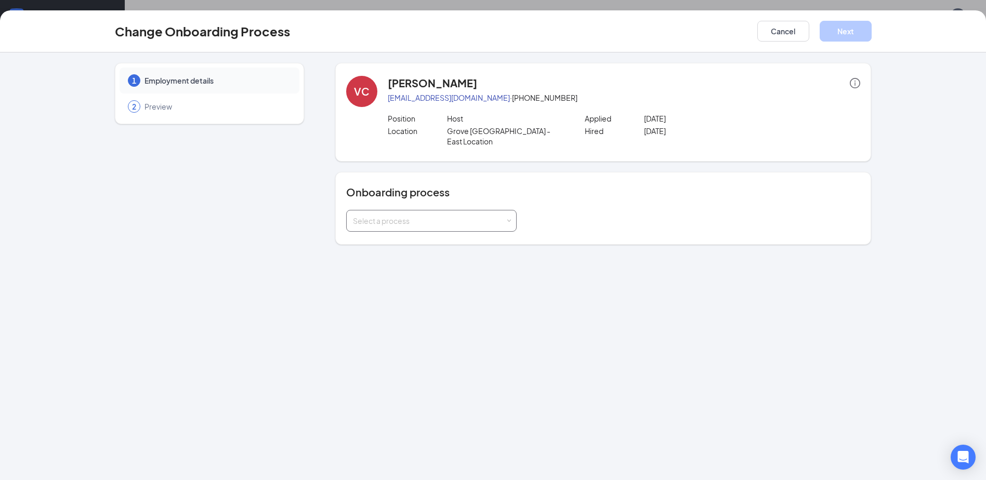
click at [448, 217] on div "Select a process" at bounding box center [431, 221] width 157 height 21
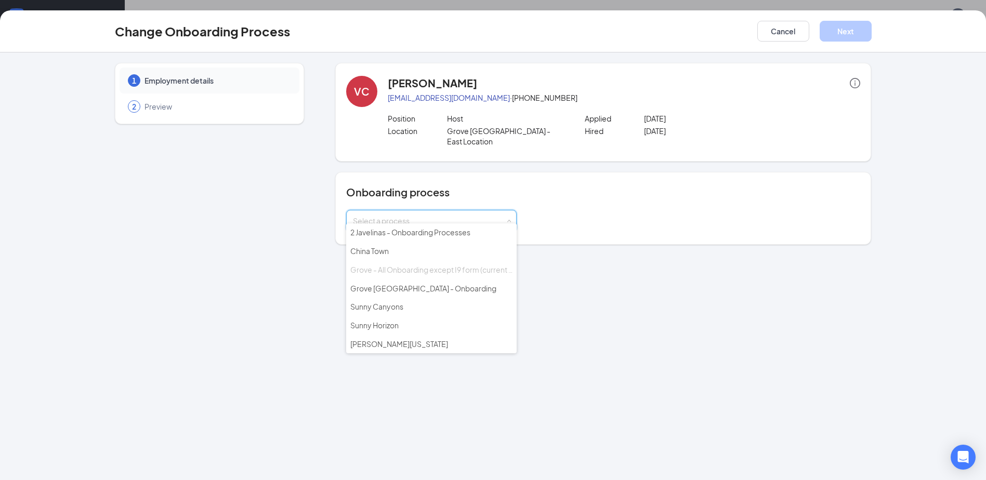
click at [463, 271] on span "Grove - All Onboarding except I9 form (current process)" at bounding box center [444, 269] width 188 height 9
click at [776, 31] on button "Cancel" at bounding box center [783, 31] width 52 height 21
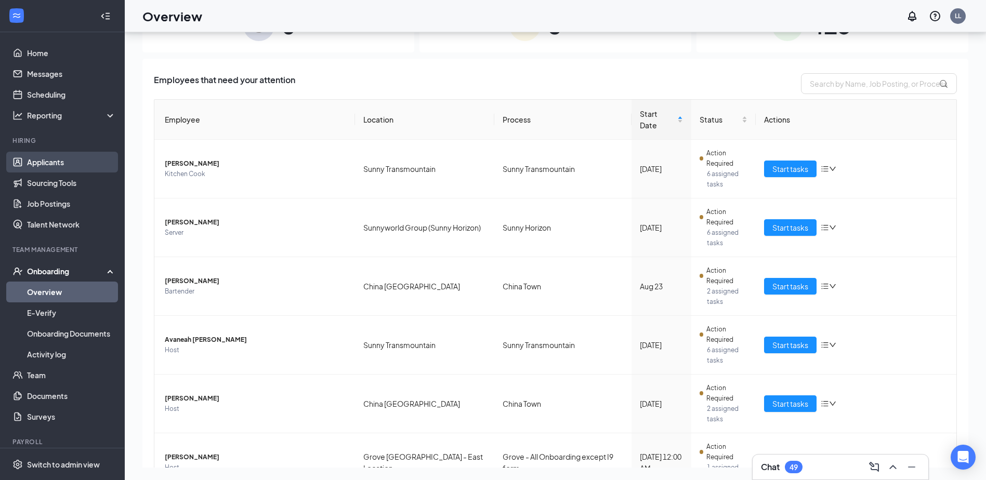
click at [51, 165] on link "Applicants" at bounding box center [71, 162] width 89 height 21
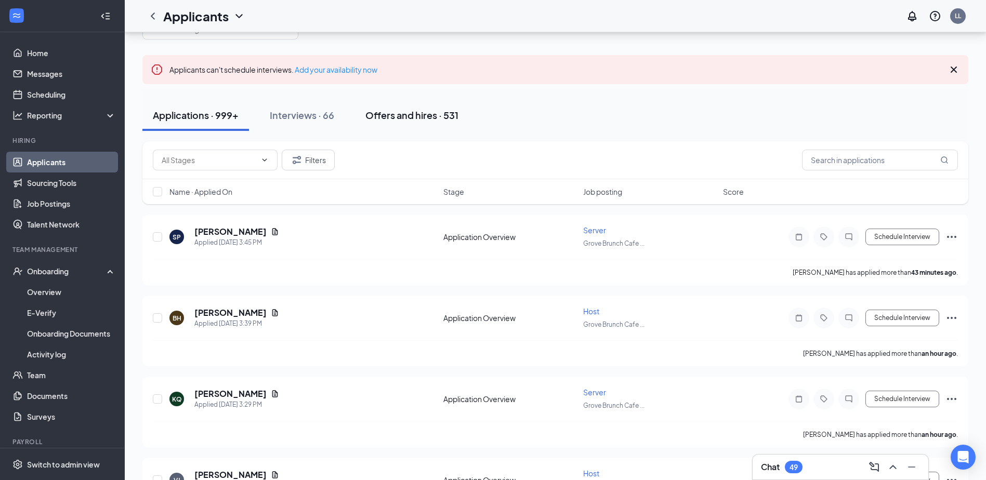
click at [372, 116] on div "Offers and hires · 531" at bounding box center [411, 115] width 93 height 13
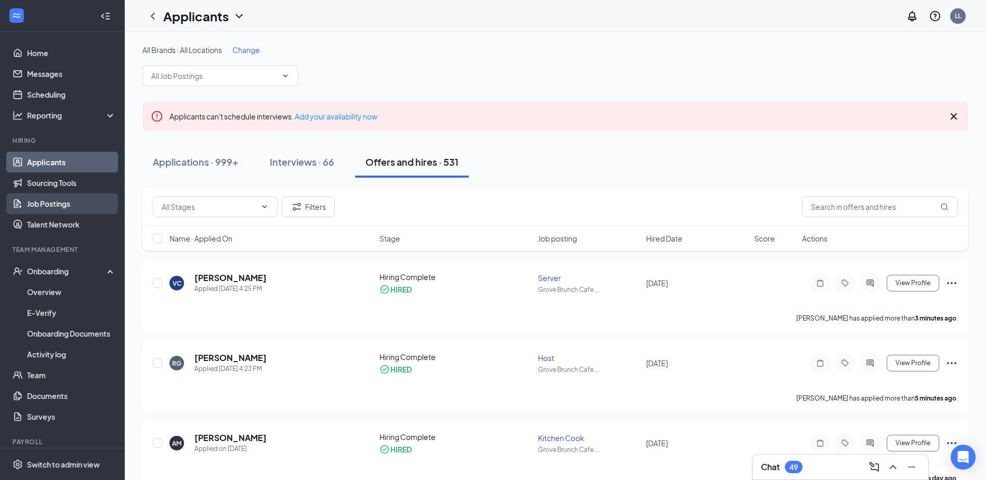
click at [80, 201] on link "Job Postings" at bounding box center [71, 203] width 89 height 21
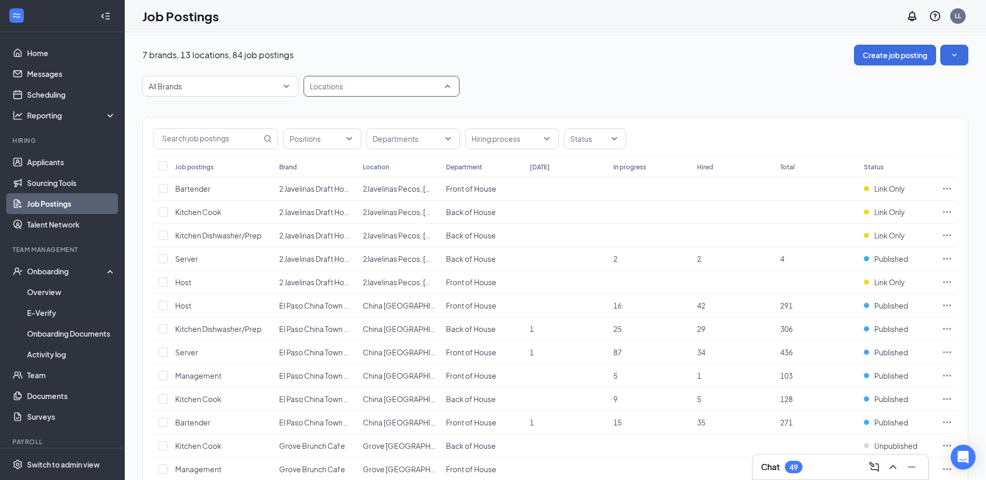
click at [416, 87] on div at bounding box center [376, 86] width 140 height 17
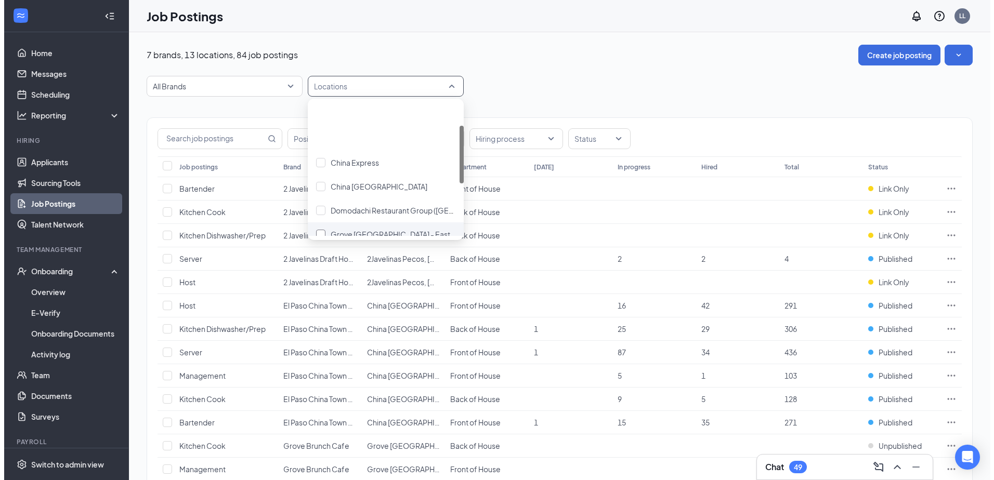
scroll to position [52, 0]
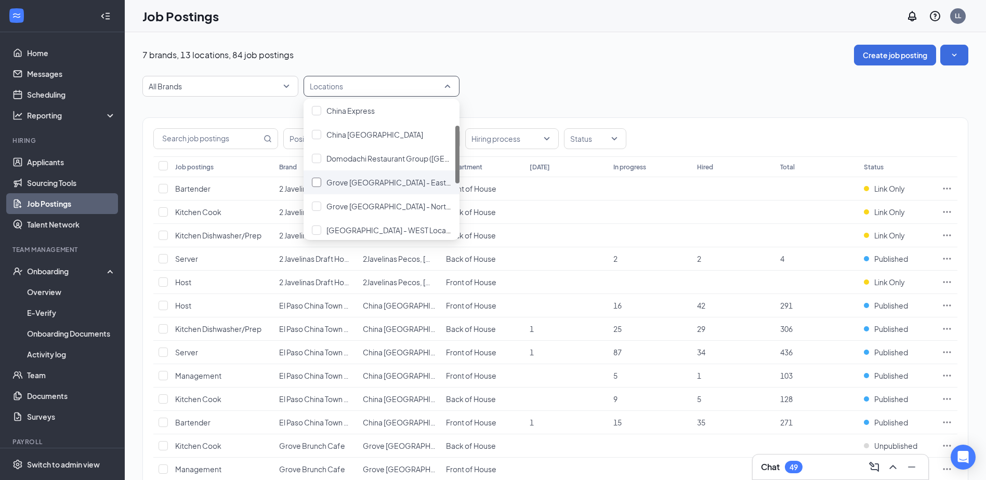
click at [373, 178] on span "Grove [GEOGRAPHIC_DATA] - East Location" at bounding box center [401, 182] width 150 height 9
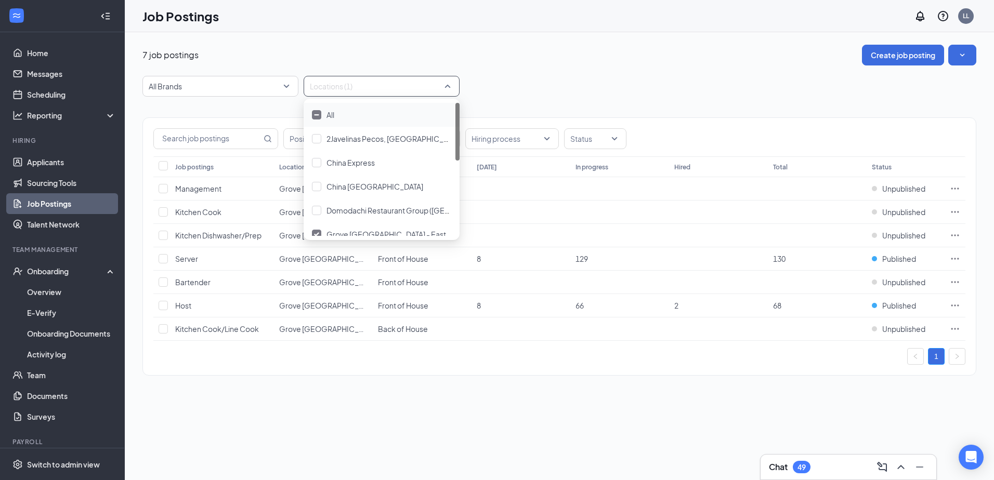
click at [654, 81] on div "All Brands Locations (1)" at bounding box center [559, 86] width 834 height 21
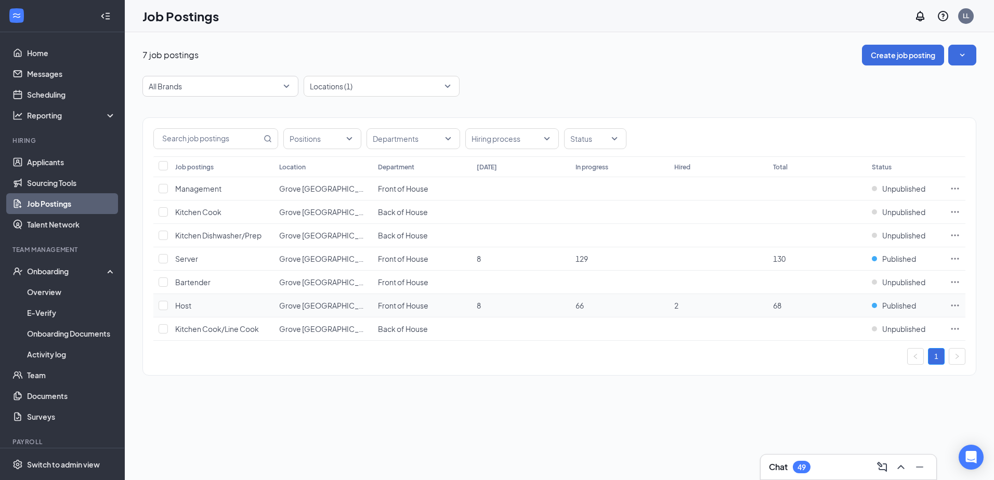
click at [205, 308] on td "Host" at bounding box center [222, 305] width 104 height 23
click at [156, 305] on td at bounding box center [161, 305] width 17 height 23
click at [223, 305] on td "Host" at bounding box center [222, 305] width 104 height 23
click at [952, 301] on icon "Ellipses" at bounding box center [955, 305] width 10 height 10
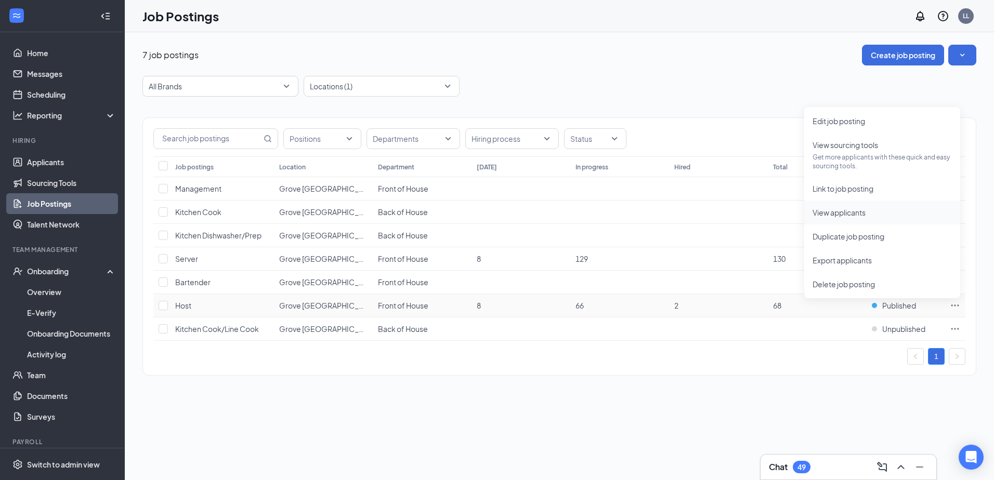
click at [849, 213] on span "View applicants" at bounding box center [838, 212] width 53 height 9
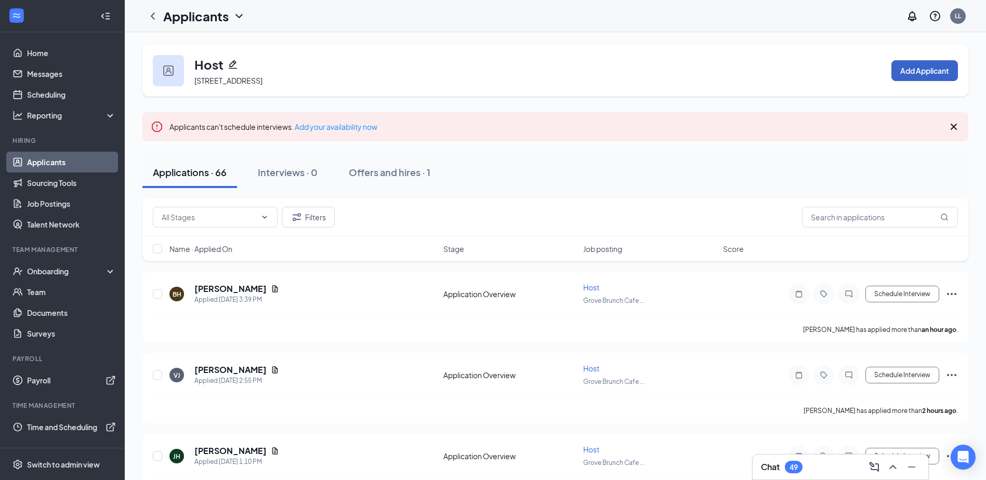
click at [911, 76] on button "Add Applicant" at bounding box center [924, 70] width 67 height 21
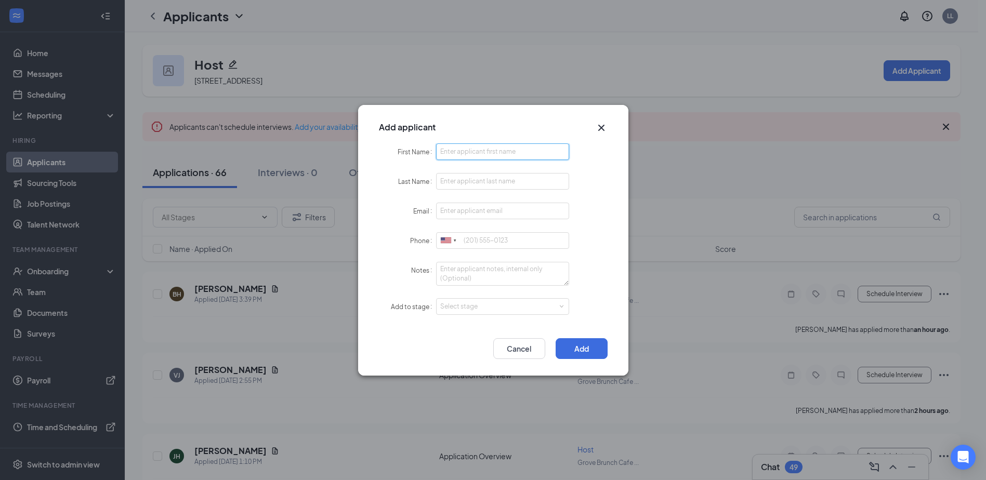
click at [504, 152] on input "First Name" at bounding box center [503, 151] width 134 height 17
type input "[PERSON_NAME]"
type input "[EMAIL_ADDRESS][DOMAIN_NAME]"
click at [530, 301] on div "Select stage" at bounding box center [500, 306] width 121 height 10
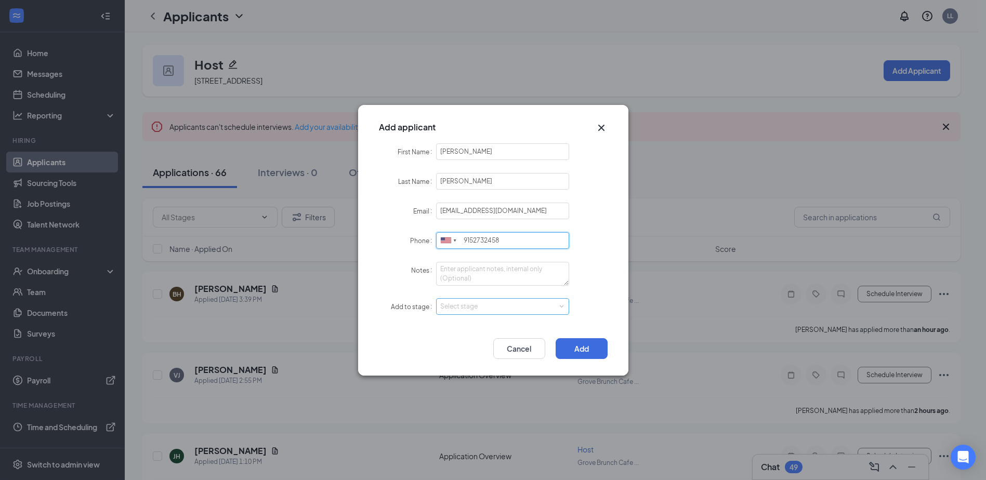
type input "9152732458"
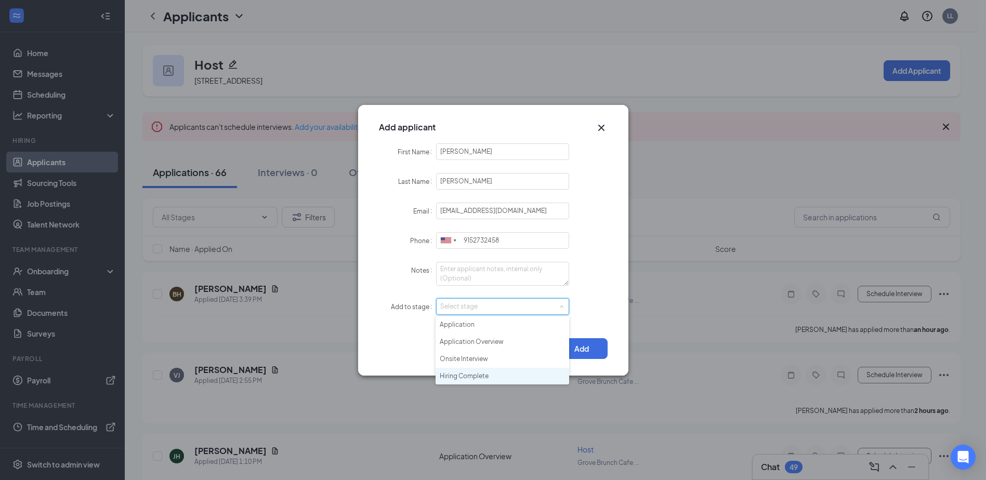
click at [456, 377] on li "Hiring Complete" at bounding box center [503, 376] width 134 height 17
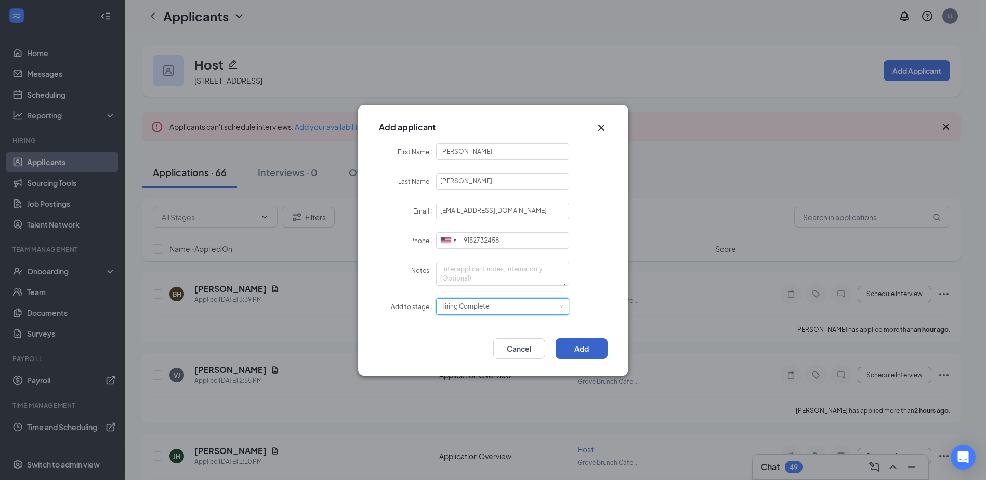
click at [591, 347] on button "Add" at bounding box center [582, 348] width 52 height 21
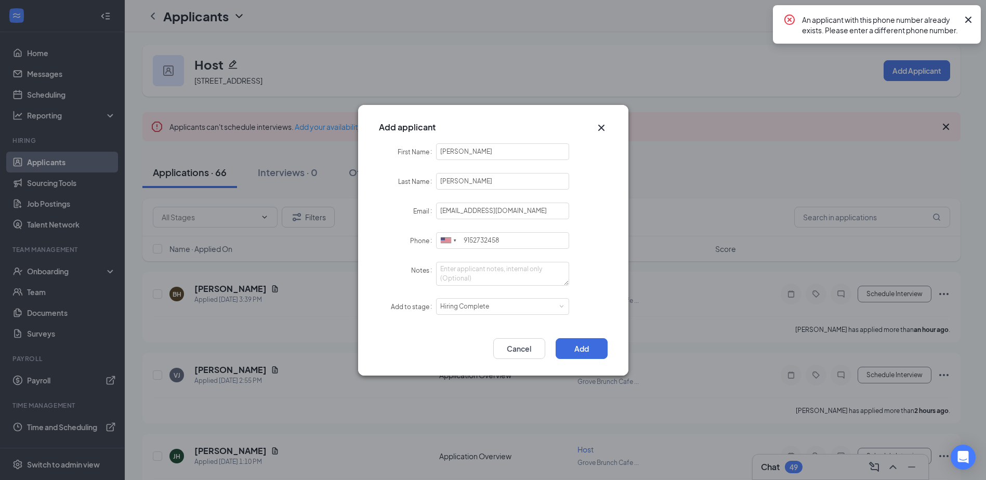
click at [967, 17] on icon "Cross" at bounding box center [968, 20] width 12 height 12
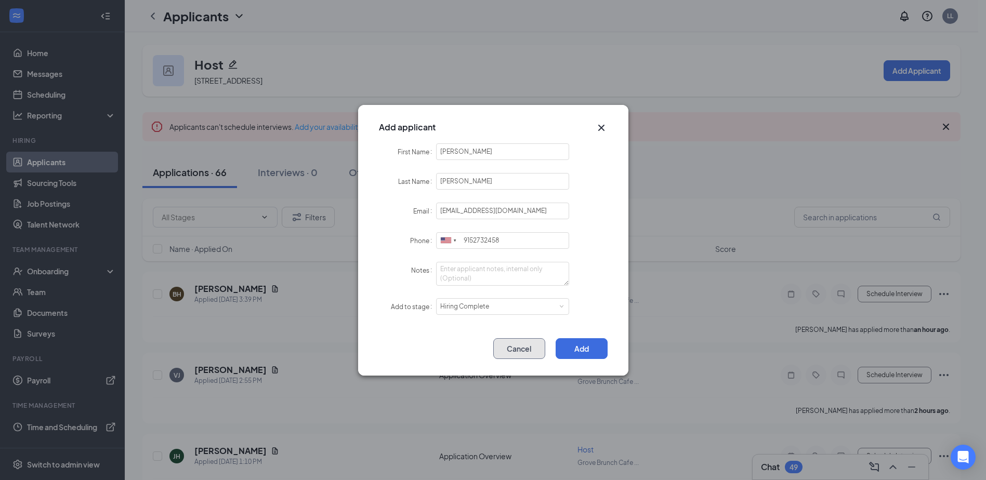
click at [522, 351] on button "Cancel" at bounding box center [519, 348] width 52 height 21
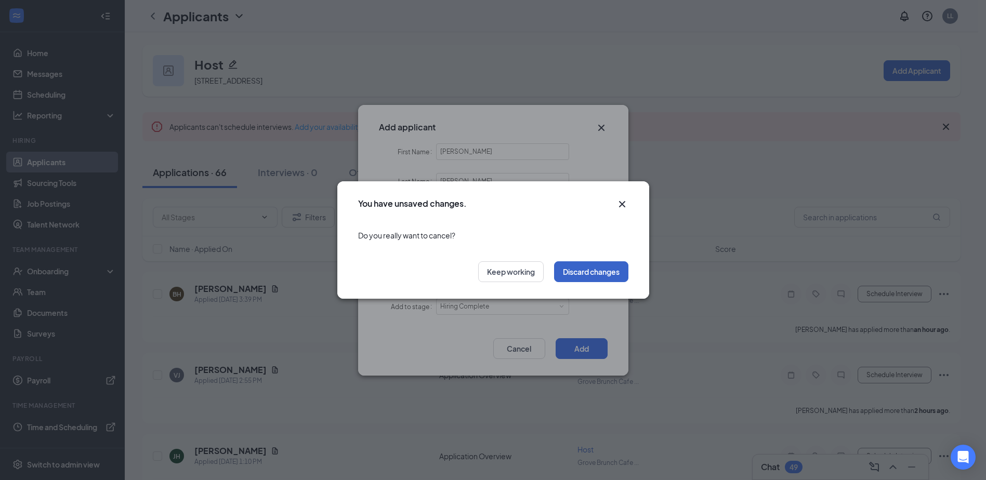
click at [571, 272] on button "Discard changes" at bounding box center [591, 271] width 74 height 21
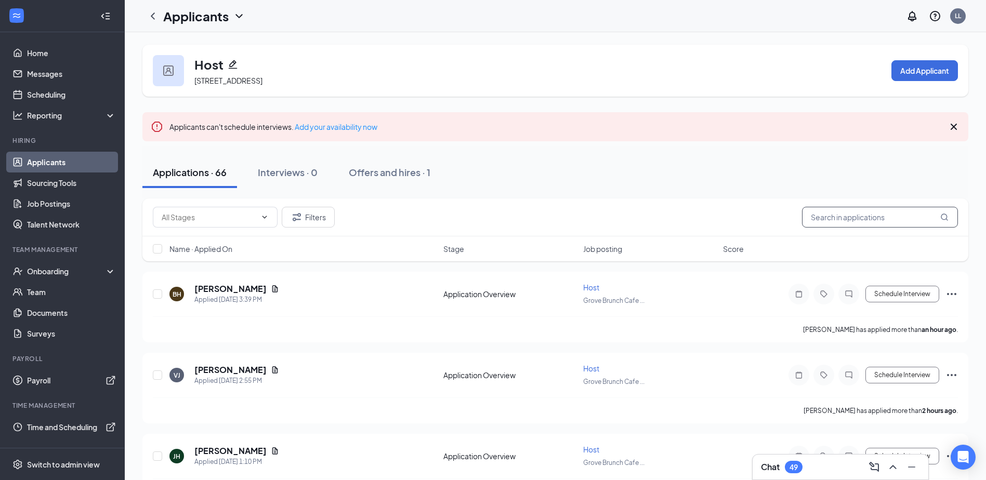
click at [848, 221] on input "text" at bounding box center [880, 217] width 156 height 21
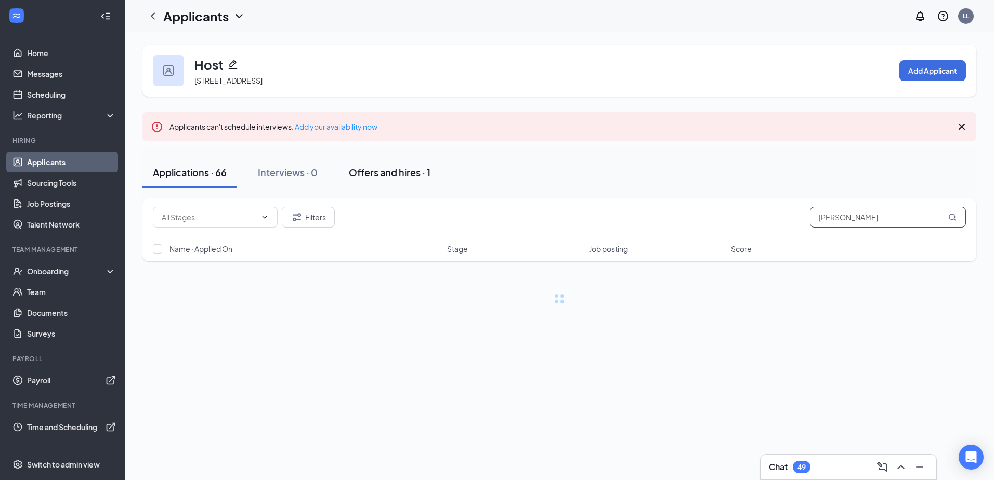
type input "[PERSON_NAME]"
click at [391, 169] on div "Offers and hires · 1" at bounding box center [390, 172] width 82 height 13
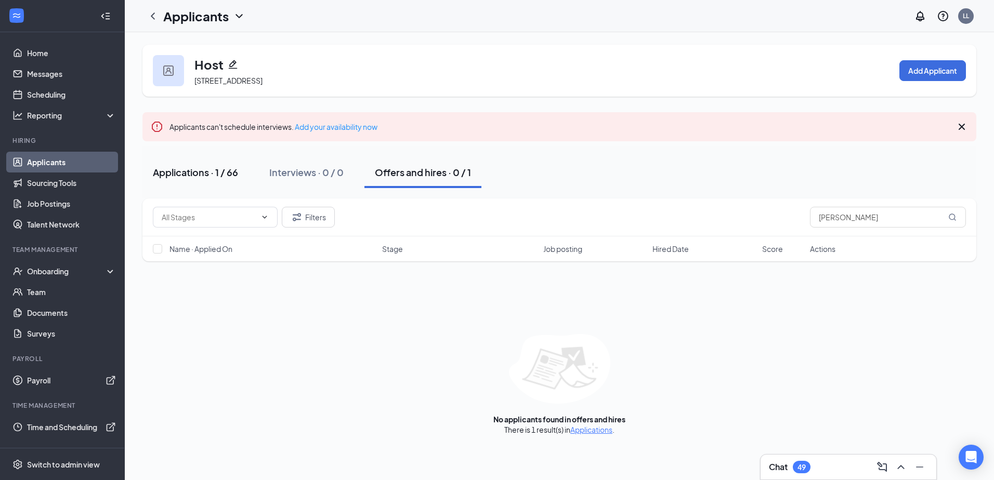
click at [221, 175] on div "Applications · 1 / 66" at bounding box center [195, 172] width 85 height 13
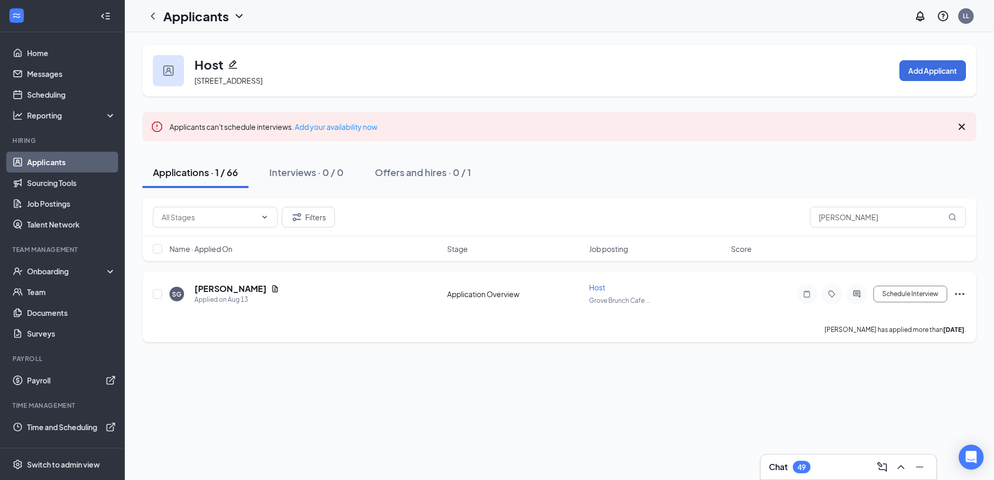
click at [961, 292] on icon "Ellipses" at bounding box center [959, 294] width 12 height 12
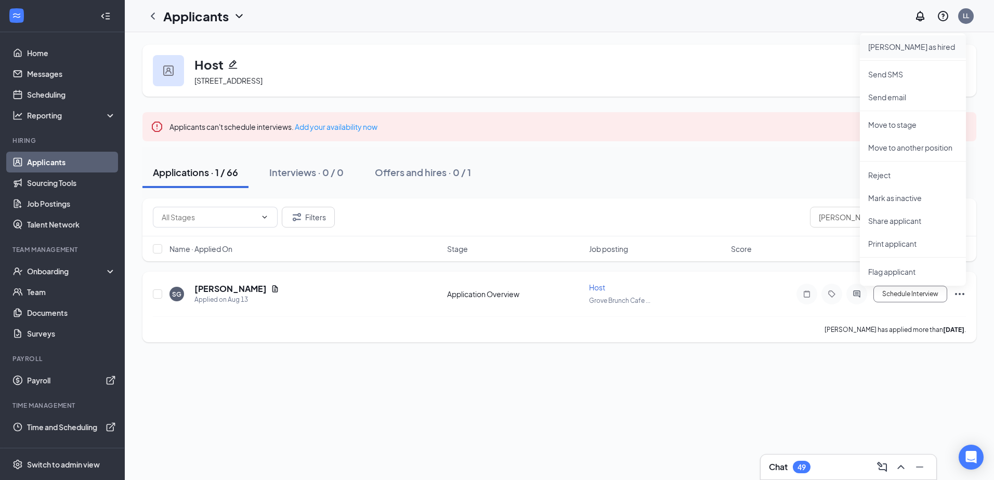
click at [906, 47] on p "[PERSON_NAME] as hired" at bounding box center [912, 47] width 89 height 10
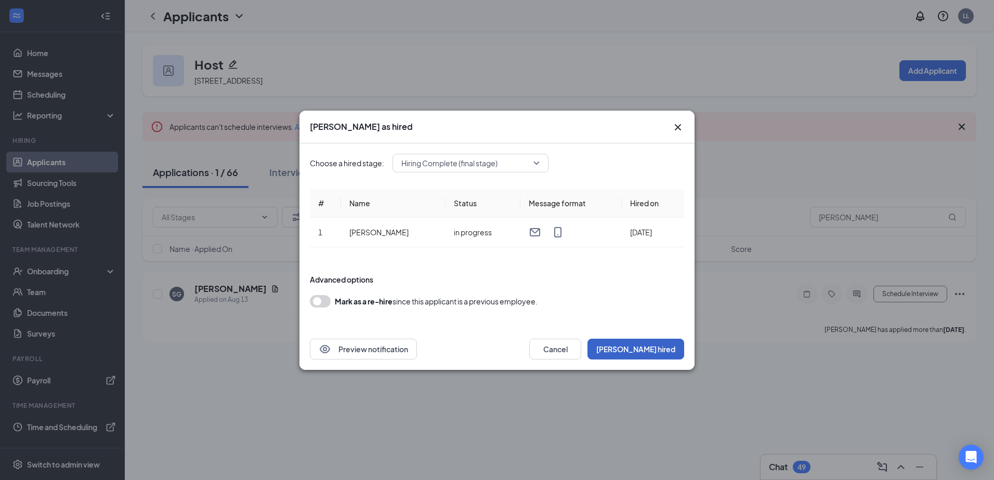
click at [678, 350] on button "[PERSON_NAME] hired" at bounding box center [635, 349] width 97 height 21
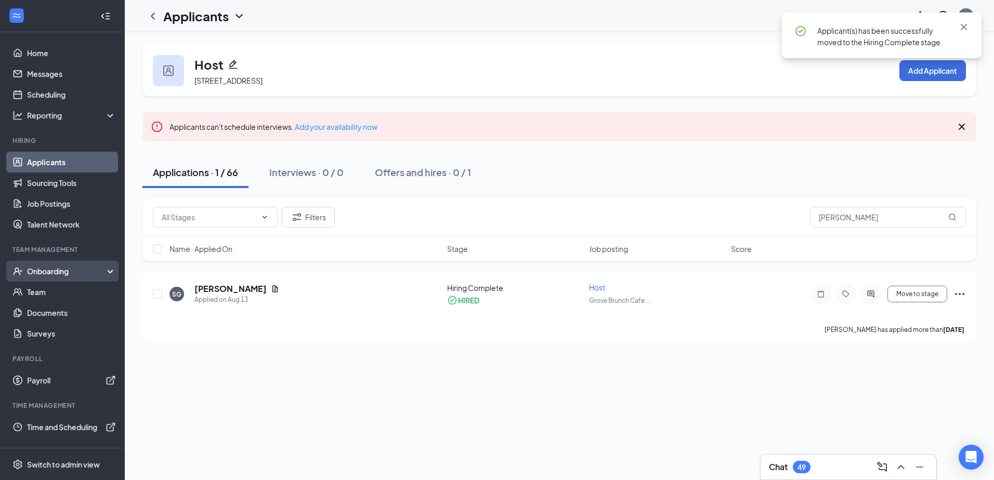
click at [52, 264] on div "Onboarding" at bounding box center [62, 271] width 125 height 21
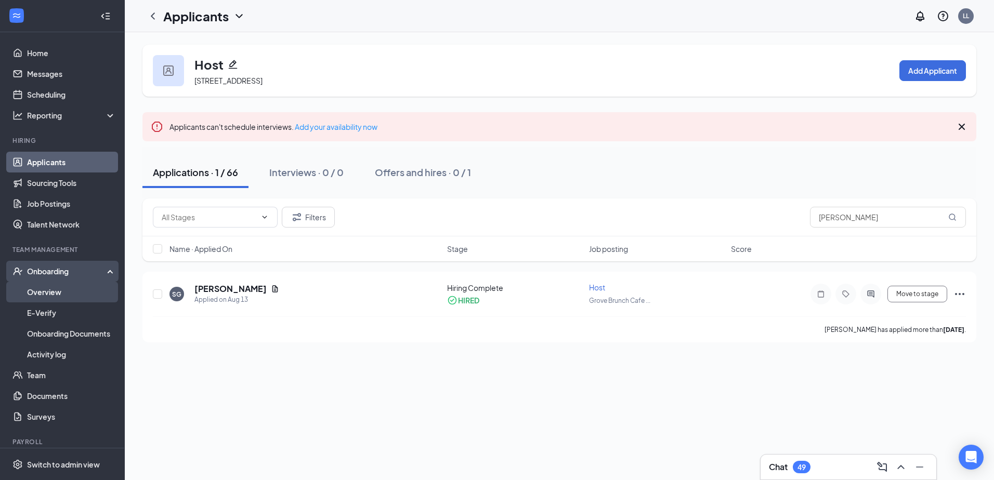
click at [60, 296] on link "Overview" at bounding box center [71, 292] width 89 height 21
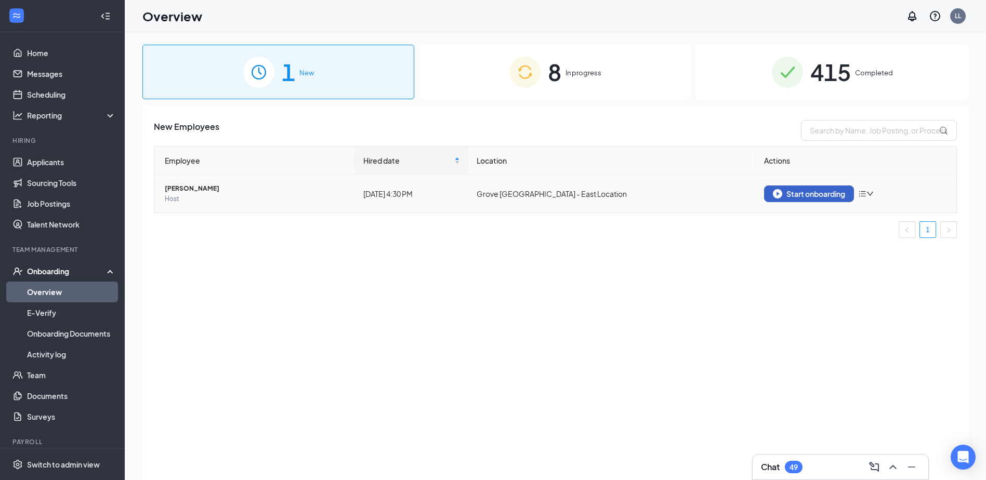
click at [837, 200] on button "Start onboarding" at bounding box center [809, 194] width 90 height 17
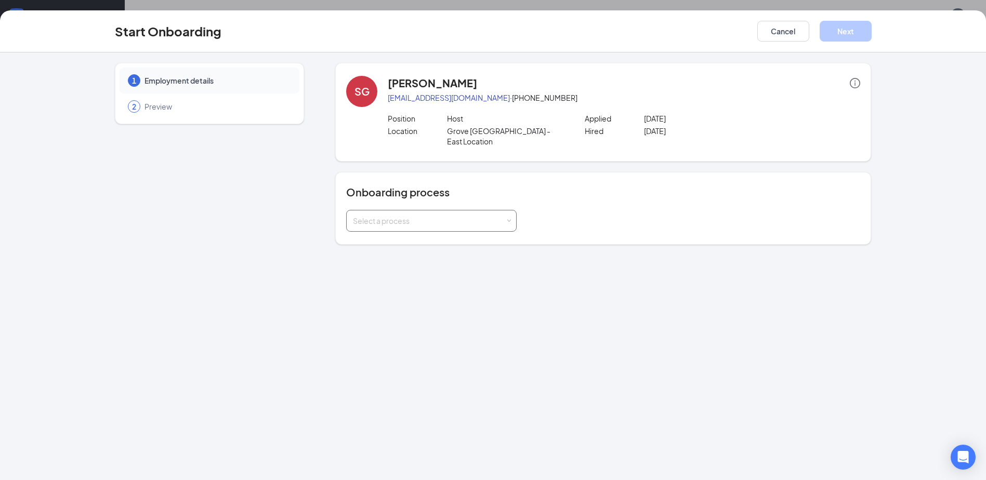
click at [451, 216] on div "Select a process" at bounding box center [429, 221] width 152 height 10
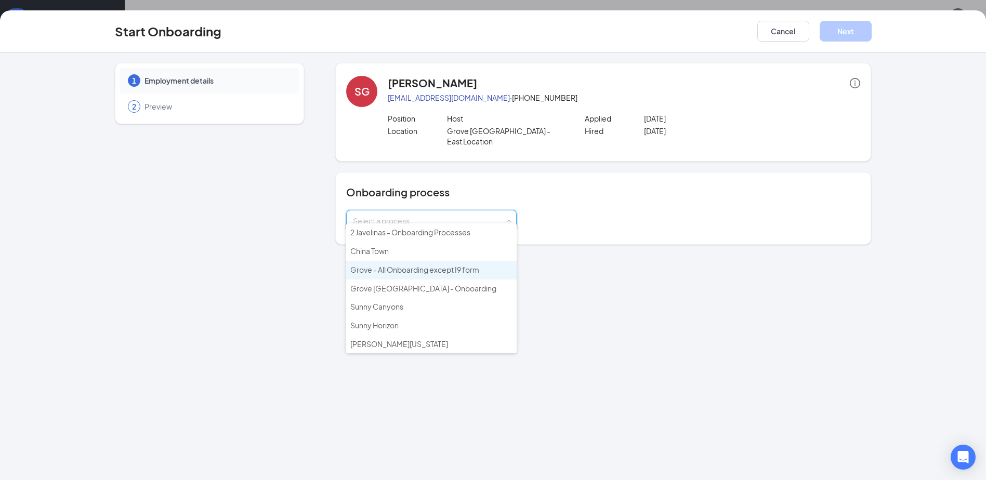
click at [424, 267] on span "Grove - All Onboarding except I9 form" at bounding box center [414, 269] width 129 height 9
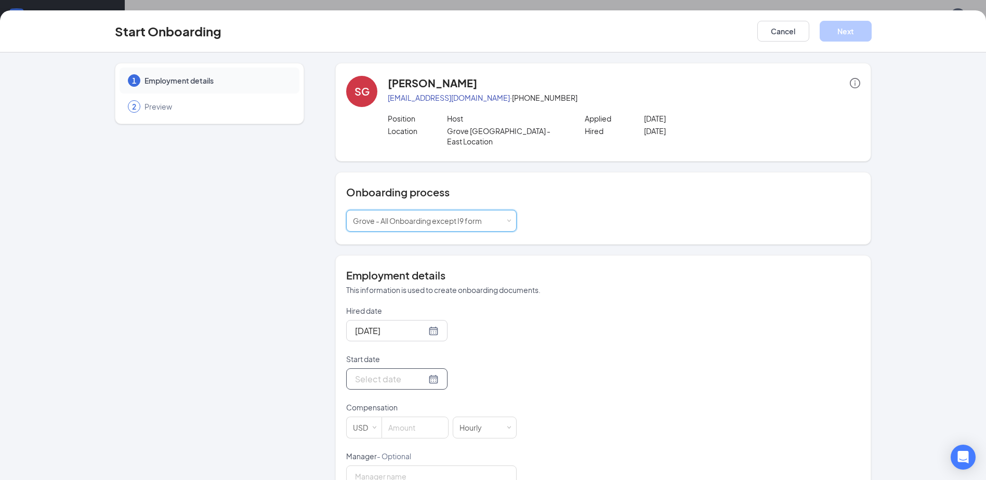
click at [421, 373] on div at bounding box center [397, 379] width 84 height 13
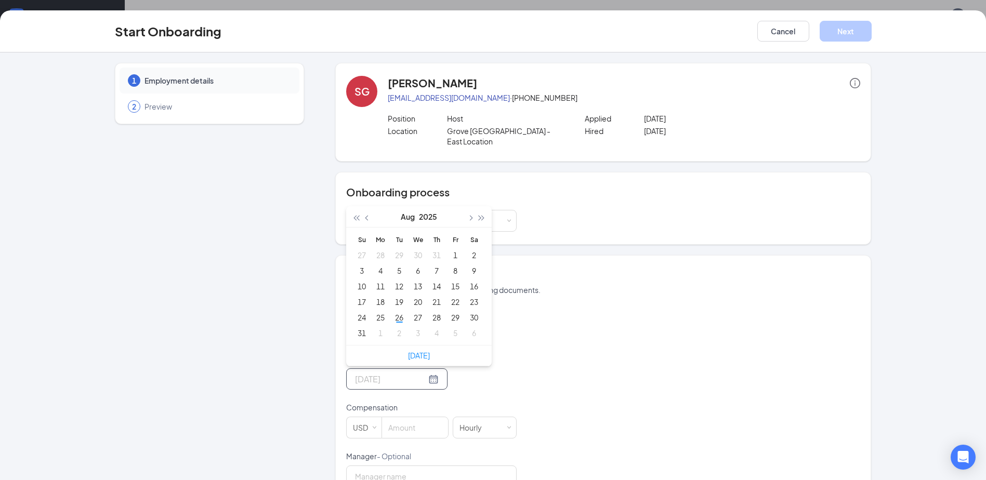
type input "Sep 6, 2025"
click at [526, 325] on div "Hired date Aug 26, 2025 Start date Aug 2025 Su Mo Tu We Th Fr Sa 27 28 29 30 31…" at bounding box center [603, 476] width 514 height 340
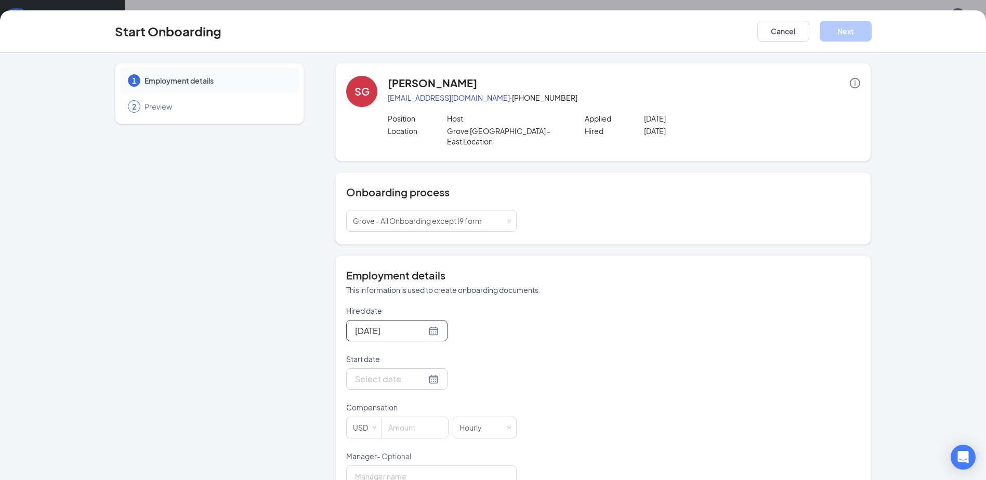
click at [427, 320] on div "[DATE]" at bounding box center [396, 330] width 101 height 21
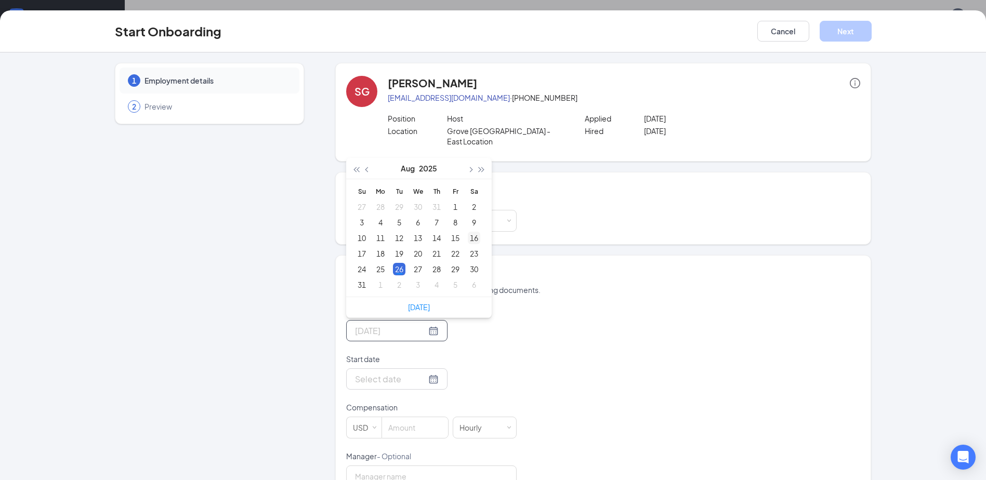
type input "[DATE]"
click at [470, 232] on div "16" at bounding box center [474, 238] width 12 height 12
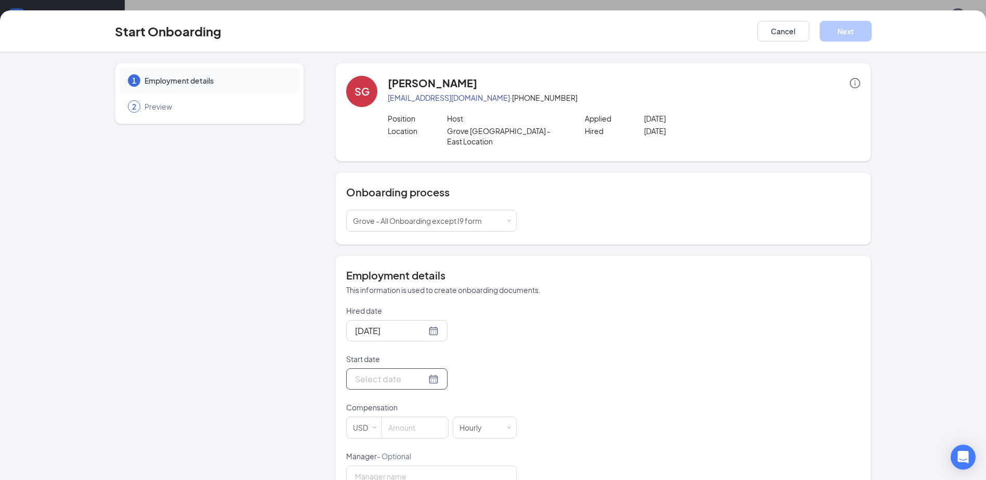
click at [421, 373] on div at bounding box center [397, 379] width 84 height 13
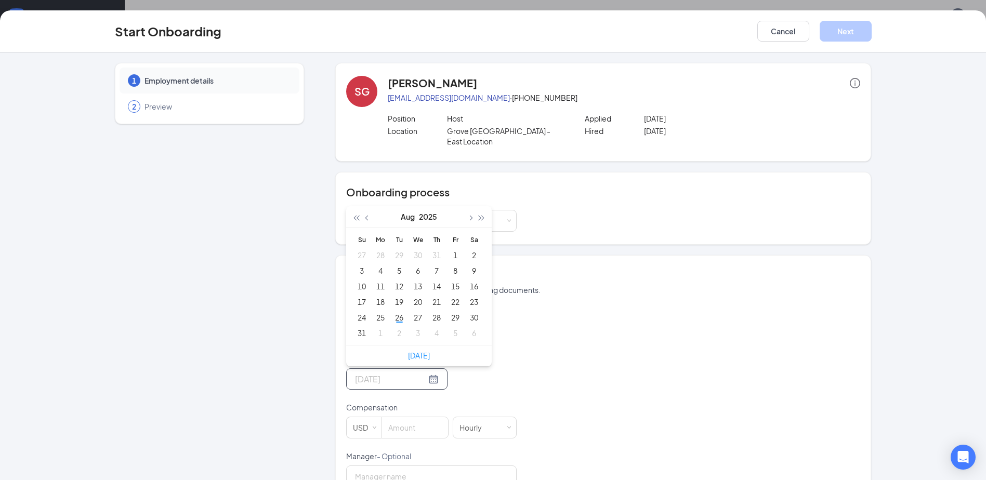
type input "[DATE]"
click at [470, 280] on div "16" at bounding box center [474, 286] width 12 height 12
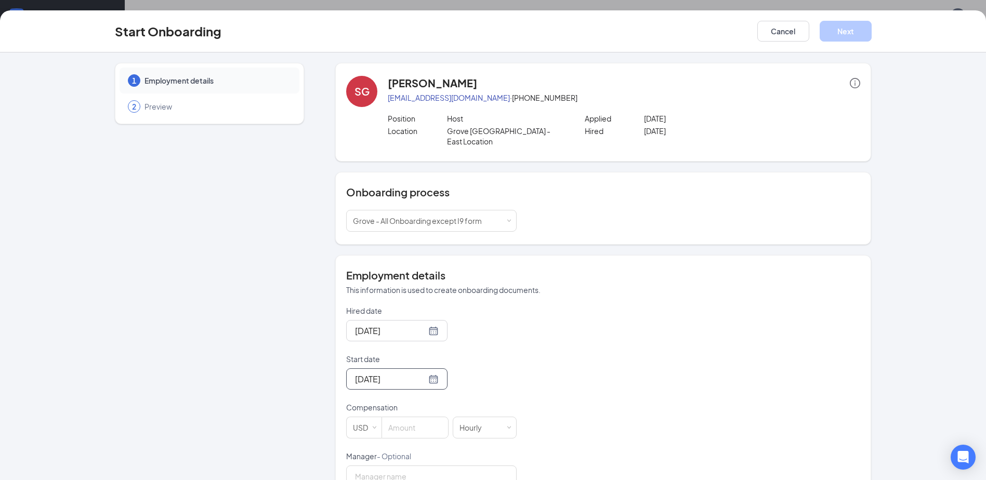
click at [579, 345] on div "Hired date [DATE] [DATE] Su Mo Tu We Th Fr Sa 27 28 29 30 31 1 2 3 4 5 6 7 8 9 …" at bounding box center [603, 476] width 514 height 340
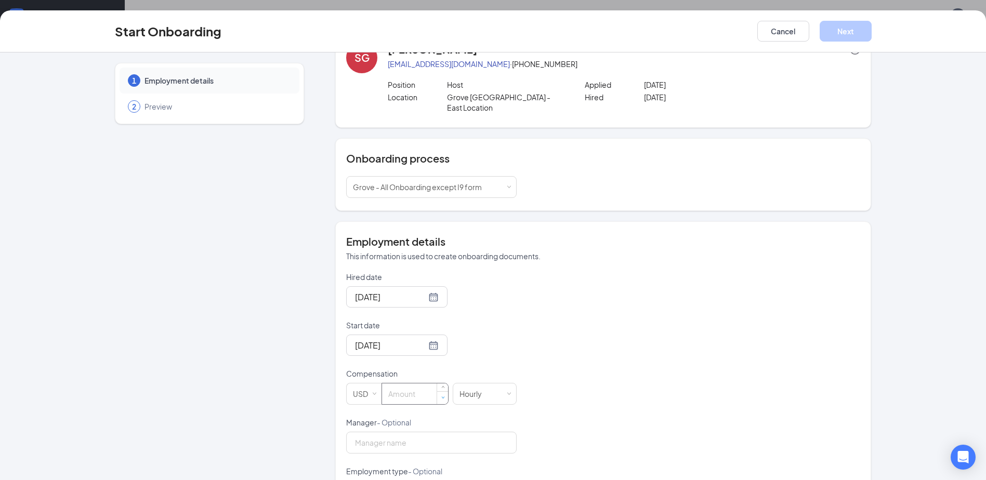
scroll to position [52, 0]
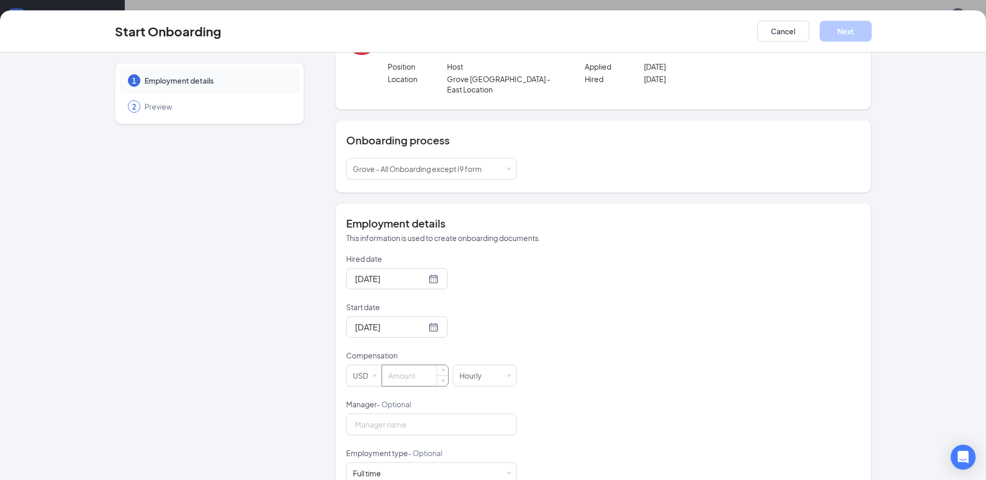
click at [428, 365] on input at bounding box center [415, 375] width 66 height 21
type input "8"
drag, startPoint x: 705, startPoint y: 372, endPoint x: 713, endPoint y: 358, distance: 16.1
click at [705, 371] on div "Hired date Aug 16, 2025 Aug 2025 Su Mo Tu We Th Fr Sa 27 28 29 30 31 1 2 3 4 5 …" at bounding box center [603, 424] width 514 height 340
click at [849, 31] on button "Next" at bounding box center [846, 31] width 52 height 21
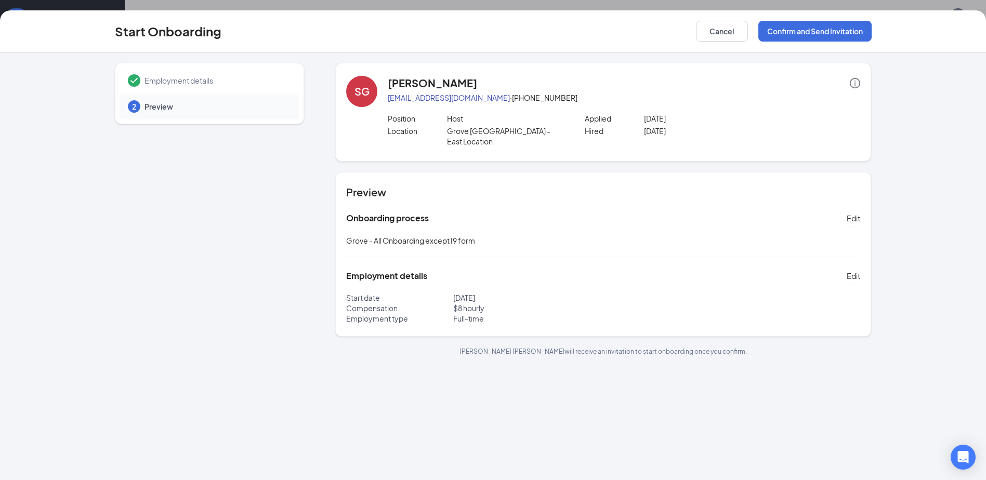
scroll to position [0, 0]
click at [768, 35] on button "Confirm and Send Invitation" at bounding box center [814, 31] width 113 height 21
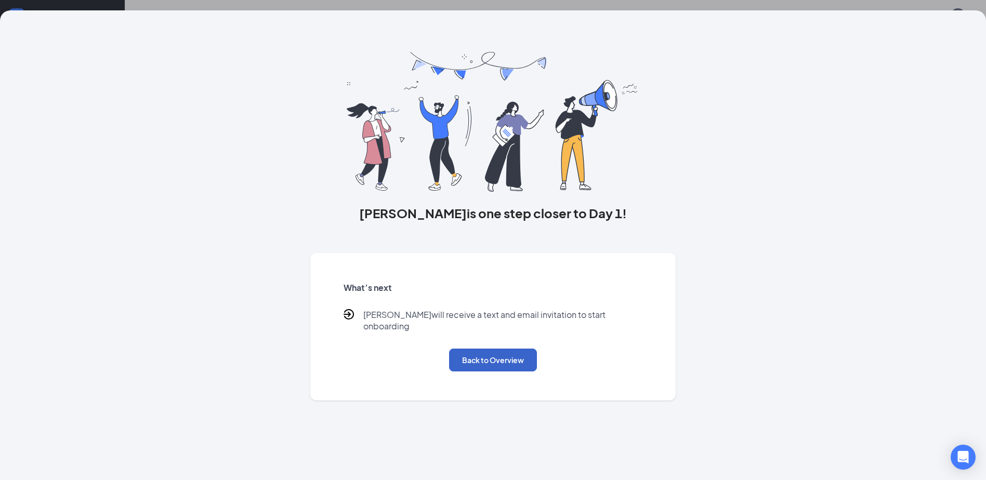
click at [506, 358] on button "Back to Overview" at bounding box center [493, 360] width 88 height 23
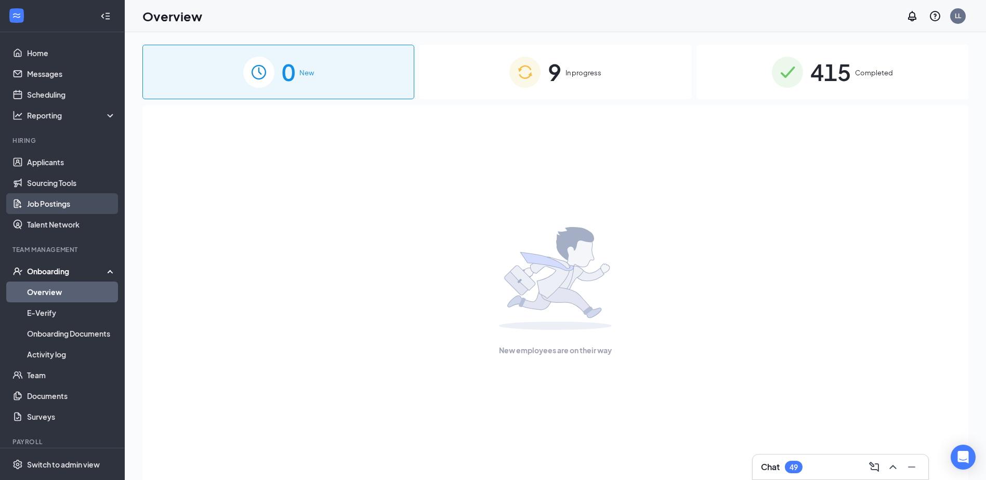
click at [58, 203] on link "Job Postings" at bounding box center [71, 203] width 89 height 21
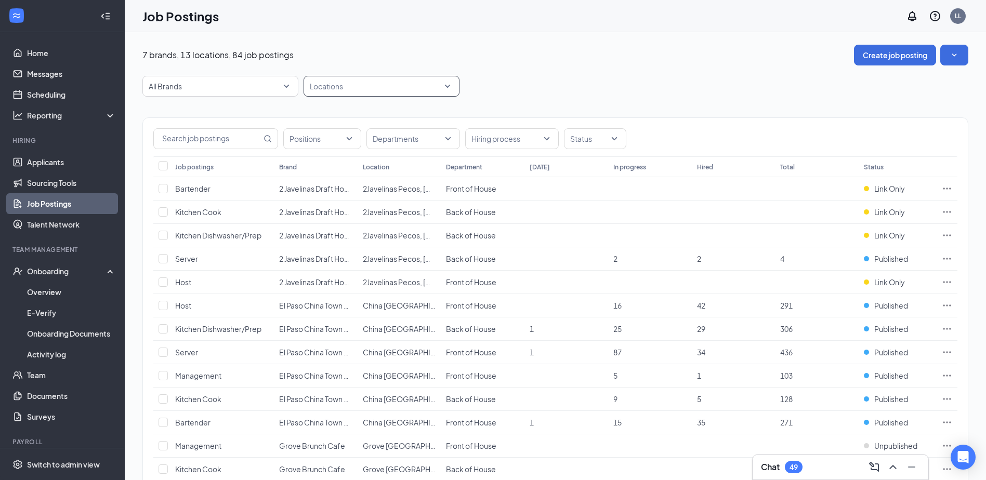
click at [331, 90] on div at bounding box center [376, 86] width 140 height 17
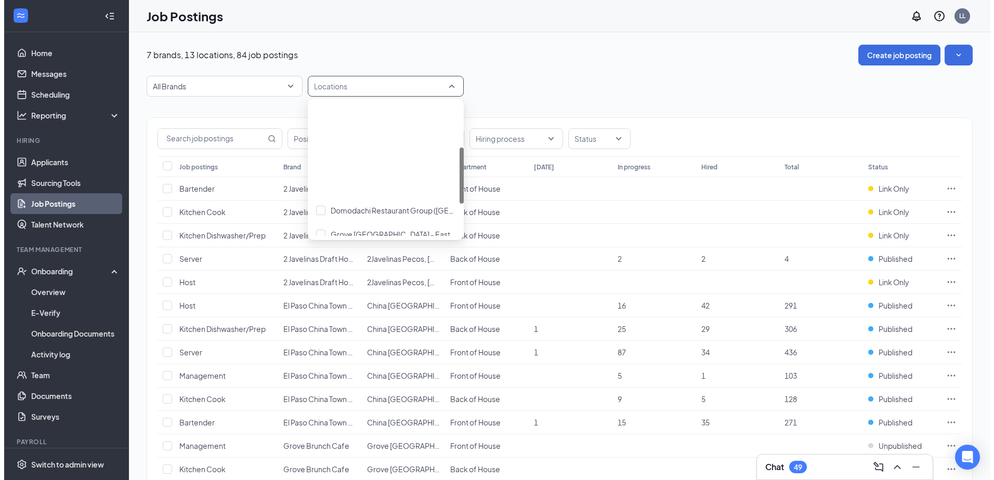
scroll to position [104, 0]
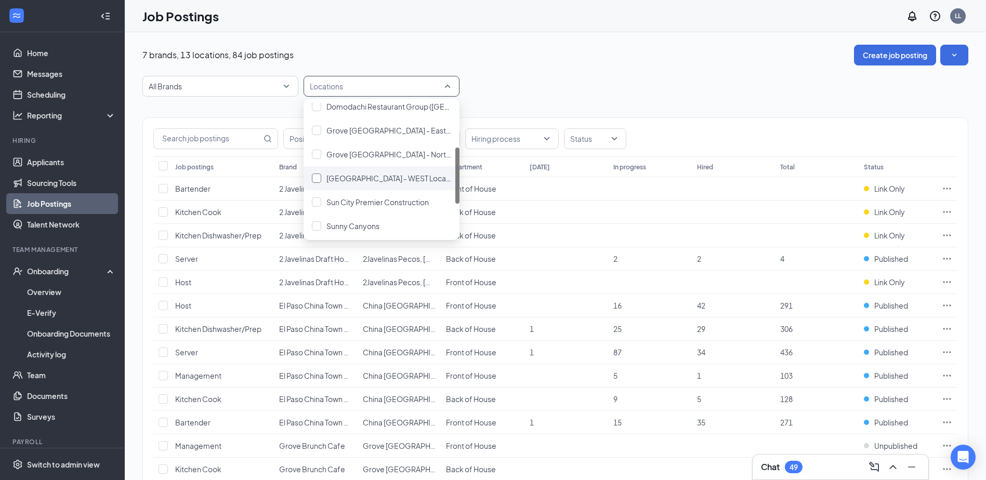
click at [371, 179] on span "[GEOGRAPHIC_DATA] - WEST Location" at bounding box center [392, 178] width 133 height 9
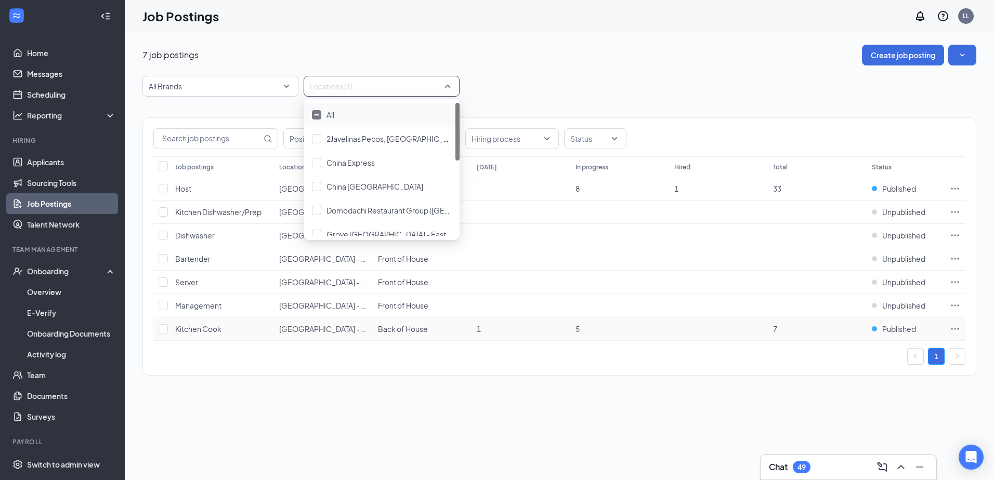
click at [418, 408] on div "7 job postings Create job posting All Brands Locations (1) Positions Department…" at bounding box center [559, 256] width 869 height 448
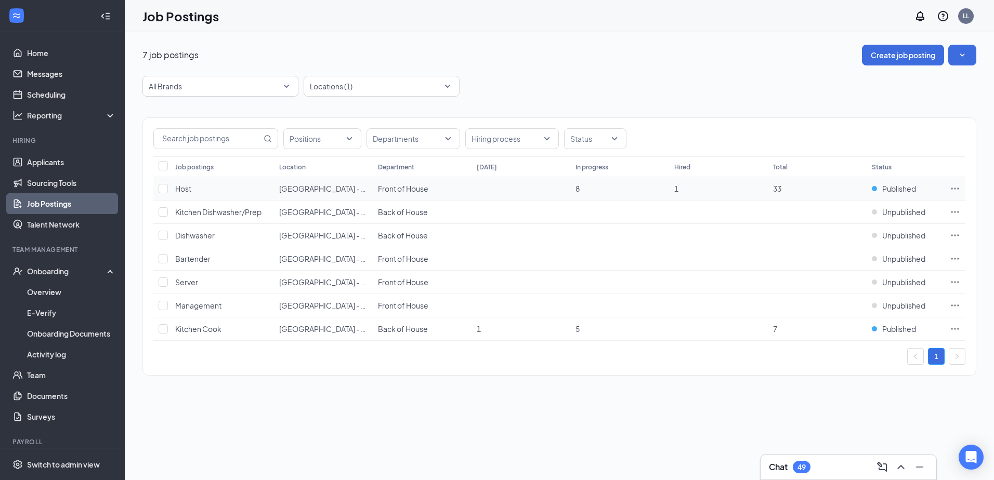
click at [956, 189] on icon "Ellipses" at bounding box center [955, 188] width 10 height 10
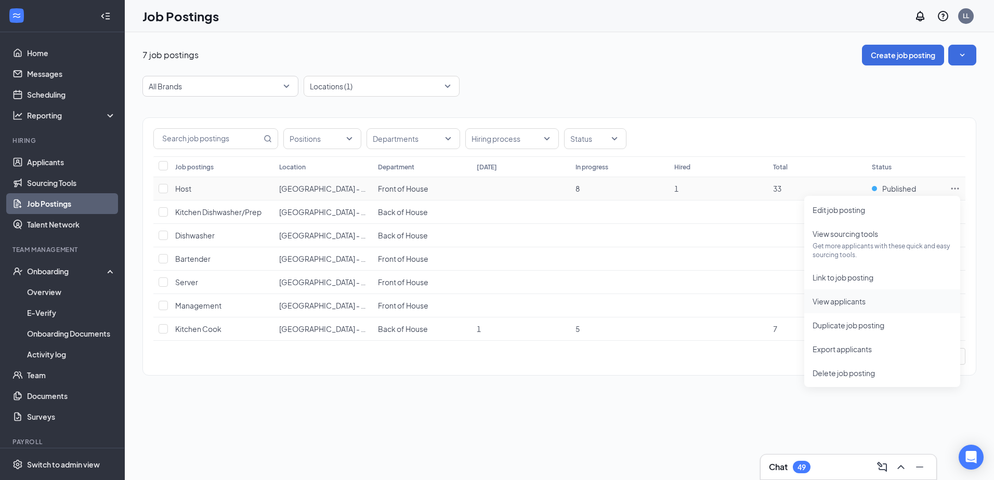
click at [861, 305] on span "View applicants" at bounding box center [838, 301] width 53 height 9
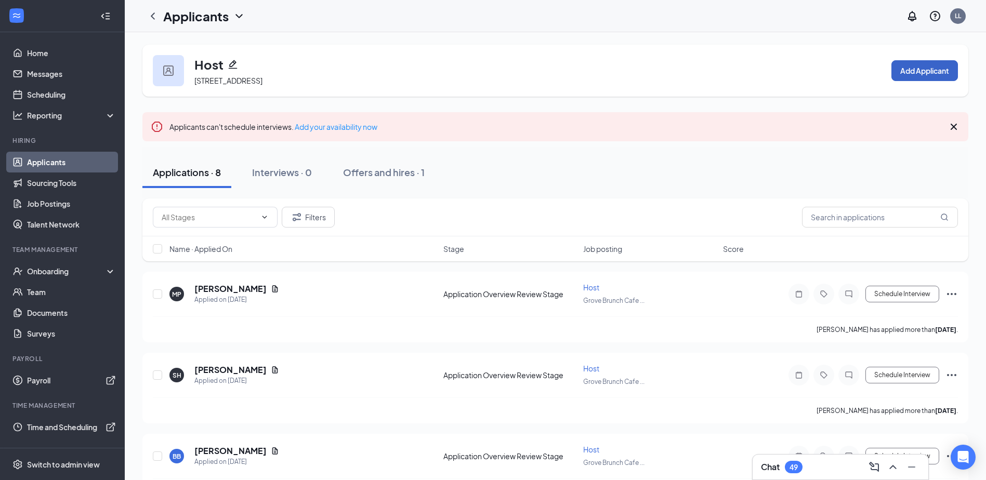
click at [907, 69] on button "Add Applicant" at bounding box center [924, 70] width 67 height 21
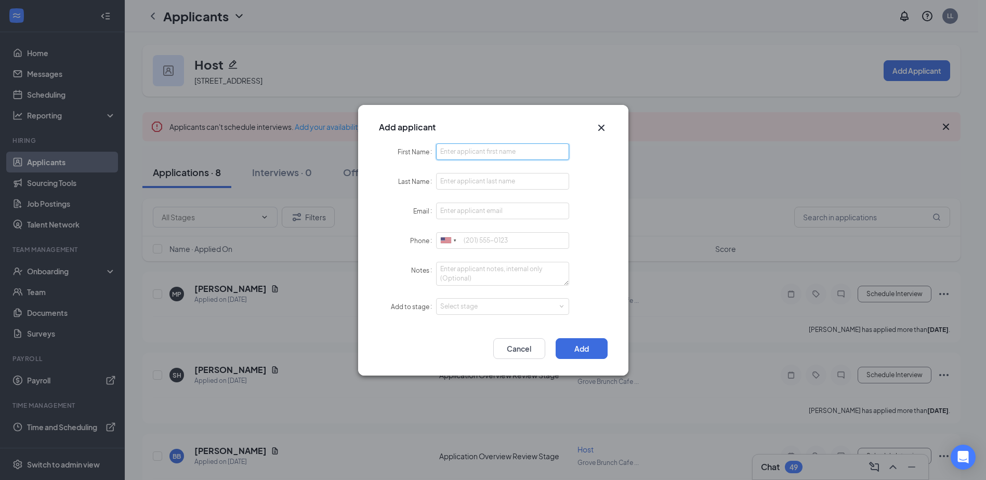
click at [465, 152] on input "First Name" at bounding box center [503, 151] width 134 height 17
type input "[PERSON_NAME]"
type input "[EMAIL_ADDRESS][DOMAIN_NAME]"
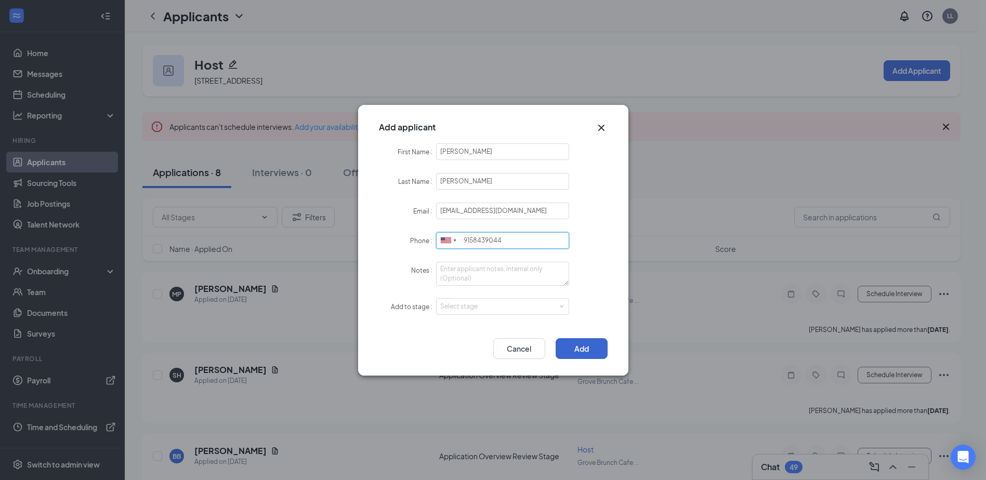
type input "9158439044"
click at [570, 348] on button "Add" at bounding box center [582, 348] width 52 height 21
click at [480, 307] on div "Select stage" at bounding box center [500, 306] width 121 height 10
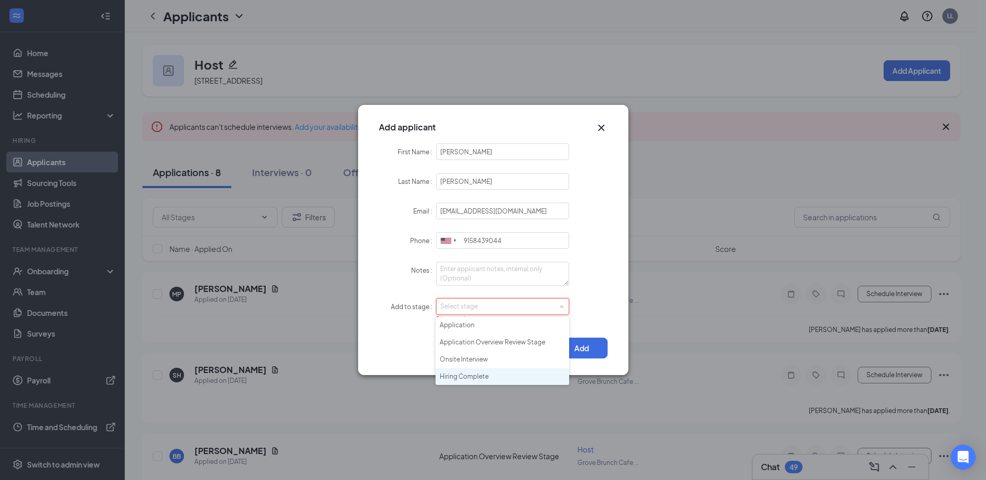
click at [483, 379] on li "Hiring Complete" at bounding box center [503, 377] width 134 height 17
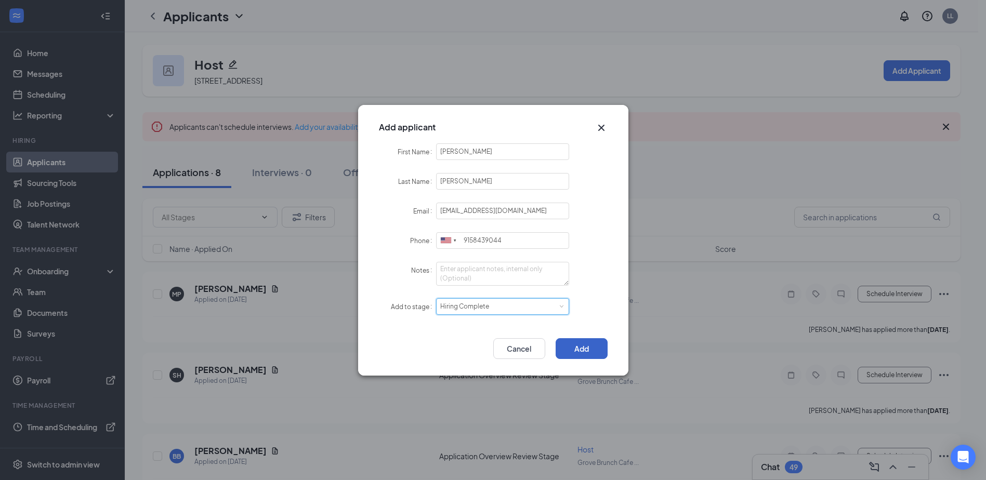
click at [582, 348] on button "Add" at bounding box center [582, 348] width 52 height 21
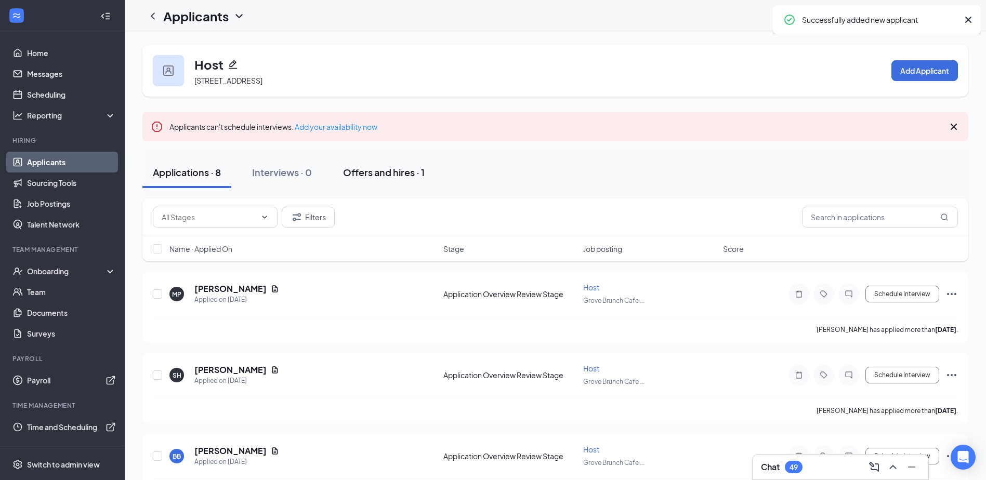
click at [371, 176] on div "Offers and hires · 1" at bounding box center [384, 172] width 82 height 13
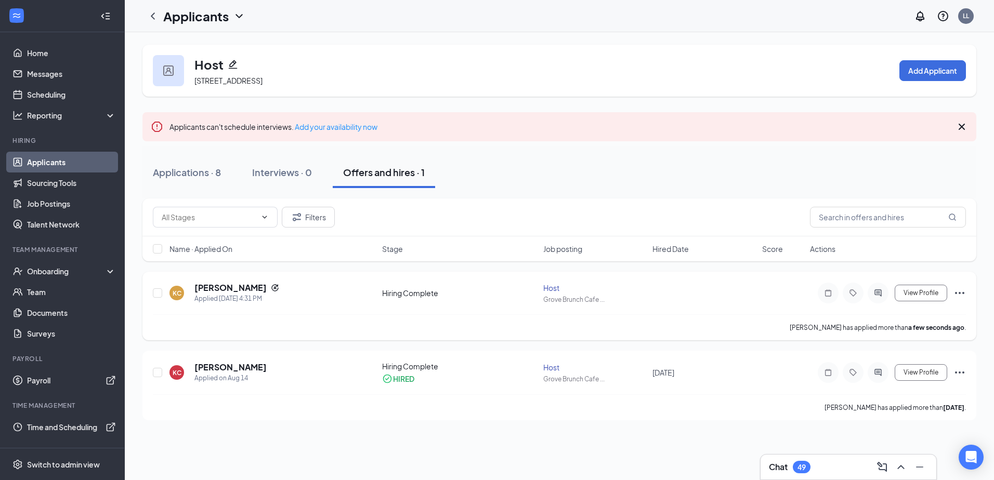
click at [968, 293] on div "[PERSON_NAME] [PERSON_NAME] Applied [DATE] 4:31 PM Hiring Complete Host Grove B…" at bounding box center [559, 306] width 834 height 69
click at [963, 291] on icon "Ellipses" at bounding box center [959, 293] width 12 height 12
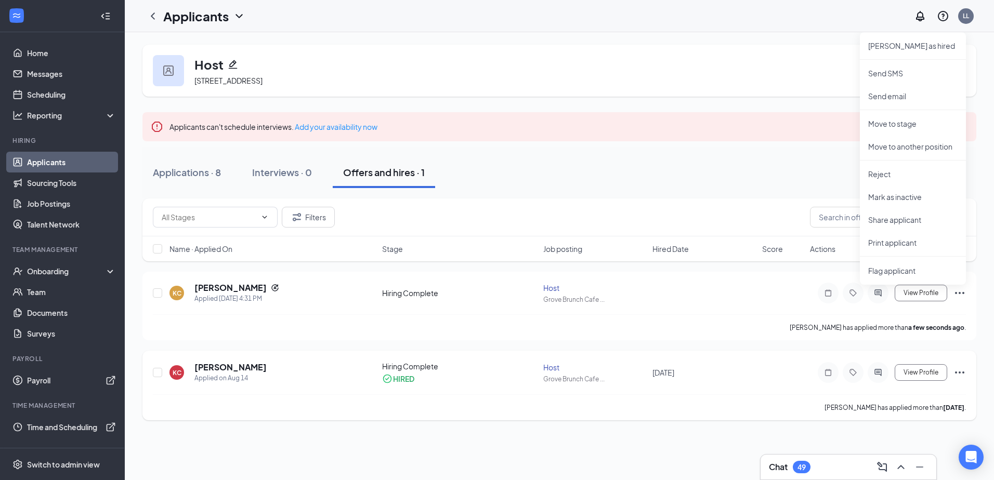
click at [958, 370] on icon "Ellipses" at bounding box center [959, 372] width 12 height 12
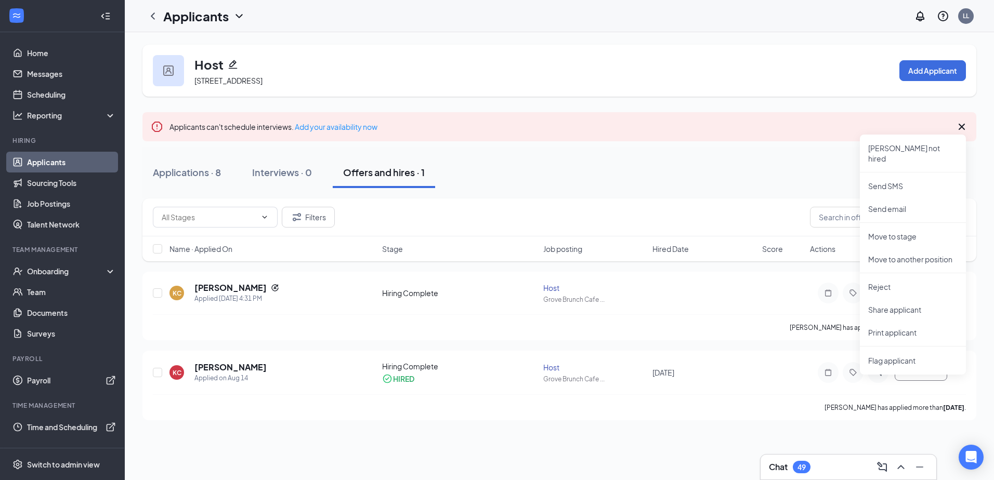
click at [347, 430] on div "Host [STREET_ADDRESS] Add Applicant Applicants can't schedule interviews. Add y…" at bounding box center [559, 232] width 869 height 401
click at [958, 294] on icon "Ellipses" at bounding box center [959, 293] width 12 height 12
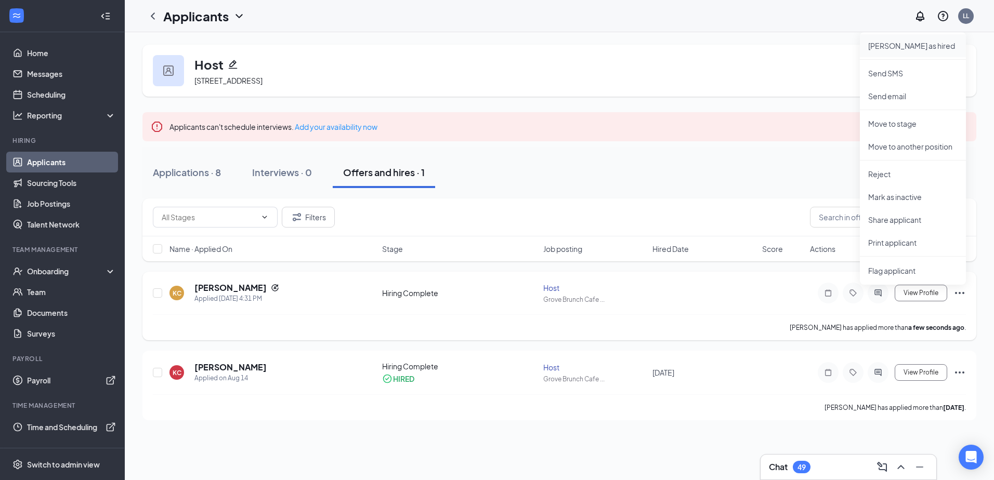
click at [898, 45] on p "[PERSON_NAME] as hired" at bounding box center [912, 46] width 89 height 10
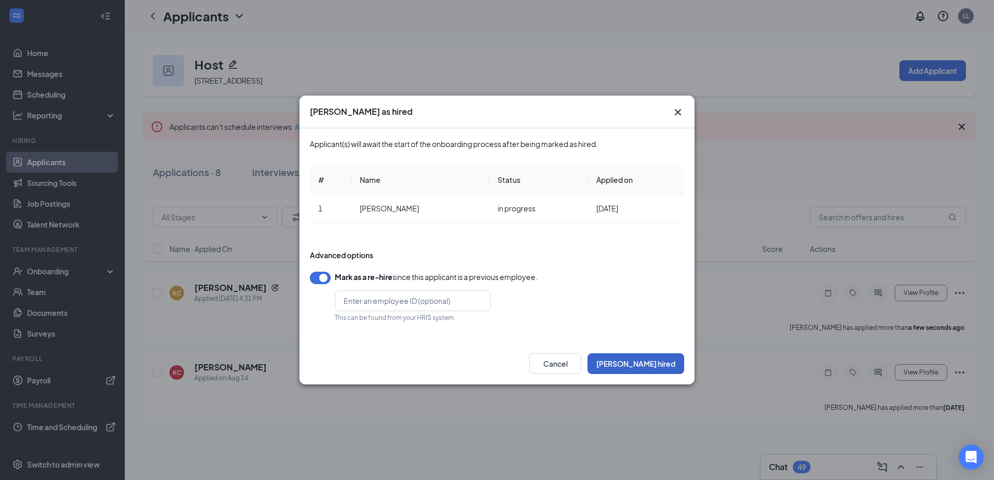
click at [663, 365] on button "[PERSON_NAME] hired" at bounding box center [635, 363] width 97 height 21
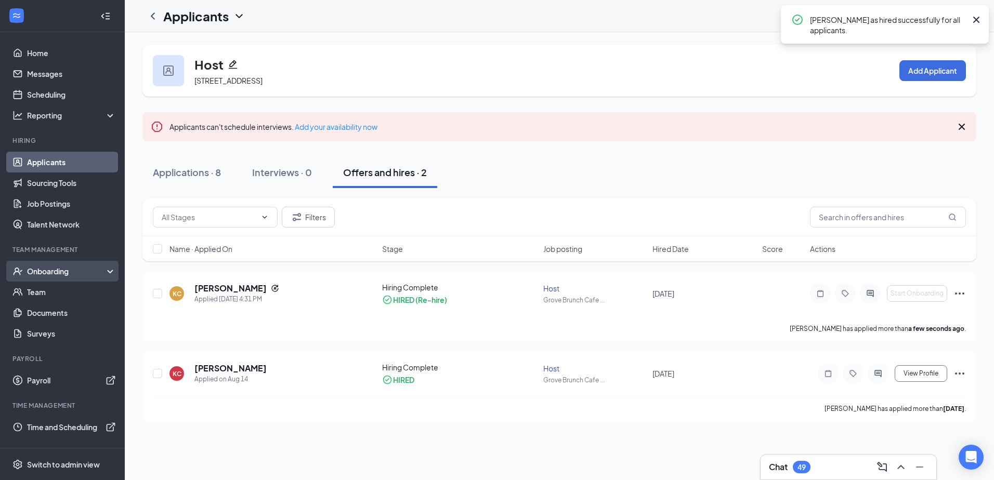
click at [50, 274] on div "Onboarding" at bounding box center [67, 271] width 80 height 10
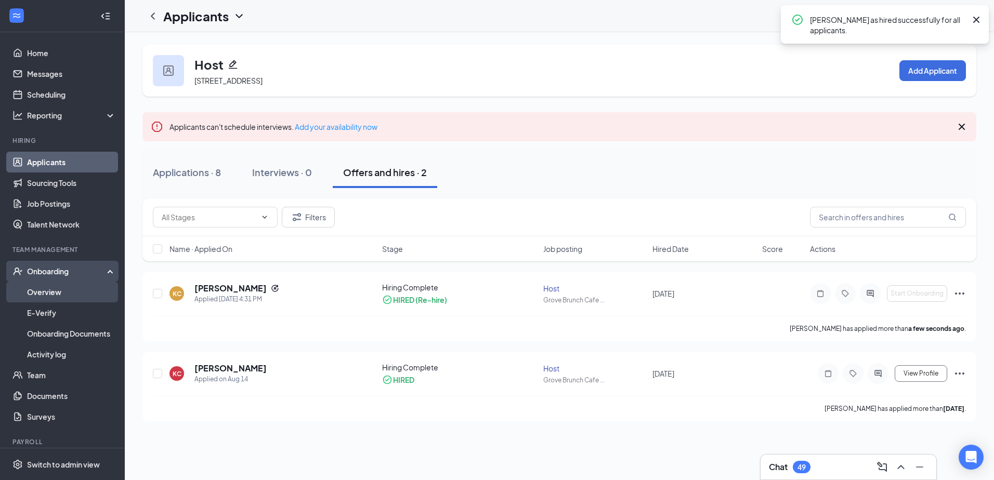
click at [53, 293] on link "Overview" at bounding box center [71, 292] width 89 height 21
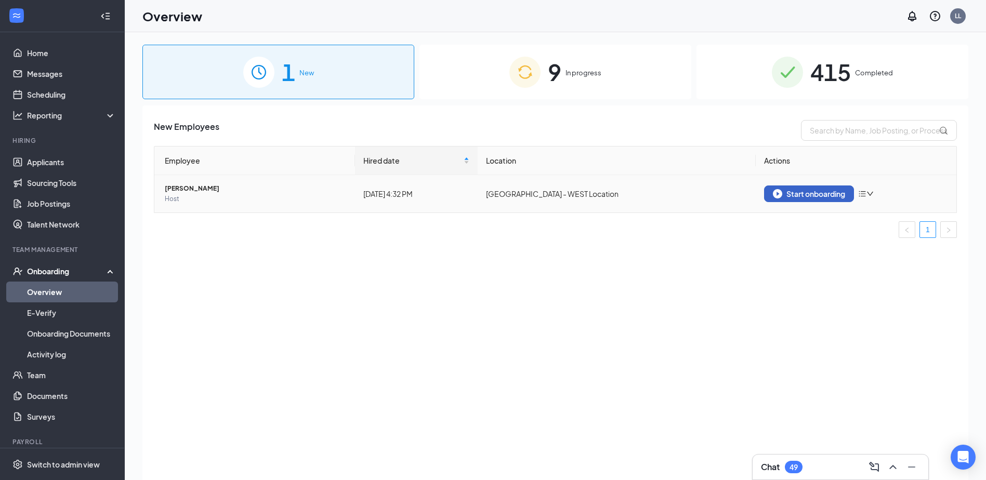
click at [834, 198] on div "Start onboarding" at bounding box center [809, 193] width 72 height 9
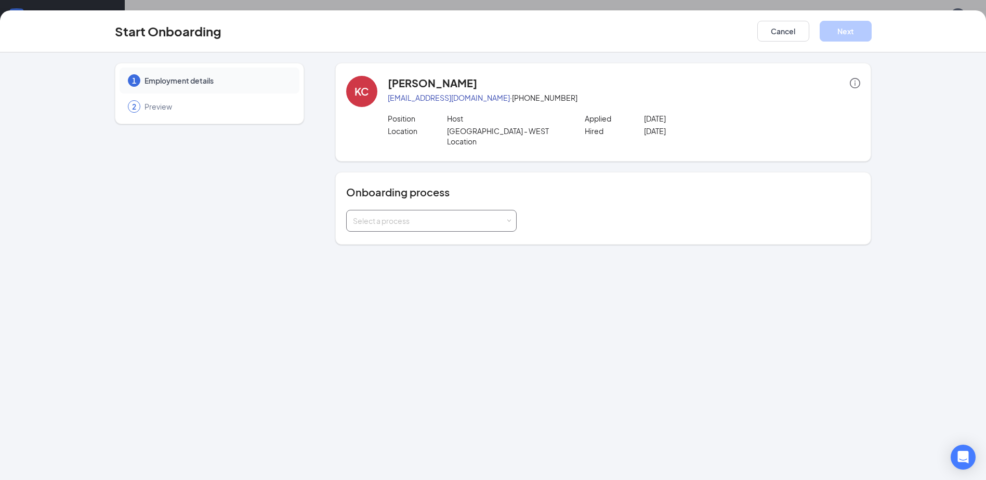
click at [390, 218] on div "Select a process" at bounding box center [429, 221] width 152 height 10
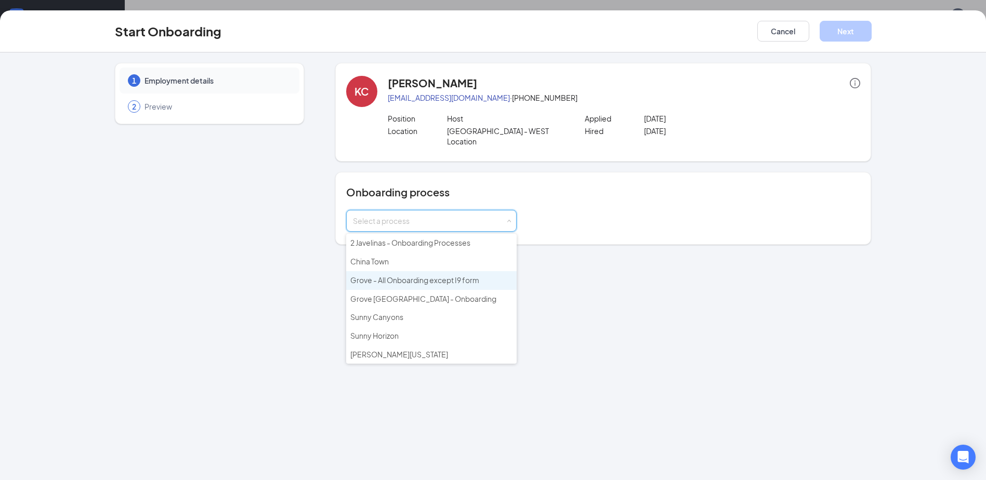
click at [413, 280] on span "Grove - All Onboarding except I9 form" at bounding box center [414, 280] width 129 height 9
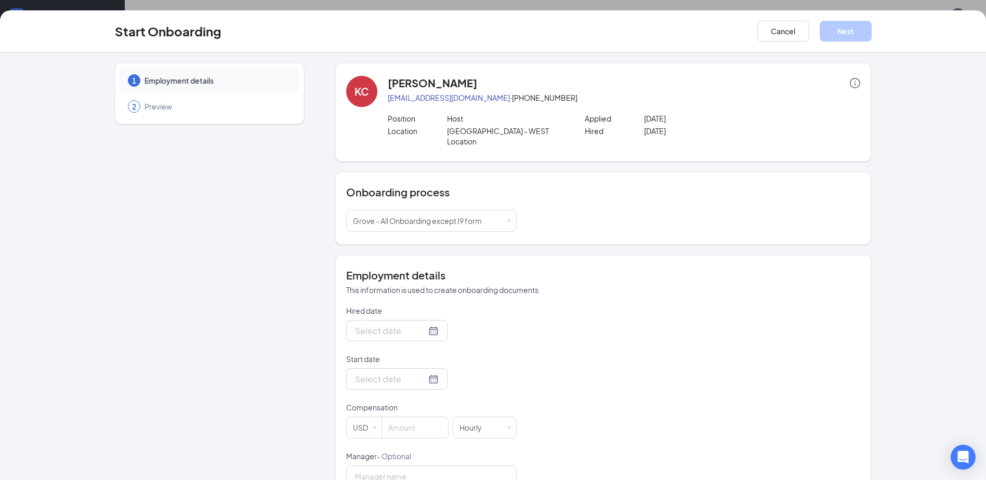
click at [418, 331] on div at bounding box center [397, 330] width 84 height 13
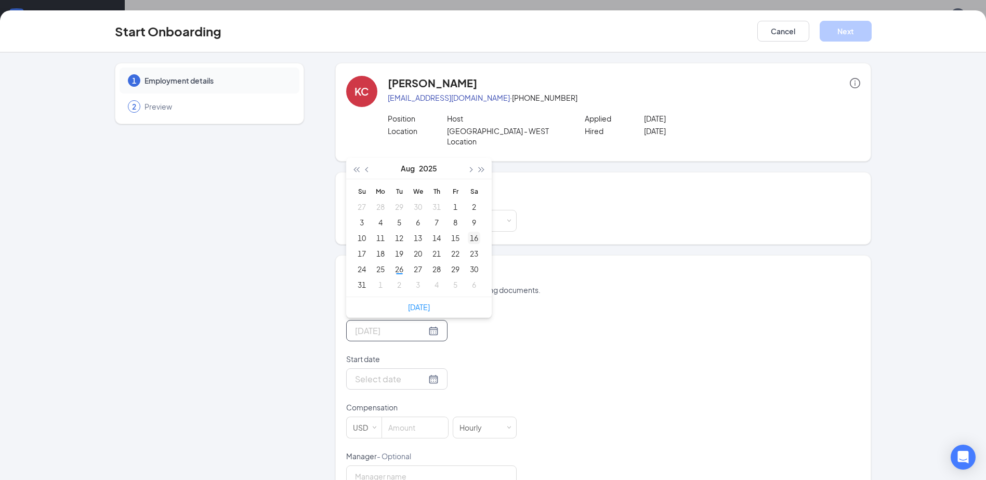
type input "Aug 16, 2025"
click at [472, 239] on div "16" at bounding box center [474, 238] width 12 height 12
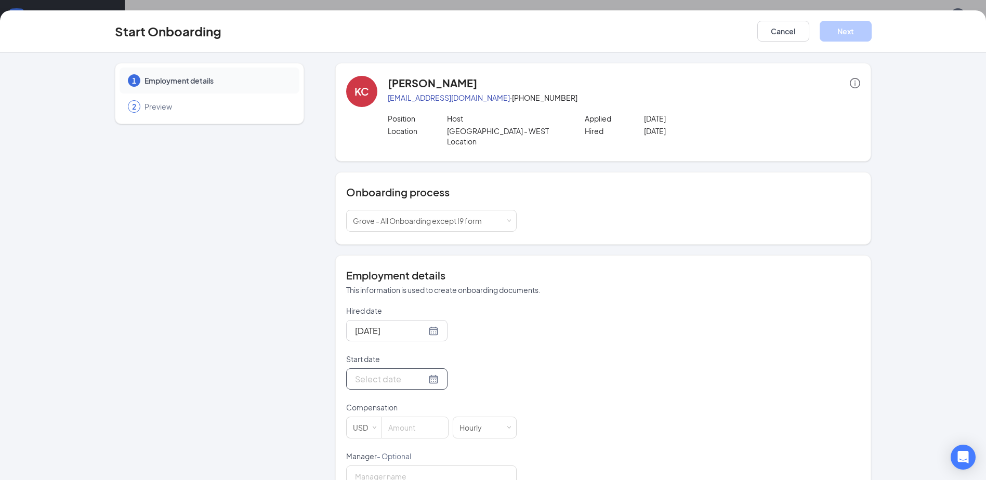
click at [424, 379] on div at bounding box center [397, 379] width 84 height 13
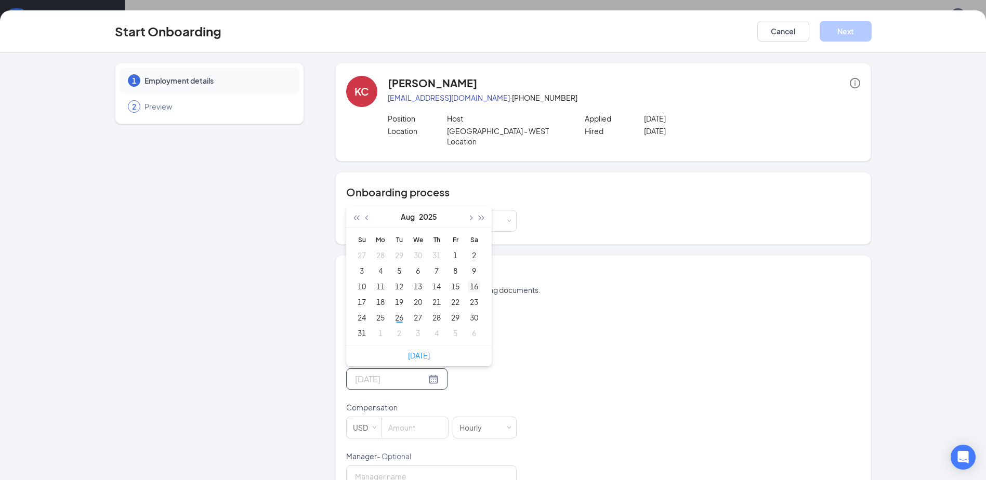
type input "Aug 16, 2025"
click at [473, 286] on div "16" at bounding box center [474, 286] width 12 height 12
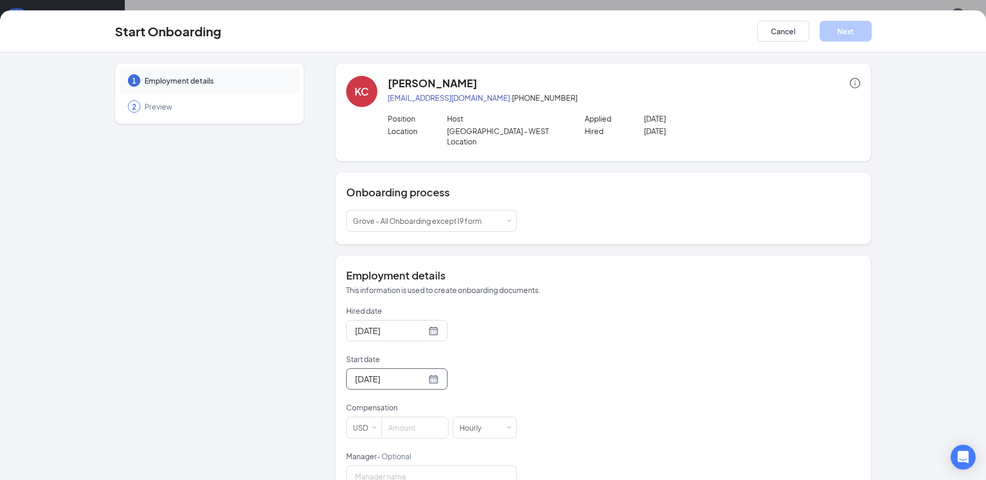
click at [542, 316] on div "Hired date Aug 16, 2025 Aug 2025 Su Mo Tu We Th Fr Sa 27 28 29 30 31 1 2 3 4 5 …" at bounding box center [603, 476] width 514 height 340
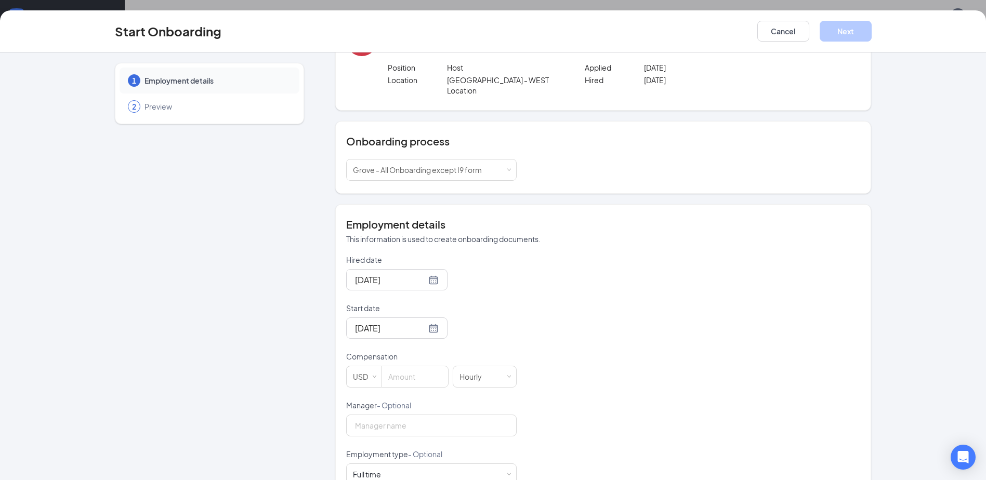
scroll to position [156, 0]
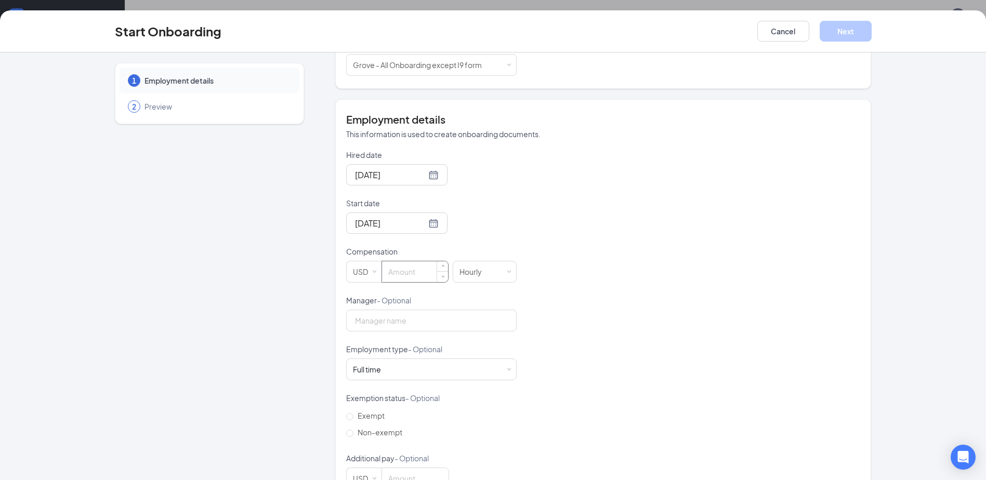
click at [414, 274] on input at bounding box center [415, 271] width 66 height 21
type input "9"
click at [861, 27] on button "Next" at bounding box center [846, 31] width 52 height 21
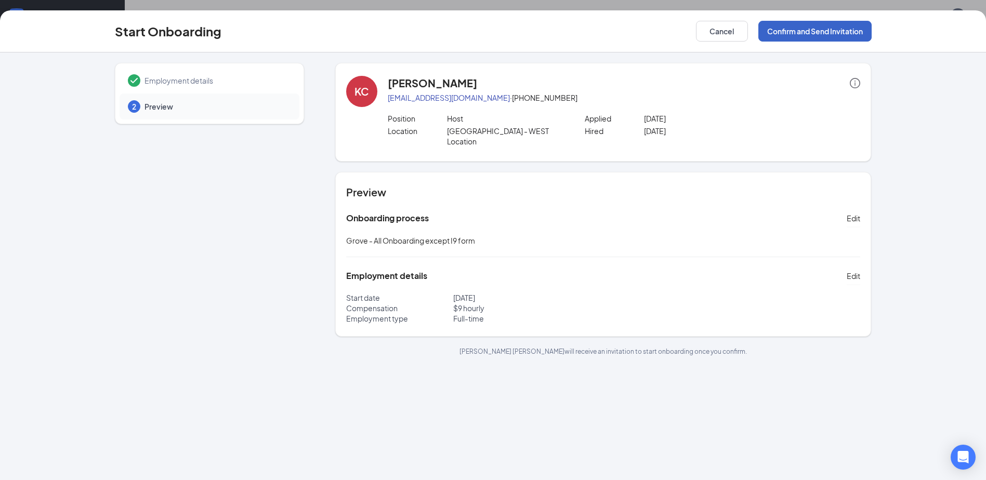
click at [805, 35] on button "Confirm and Send Invitation" at bounding box center [814, 31] width 113 height 21
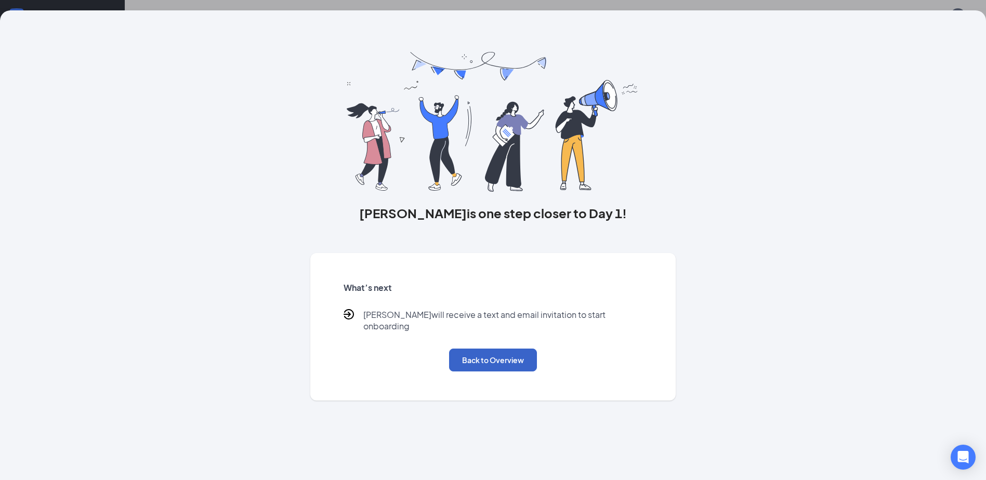
click at [479, 356] on button "Back to Overview" at bounding box center [493, 360] width 88 height 23
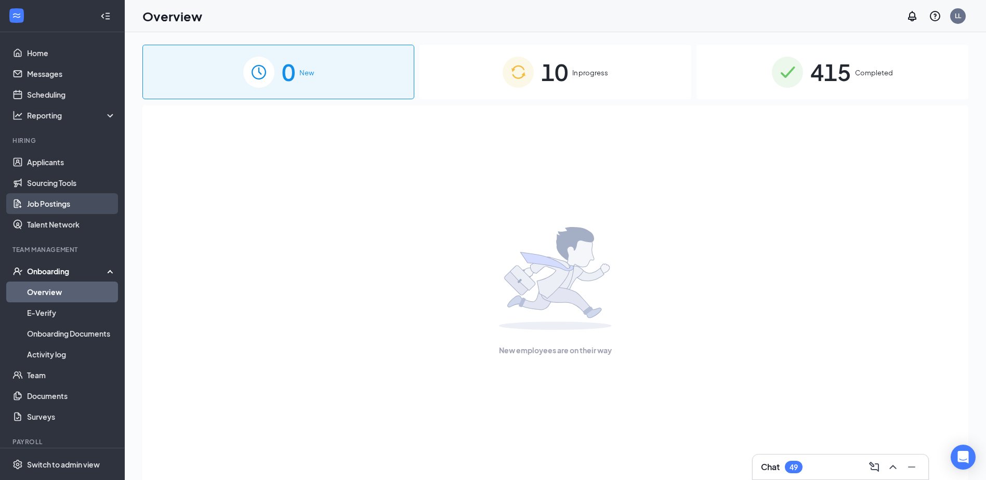
click at [37, 202] on link "Job Postings" at bounding box center [71, 203] width 89 height 21
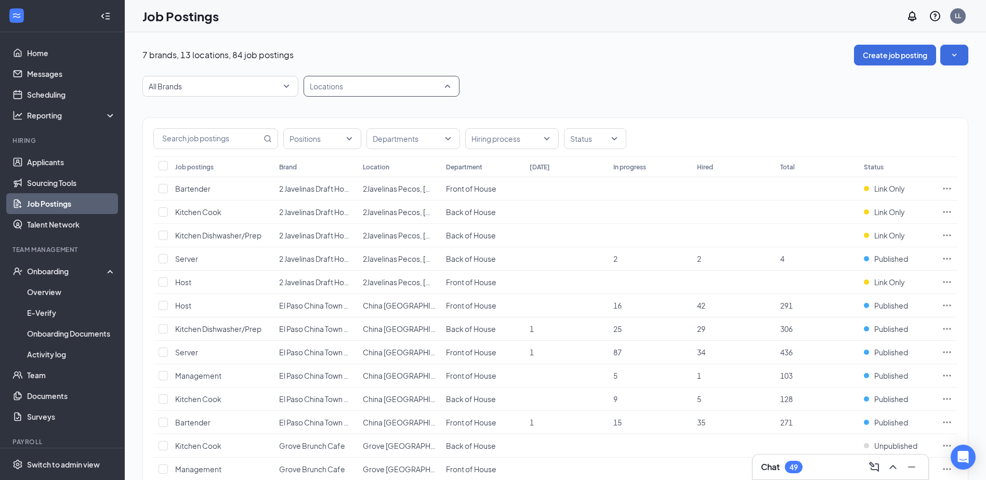
click at [363, 88] on div at bounding box center [376, 86] width 140 height 17
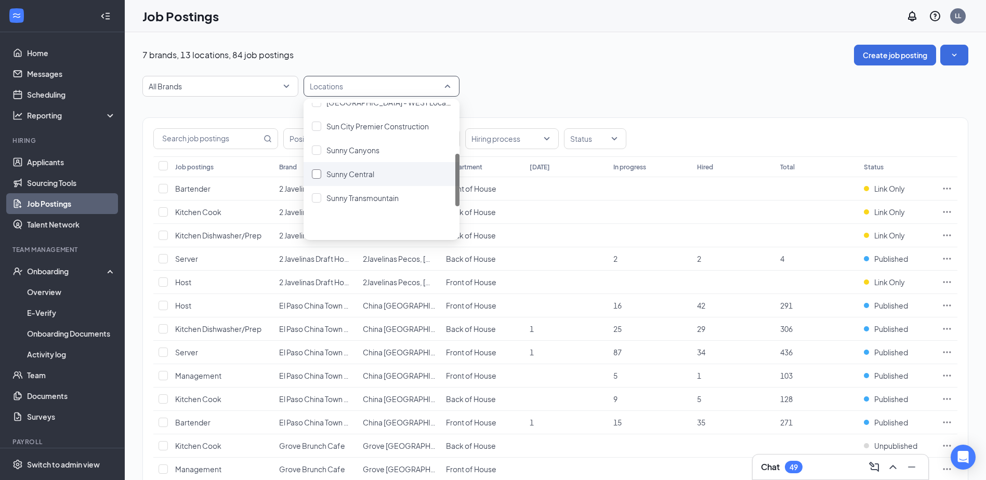
scroll to position [128, 0]
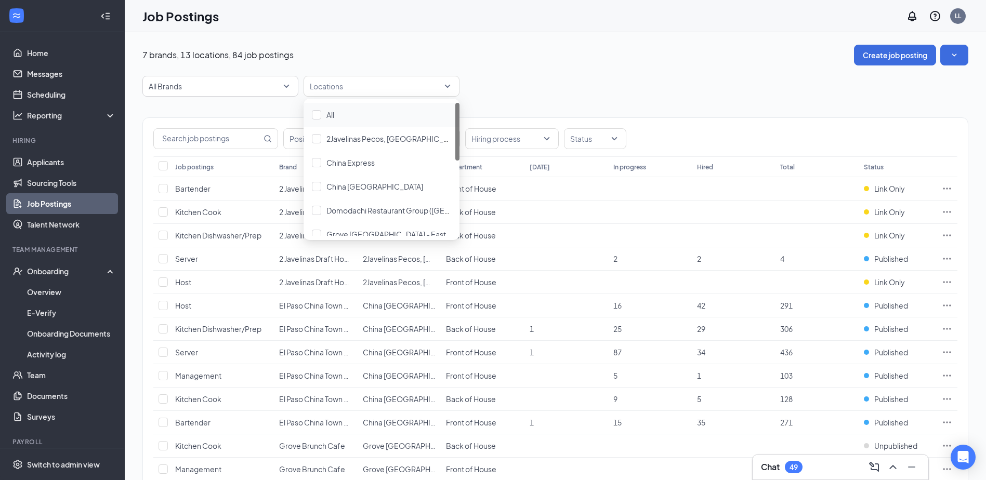
click at [403, 100] on body "Home Messages Scheduling Reporting Hiring Applicants Sourcing Tools Job Posting…" at bounding box center [493, 240] width 986 height 480
click at [393, 89] on div at bounding box center [376, 86] width 140 height 17
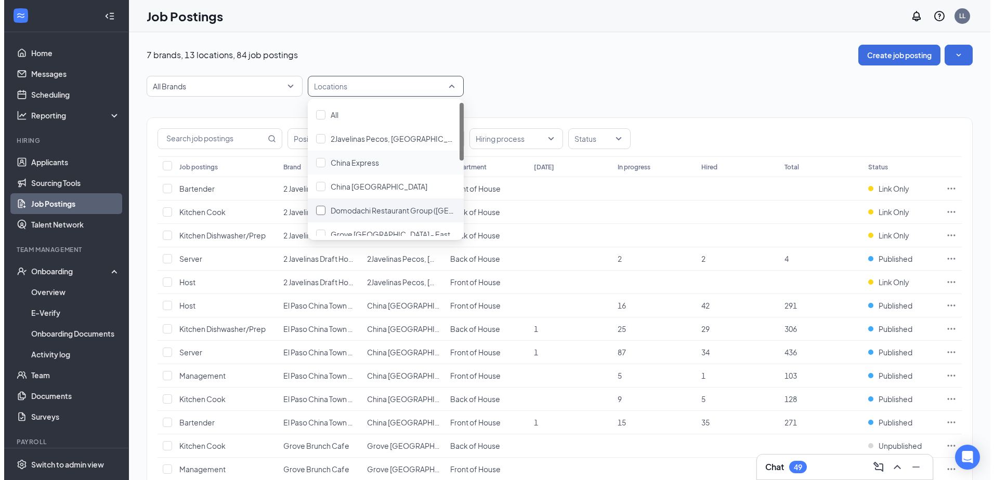
scroll to position [52, 0]
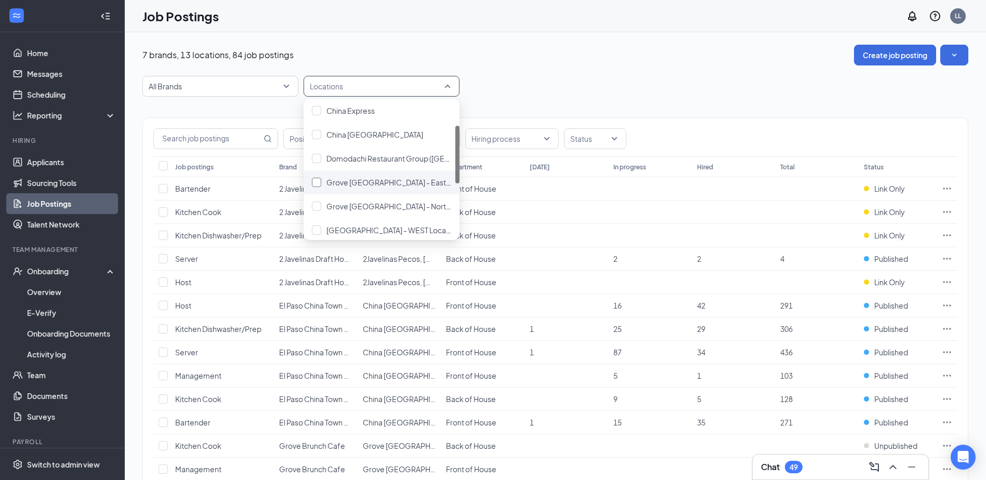
click at [387, 178] on span "Grove Brunch Cafe - East Location" at bounding box center [401, 182] width 150 height 9
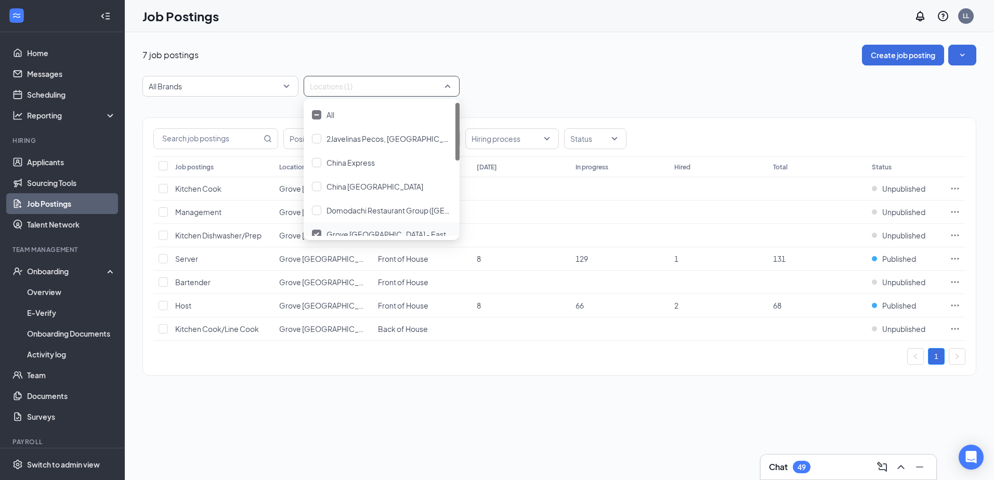
click at [307, 391] on div "7 job postings Create job posting All Brands Locations (1) Positions Department…" at bounding box center [559, 215] width 869 height 366
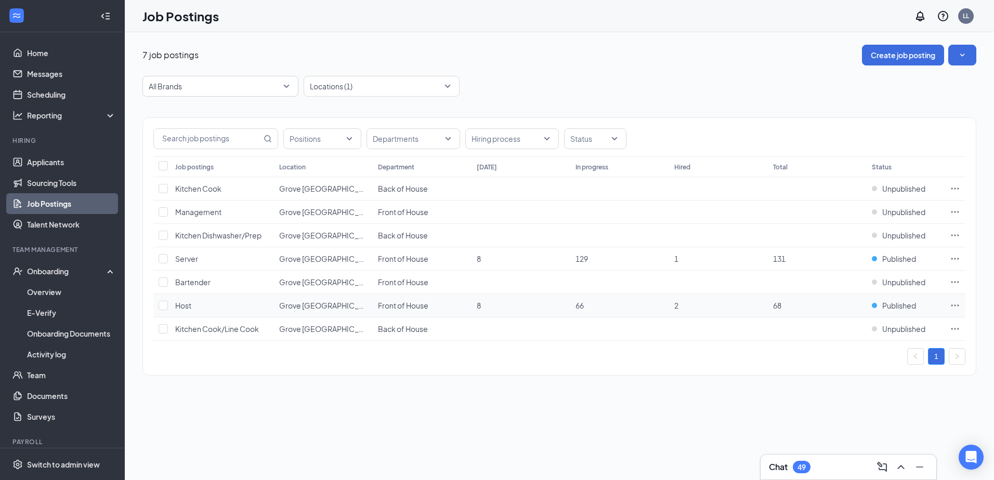
click at [954, 306] on icon "Ellipses" at bounding box center [955, 305] width 10 height 10
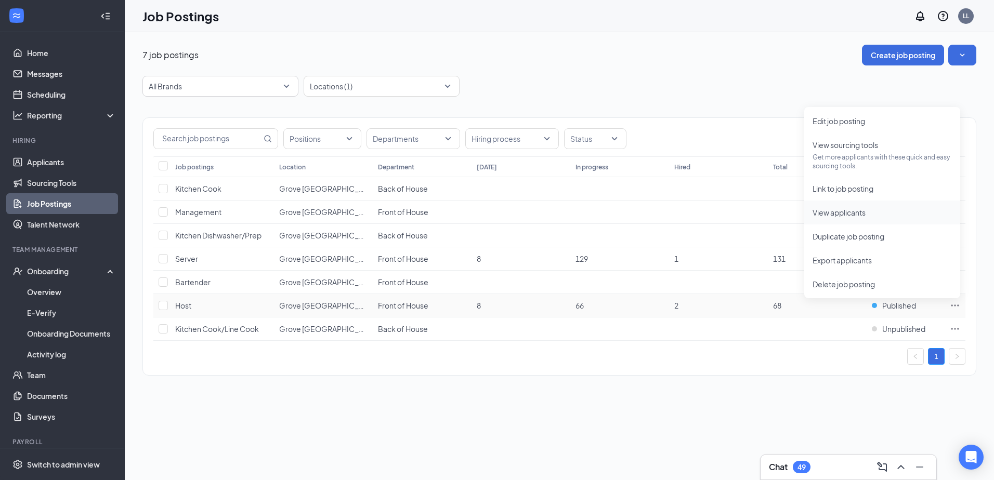
click at [840, 215] on span "View applicants" at bounding box center [838, 212] width 53 height 9
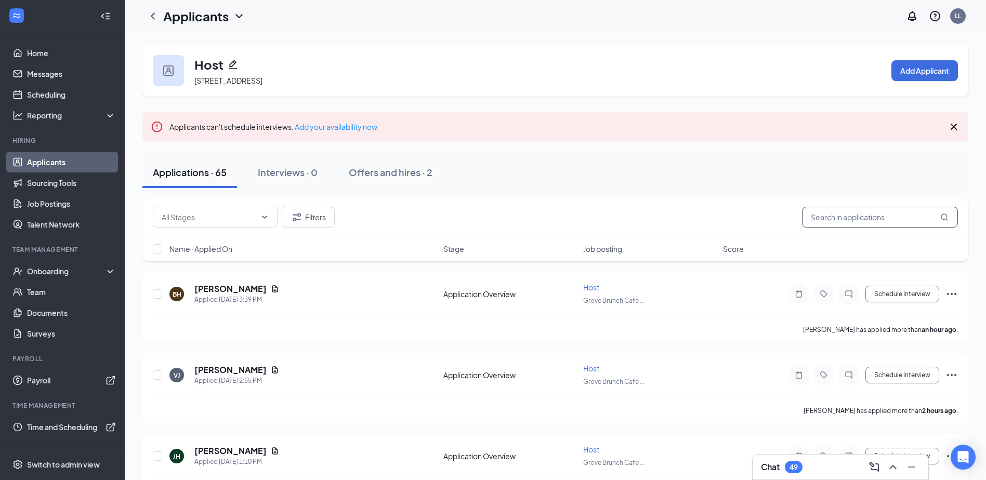
click at [829, 216] on input "text" at bounding box center [880, 217] width 156 height 21
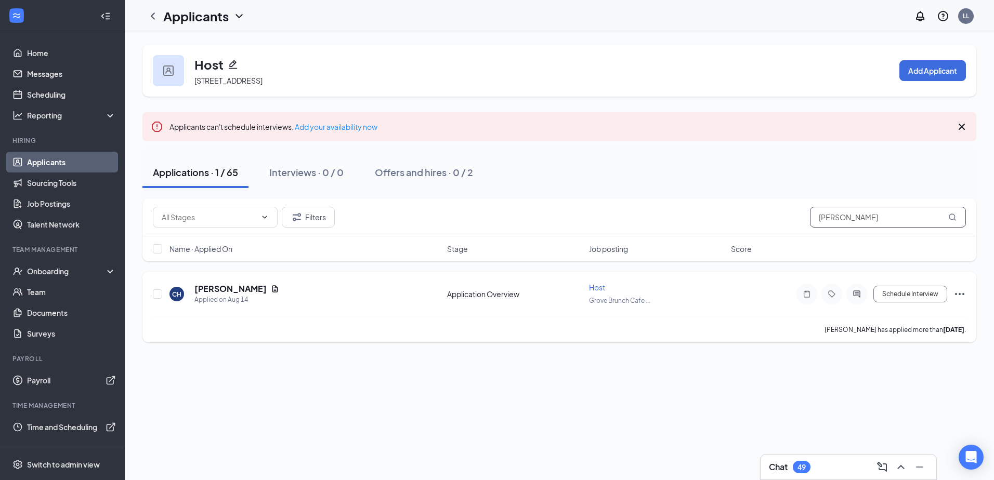
type input "[PERSON_NAME]"
click at [962, 293] on icon "Ellipses" at bounding box center [959, 294] width 12 height 12
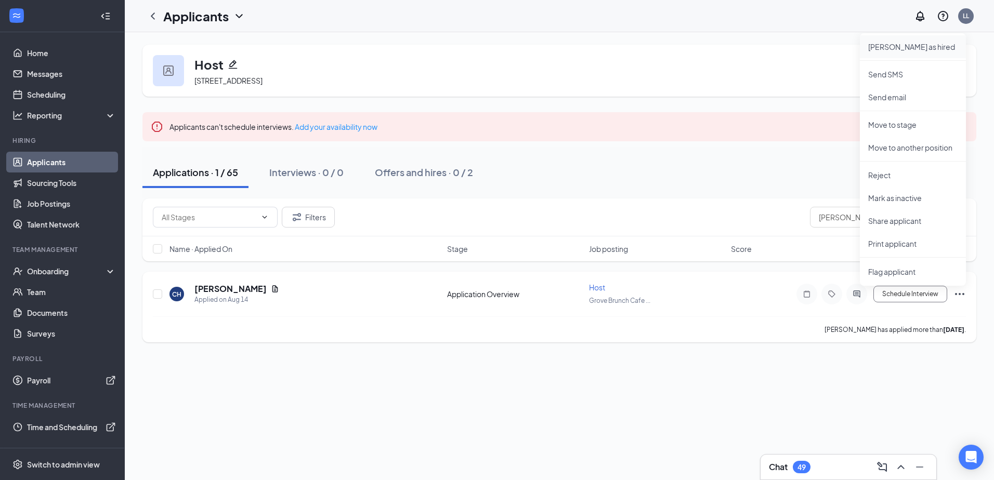
click at [901, 46] on p "[PERSON_NAME] as hired" at bounding box center [912, 47] width 89 height 10
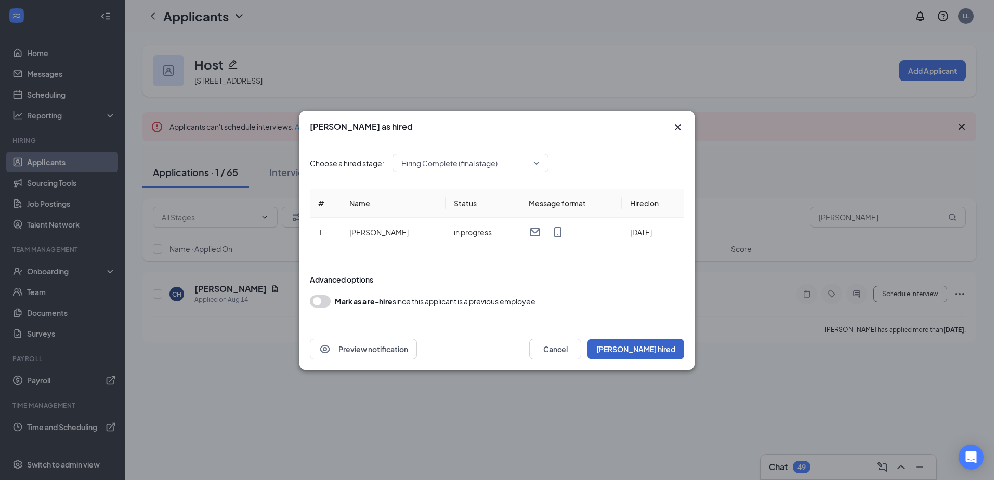
click at [652, 348] on button "[PERSON_NAME] hired" at bounding box center [635, 349] width 97 height 21
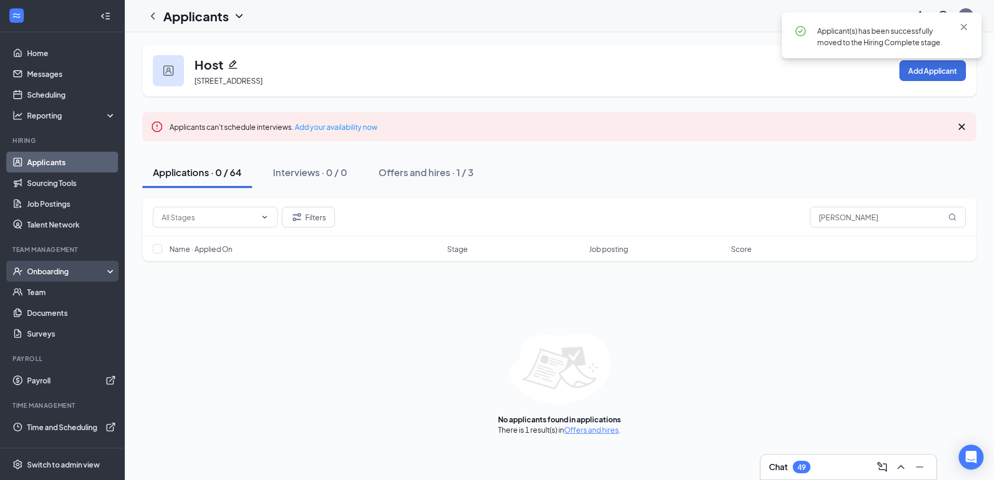
click at [57, 266] on div "Onboarding" at bounding box center [67, 271] width 80 height 10
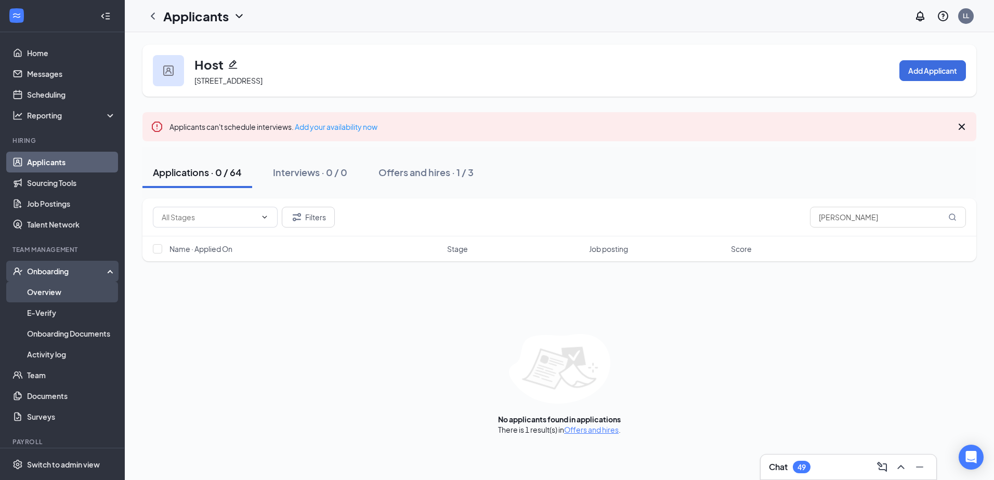
click at [57, 296] on link "Overview" at bounding box center [71, 292] width 89 height 21
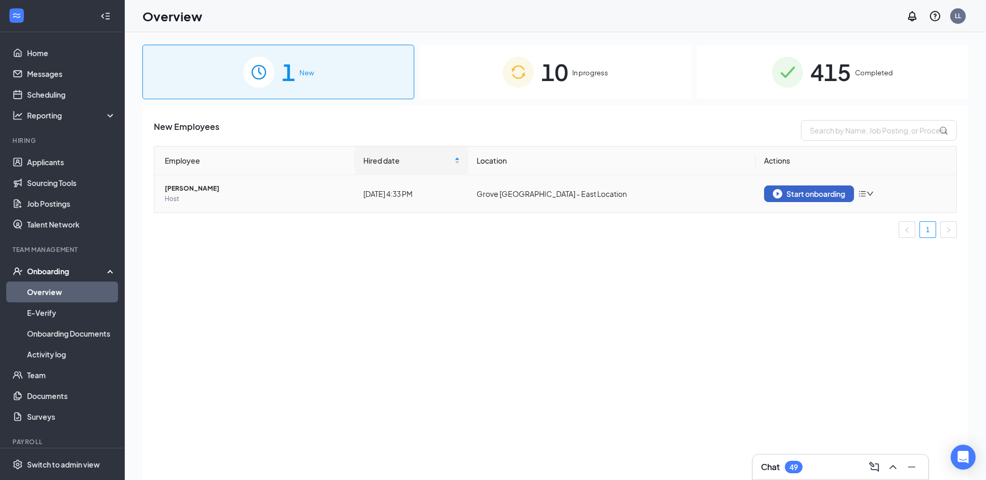
click at [780, 191] on img "button" at bounding box center [777, 193] width 9 height 9
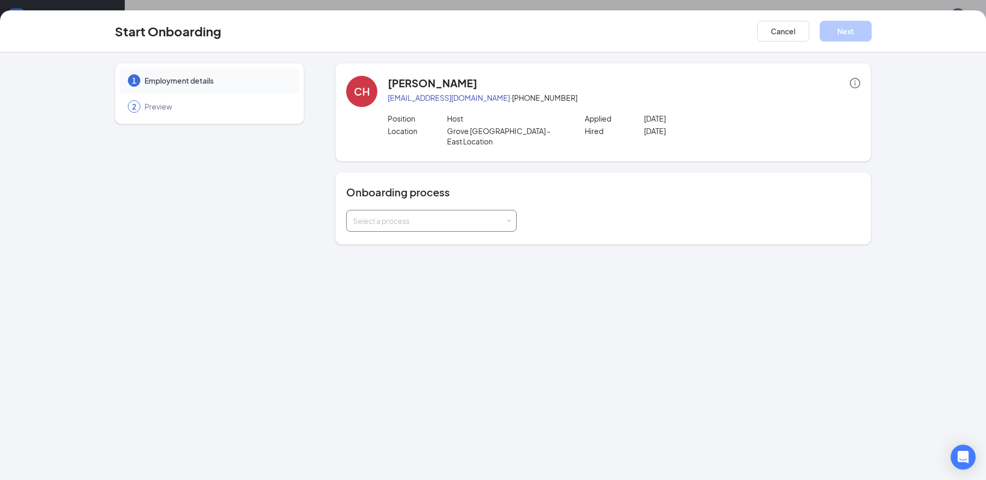
click at [401, 216] on div "Select a process" at bounding box center [429, 221] width 152 height 10
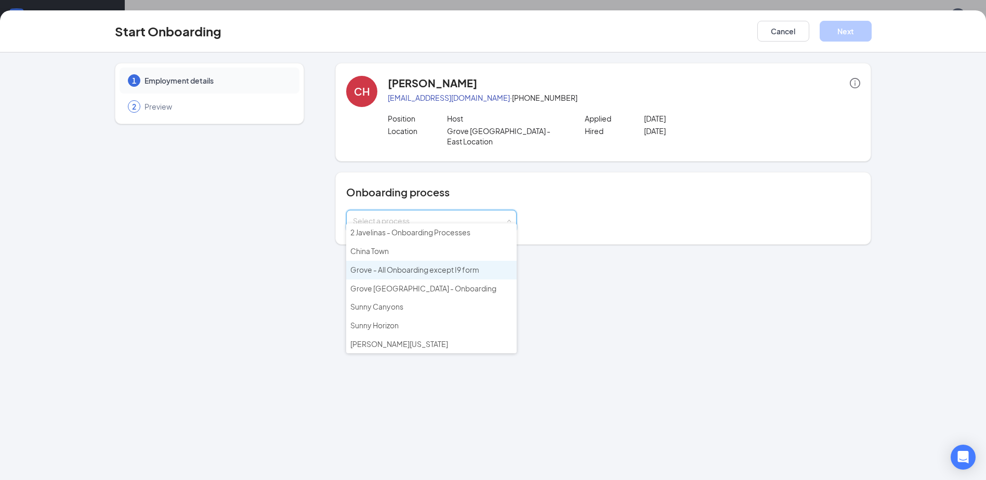
click at [410, 272] on span "Grove - All Onboarding except I9 form" at bounding box center [414, 269] width 129 height 9
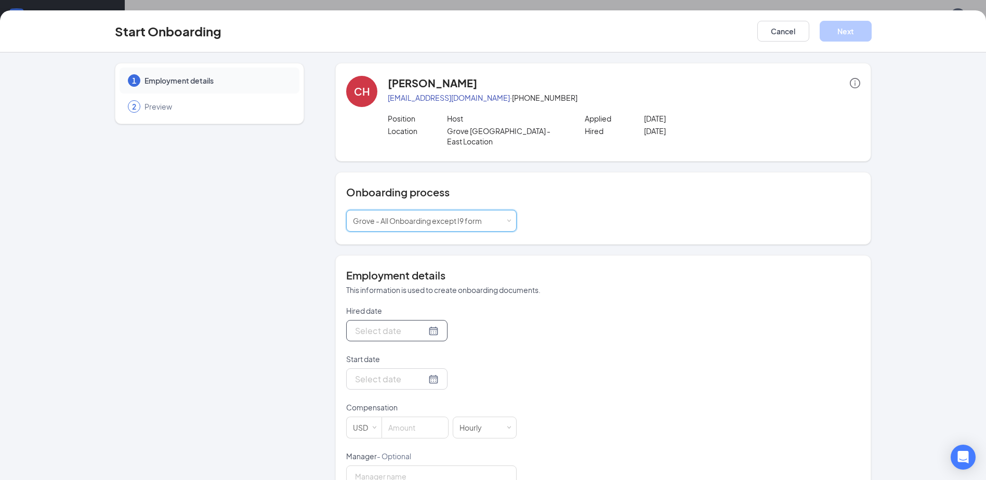
click at [423, 324] on div at bounding box center [397, 330] width 84 height 13
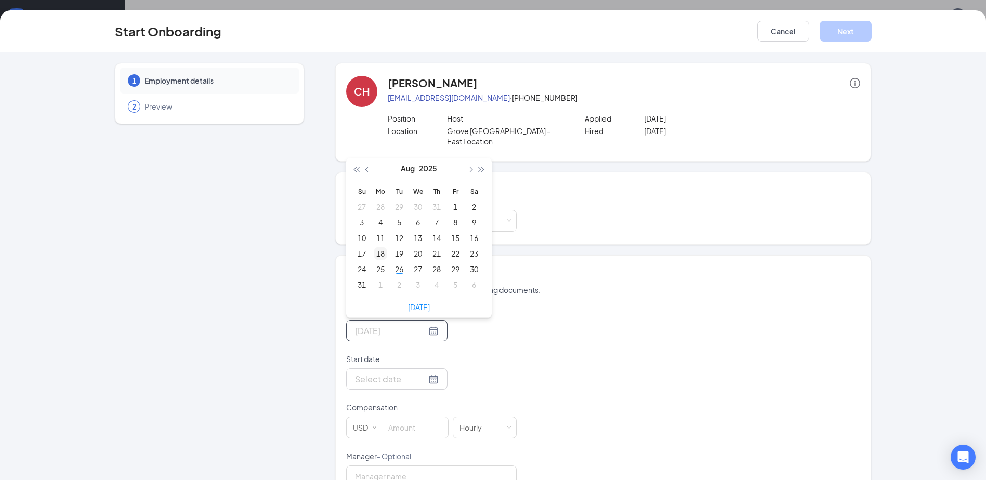
type input "Aug 18, 2025"
click at [379, 247] on div "18" at bounding box center [380, 253] width 12 height 12
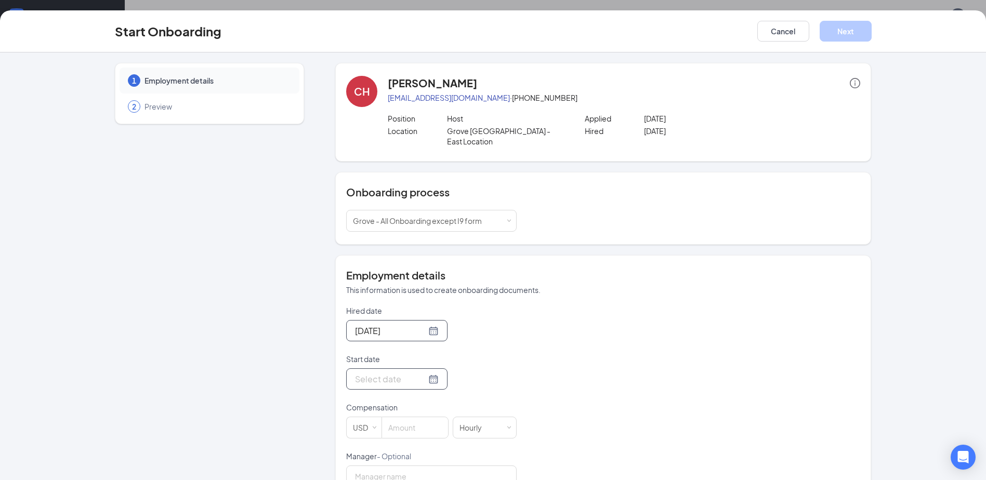
click at [425, 373] on div at bounding box center [397, 379] width 84 height 13
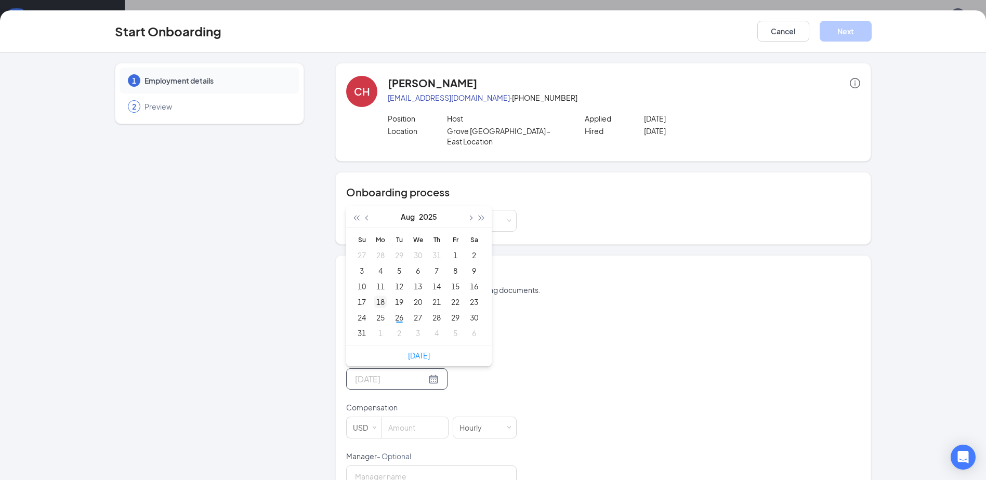
type input "Aug 18, 2025"
click at [374, 296] on div "18" at bounding box center [380, 302] width 12 height 12
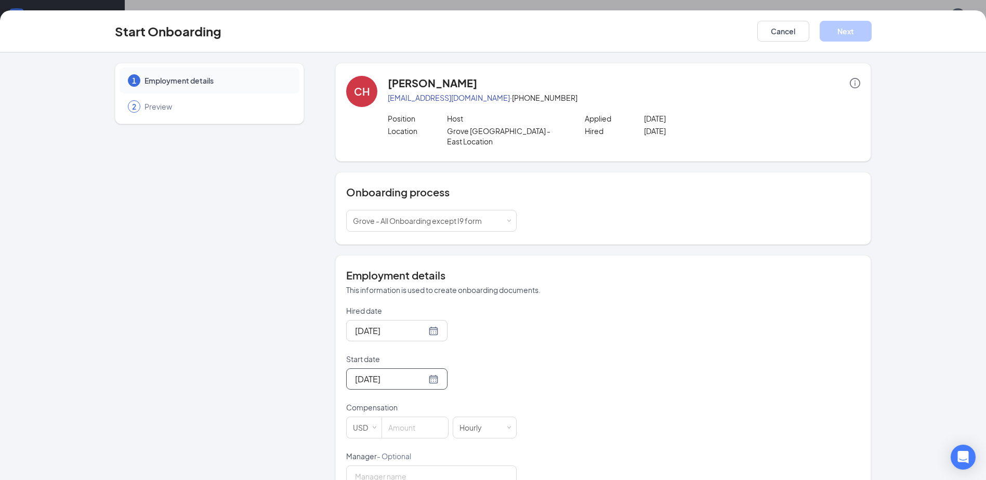
click at [576, 353] on div "Hired date Aug 18, 2025 Aug 2025 Su Mo Tu We Th Fr Sa 27 28 29 30 31 1 2 3 4 5 …" at bounding box center [603, 476] width 514 height 340
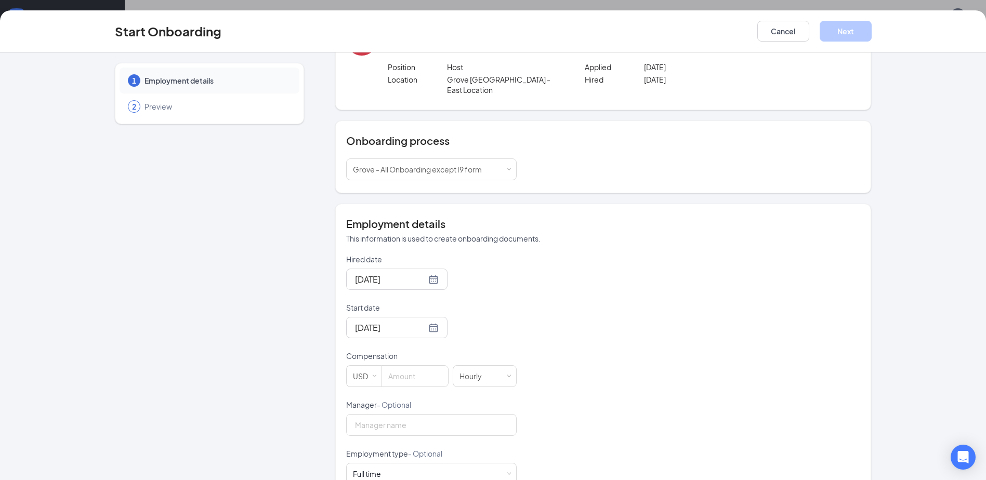
scroll to position [178, 0]
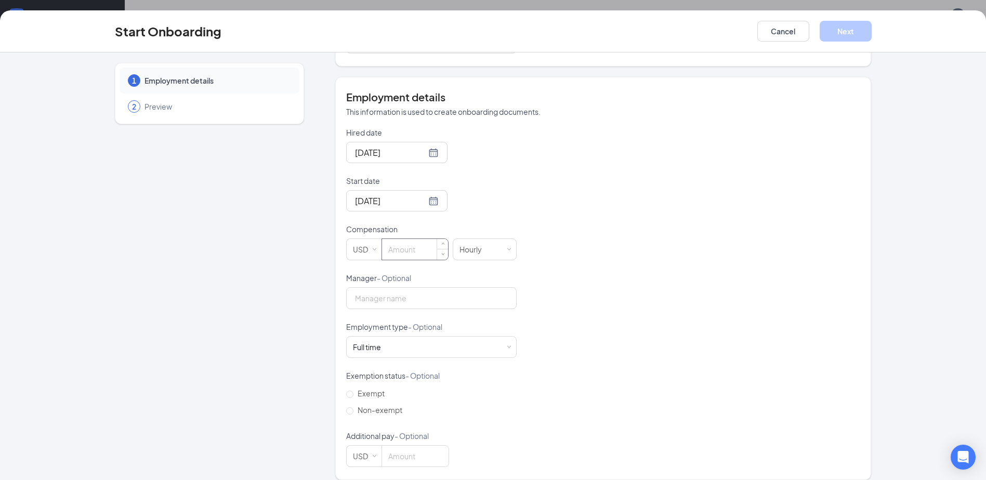
click at [406, 239] on input at bounding box center [415, 249] width 66 height 21
type input "8"
click at [863, 28] on button "Next" at bounding box center [846, 31] width 52 height 21
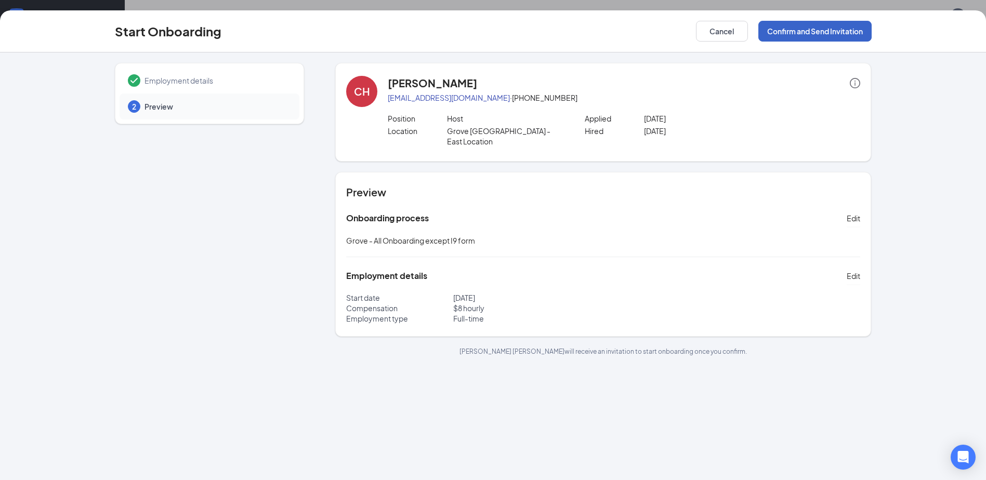
click at [820, 29] on button "Confirm and Send Invitation" at bounding box center [814, 31] width 113 height 21
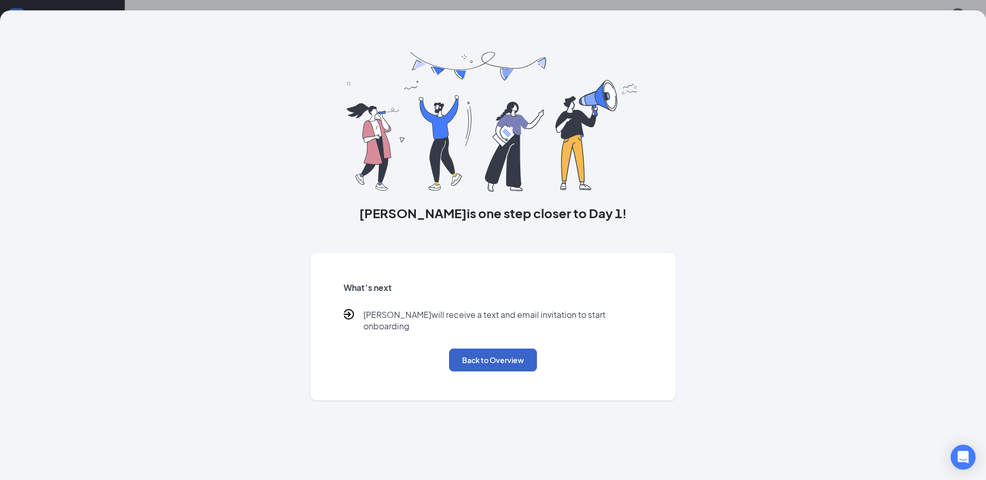
click at [511, 349] on button "Back to Overview" at bounding box center [493, 360] width 88 height 23
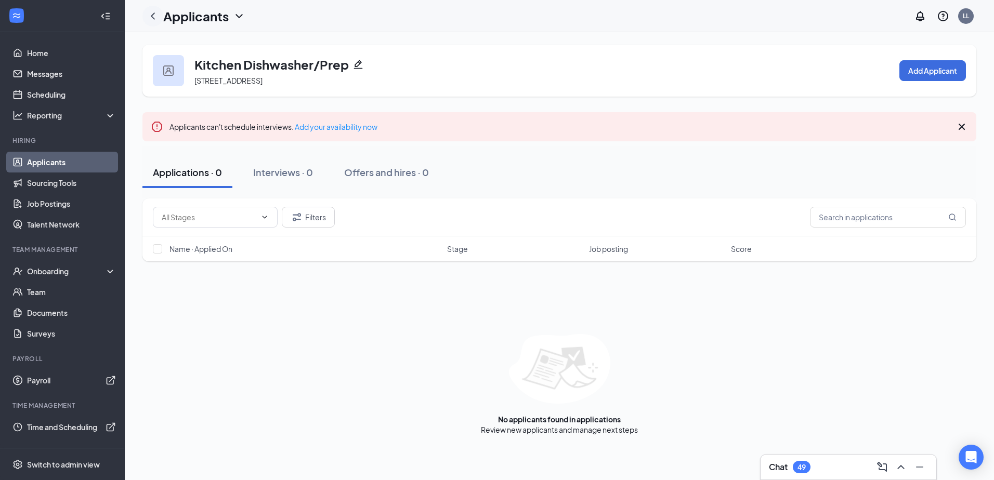
click at [154, 21] on icon "ChevronLeft" at bounding box center [153, 16] width 12 height 12
click at [156, 15] on icon "ChevronLeft" at bounding box center [153, 16] width 12 height 12
click at [413, 173] on div "Offers and hires · 1" at bounding box center [385, 172] width 82 height 13
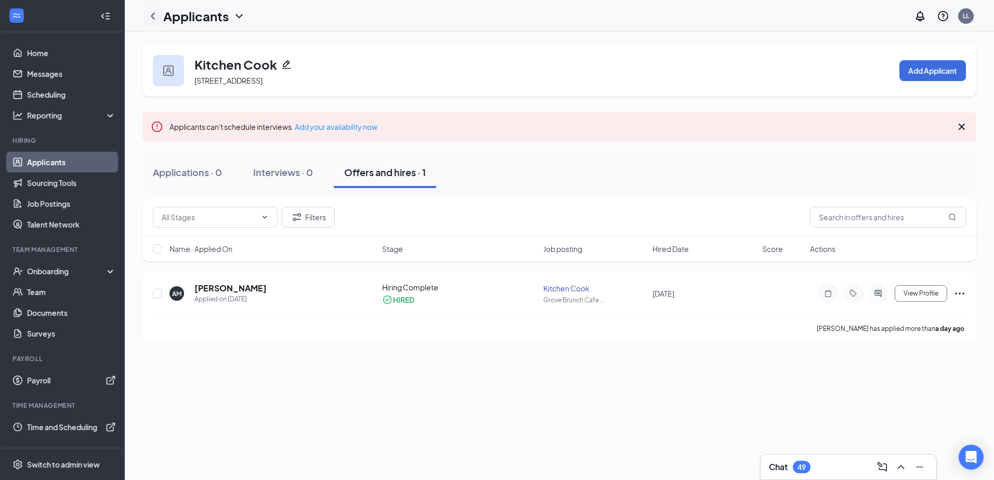
click at [154, 18] on icon "ChevronLeft" at bounding box center [153, 15] width 4 height 7
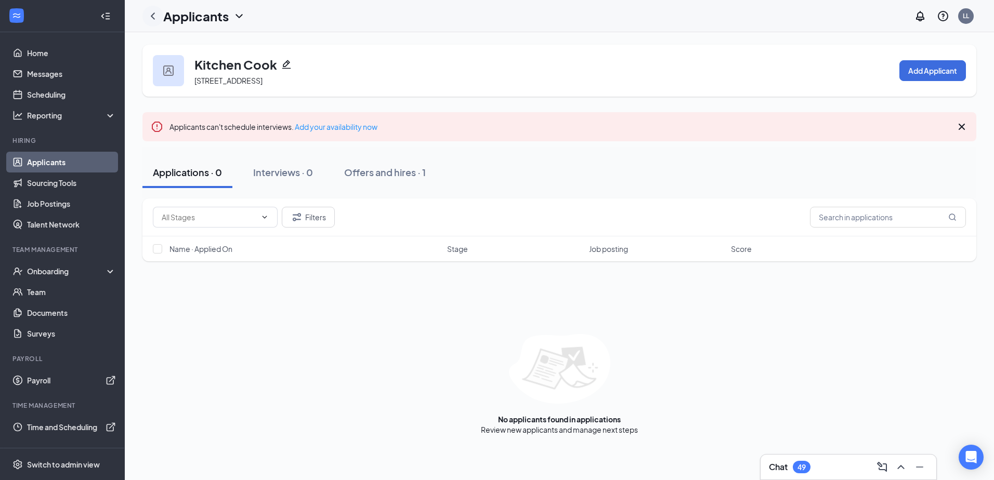
click at [153, 19] on icon "ChevronLeft" at bounding box center [153, 16] width 12 height 12
